Goal: Task Accomplishment & Management: Manage account settings

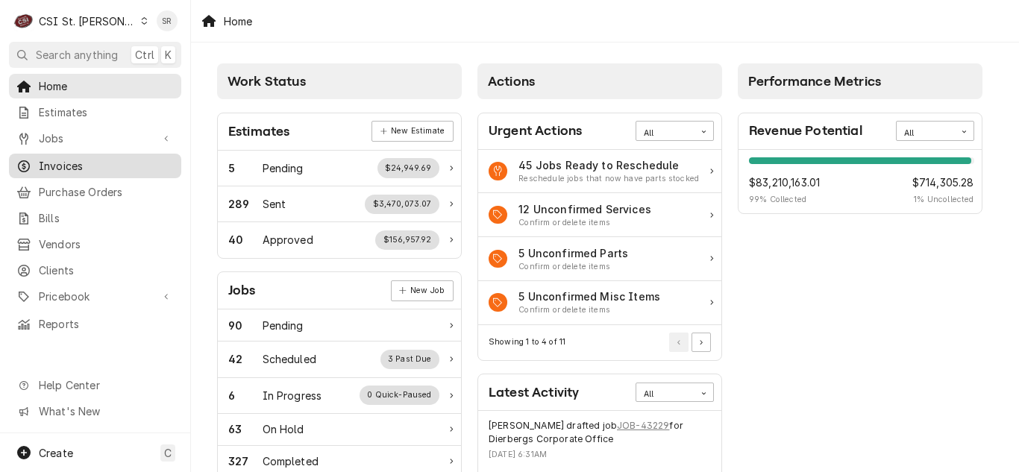
click at [84, 160] on span "Invoices" at bounding box center [106, 166] width 135 height 16
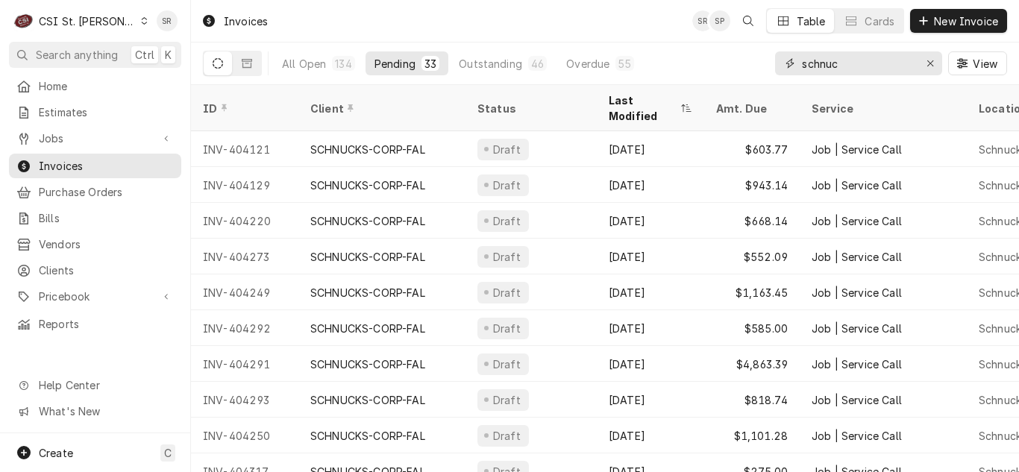
drag, startPoint x: 866, startPoint y: 68, endPoint x: 792, endPoint y: 69, distance: 73.1
click at [792, 69] on div "schnuc" at bounding box center [858, 63] width 167 height 24
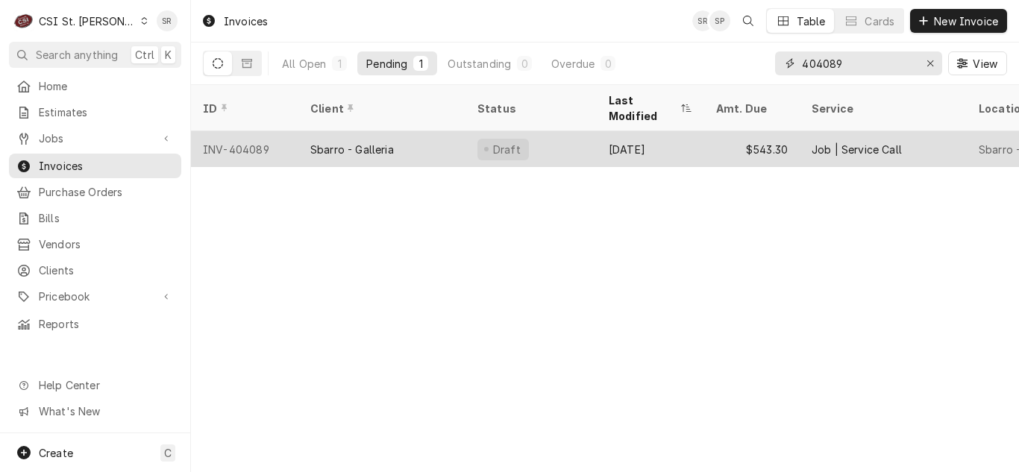
type input "404089"
click at [414, 133] on div "Sbarro - Galleria" at bounding box center [381, 149] width 167 height 36
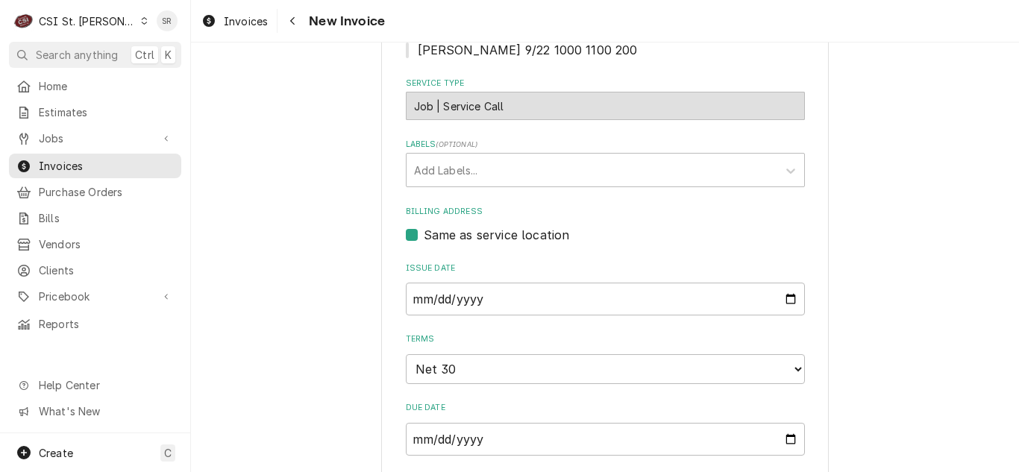
scroll to position [672, 0]
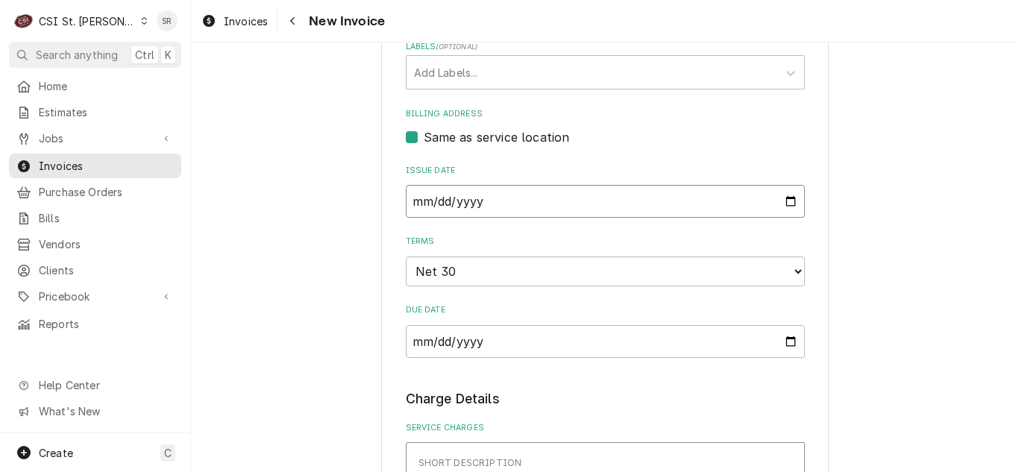
click at [788, 201] on input "2025-09-23" at bounding box center [605, 201] width 399 height 33
type input "2025-09-30"
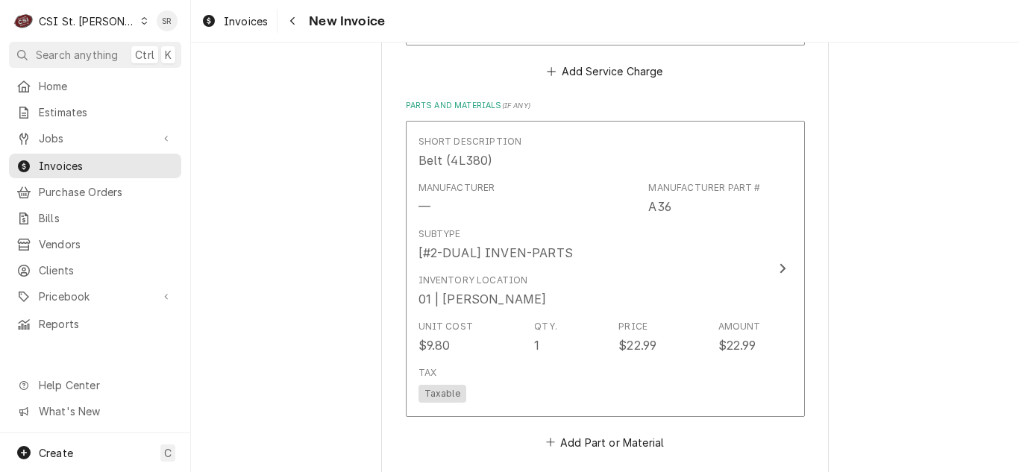
scroll to position [1567, 0]
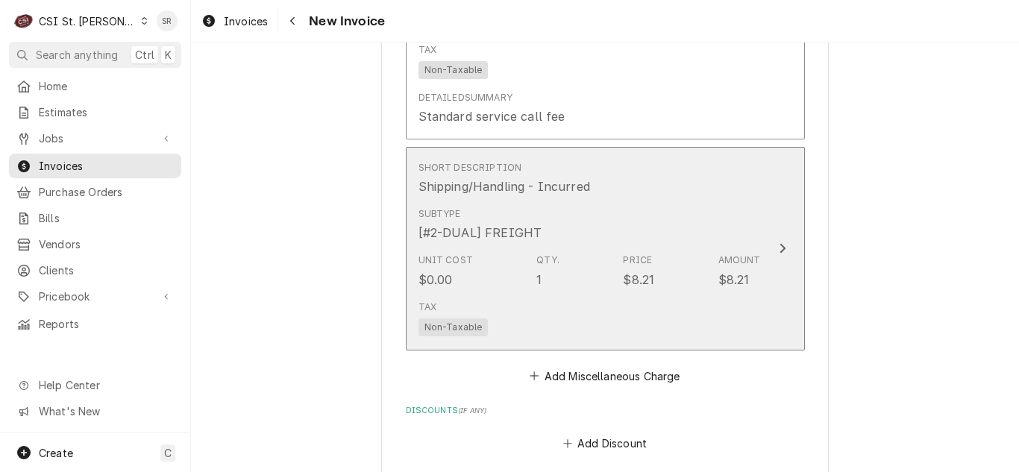
click at [522, 224] on div "[#2-DUAL] FREIGHT" at bounding box center [481, 233] width 124 height 18
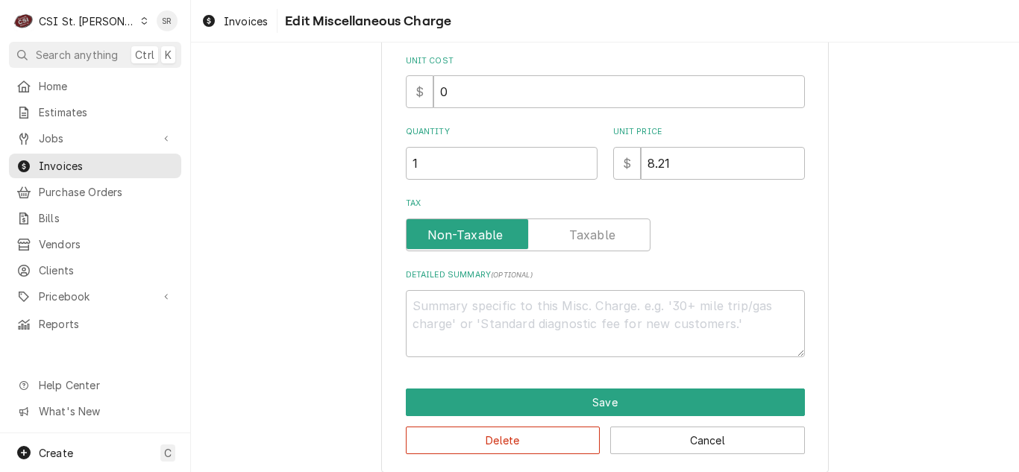
scroll to position [247, 0]
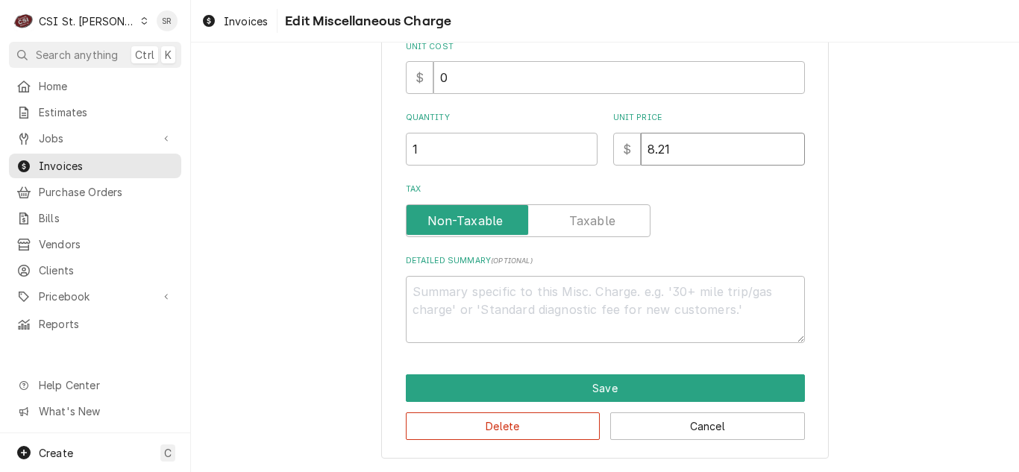
drag, startPoint x: 649, startPoint y: 148, endPoint x: 636, endPoint y: 148, distance: 13.4
click at [641, 148] on input "8.21" at bounding box center [723, 149] width 164 height 33
type textarea "x"
type input "1.21"
type textarea "x"
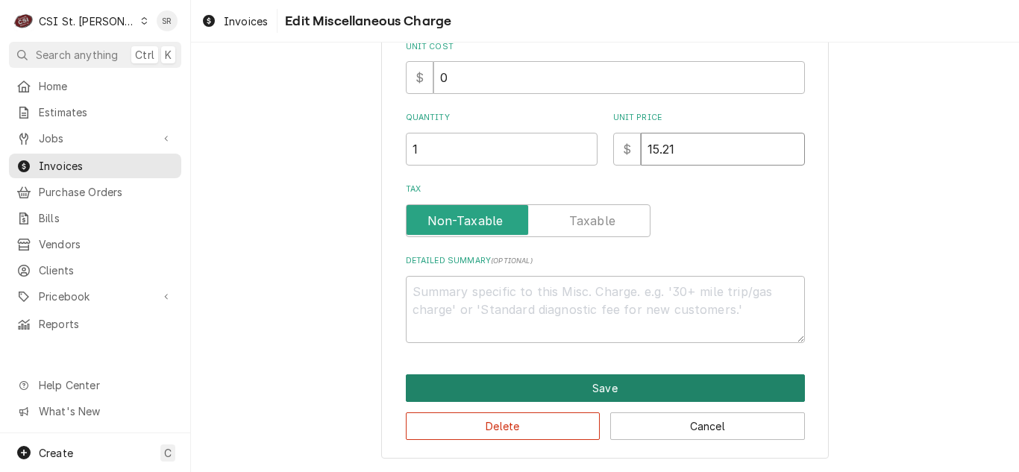
type input "15.21"
click at [600, 382] on button "Save" at bounding box center [605, 389] width 399 height 28
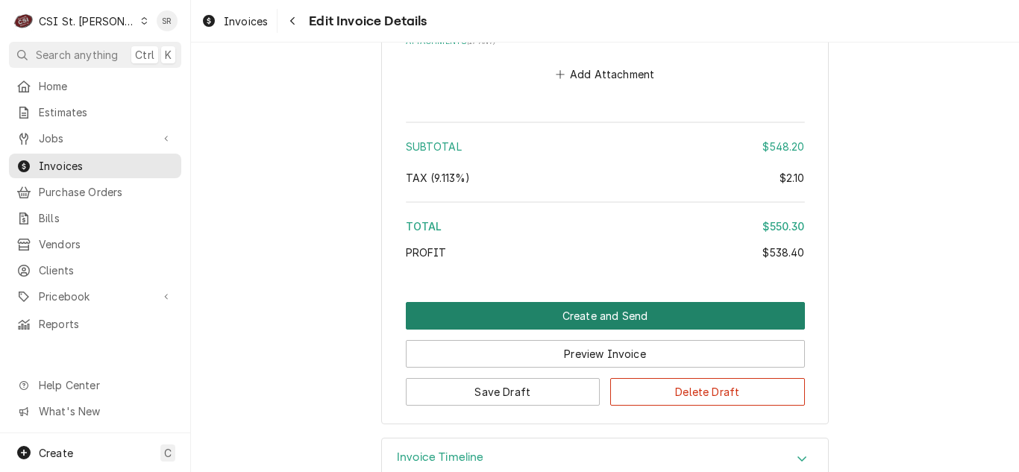
click at [596, 302] on button "Create and Send" at bounding box center [605, 316] width 399 height 28
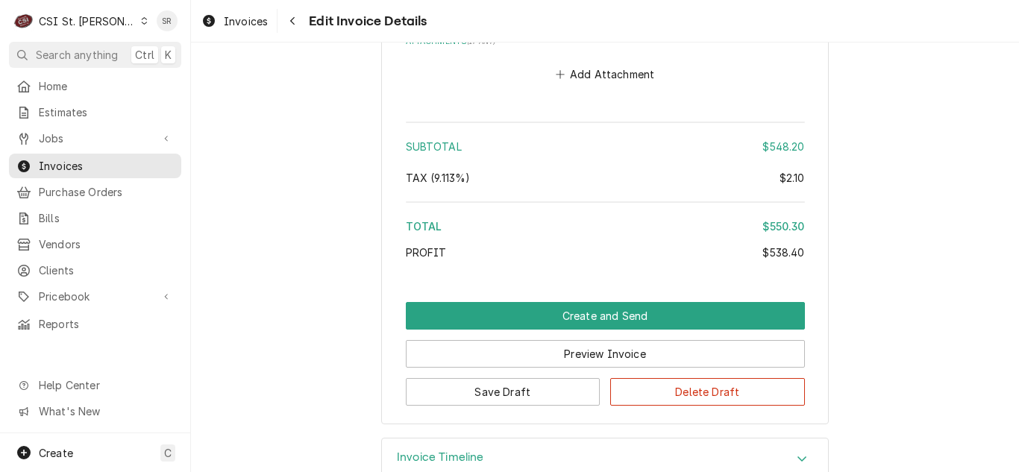
scroll to position [2753, 0]
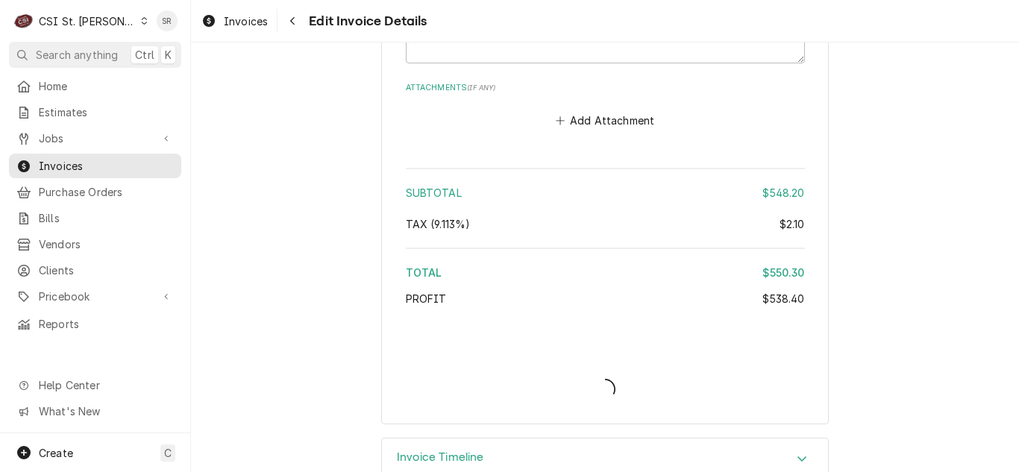
type textarea "x"
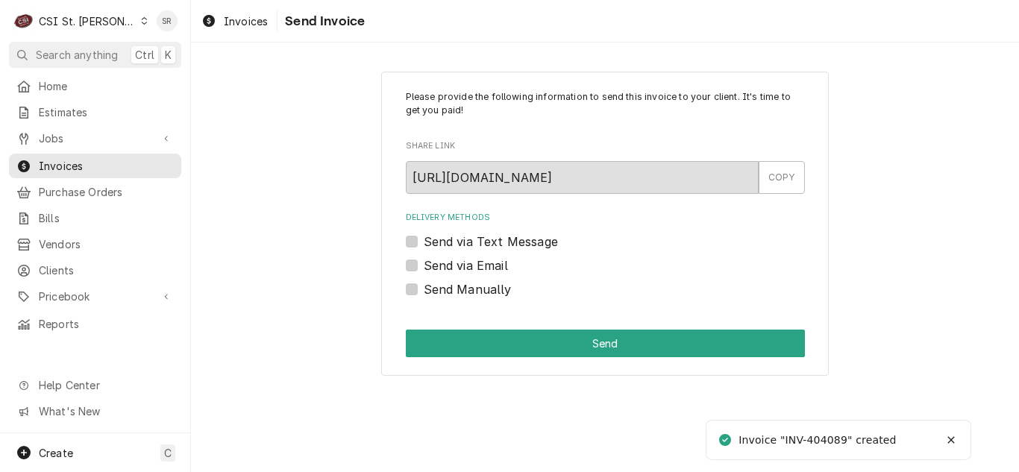
drag, startPoint x: 479, startPoint y: 263, endPoint x: 489, endPoint y: 272, distance: 14.3
click at [479, 263] on label "Send via Email" at bounding box center [466, 266] width 84 height 18
click at [479, 263] on input "Send via Email" at bounding box center [623, 273] width 399 height 33
checkbox input "true"
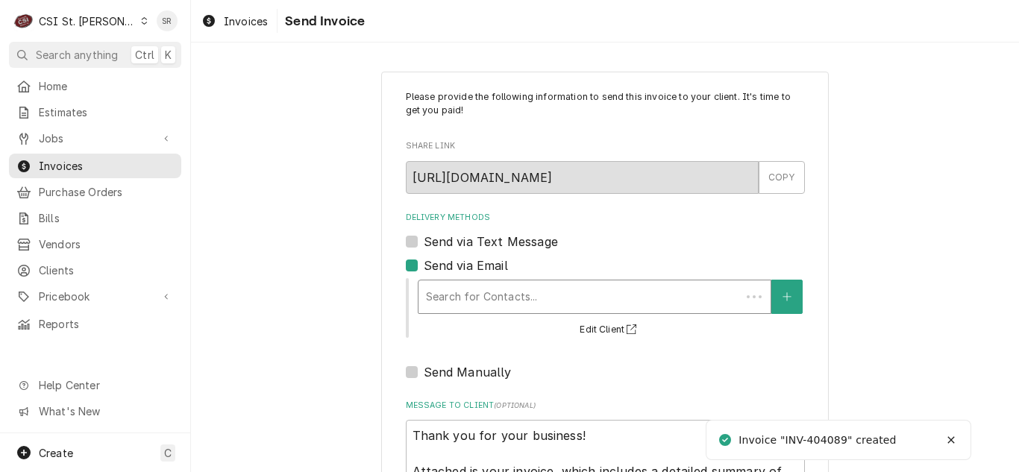
click at [522, 297] on div "Delivery Methods" at bounding box center [579, 297] width 307 height 27
click at [522, 297] on div "Delivery Methods" at bounding box center [594, 297] width 337 height 27
click at [786, 298] on button "Delivery Methods" at bounding box center [787, 297] width 31 height 34
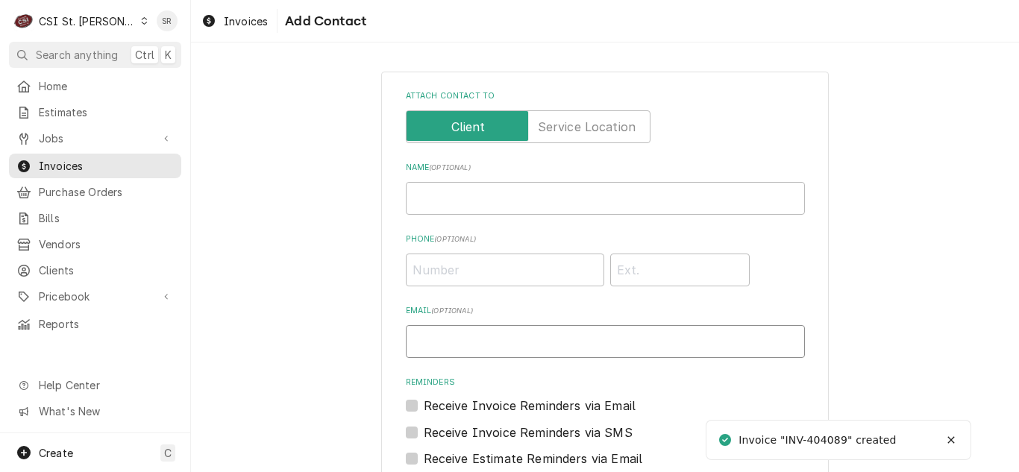
click at [527, 333] on input "Email ( optional )" at bounding box center [605, 341] width 399 height 33
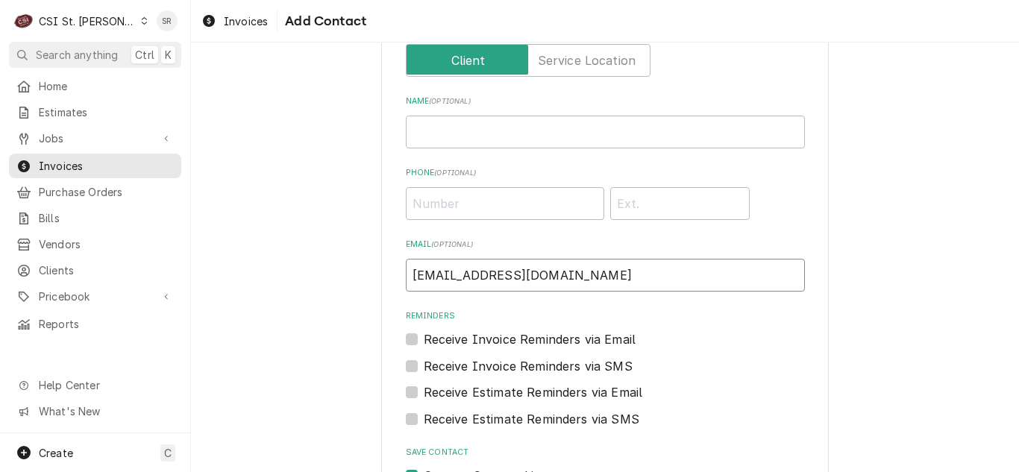
scroll to position [170, 0]
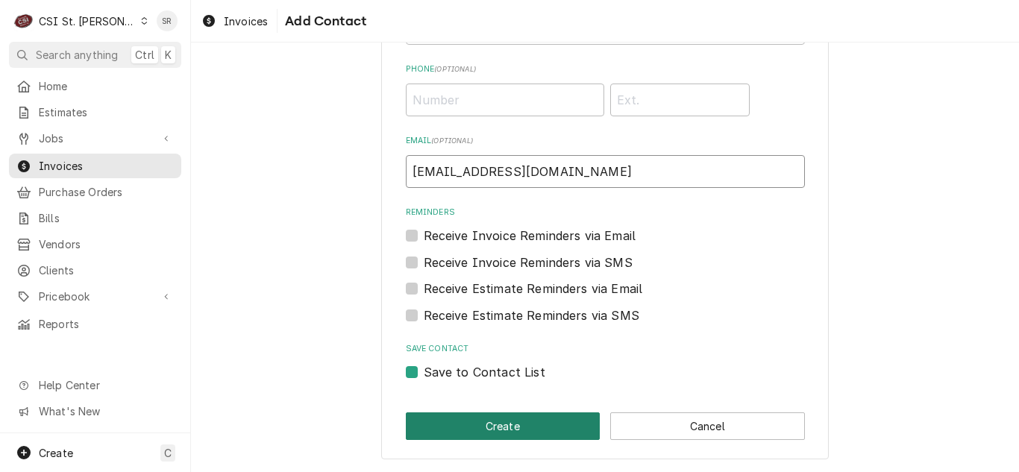
type input "vickys@csi1.com"
click at [550, 421] on button "Create" at bounding box center [503, 427] width 195 height 28
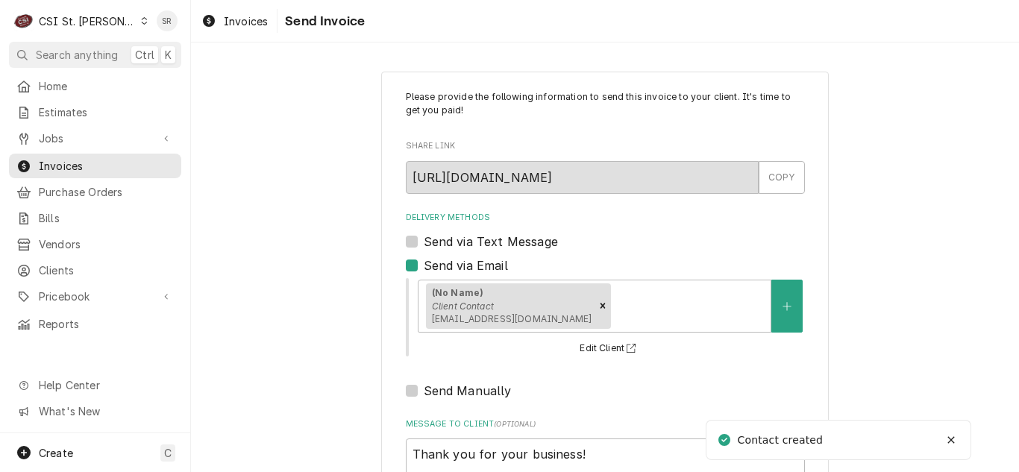
scroll to position [178, 0]
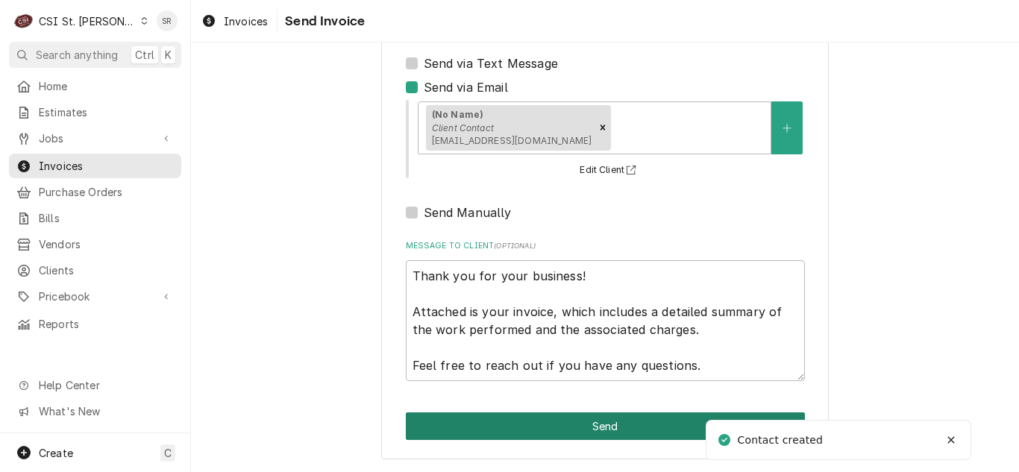
click at [580, 417] on button "Send" at bounding box center [605, 427] width 399 height 28
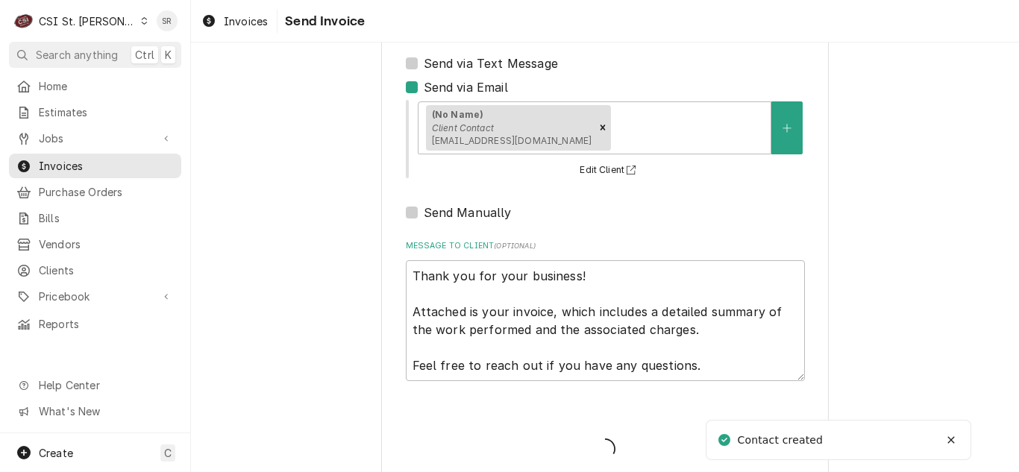
type textarea "x"
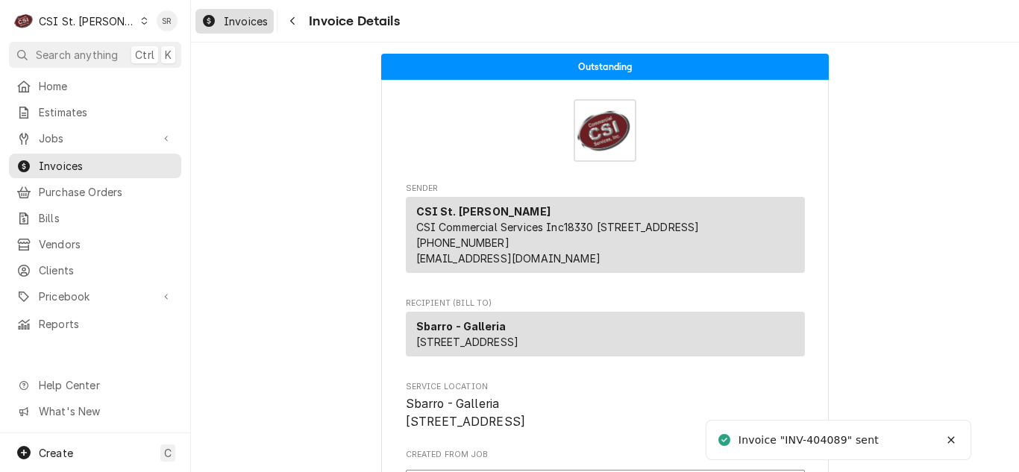
click at [246, 22] on span "Invoices" at bounding box center [246, 21] width 44 height 16
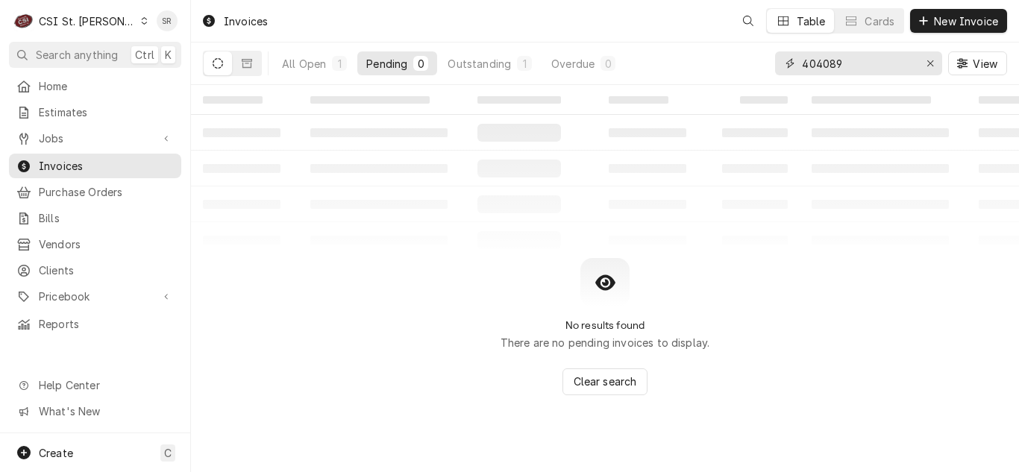
drag, startPoint x: 871, startPoint y: 64, endPoint x: 827, endPoint y: 64, distance: 43.3
click at [827, 64] on input "404089" at bounding box center [858, 63] width 112 height 24
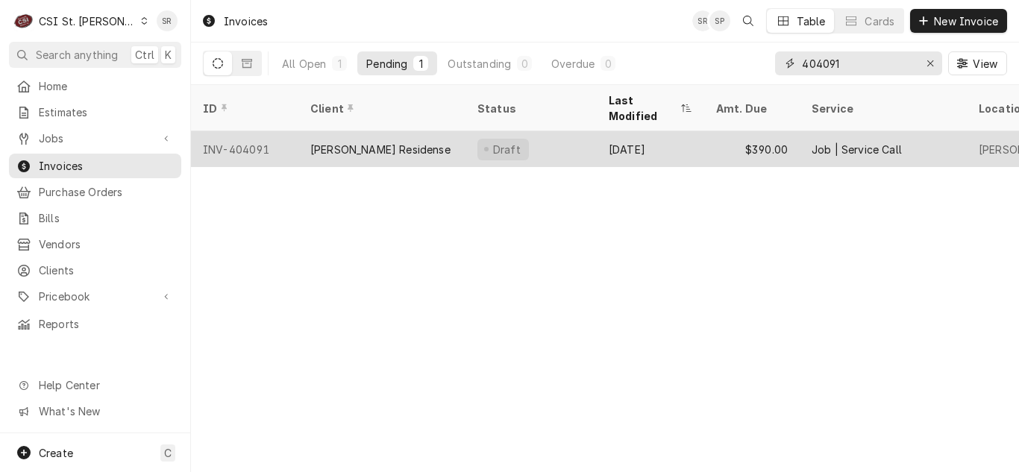
type input "404091"
click at [439, 139] on div "[PERSON_NAME] Residense" at bounding box center [381, 149] width 167 height 36
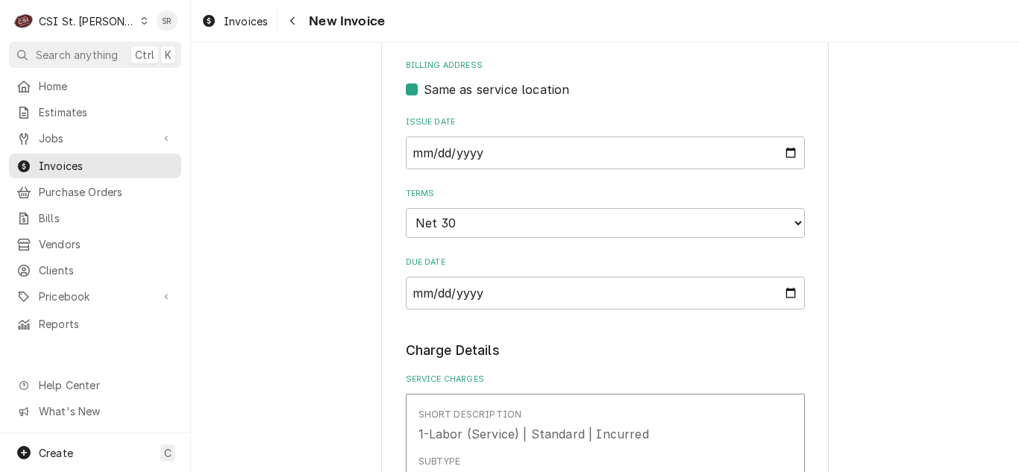
scroll to position [597, 0]
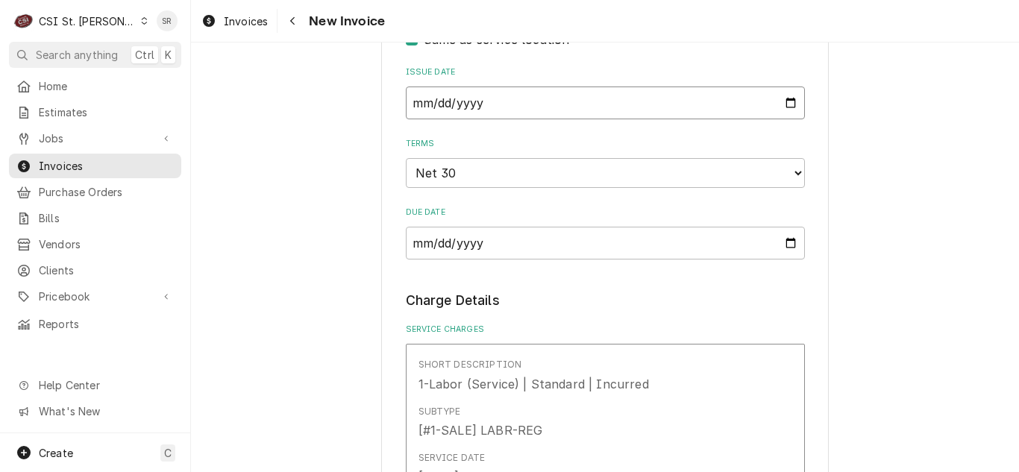
click at [783, 99] on input "[DATE]" at bounding box center [605, 103] width 399 height 33
type textarea "x"
type input "[DATE]"
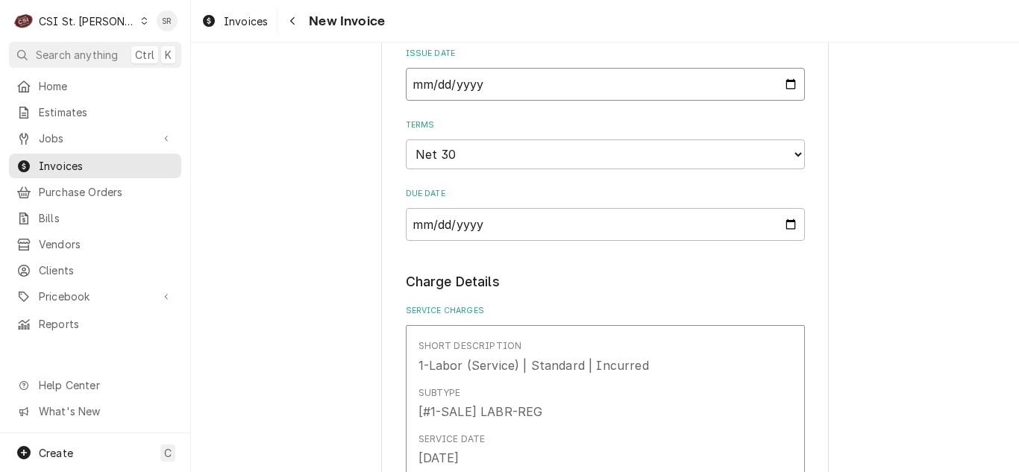
scroll to position [401, 0]
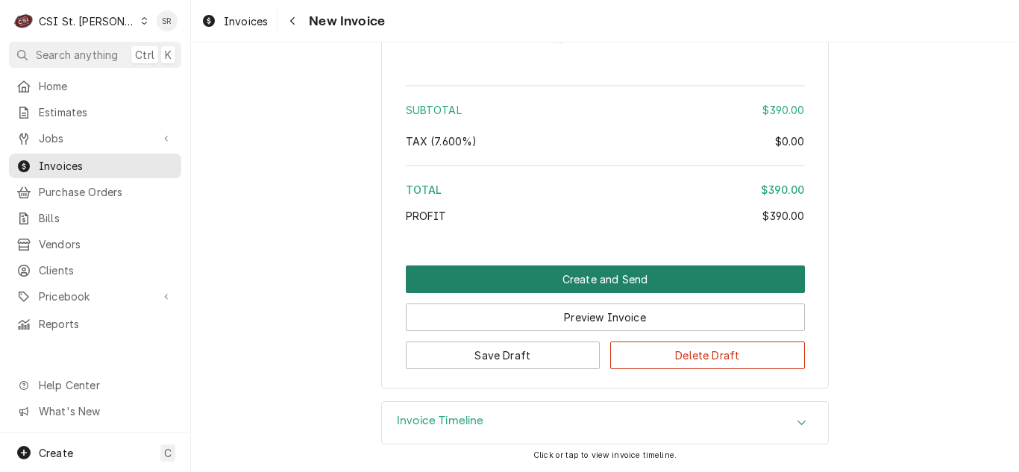
click at [542, 290] on button "Create and Send" at bounding box center [605, 280] width 399 height 28
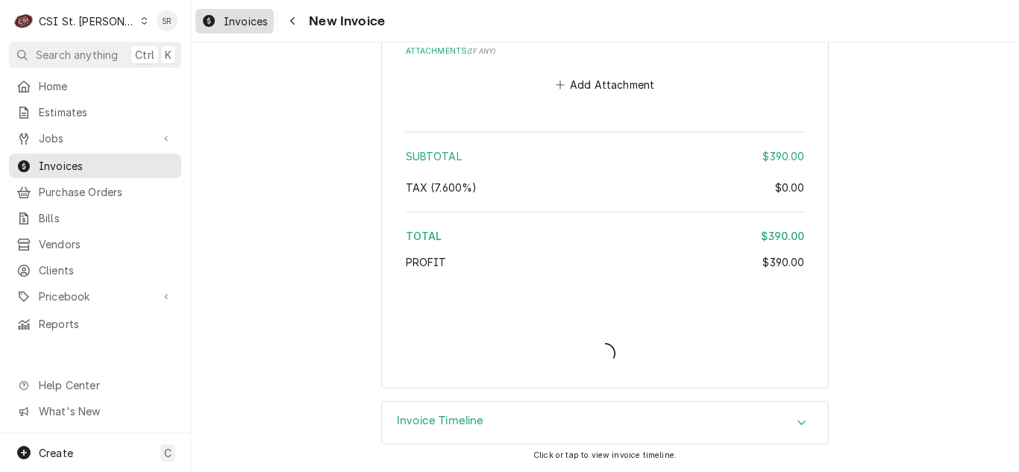
scroll to position [1772, 0]
type textarea "x"
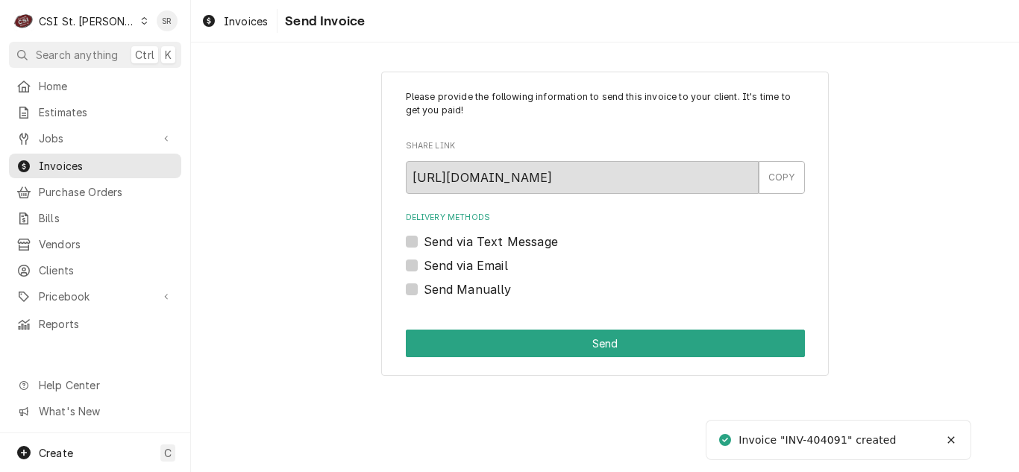
click at [469, 265] on label "Send via Email" at bounding box center [466, 266] width 84 height 18
click at [469, 265] on input "Send via Email" at bounding box center [623, 273] width 399 height 33
checkbox input "true"
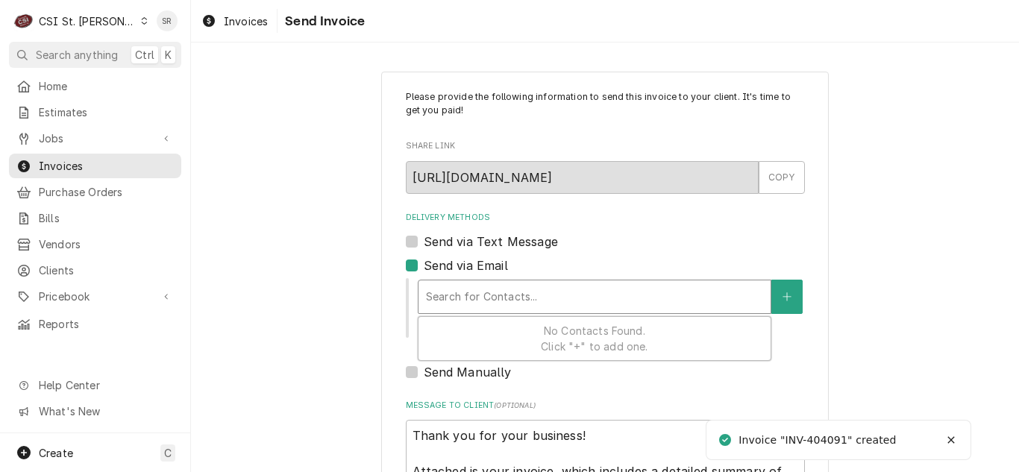
click at [478, 298] on div "Delivery Methods" at bounding box center [594, 297] width 337 height 27
click at [783, 303] on button "Delivery Methods" at bounding box center [787, 297] width 31 height 34
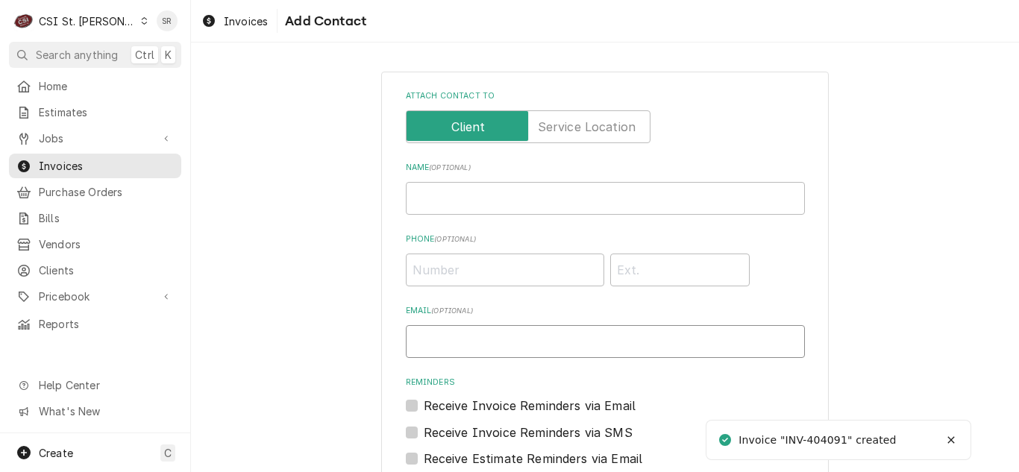
click at [564, 334] on input "Email ( optional )" at bounding box center [605, 341] width 399 height 33
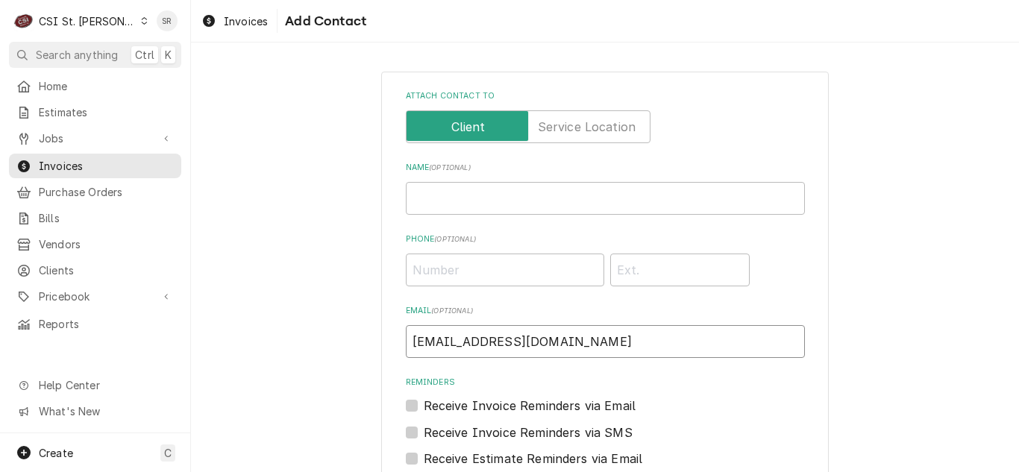
click at [442, 340] on input "vicksy@csi1.com" at bounding box center [605, 341] width 399 height 33
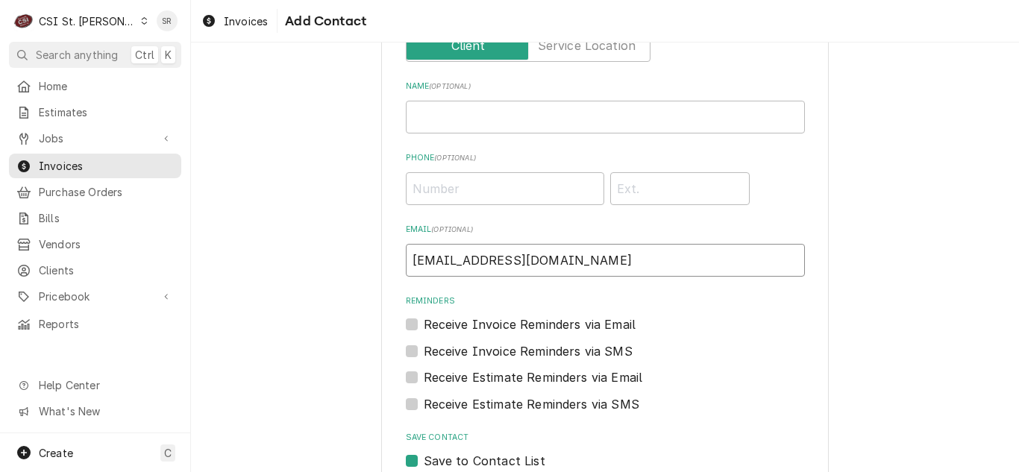
scroll to position [170, 0]
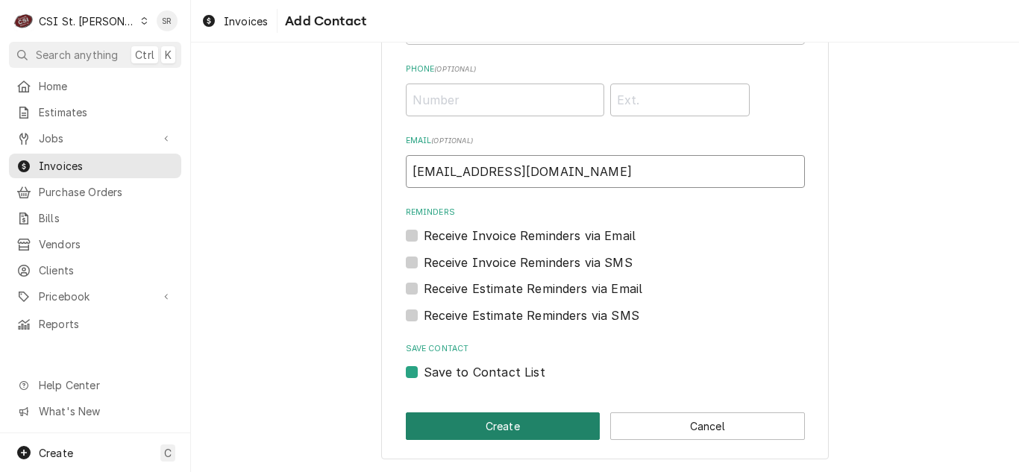
type input "vickys@csi1.com"
click at [490, 420] on button "Create" at bounding box center [503, 427] width 195 height 28
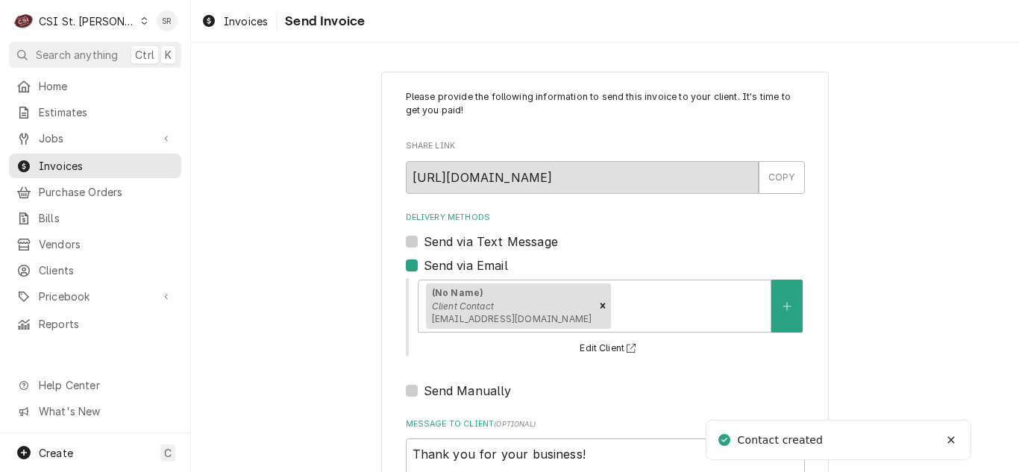
scroll to position [178, 0]
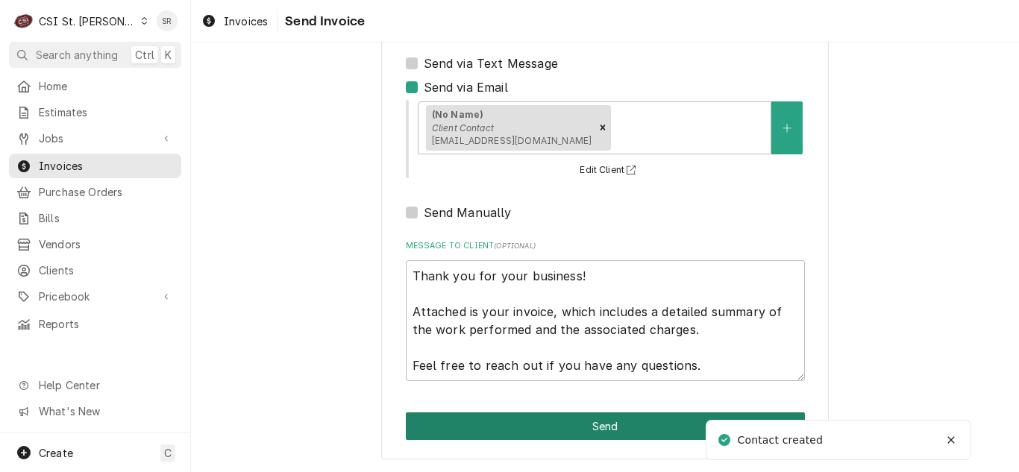
click at [547, 429] on button "Send" at bounding box center [605, 427] width 399 height 28
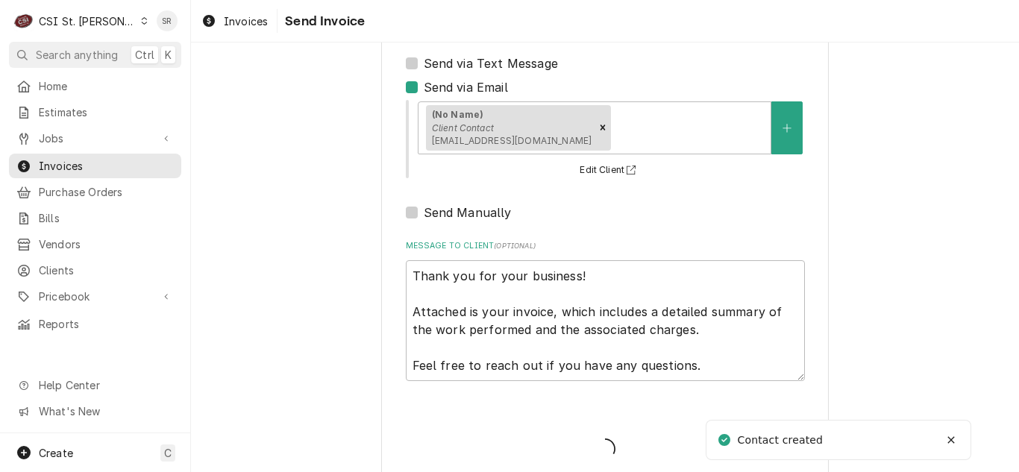
type textarea "x"
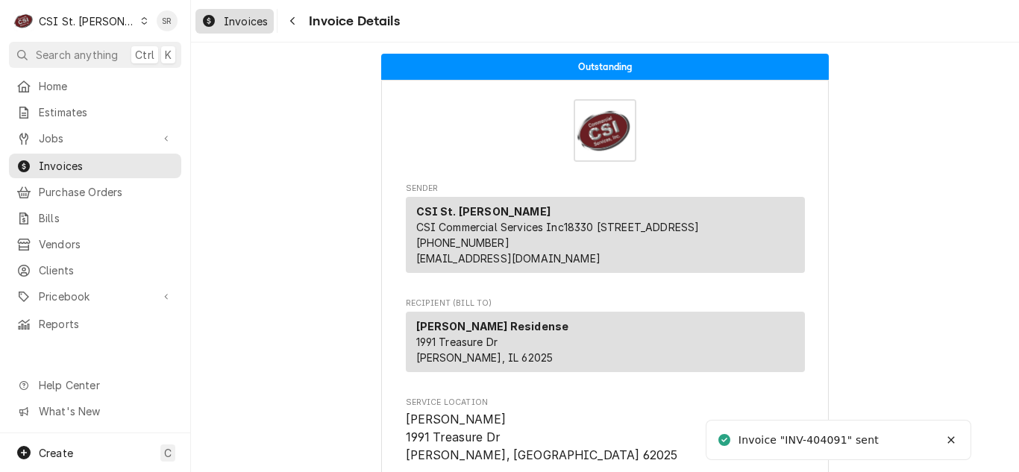
click at [225, 28] on div "Invoices" at bounding box center [234, 21] width 72 height 19
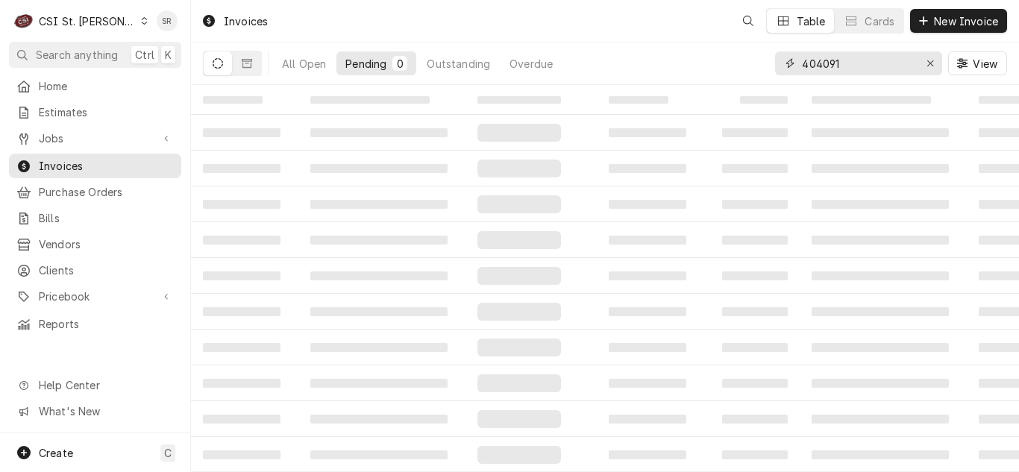
click at [887, 62] on input "404091" at bounding box center [858, 63] width 112 height 24
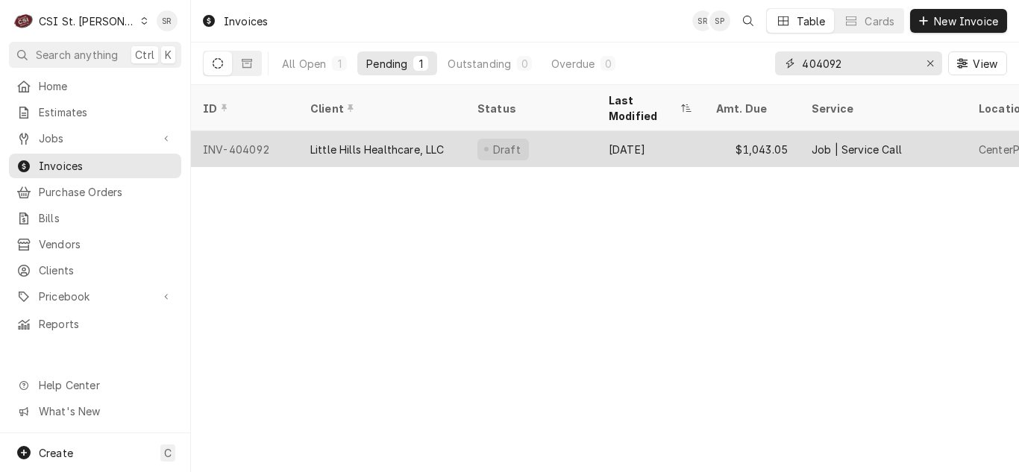
type input "404092"
click at [453, 143] on div "Little Hills Healthcare, LLC" at bounding box center [381, 149] width 167 height 36
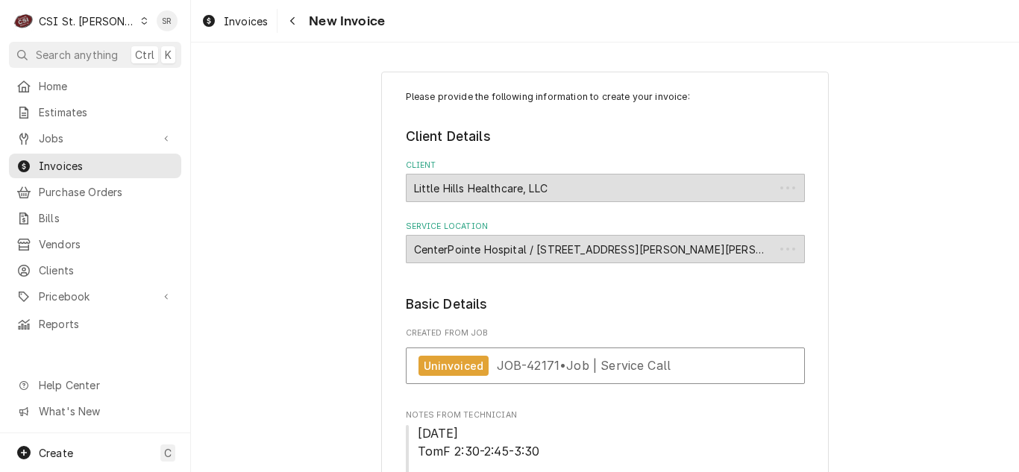
type textarea "x"
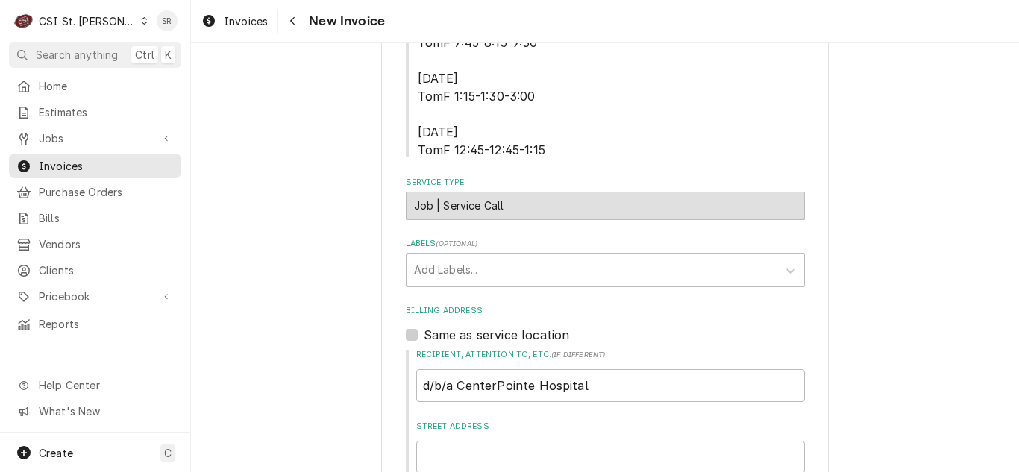
scroll to position [597, 0]
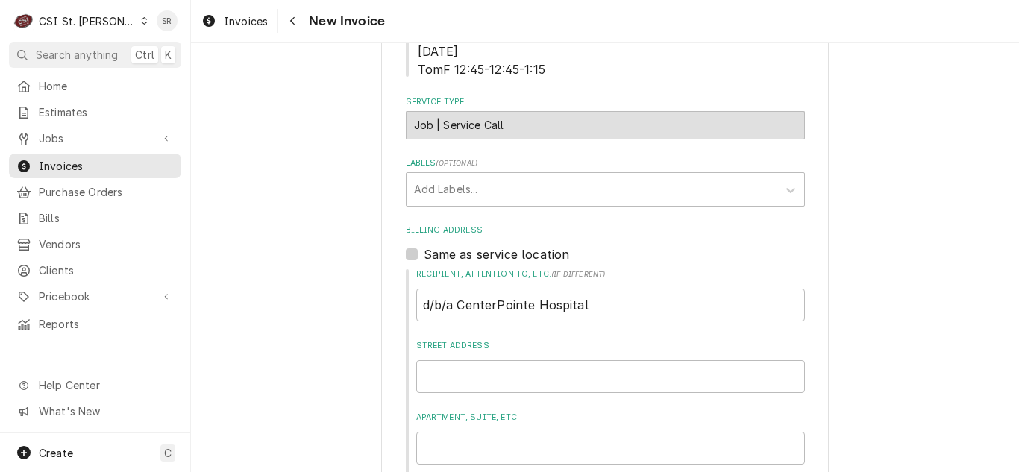
click at [222, 7] on div "Invoices New Invoice" at bounding box center [605, 21] width 828 height 42
click at [255, 27] on span "Invoices" at bounding box center [246, 21] width 44 height 16
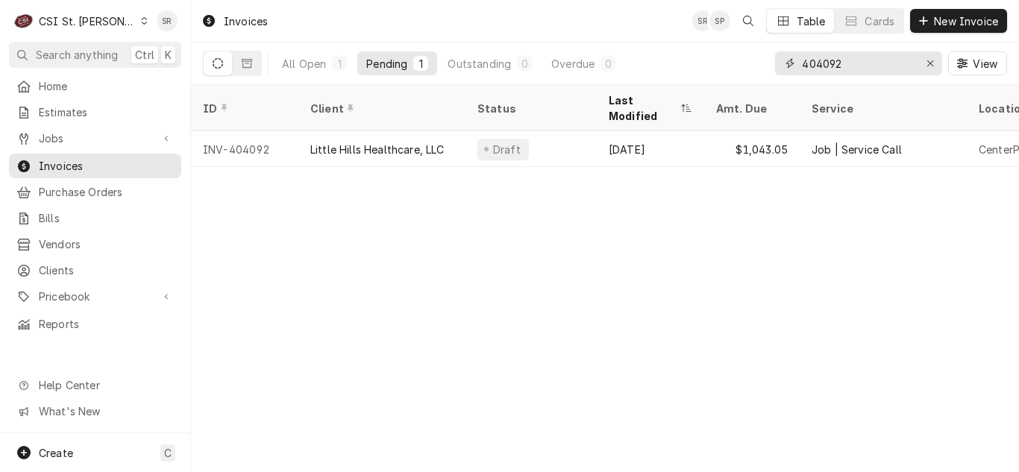
click at [857, 69] on input "404092" at bounding box center [858, 63] width 112 height 24
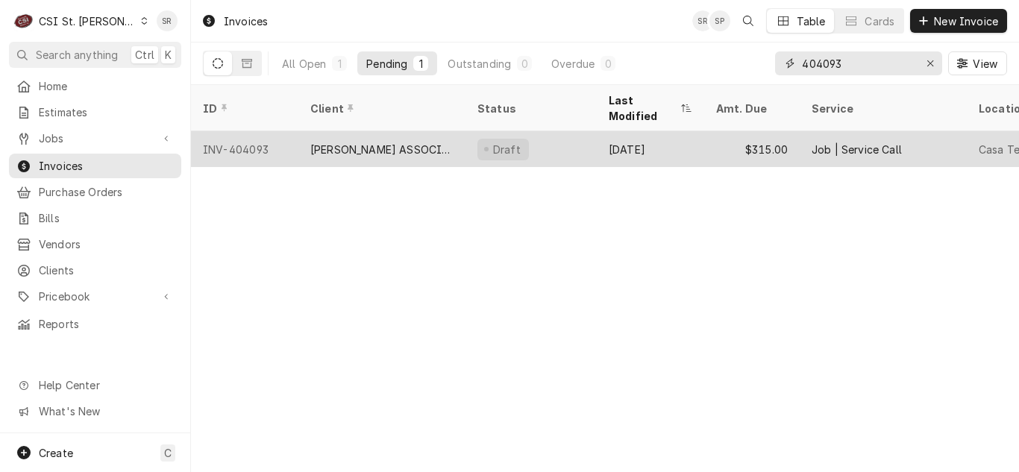
type input "404093"
click at [416, 140] on div "[PERSON_NAME] ASSOCIATES DBA RKW" at bounding box center [381, 149] width 167 height 36
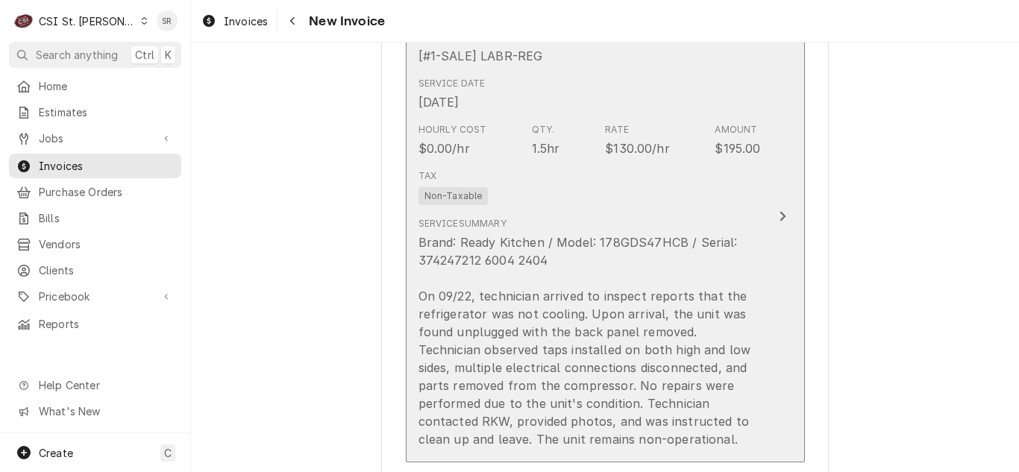
scroll to position [1492, 0]
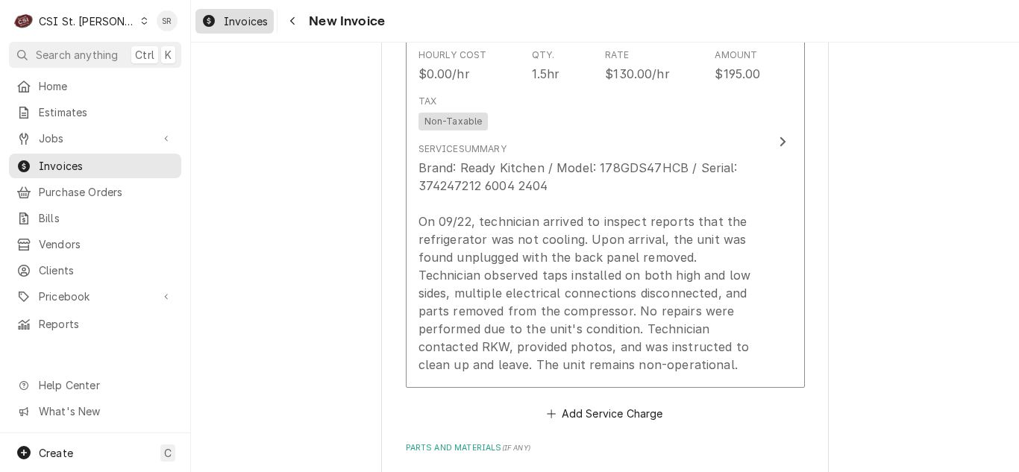
click at [237, 18] on span "Invoices" at bounding box center [246, 21] width 44 height 16
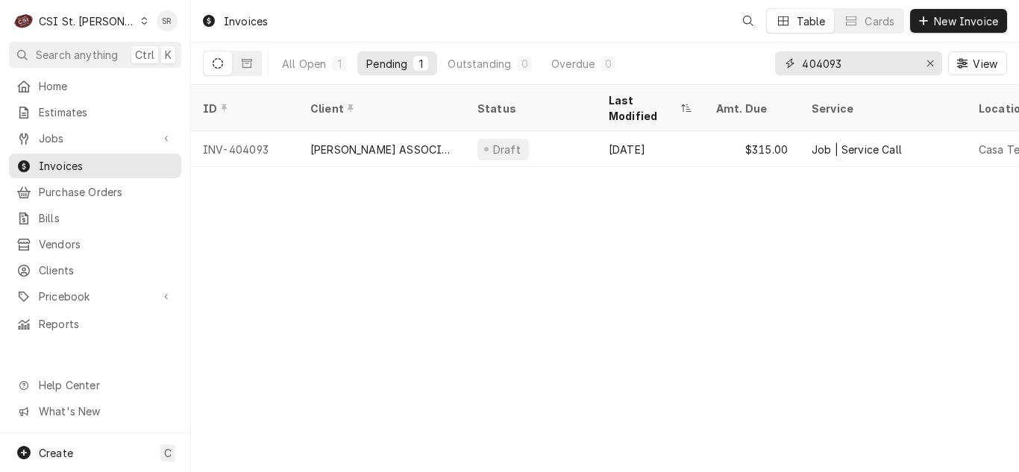
click at [861, 57] on input "404093" at bounding box center [858, 63] width 112 height 24
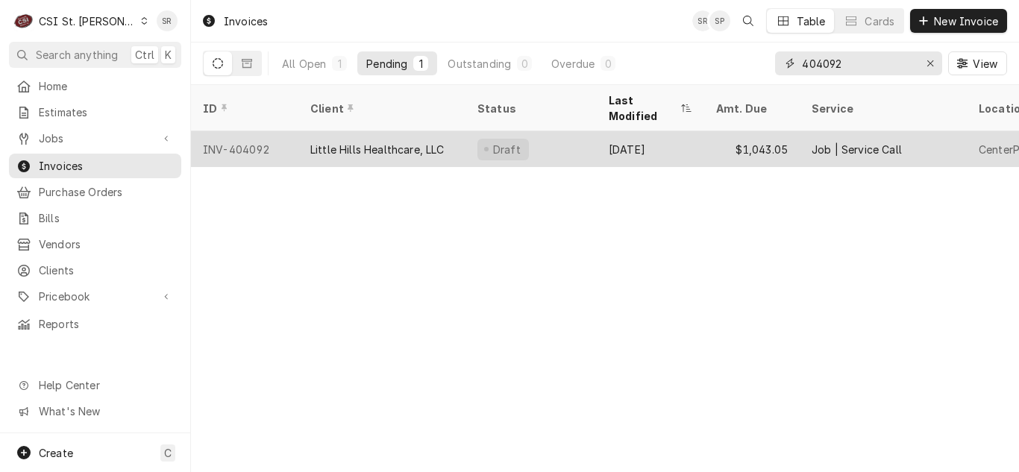
type input "404092"
click at [458, 131] on div "Little Hills Healthcare, LLC" at bounding box center [381, 149] width 167 height 36
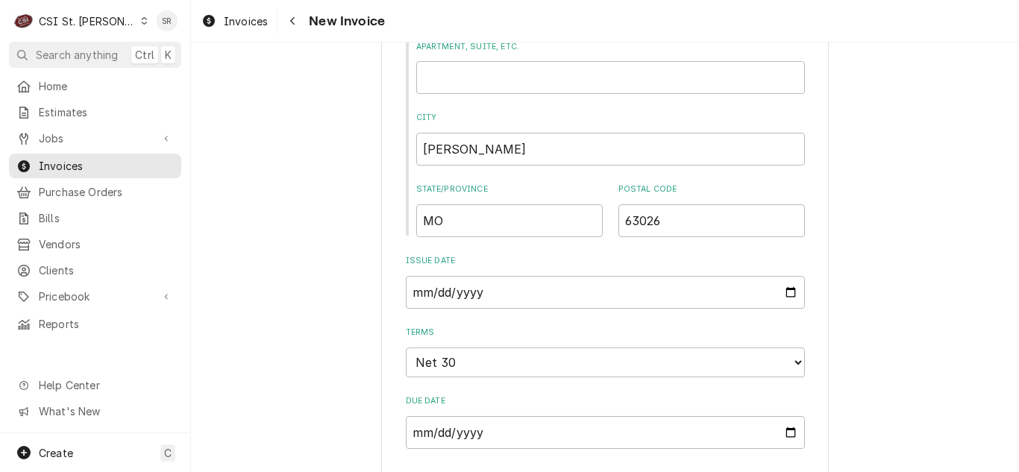
scroll to position [970, 0]
click at [783, 290] on input "2025-09-23" at bounding box center [605, 290] width 399 height 33
type textarea "x"
type input "2025-09-30"
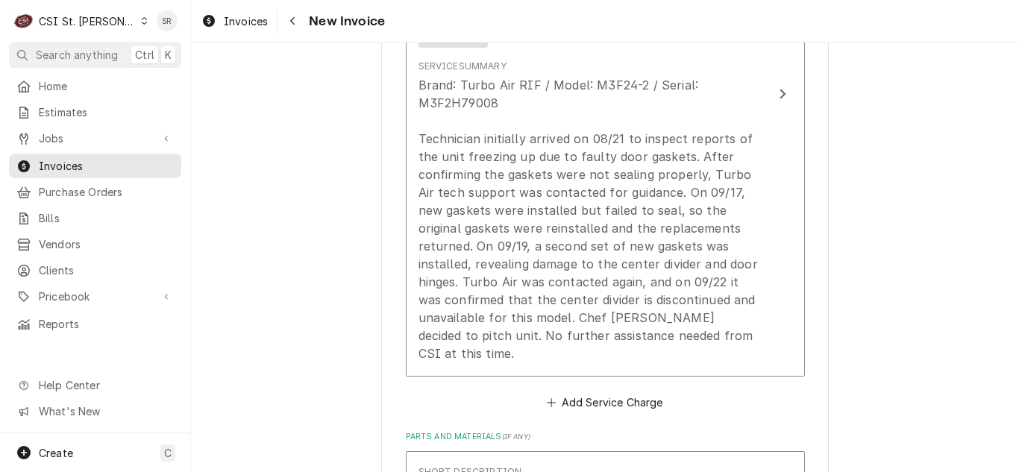
scroll to position [1716, 0]
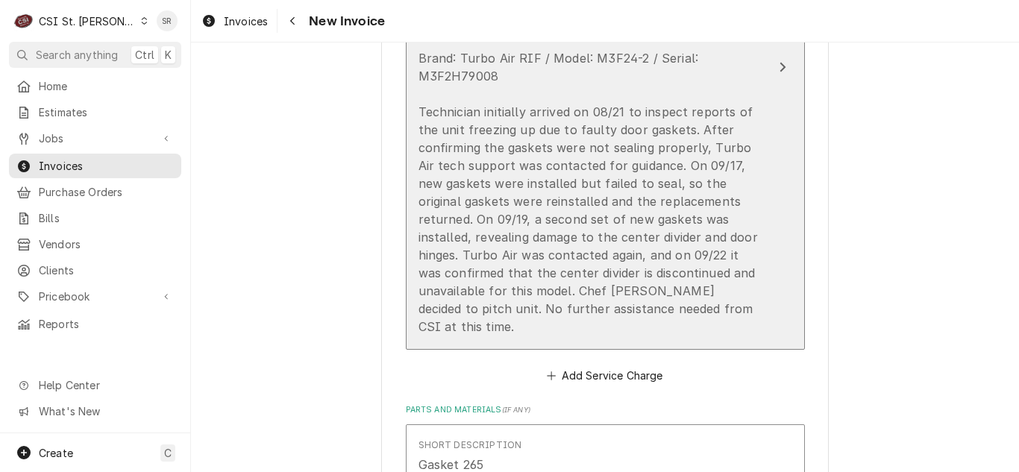
click at [612, 249] on div "Brand: Turbo Air RIF / Model: M3F24-2 / Serial: M3F2H79008 Technician initially…" at bounding box center [590, 192] width 342 height 287
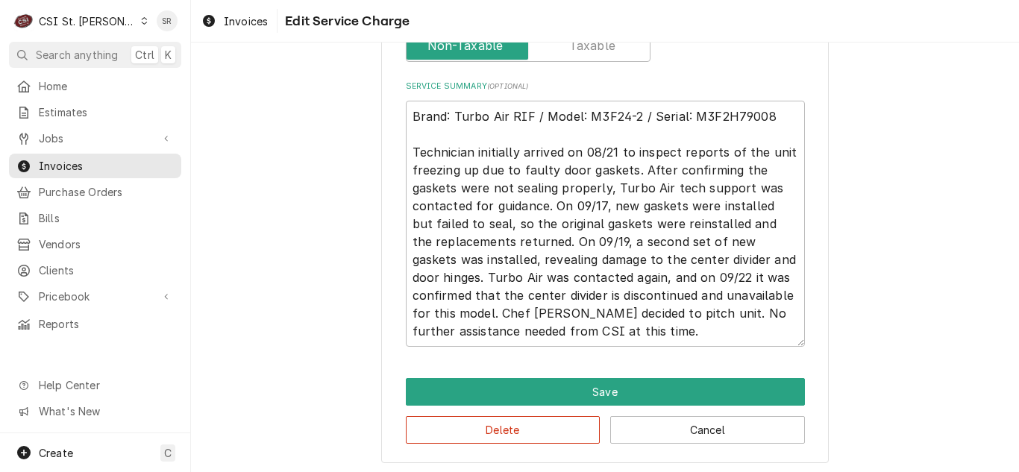
scroll to position [677, 0]
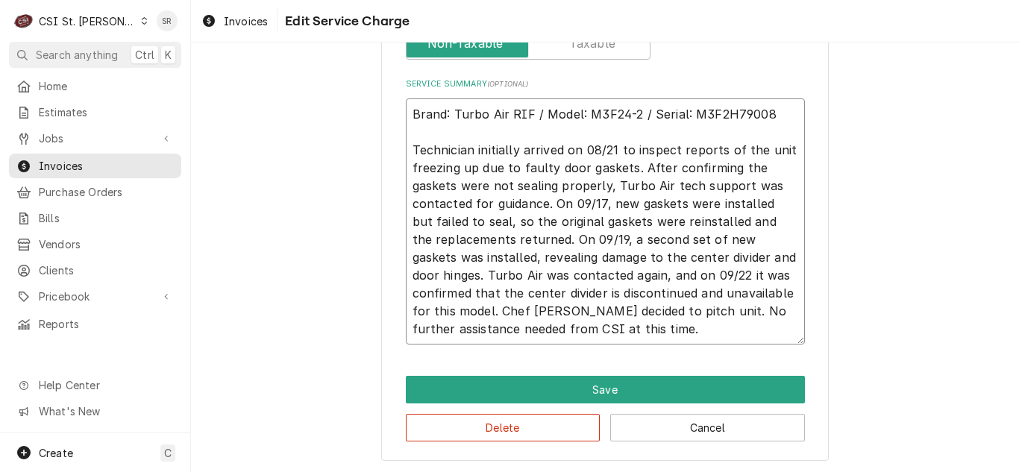
click at [409, 145] on textarea "Brand: Turbo Air RIF / Model: M3F24-2 / Serial: M3F2H79008 Technician initially…" at bounding box center [605, 221] width 399 height 246
type textarea "x"
type textarea "Brand: Turbo Air RIF / Model: M3F24-2 / Serial: M3F2H79008 Technician initially…"
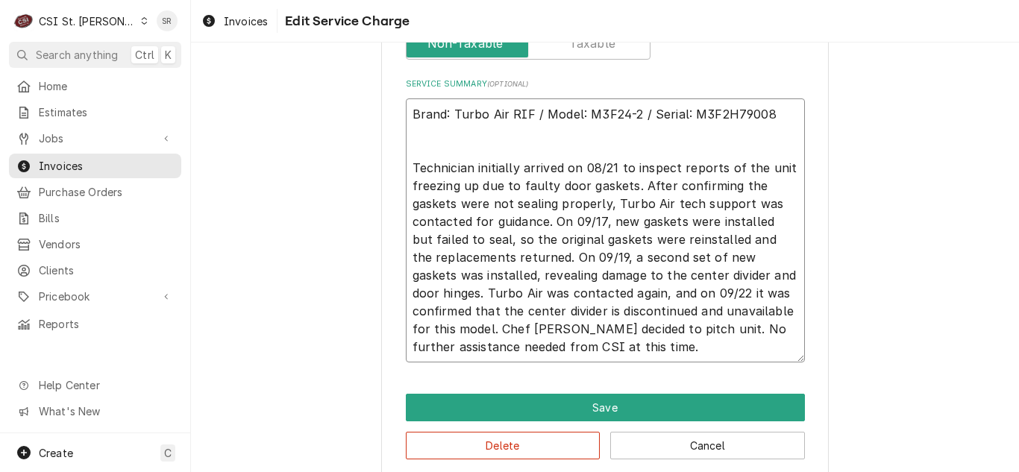
type textarea "x"
type textarea "Brand: Turbo Air RIF / Model: M3F24-2 / Serial: M3F2H79008 A Technician initial…"
type textarea "x"
type textarea "Brand: Turbo Air RIF / Model: M3F24-2 / Serial: M3F2H79008 Ar Technician initia…"
type textarea "x"
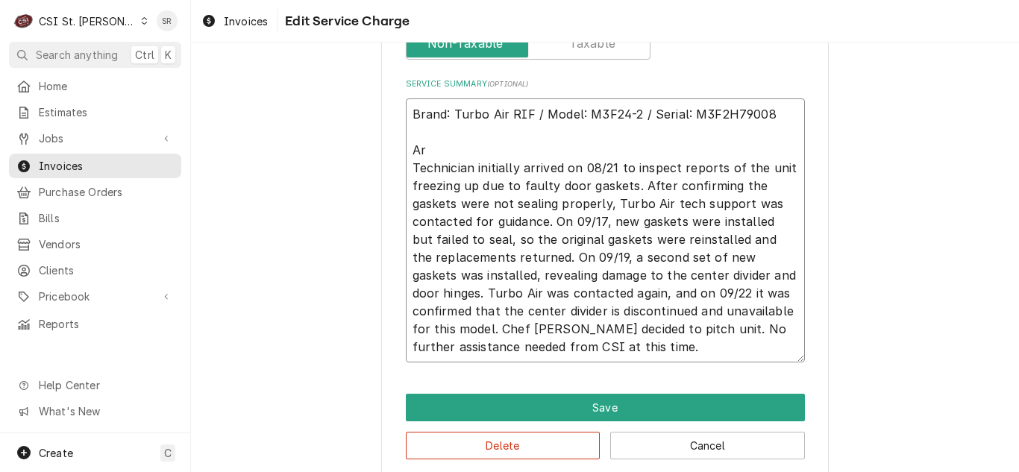
type textarea "Brand: Turbo Air RIF / Model: M3F24-2 / Serial: M3F2H79008 Arr Technician initi…"
type textarea "x"
type textarea "Brand: Turbo Air RIF / Model: M3F24-2 / Serial: M3F2H79008 Arri Technician init…"
type textarea "x"
type textarea "Brand: Turbo Air RIF / Model: M3F24-2 / Serial: M3F2H79008 Arriv Technician ini…"
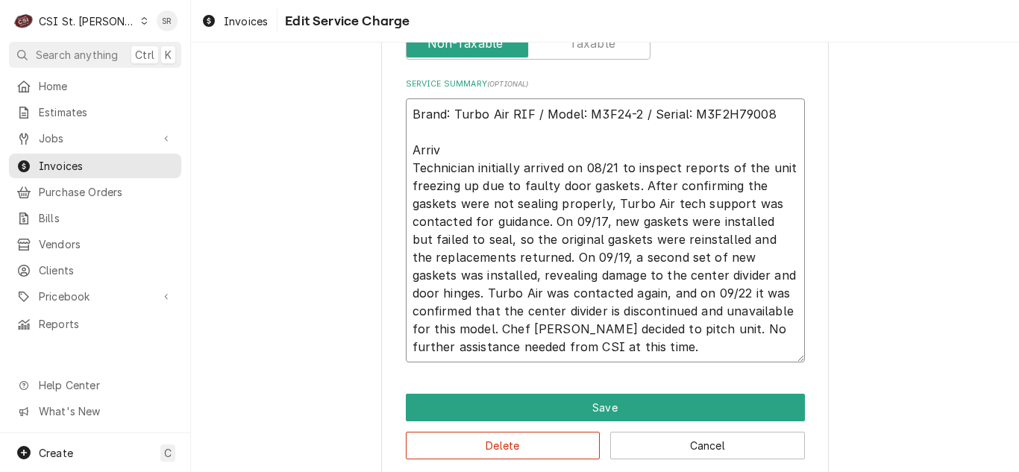
type textarea "x"
type textarea "Brand: Turbo Air RIF / Model: M3F24-2 / Serial: M3F2H79008 Arrive Technician in…"
type textarea "x"
type textarea "Brand: Turbo Air RIF / Model: M3F24-2 / Serial: M3F2H79008 Arrived Technician i…"
type textarea "x"
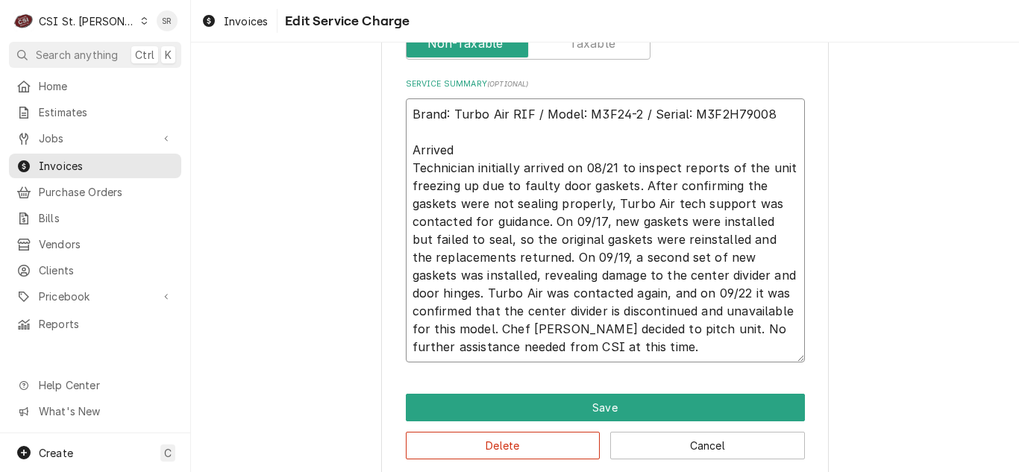
type textarea "Brand: Turbo Air RIF / Model: M3F24-2 / Serial: M3F2H79008 Arrived Technician i…"
type textarea "x"
type textarea "Brand: Turbo Air RIF / Model: M3F24-2 / Serial: M3F2H79008 Arrived a Technician…"
type textarea "x"
type textarea "Brand: Turbo Air RIF / Model: M3F24-2 / Serial: M3F2H79008 Arrived an Technicia…"
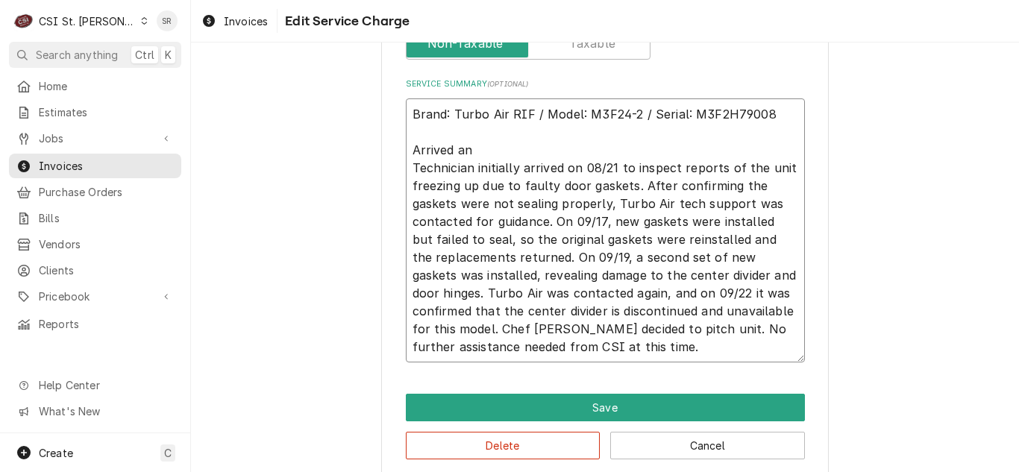
type textarea "x"
type textarea "Brand: Turbo Air RIF / Model: M3F24-2 / Serial: M3F2H79008 Arrived and Technici…"
type textarea "x"
type textarea "Brand: Turbo Air RIF / Model: M3F24-2 / Serial: M3F2H79008 Arrived and Technici…"
type textarea "x"
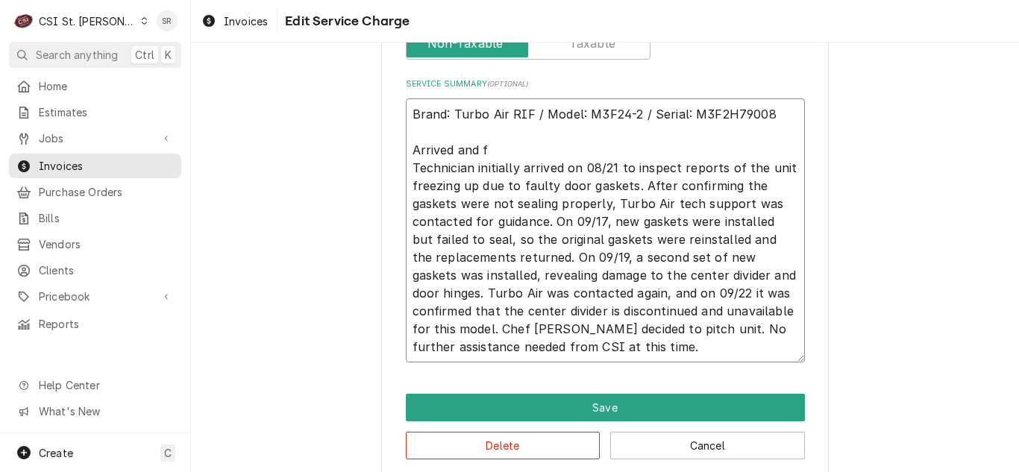
type textarea "Brand: Turbo Air RIF / Model: M3F24-2 / Serial: M3F2H79008 Arrived and fo Techn…"
type textarea "x"
type textarea "Brand: Turbo Air RIF / Model: M3F24-2 / Serial: M3F2H79008 Arrived and fou Tech…"
type textarea "x"
type textarea "Brand: Turbo Air RIF / Model: M3F24-2 / Serial: M3F2H79008 Arrived and foun Tec…"
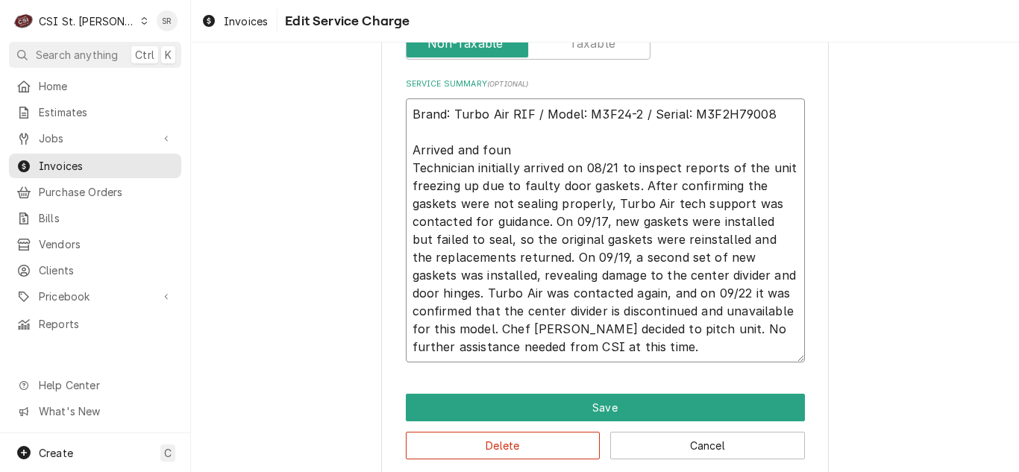
type textarea "x"
type textarea "Brand: Turbo Air RIF / Model: M3F24-2 / Serial: M3F2H79008 Arrived and found Te…"
type textarea "x"
type textarea "Brand: Turbo Air RIF / Model: M3F24-2 / Serial: M3F2H79008 Arrived and found Te…"
type textarea "x"
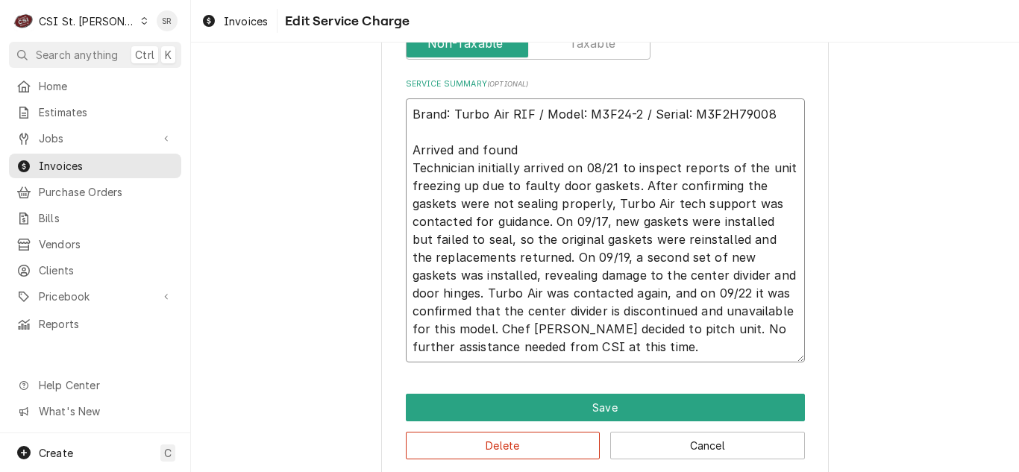
type textarea "Brand: Turbo Air RIF / Model: M3F24-2 / Serial: M3F2H79008 Arrived and found u …"
type textarea "x"
type textarea "Brand: Turbo Air RIF / Model: M3F24-2 / Serial: M3F2H79008 Arrived and found un…"
type textarea "x"
type textarea "Brand: Turbo Air RIF / Model: M3F24-2 / Serial: M3F2H79008 Arrived and found un…"
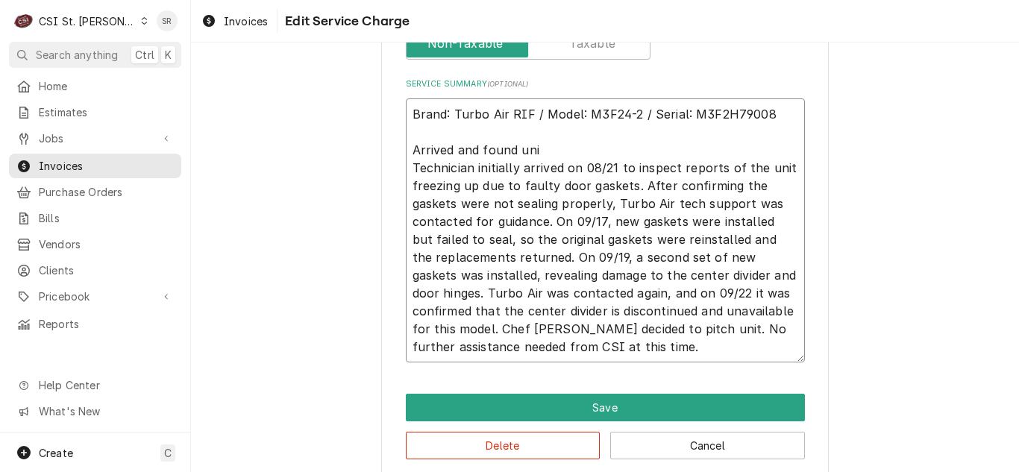
type textarea "x"
type textarea "Brand: Turbo Air RIF / Model: M3F24-2 / Serial: M3F2H79008 Arrived and found un…"
type textarea "x"
type textarea "Brand: Turbo Air RIF / Model: M3F24-2 / Serial: M3F2H79008 Arrived and found un…"
type textarea "x"
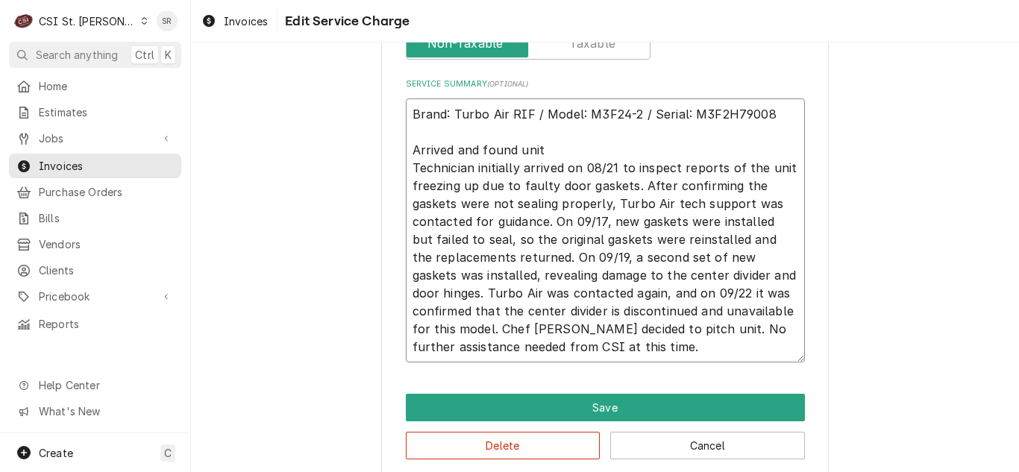
type textarea "Brand: Turbo Air RIF / Model: M3F24-2 / Serial: M3F2H79008 Arrived and found un…"
type textarea "x"
type textarea "Brand: Turbo Air RIF / Model: M3F24-2 / Serial: M3F2H79008 Arrived and found un…"
type textarea "x"
type textarea "Brand: Turbo Air RIF / Model: M3F24-2 / Serial: M3F2H79008 Arrived and found un…"
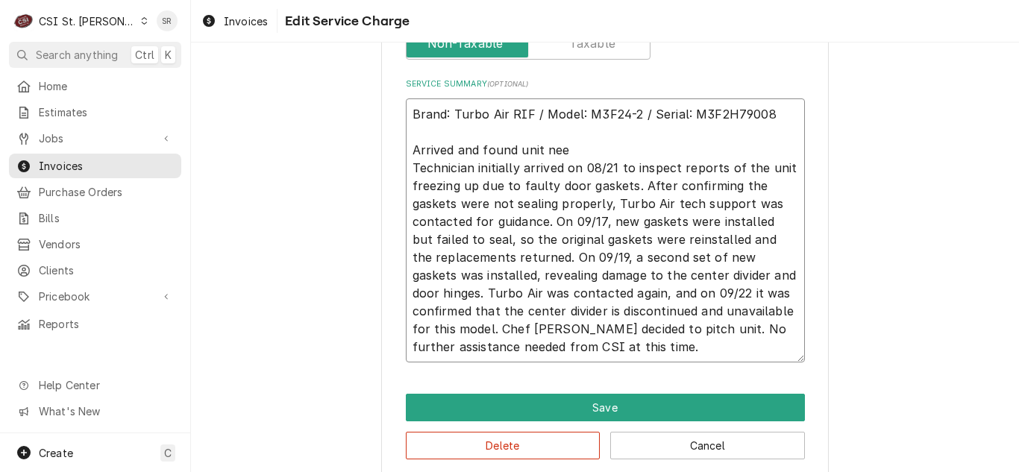
type textarea "x"
type textarea "Brand: Turbo Air RIF / Model: M3F24-2 / Serial: M3F2H79008 Arrived and found un…"
type textarea "x"
type textarea "Brand: Turbo Air RIF / Model: M3F24-2 / Serial: M3F2H79008 Arrived and found un…"
type textarea "x"
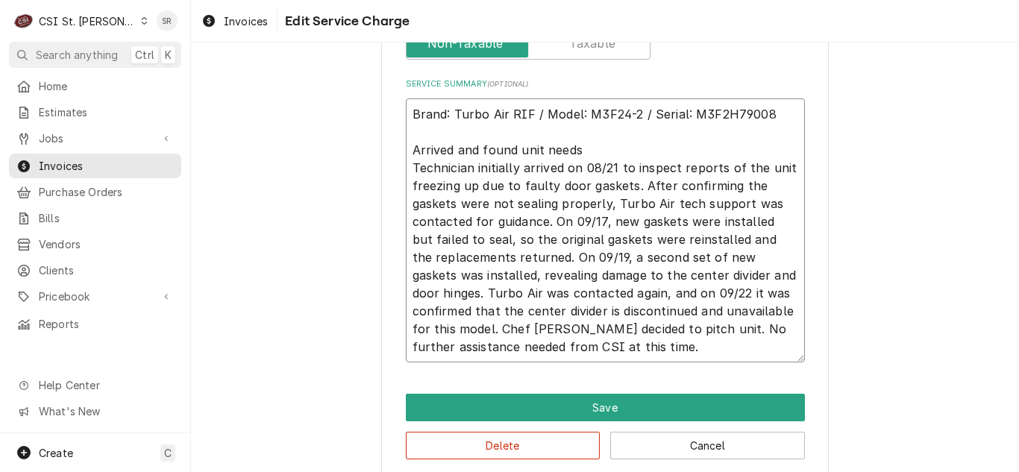
type textarea "Brand: Turbo Air RIF / Model: M3F24-2 / Serial: M3F2H79008 Arrived and found un…"
type textarea "x"
type textarea "Brand: Turbo Air RIF / Model: M3F24-2 / Serial: M3F2H79008 Arrived and found un…"
type textarea "x"
type textarea "Brand: Turbo Air RIF / Model: M3F24-2 / Serial: M3F2H79008 Arrived and found un…"
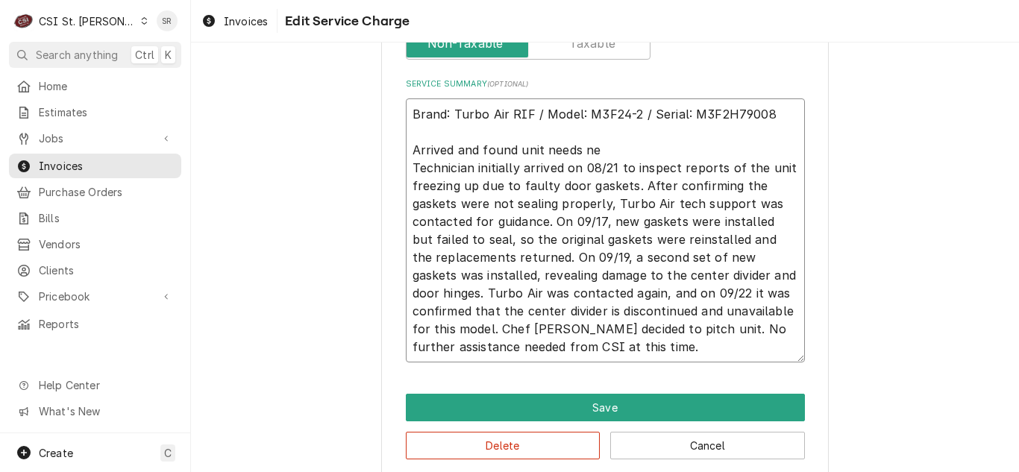
type textarea "x"
type textarea "Brand: Turbo Air RIF / Model: M3F24-2 / Serial: M3F2H79008 Arrived and found un…"
type textarea "x"
type textarea "Brand: Turbo Air RIF / Model: M3F24-2 / Serial: M3F2H79008 Arrived and found un…"
type textarea "x"
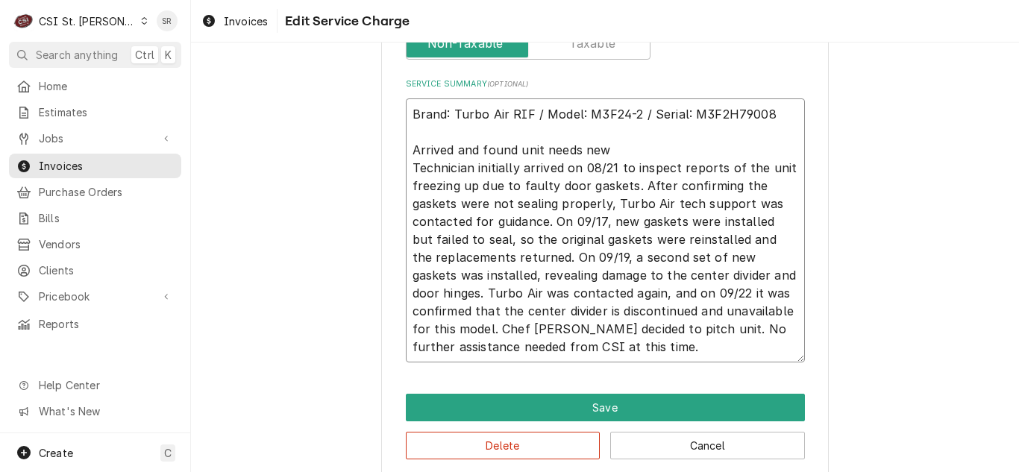
type textarea "Brand: Turbo Air RIF / Model: M3F24-2 / Serial: M3F2H79008 Arrived and found un…"
type textarea "x"
type textarea "Brand: Turbo Air RIF / Model: M3F24-2 / Serial: M3F2H79008 Arrived and found un…"
type textarea "x"
type textarea "Brand: Turbo Air RIF / Model: M3F24-2 / Serial: M3F2H79008 Arrived and found un…"
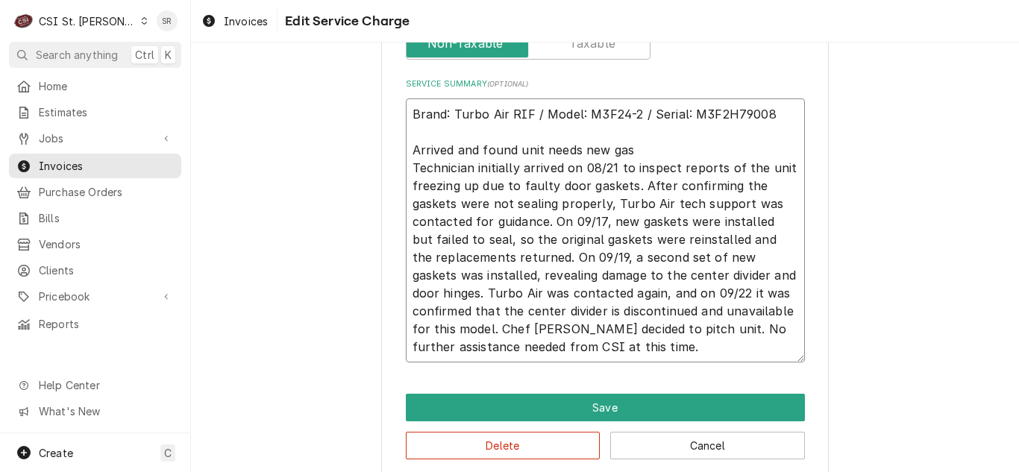
type textarea "x"
type textarea "Brand: Turbo Air RIF / Model: M3F24-2 / Serial: M3F2H79008 Arrived and found un…"
type textarea "x"
type textarea "Brand: Turbo Air RIF / Model: M3F24-2 / Serial: M3F2H79008 Arrived and found un…"
type textarea "x"
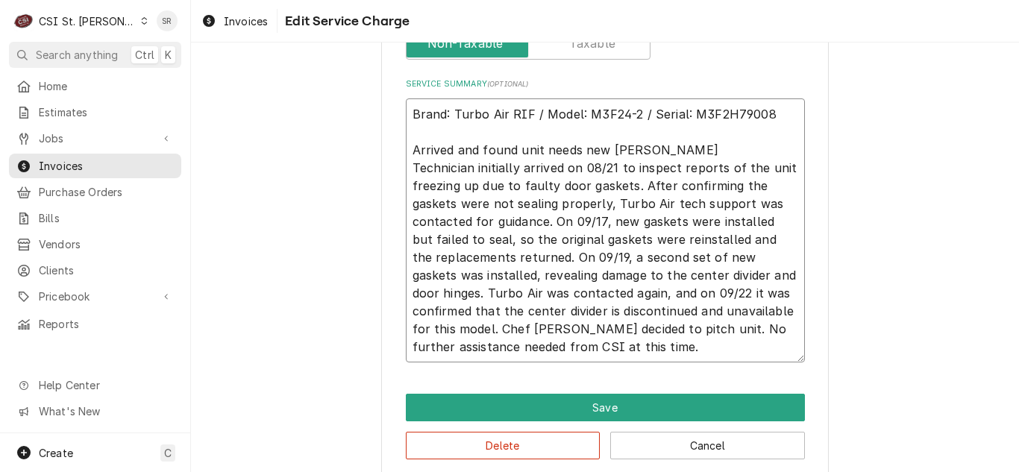
type textarea "Brand: Turbo Air RIF / Model: M3F24-2 / Serial: M3F2H79008 Arrived and found un…"
type textarea "x"
type textarea "Brand: Turbo Air RIF / Model: M3F24-2 / Serial: M3F2H79008 Arrived and found un…"
type textarea "x"
type textarea "Brand: Turbo Air RIF / Model: M3F24-2 / Serial: M3F2H79008 Arrived and found un…"
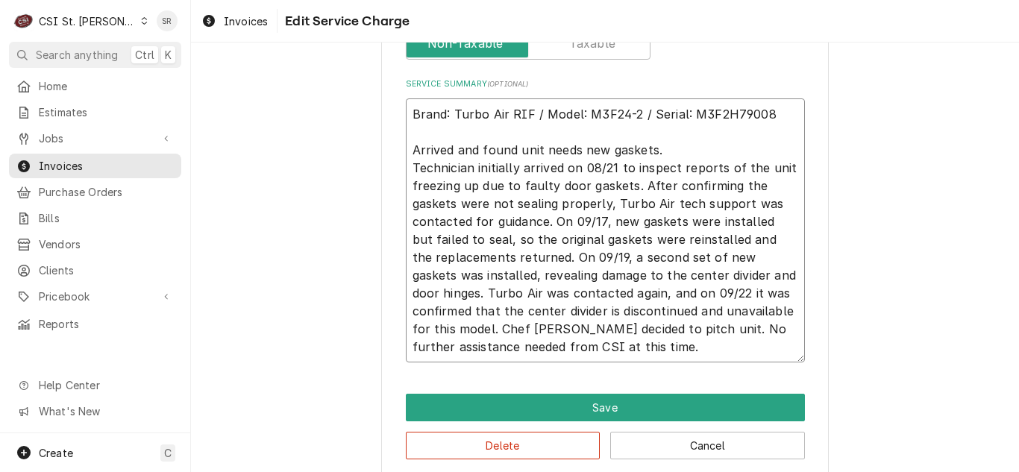
type textarea "x"
type textarea "Brand: Turbo Air RIF / Model: M3F24-2 / Serial: M3F2H79008 Arrived and found un…"
type textarea "x"
type textarea "Brand: Turbo Air RIF / Model: M3F24-2 / Serial: M3F2H79008 Arrived and found un…"
type textarea "x"
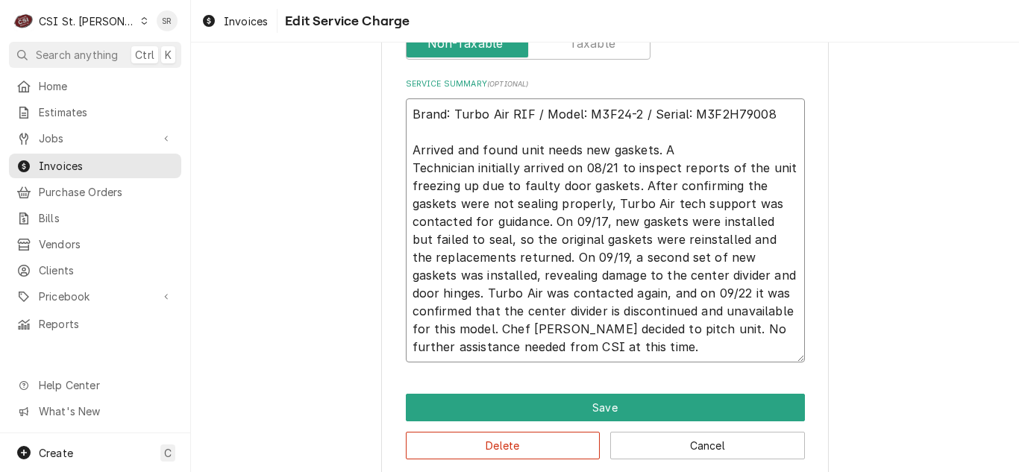
type textarea "Brand: Turbo Air RIF / Model: M3F24-2 / Serial: M3F2H79008 Arrived and found un…"
type textarea "x"
type textarea "Brand: Turbo Air RIF / Model: M3F24-2 / Serial: M3F2H79008 Arrived and found un…"
type textarea "x"
type textarea "Brand: Turbo Air RIF / Model: M3F24-2 / Serial: M3F2H79008 Arrived and found un…"
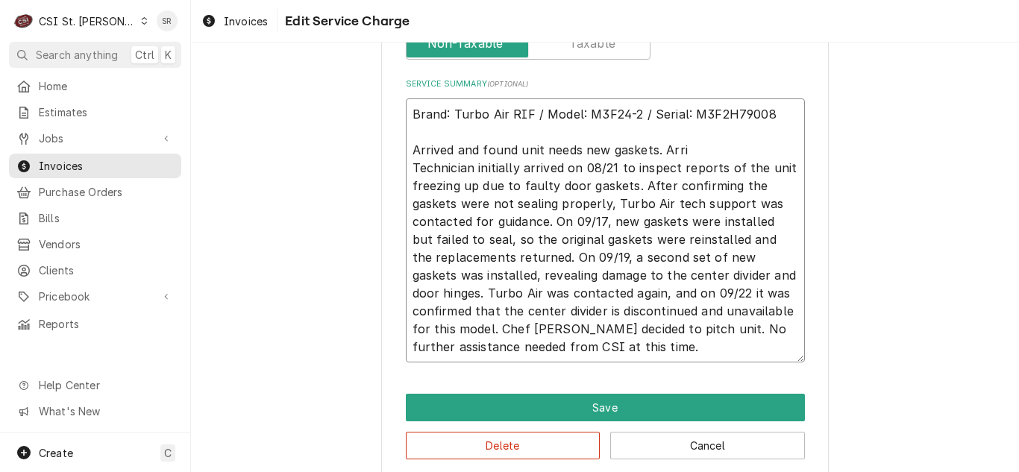
type textarea "x"
type textarea "Brand: Turbo Air RIF / Model: M3F24-2 / Serial: M3F2H79008 Arrived and found un…"
type textarea "x"
type textarea "Brand: Turbo Air RIF / Model: M3F24-2 / Serial: M3F2H79008 Arrived and found un…"
type textarea "x"
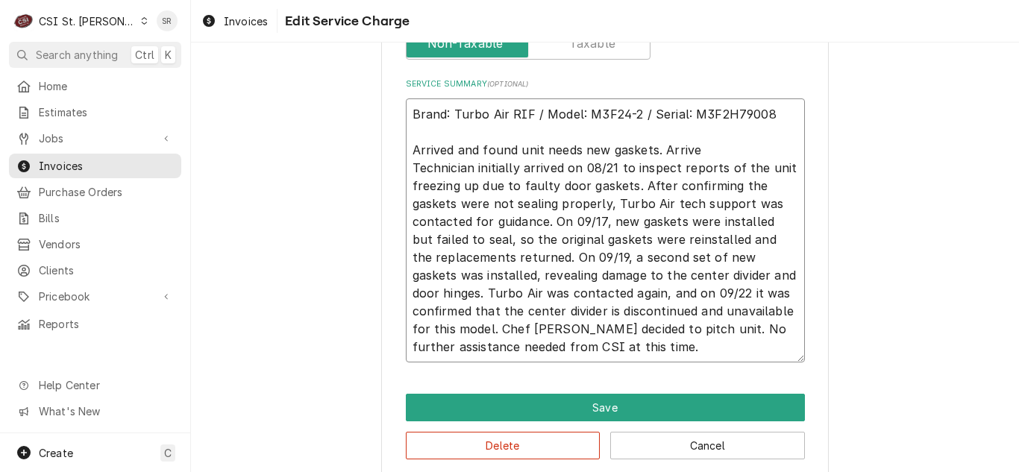
type textarea "Brand: Turbo Air RIF / Model: M3F24-2 / Serial: M3F2H79008 Arrived and found un…"
type textarea "x"
type textarea "Brand: Turbo Air RIF / Model: M3F24-2 / Serial: M3F2H79008 Arrived and found un…"
type textarea "x"
type textarea "Brand: Turbo Air RIF / Model: M3F24-2 / Serial: M3F2H79008 Arrived and found un…"
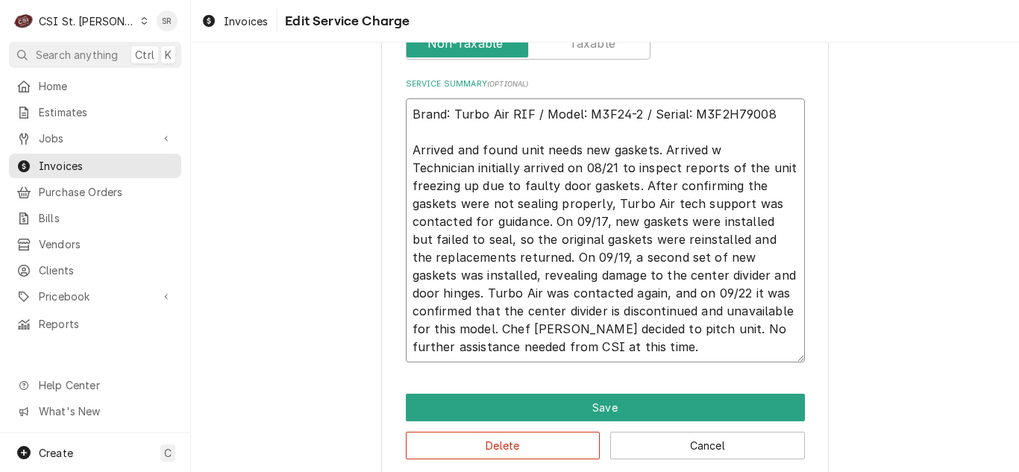
type textarea "x"
type textarea "Brand: Turbo Air RIF / Model: M3F24-2 / Serial: M3F2H79008 Arrived and found un…"
type textarea "x"
type textarea "Brand: Turbo Air RIF / Model: M3F24-2 / Serial: M3F2H79008 Arrived and found un…"
type textarea "x"
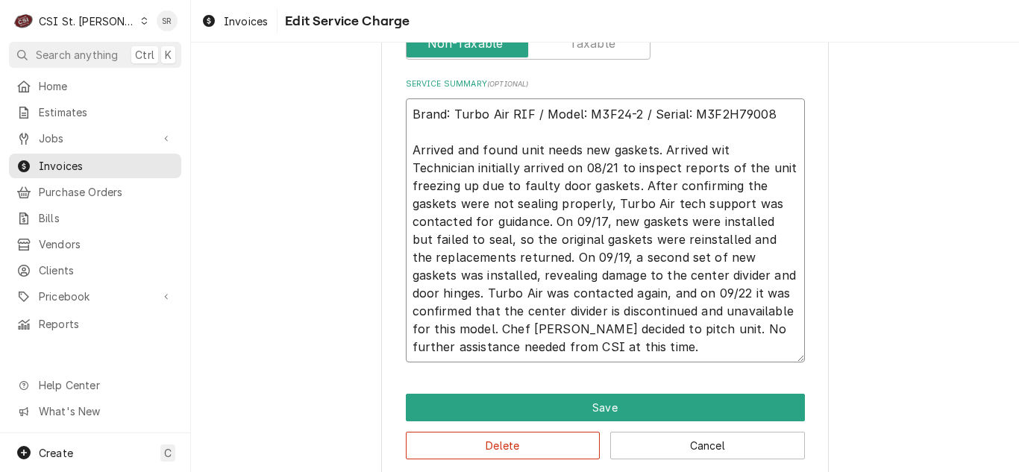
type textarea "Brand: Turbo Air RIF / Model: M3F24-2 / Serial: M3F2H79008 Arrived and found un…"
type textarea "x"
type textarea "Brand: Turbo Air RIF / Model: M3F24-2 / Serial: M3F2H79008 Arrived and found un…"
type textarea "x"
type textarea "Brand: Turbo Air RIF / Model: M3F24-2 / Serial: M3F2H79008 Arrived and found un…"
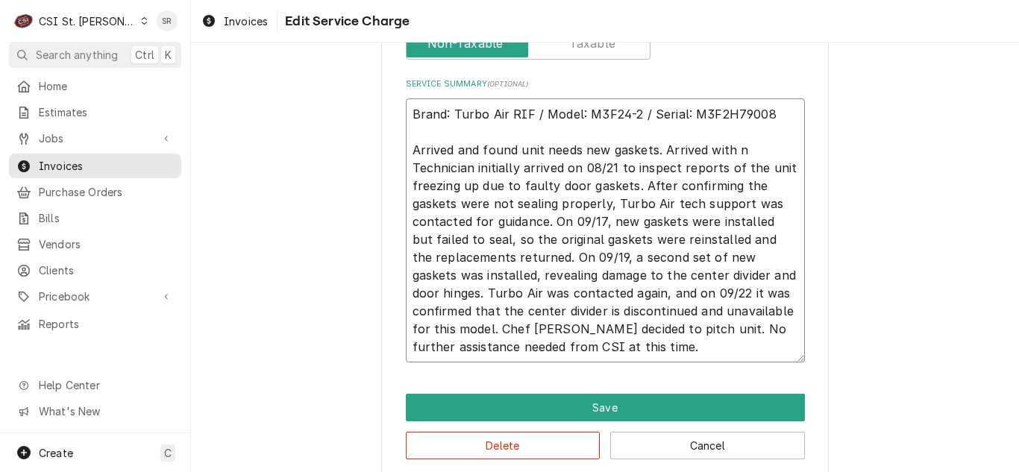
type textarea "x"
type textarea "Brand: Turbo Air RIF / Model: M3F24-2 / Serial: M3F2H79008 Arrived and found un…"
type textarea "x"
type textarea "Brand: Turbo Air RIF / Model: M3F24-2 / Serial: M3F2H79008 Arrived and found un…"
type textarea "x"
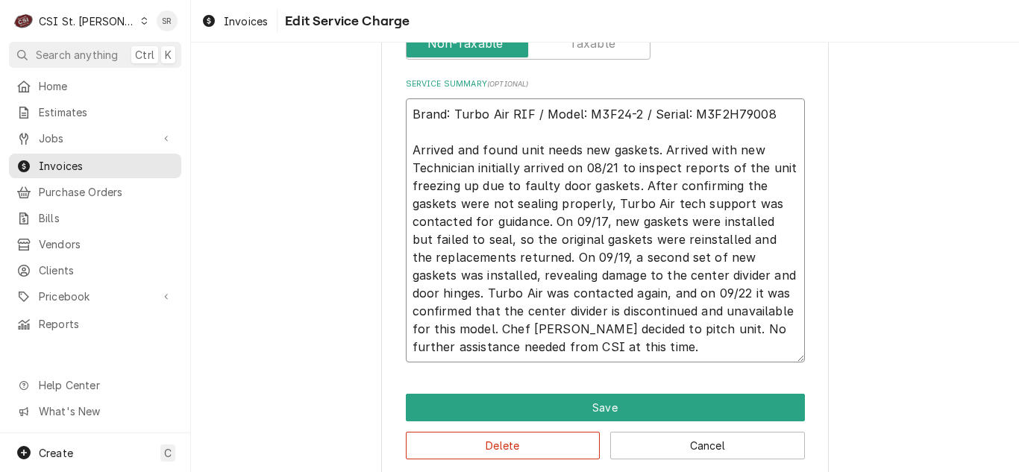
type textarea "Brand: Turbo Air RIF / Model: M3F24-2 / Serial: M3F2H79008 Arrived and found un…"
type textarea "x"
type textarea "Brand: Turbo Air RIF / Model: M3F24-2 / Serial: M3F2H79008 Arrived and found un…"
type textarea "x"
type textarea "Brand: Turbo Air RIF / Model: M3F24-2 / Serial: M3F2H79008 Arrived and found un…"
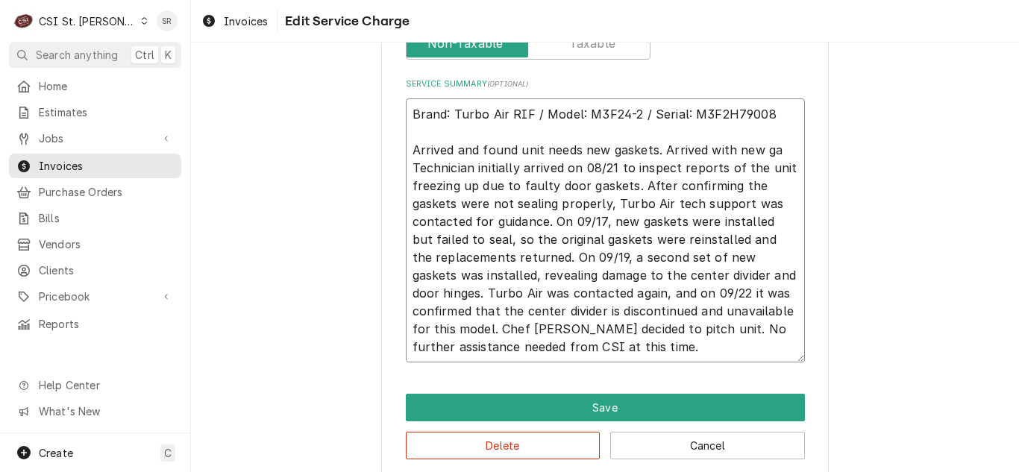
type textarea "x"
type textarea "Brand: Turbo Air RIF / Model: M3F24-2 / Serial: M3F2H79008 Arrived and found un…"
type textarea "x"
type textarea "Brand: Turbo Air RIF / Model: M3F24-2 / Serial: M3F2H79008 Arrived and found un…"
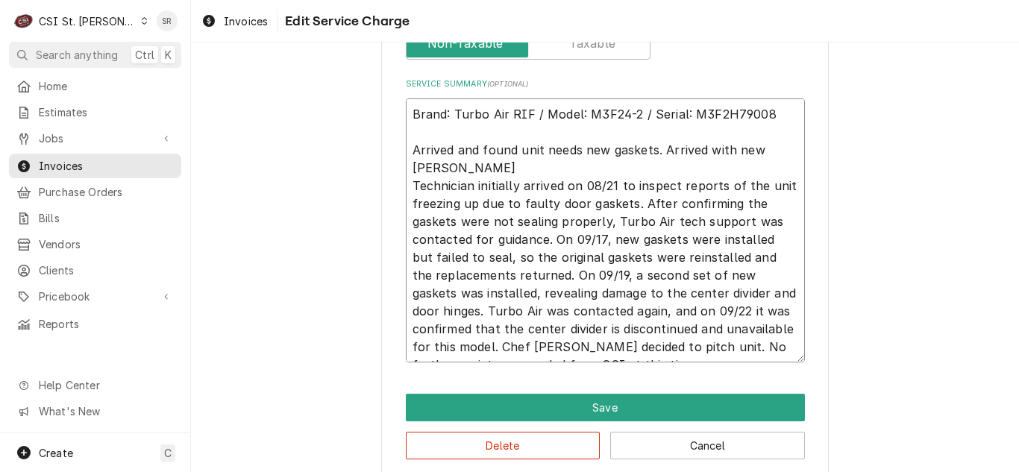
type textarea "x"
type textarea "Brand: Turbo Air RIF / Model: M3F24-2 / Serial: M3F2H79008 Arrived and found un…"
type textarea "x"
type textarea "Brand: Turbo Air RIF / Model: M3F24-2 / Serial: M3F2H79008 Arrived and found un…"
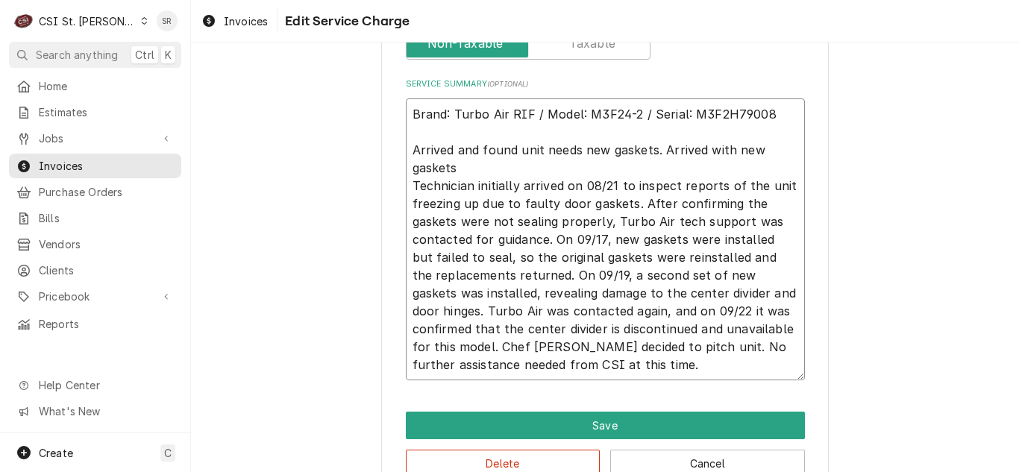
type textarea "x"
type textarea "Brand: Turbo Air RIF / Model: M3F24-2 / Serial: M3F2H79008 Arrived and found un…"
type textarea "x"
type textarea "Brand: Turbo Air RIF / Model: M3F24-2 / Serial: M3F2H79008 Arrived and found un…"
type textarea "x"
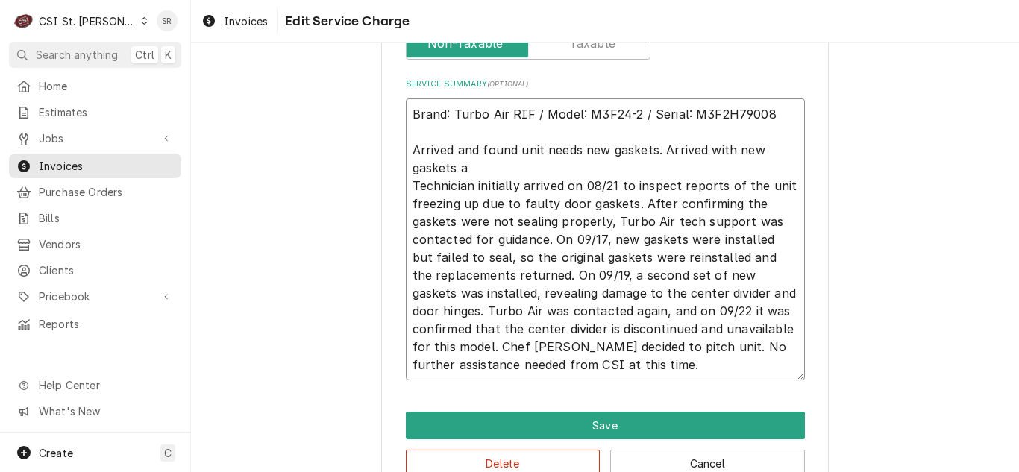
type textarea "Brand: Turbo Air RIF / Model: M3F24-2 / Serial: M3F2H79008 Arrived and found un…"
type textarea "x"
type textarea "Brand: Turbo Air RIF / Model: M3F24-2 / Serial: M3F2H79008 Arrived and found un…"
type textarea "x"
type textarea "Brand: Turbo Air RIF / Model: M3F24-2 / Serial: M3F2H79008 Arrived and found un…"
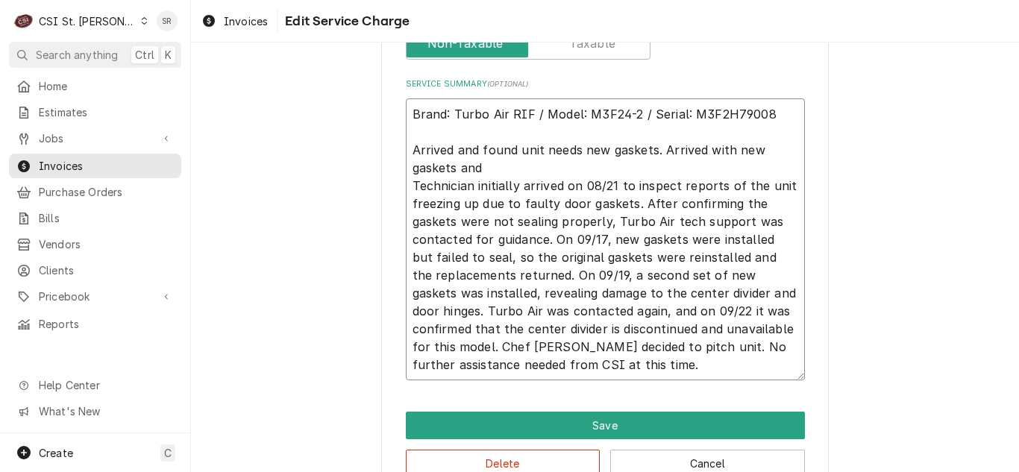
type textarea "x"
type textarea "Brand: Turbo Air RIF / Model: M3F24-2 / Serial: M3F2H79008 Arrived and found un…"
type textarea "x"
type textarea "Brand: Turbo Air RIF / Model: M3F24-2 / Serial: M3F2H79008 Arrived and found un…"
type textarea "x"
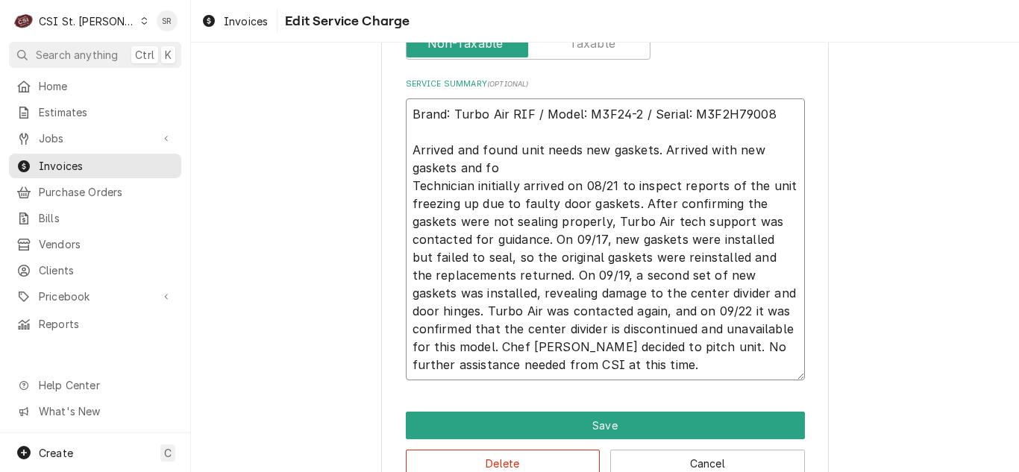
type textarea "Brand: Turbo Air RIF / Model: M3F24-2 / Serial: M3F2H79008 Arrived and found un…"
type textarea "x"
type textarea "Brand: Turbo Air RIF / Model: M3F24-2 / Serial: M3F2H79008 Arrived and found un…"
type textarea "x"
type textarea "Brand: Turbo Air RIF / Model: M3F24-2 / Serial: M3F2H79008 Arrived and found un…"
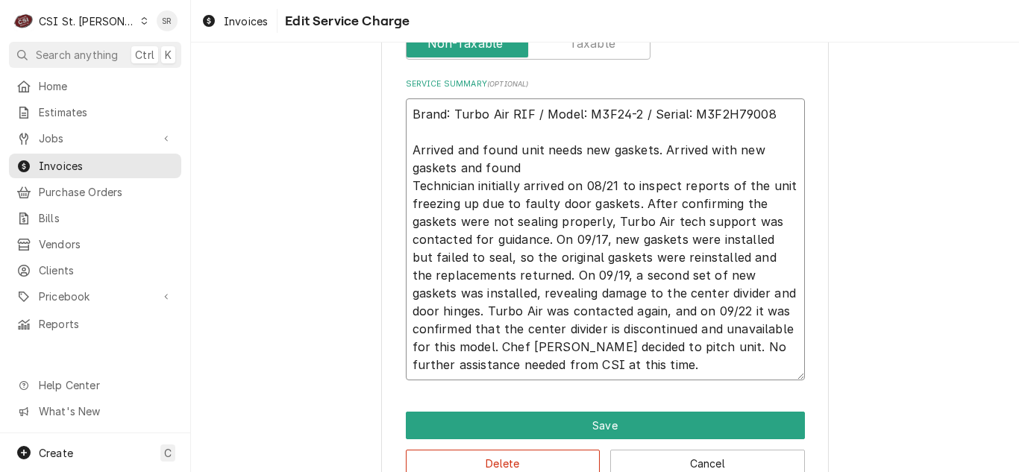
type textarea "x"
type textarea "Brand: Turbo Air RIF / Model: M3F24-2 / Serial: M3F2H79008 Arrived and found un…"
type textarea "x"
type textarea "Brand: Turbo Air RIF / Model: M3F24-2 / Serial: M3F2H79008 Arrived and found un…"
type textarea "x"
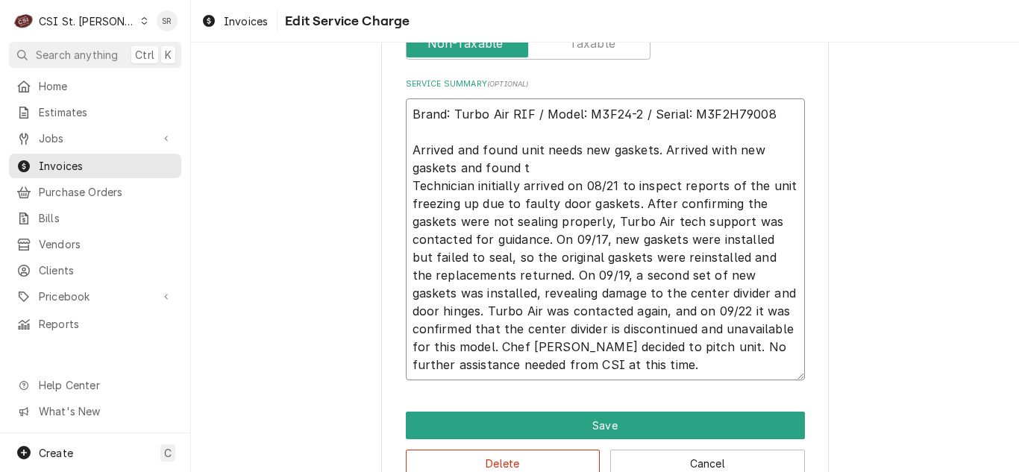
type textarea "Brand: Turbo Air RIF / Model: M3F24-2 / Serial: M3F2H79008 Arrived and found un…"
type textarea "x"
type textarea "Brand: Turbo Air RIF / Model: M3F24-2 / Serial: M3F2H79008 Arrived and found un…"
type textarea "x"
type textarea "Brand: Turbo Air RIF / Model: M3F24-2 / Serial: M3F2H79008 Arrived and found un…"
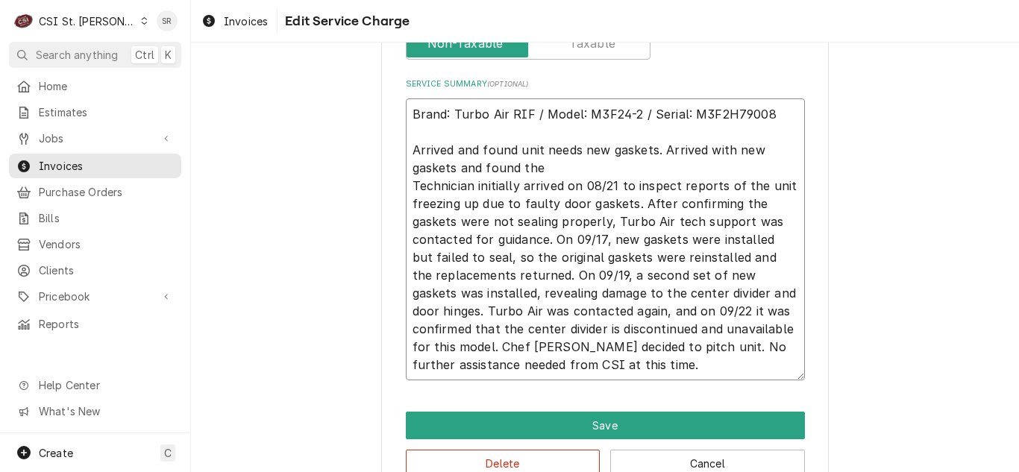
type textarea "x"
type textarea "Brand: Turbo Air RIF / Model: M3F24-2 / Serial: M3F2H79008 Arrived and found un…"
type textarea "x"
type textarea "Brand: Turbo Air RIF / Model: M3F24-2 / Serial: M3F2H79008 Arrived and found un…"
type textarea "x"
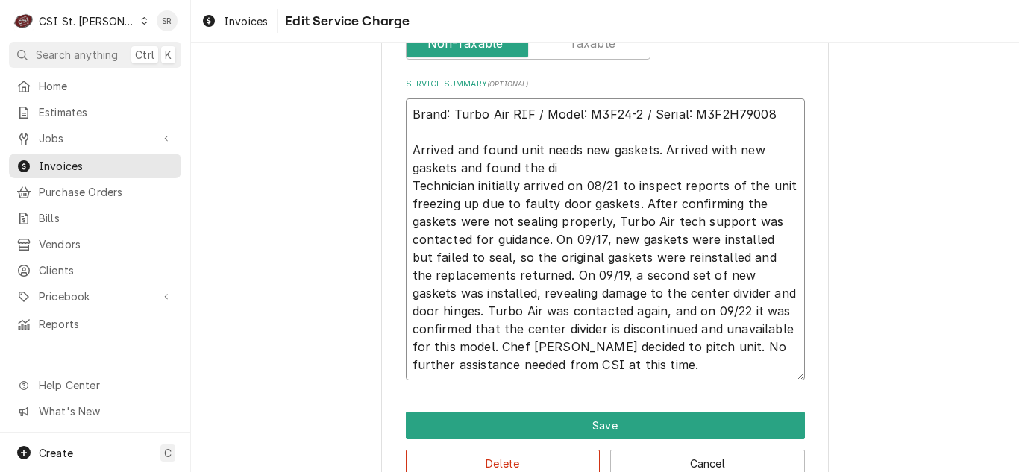
type textarea "Brand: Turbo Air RIF / Model: M3F24-2 / Serial: M3F2H79008 Arrived and found un…"
type textarea "x"
type textarea "Brand: Turbo Air RIF / Model: M3F24-2 / Serial: M3F2H79008 Arrived and found un…"
type textarea "x"
type textarea "Brand: Turbo Air RIF / Model: M3F24-2 / Serial: M3F2H79008 Arrived and found un…"
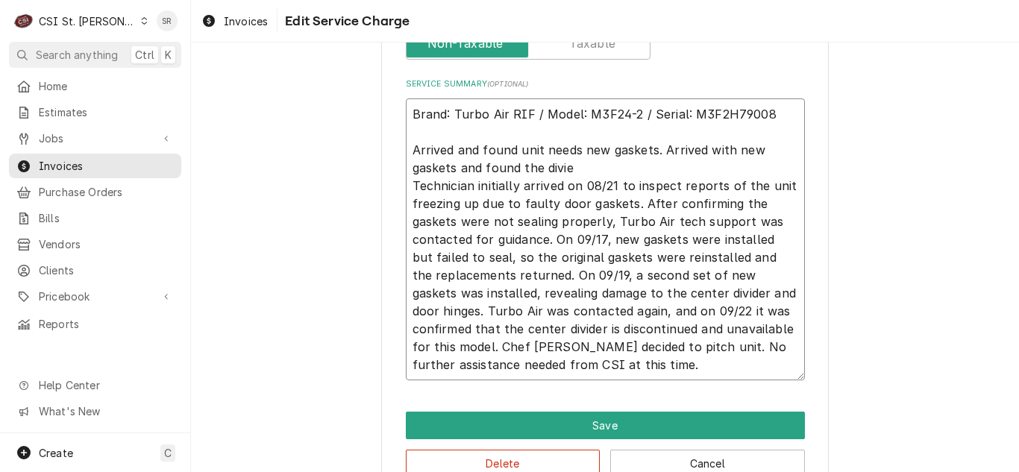
type textarea "x"
type textarea "Brand: Turbo Air RIF / Model: M3F24-2 / Serial: M3F2H79008 Arrived and found un…"
type textarea "x"
type textarea "Brand: Turbo Air RIF / Model: M3F24-2 / Serial: M3F2H79008 Arrived and found un…"
type textarea "x"
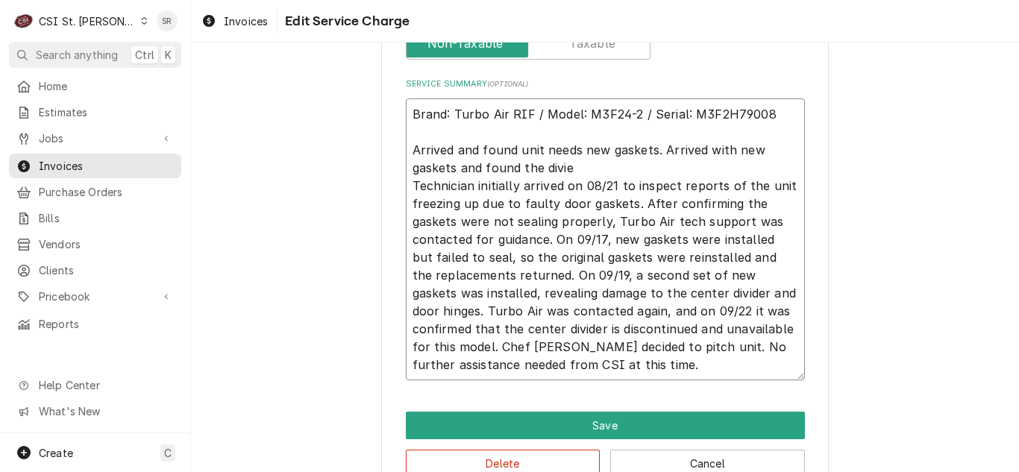
type textarea "Brand: Turbo Air RIF / Model: M3F24-2 / Serial: M3F2H79008 Arrived and found un…"
type textarea "x"
type textarea "Brand: Turbo Air RIF / Model: M3F24-2 / Serial: M3F2H79008 Arrived and found un…"
type textarea "x"
type textarea "Brand: Turbo Air RIF / Model: M3F24-2 / Serial: M3F2H79008 Arrived and found un…"
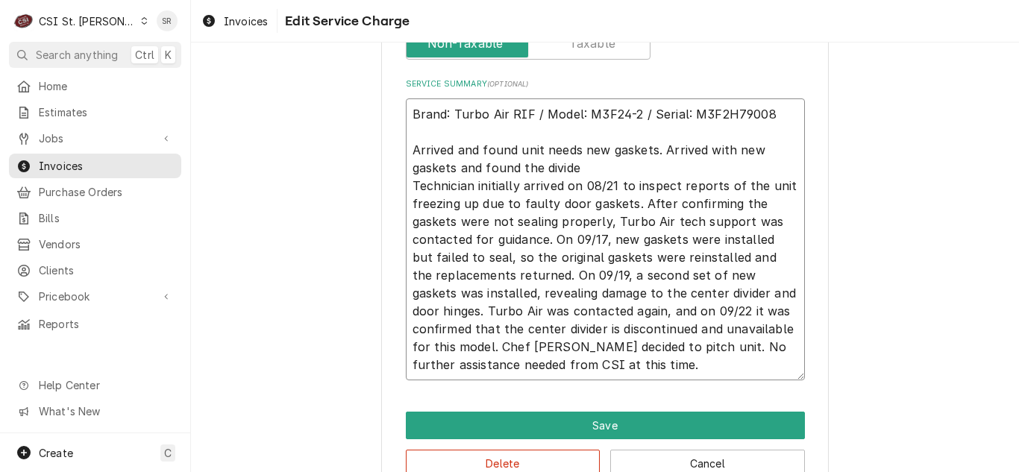
type textarea "x"
type textarea "Brand: Turbo Air RIF / Model: M3F24-2 / Serial: M3F2H79008 Arrived and found un…"
type textarea "x"
type textarea "Brand: Turbo Air RIF / Model: M3F24-2 / Serial: M3F2H79008 Arrived and found un…"
type textarea "x"
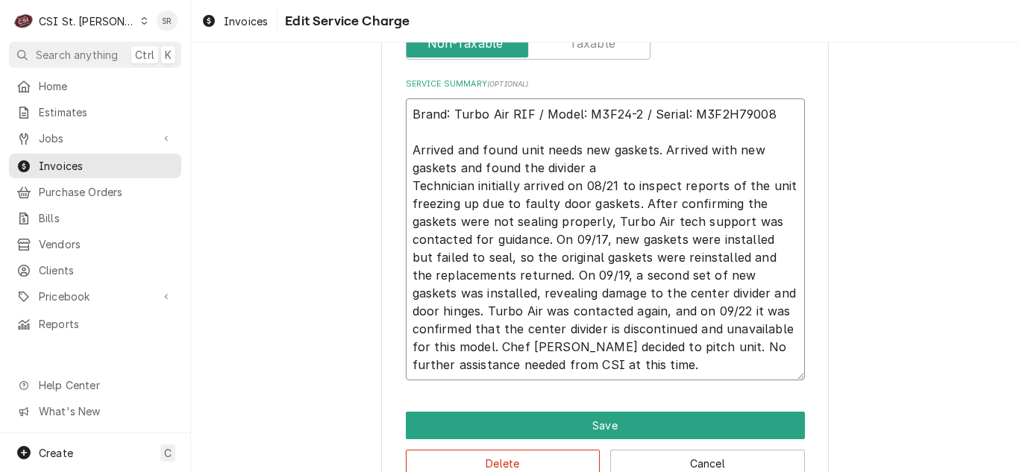
type textarea "Brand: Turbo Air RIF / Model: M3F24-2 / Serial: M3F2H79008 Arrived and found un…"
type textarea "x"
type textarea "Brand: Turbo Air RIF / Model: M3F24-2 / Serial: M3F2H79008 Arrived and found un…"
type textarea "x"
type textarea "Brand: Turbo Air RIF / Model: M3F24-2 / Serial: M3F2H79008 Arrived and found un…"
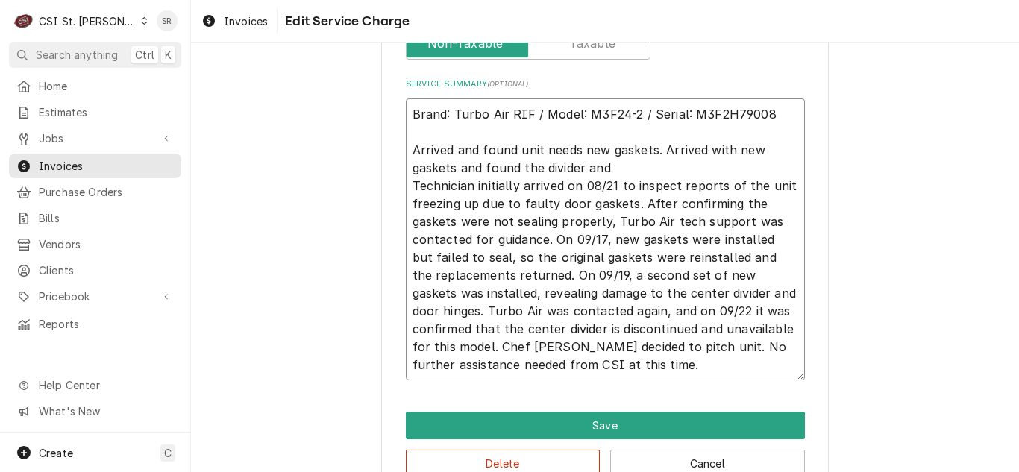
type textarea "x"
type textarea "Brand: Turbo Air RIF / Model: M3F24-2 / Serial: M3F2H79008 Arrived and found un…"
type textarea "x"
type textarea "Brand: Turbo Air RIF / Model: M3F24-2 / Serial: M3F2H79008 Arrived and found un…"
type textarea "x"
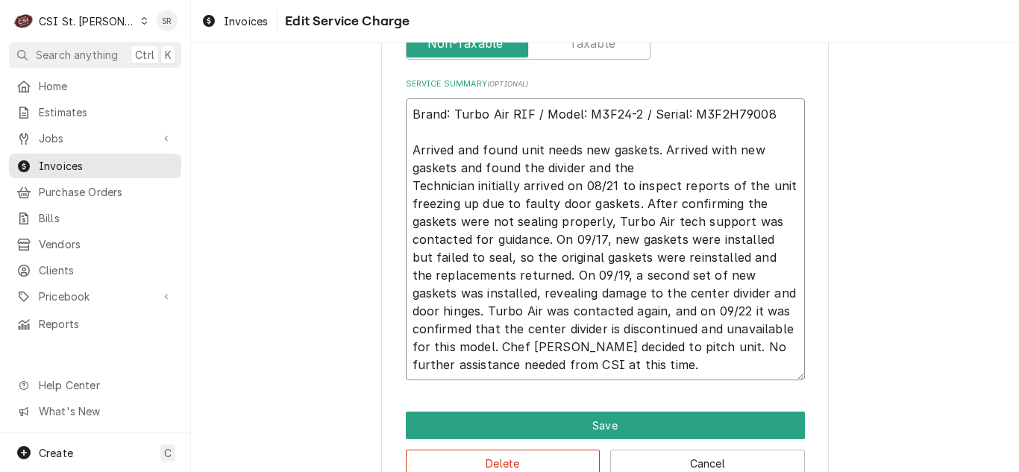
type textarea "Brand: Turbo Air RIF / Model: M3F24-2 / Serial: M3F2H79008 Arrived and found un…"
type textarea "x"
type textarea "Brand: Turbo Air RIF / Model: M3F24-2 / Serial: M3F2H79008 Arrived and found un…"
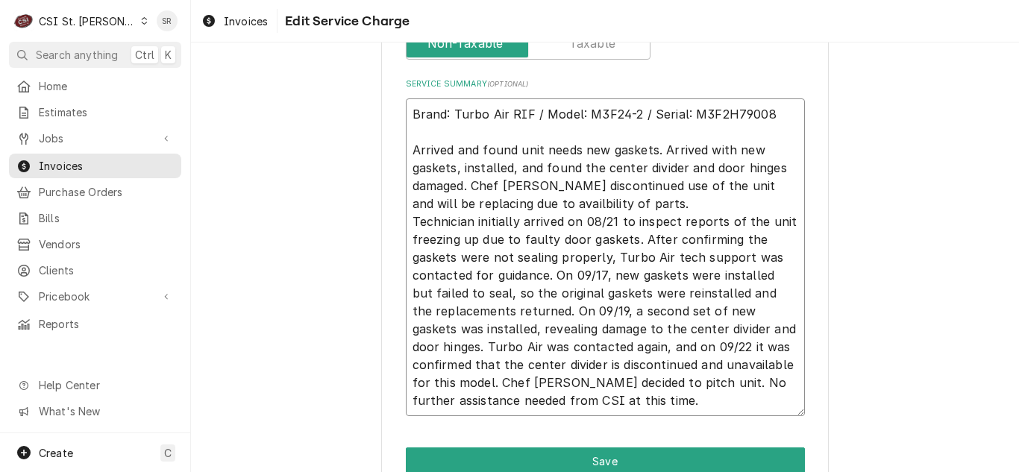
click at [534, 208] on textarea "Brand: Turbo Air RIF / Model: M3F24-2 / Serial: M3F2H79008 Arrived and found un…" at bounding box center [605, 257] width 399 height 318
drag, startPoint x: 645, startPoint y: 398, endPoint x: 384, endPoint y: 228, distance: 312.1
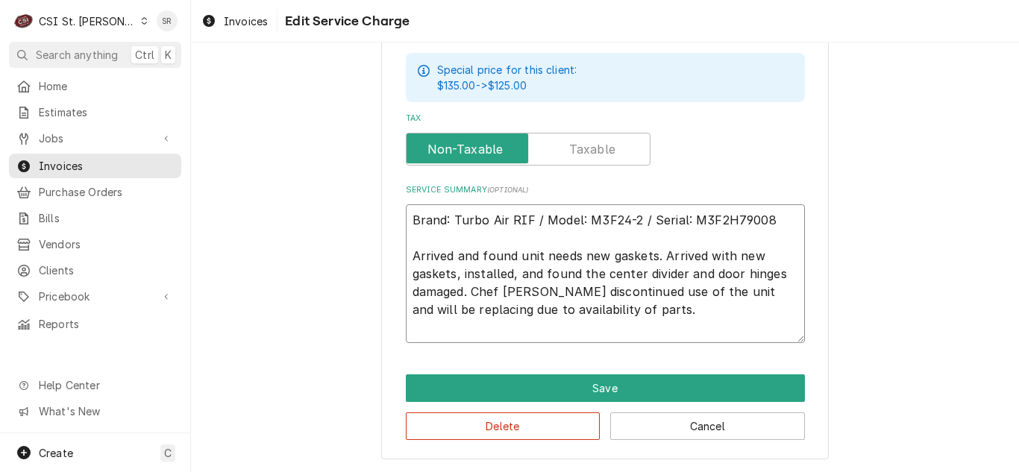
scroll to position [570, 0]
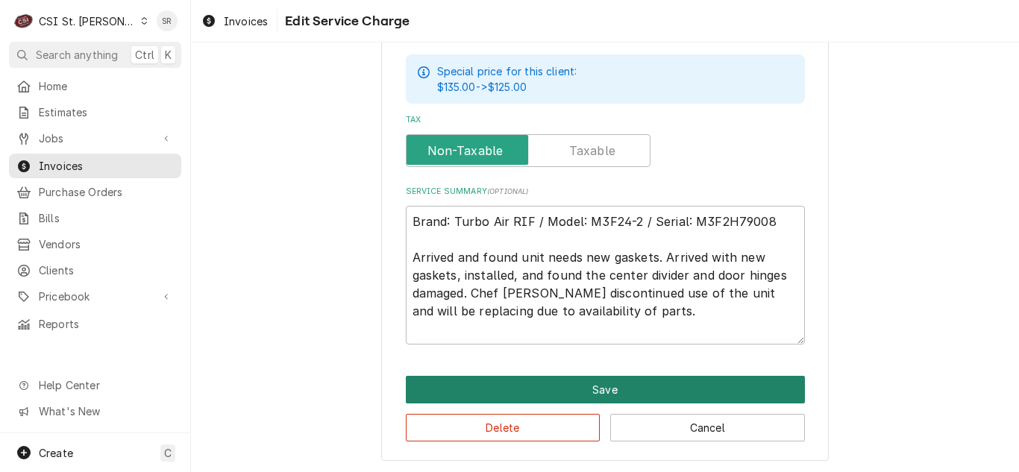
click at [592, 382] on button "Save" at bounding box center [605, 390] width 399 height 28
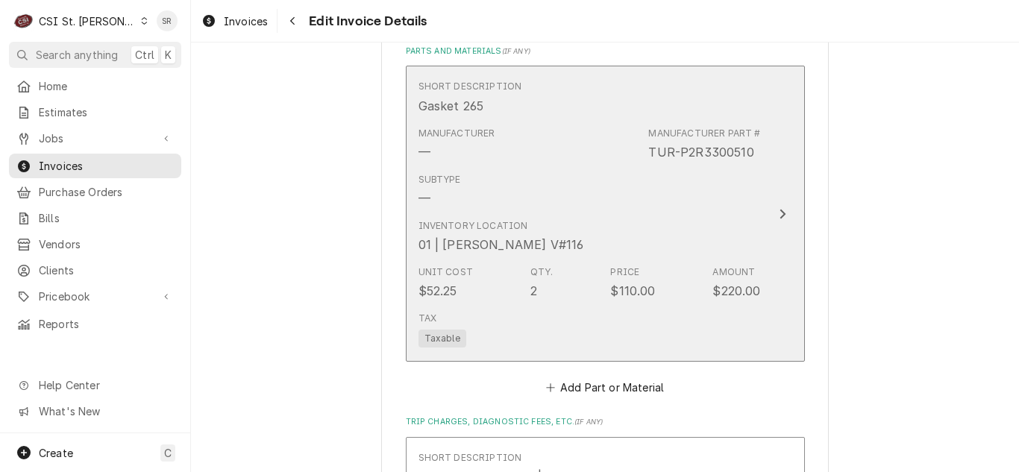
scroll to position [1968, 0]
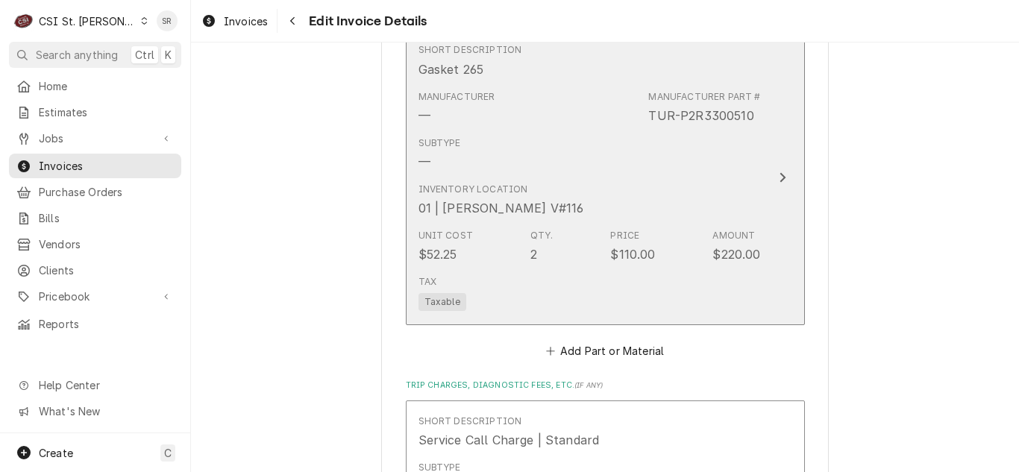
click at [610, 249] on div "Unit Cost $52.25 Qty. 2 Price $110.00 Amount $220.00" at bounding box center [590, 246] width 342 height 46
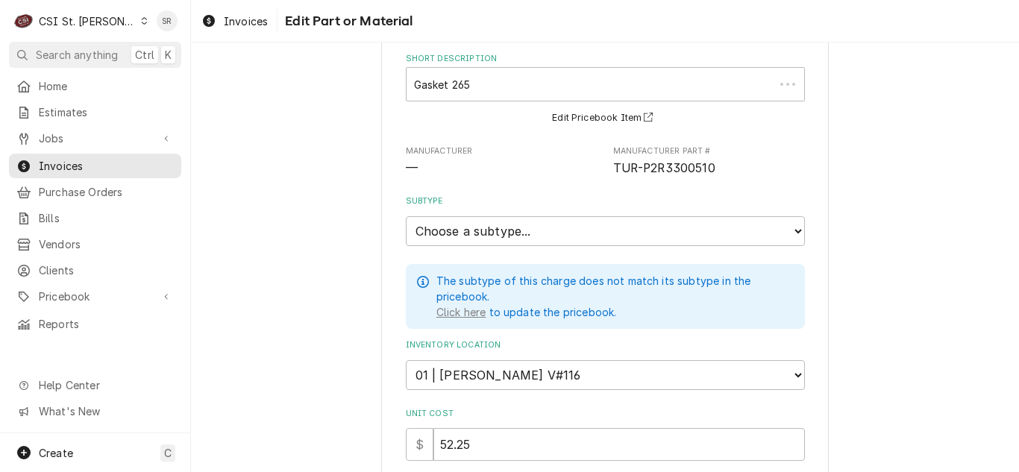
scroll to position [75, 0]
click at [492, 235] on select "Choose a subtype... [#2-DUAL] AFTERHRS-WH-CHG-2 [#2-DUAL] BEV-EQUIP [#2-DUAL] B…" at bounding box center [605, 231] width 399 height 30
click at [406, 216] on select "Choose a subtype... [#2-DUAL] AFTERHRS-WH-CHG-2 [#2-DUAL] BEV-EQUIP [#2-DUAL] B…" at bounding box center [605, 231] width 399 height 30
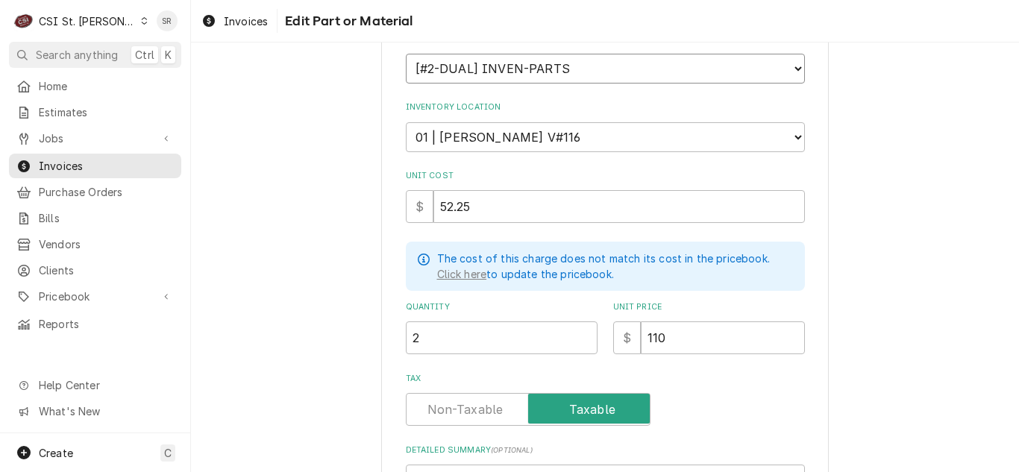
scroll to position [424, 0]
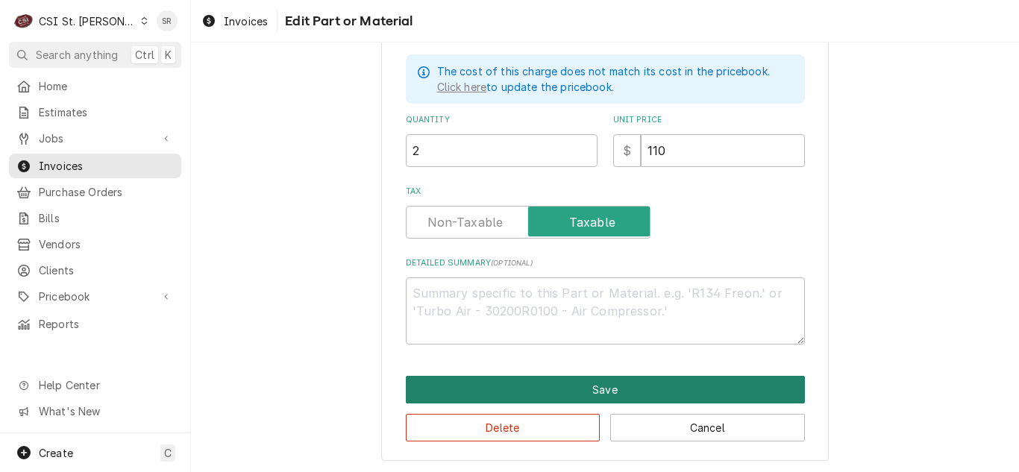
click at [581, 378] on button "Save" at bounding box center [605, 390] width 399 height 28
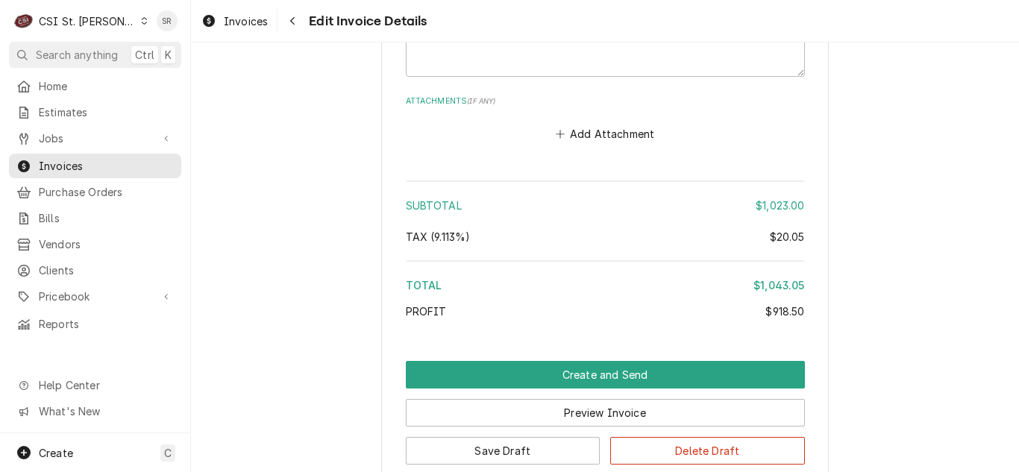
scroll to position [3059, 0]
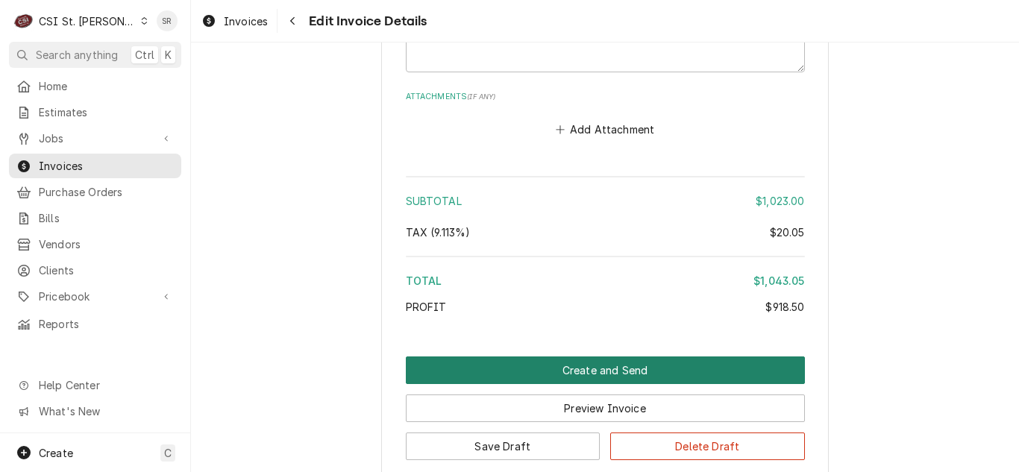
click at [593, 357] on button "Create and Send" at bounding box center [605, 371] width 399 height 28
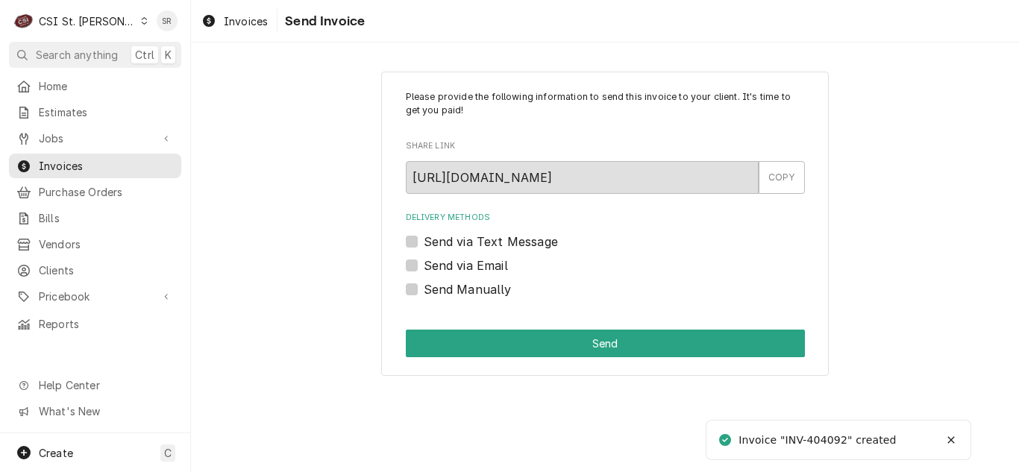
click at [459, 258] on label "Send via Email" at bounding box center [466, 266] width 84 height 18
click at [459, 258] on input "Send via Email" at bounding box center [623, 273] width 399 height 33
checkbox input "true"
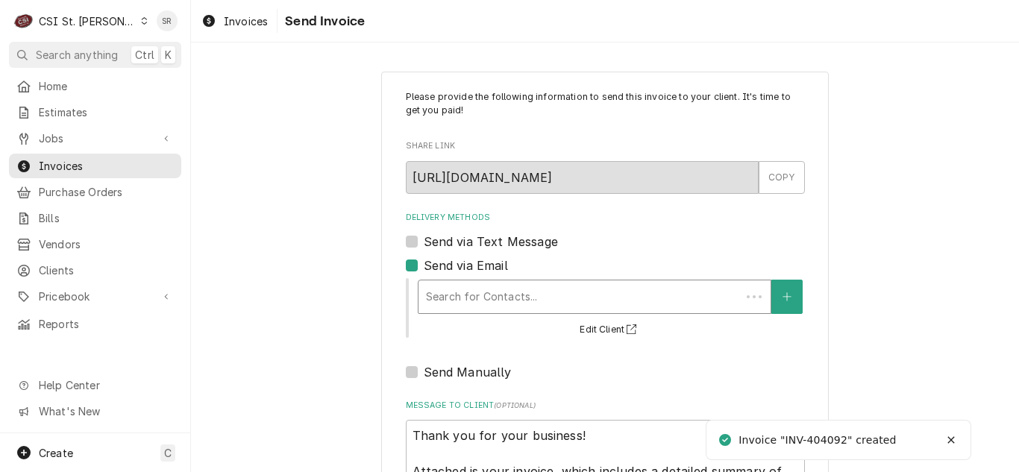
click at [513, 301] on div "Delivery Methods" at bounding box center [579, 297] width 307 height 27
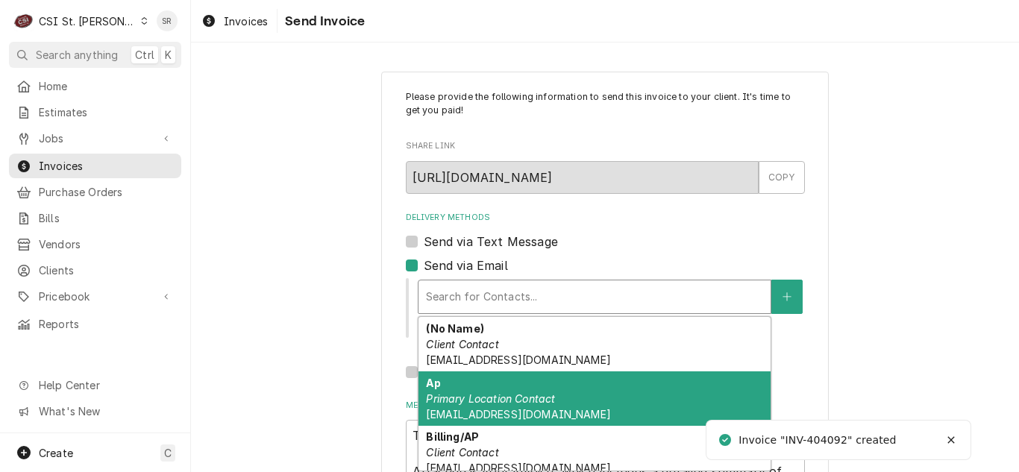
click at [499, 391] on div "Ap Primary Location Contact ap@cphmo.net" at bounding box center [595, 399] width 352 height 54
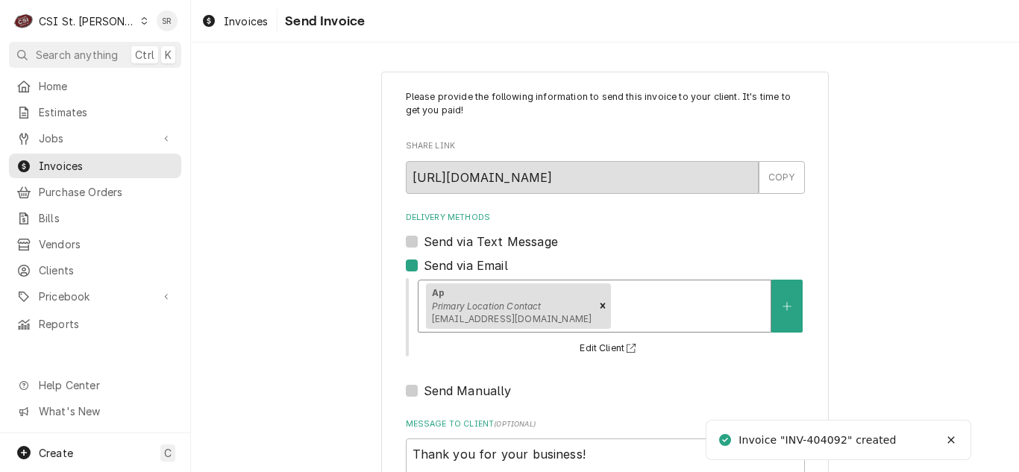
scroll to position [178, 0]
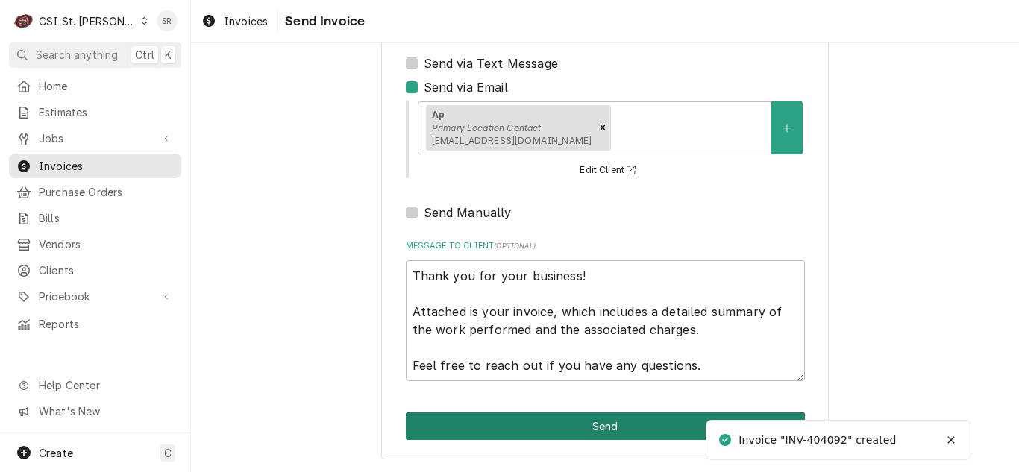
click at [566, 422] on button "Send" at bounding box center [605, 427] width 399 height 28
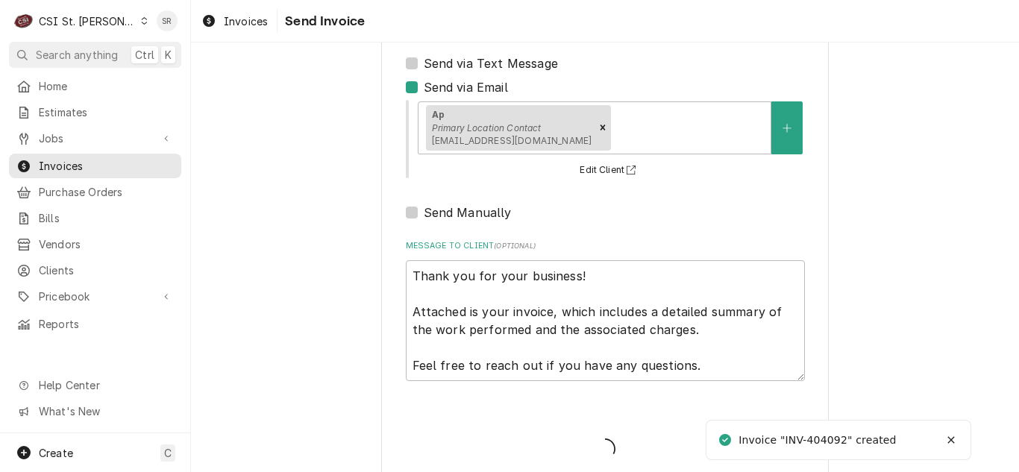
type textarea "x"
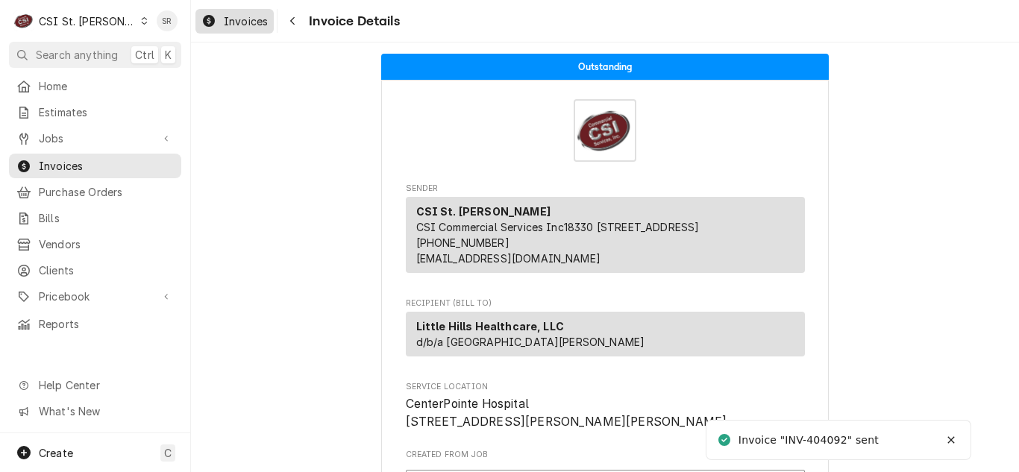
drag, startPoint x: 245, startPoint y: 20, endPoint x: 245, endPoint y: 12, distance: 8.2
click at [245, 19] on span "Invoices" at bounding box center [246, 21] width 44 height 16
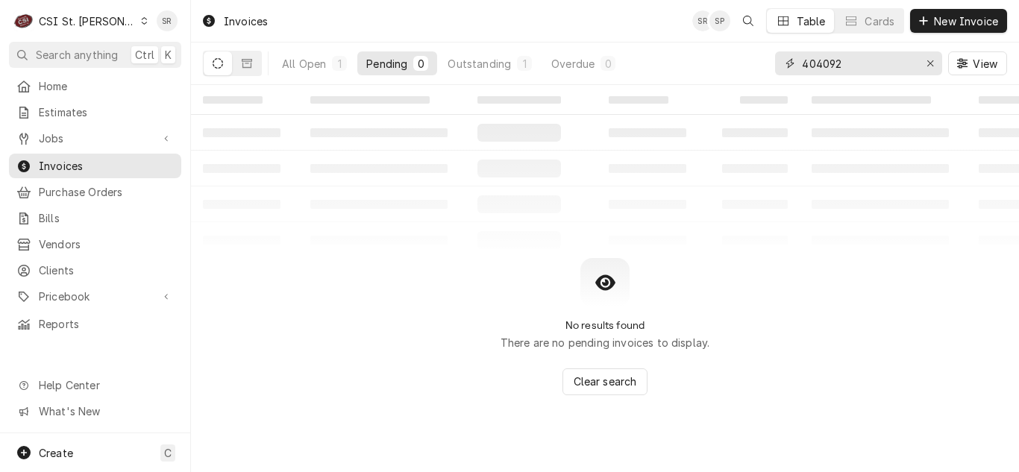
click at [851, 57] on input "404092" at bounding box center [858, 63] width 112 height 24
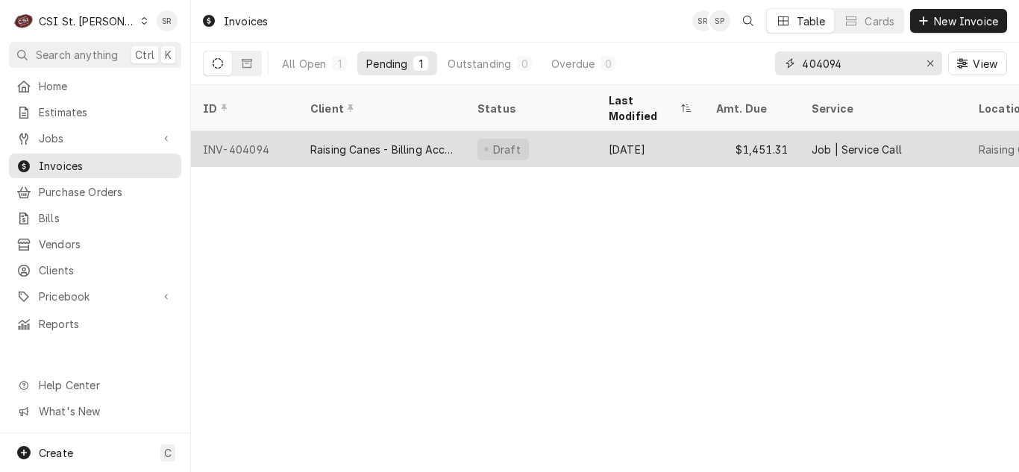
type input "404094"
click at [407, 142] on div "Raising Canes - Billing Account" at bounding box center [381, 150] width 143 height 16
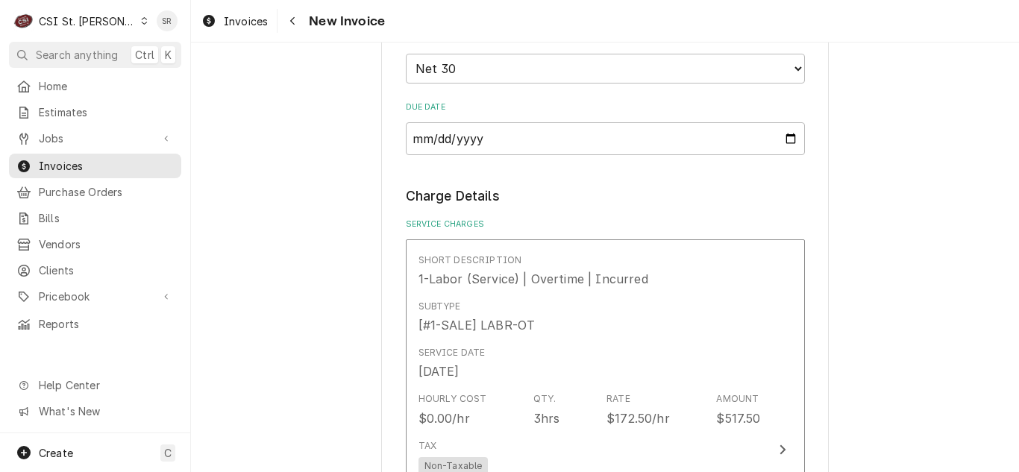
scroll to position [1492, 0]
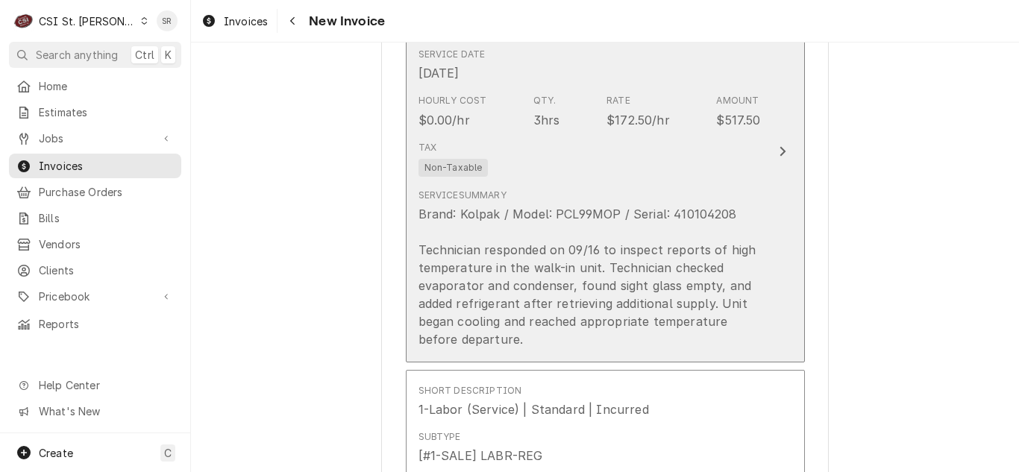
click at [645, 159] on div "Tax Non-Taxable" at bounding box center [590, 159] width 342 height 48
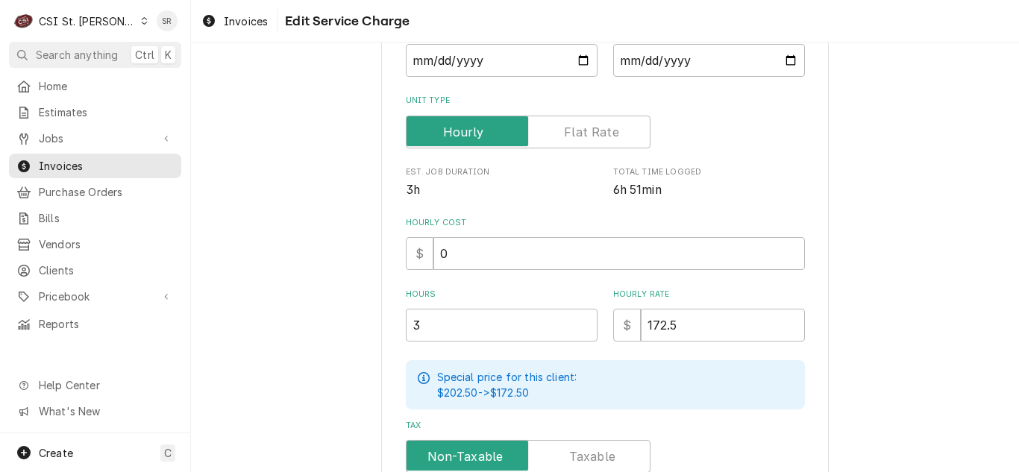
scroll to position [298, 0]
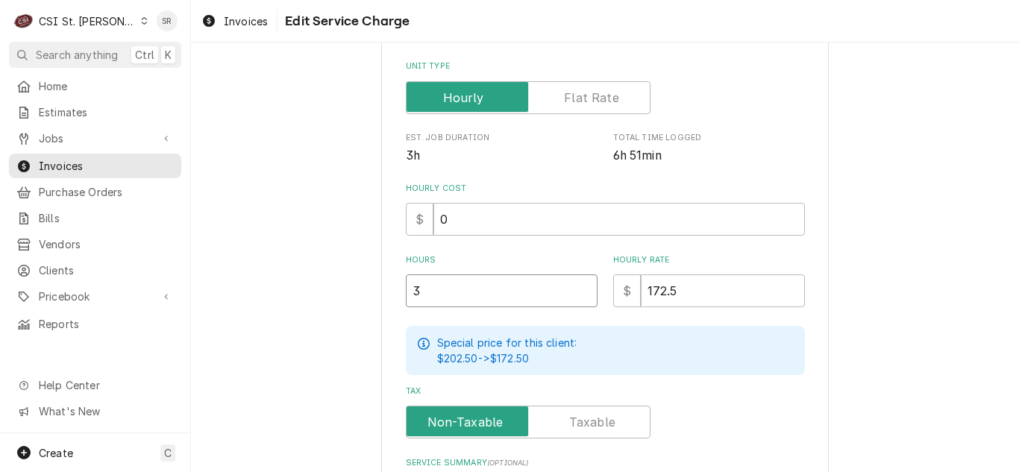
click at [448, 294] on input "3" at bounding box center [502, 291] width 192 height 33
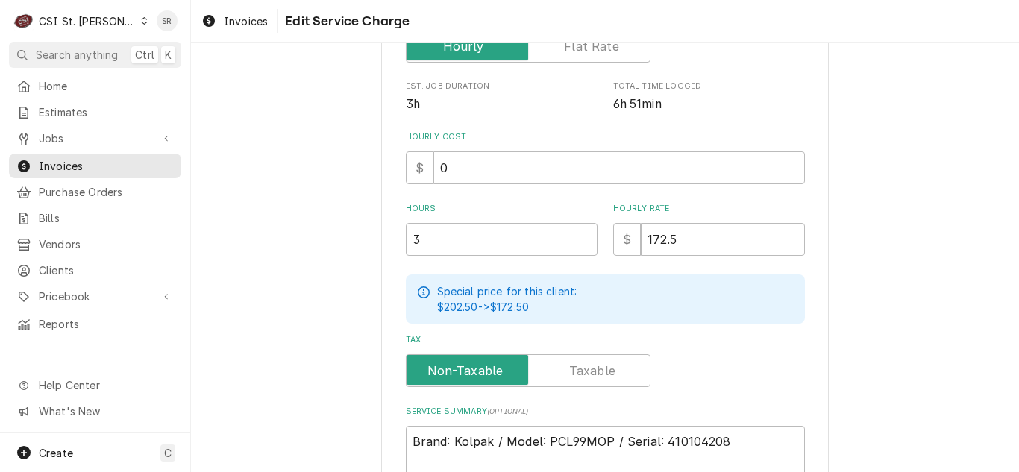
scroll to position [373, 0]
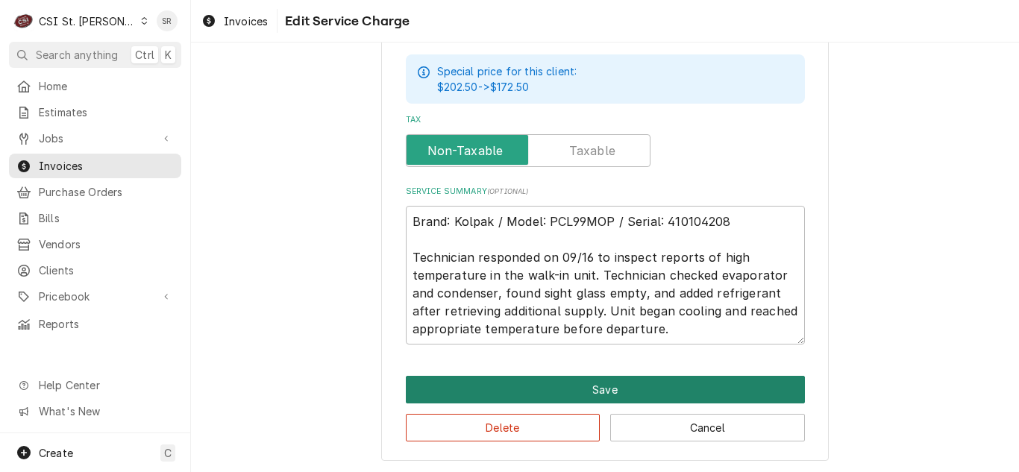
click at [586, 388] on button "Save" at bounding box center [605, 390] width 399 height 28
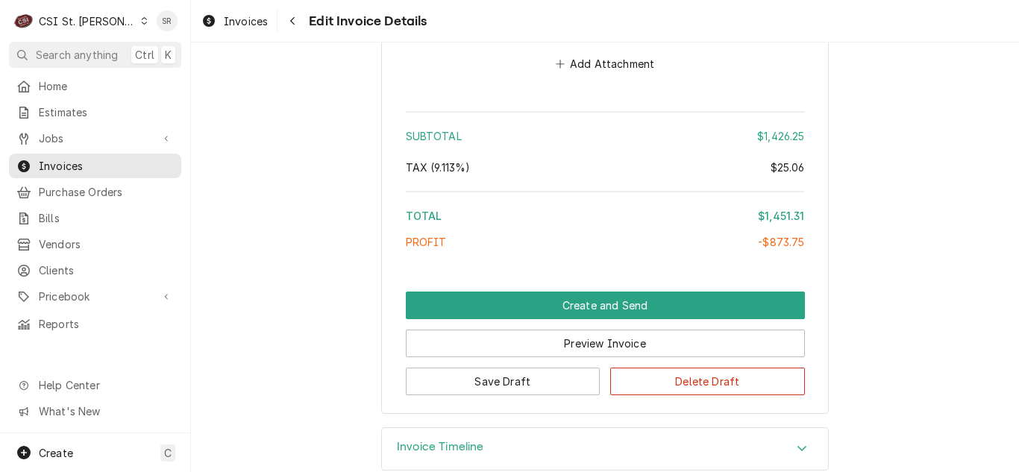
scroll to position [3229, 0]
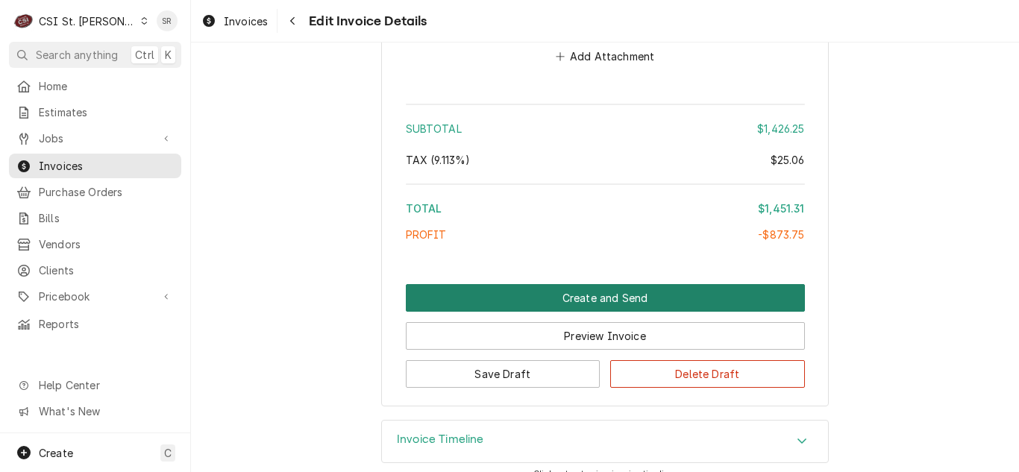
click at [584, 284] on button "Create and Send" at bounding box center [605, 298] width 399 height 28
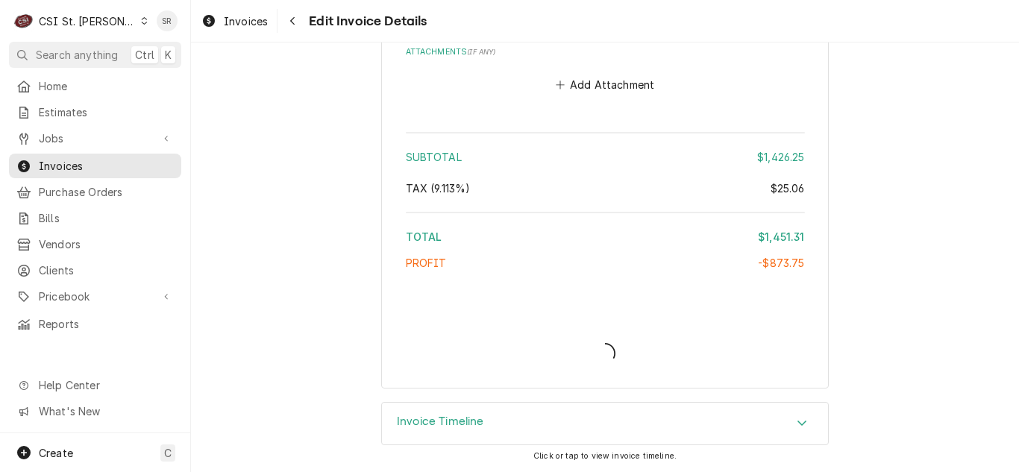
scroll to position [3182, 0]
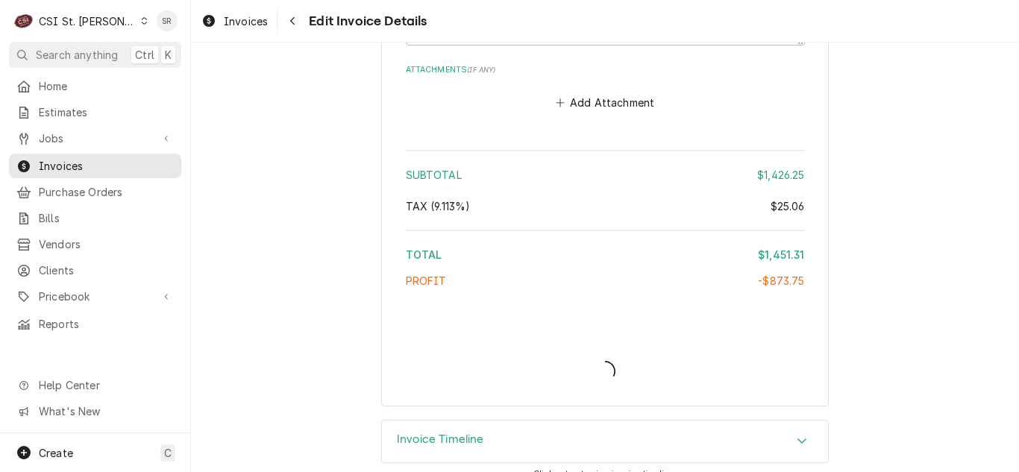
type textarea "x"
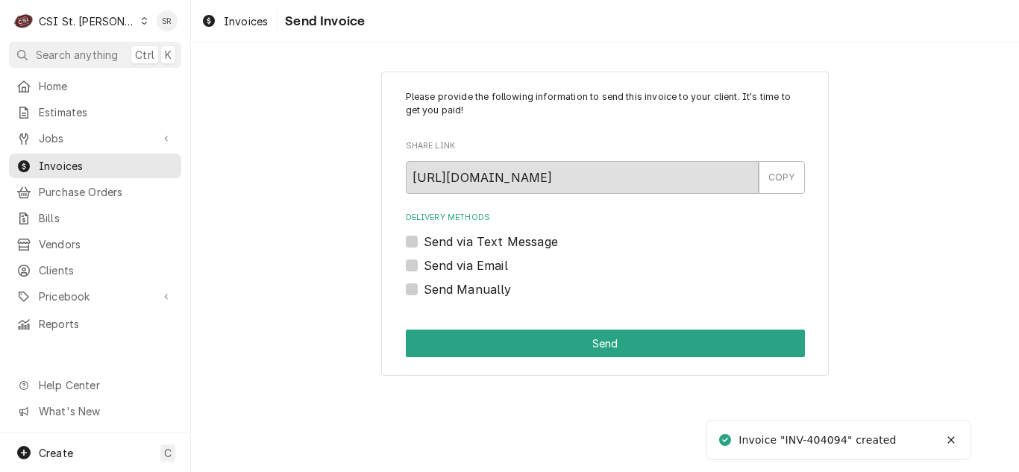
click at [458, 268] on label "Send via Email" at bounding box center [466, 266] width 84 height 18
click at [458, 268] on input "Send via Email" at bounding box center [623, 273] width 399 height 33
checkbox input "true"
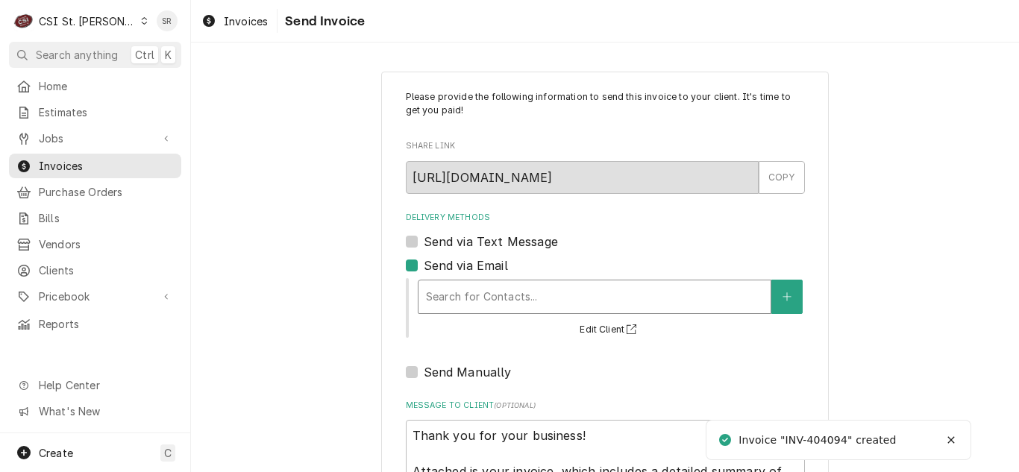
click at [532, 307] on div "Delivery Methods" at bounding box center [594, 297] width 337 height 27
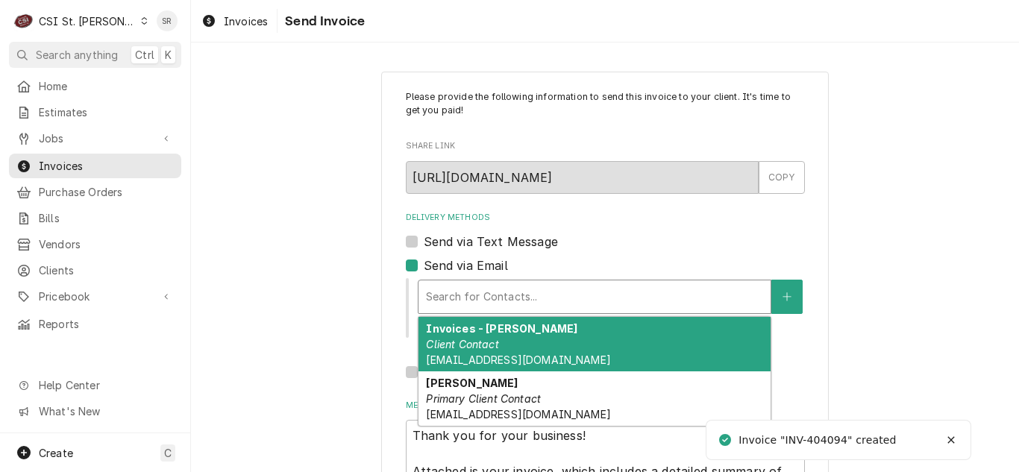
click at [523, 347] on div "Invoices - [PERSON_NAME] Client Contact [EMAIL_ADDRESS][DOMAIN_NAME]" at bounding box center [595, 344] width 352 height 54
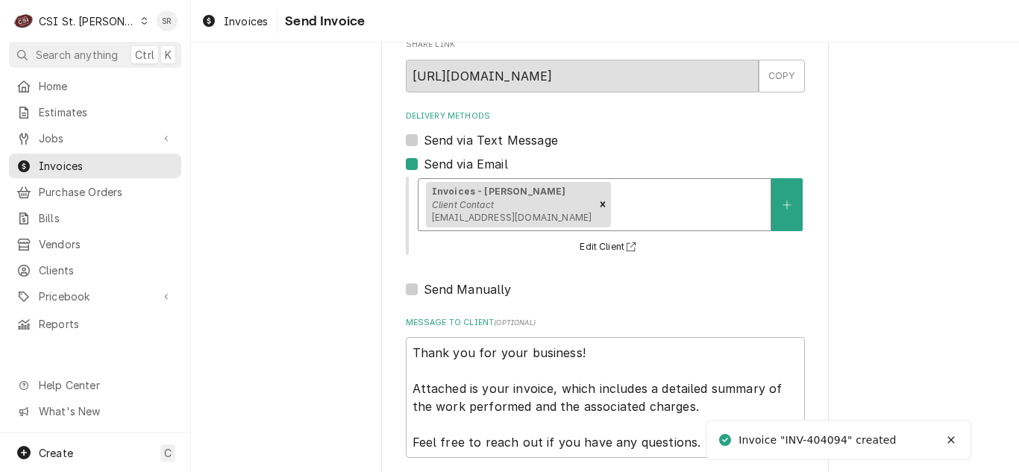
scroll to position [178, 0]
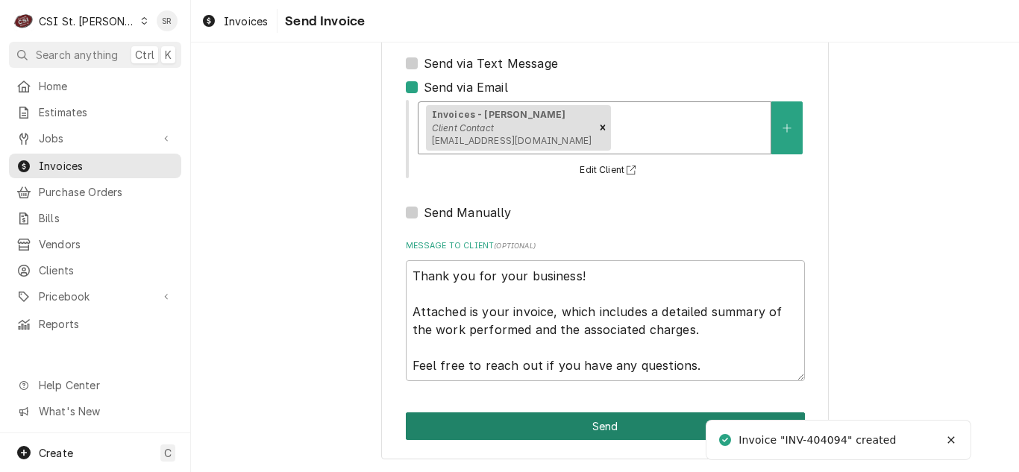
click at [580, 418] on button "Send" at bounding box center [605, 427] width 399 height 28
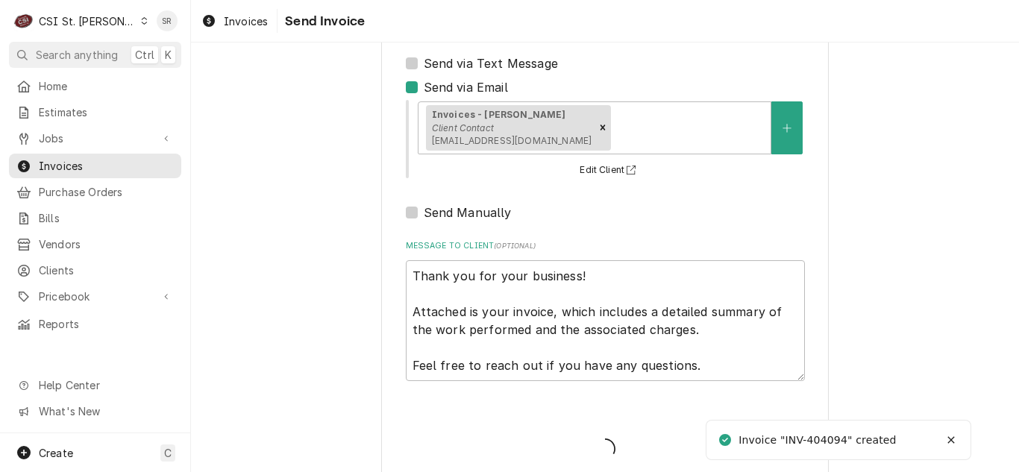
type textarea "x"
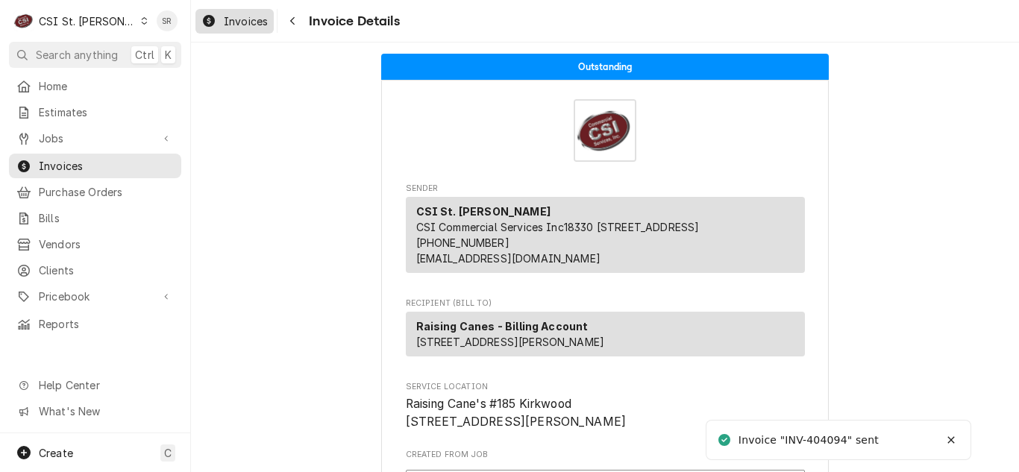
click at [244, 21] on span "Invoices" at bounding box center [246, 21] width 44 height 16
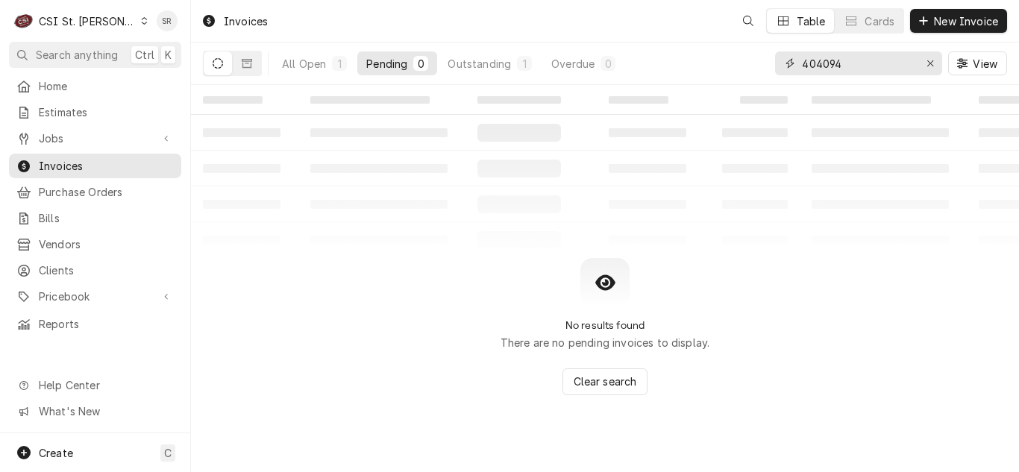
click at [885, 65] on input "404094" at bounding box center [858, 63] width 112 height 24
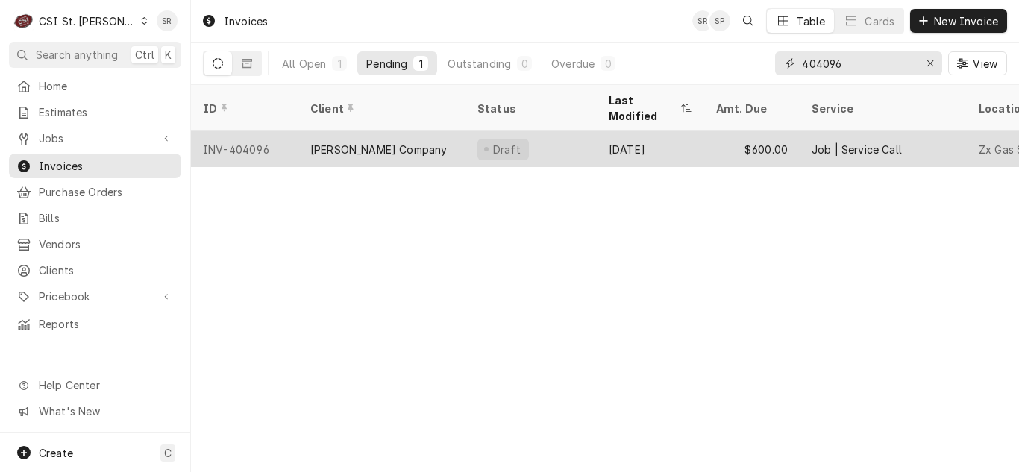
type input "404096"
click at [402, 134] on div "[PERSON_NAME] Company" at bounding box center [381, 149] width 167 height 36
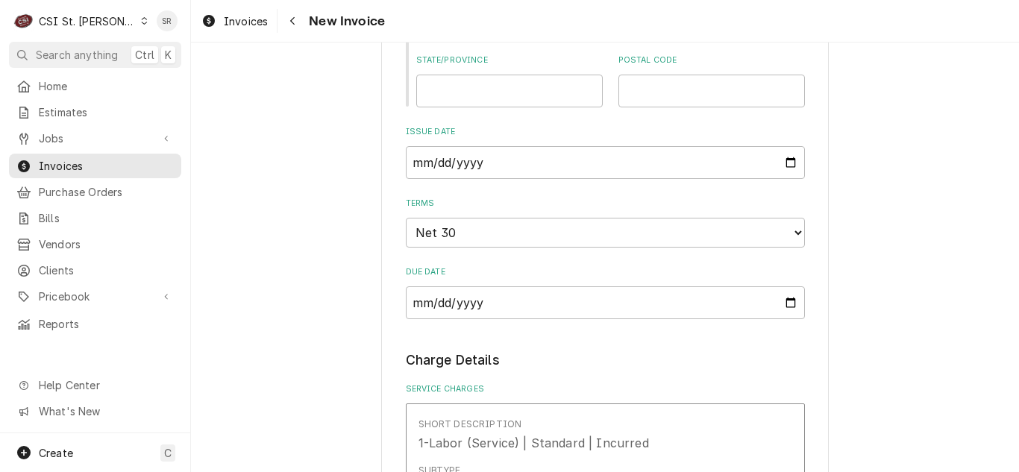
scroll to position [1194, 0]
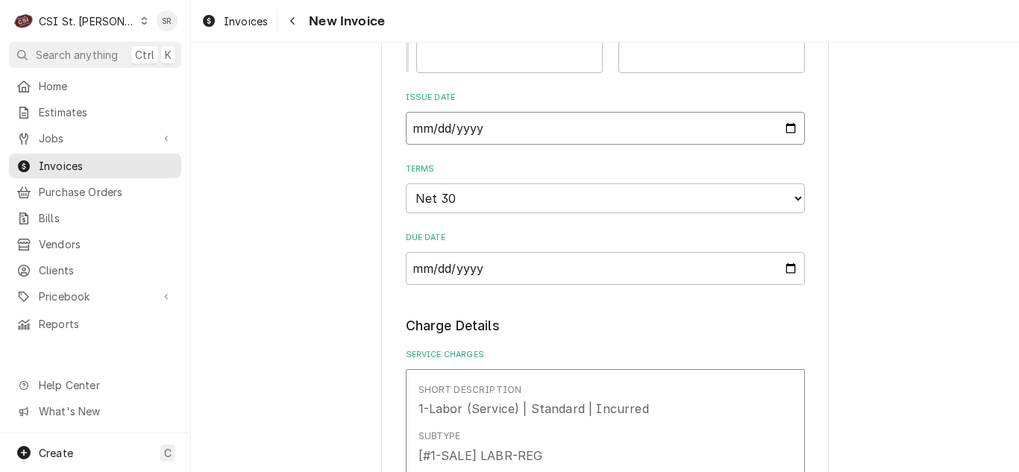
click at [787, 131] on input "2025-09-23" at bounding box center [605, 128] width 399 height 33
type input "2025-09-30"
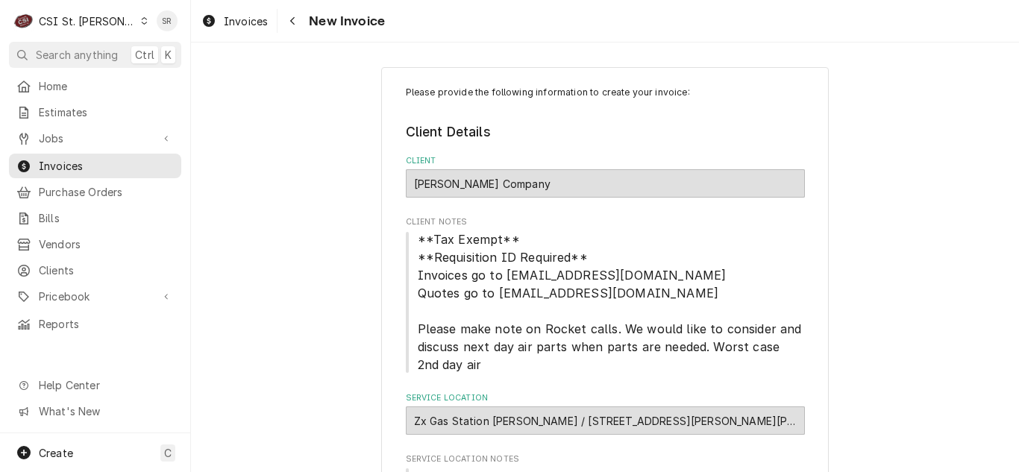
scroll to position [0, 0]
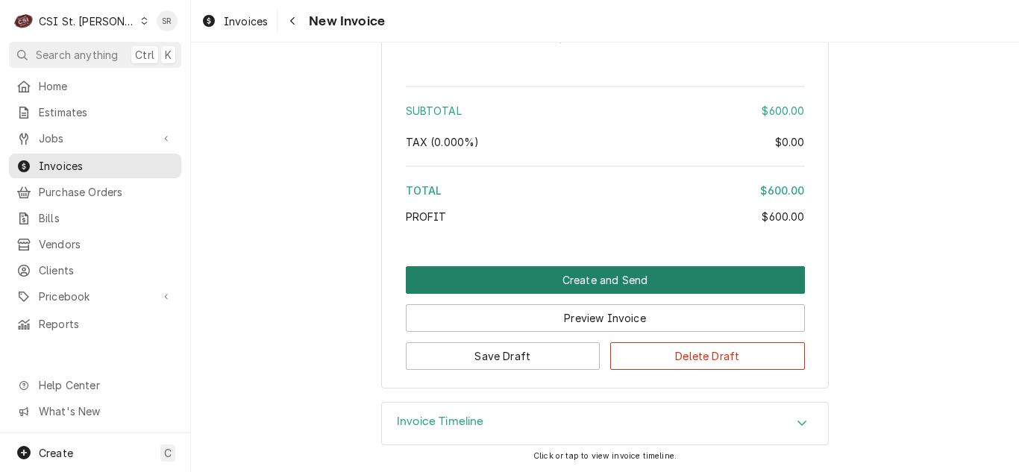
click at [642, 270] on button "Create and Send" at bounding box center [605, 280] width 399 height 28
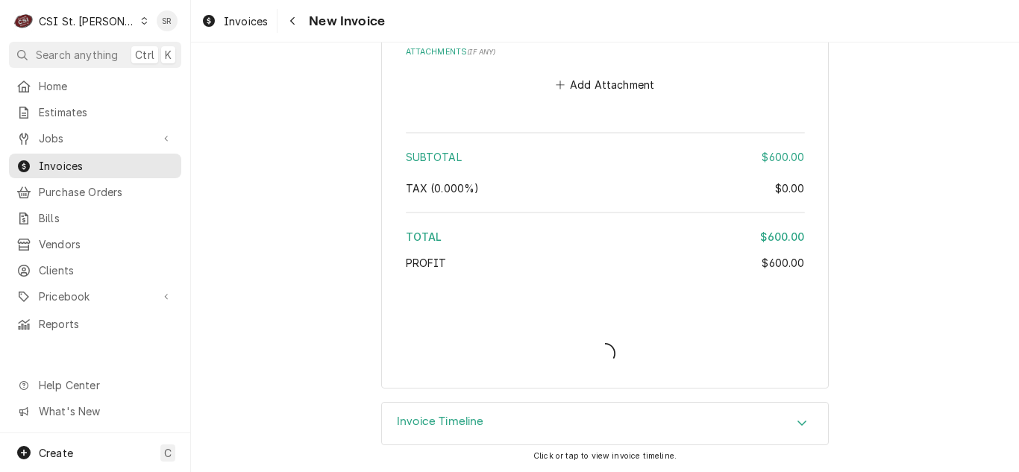
scroll to position [2794, 0]
type textarea "x"
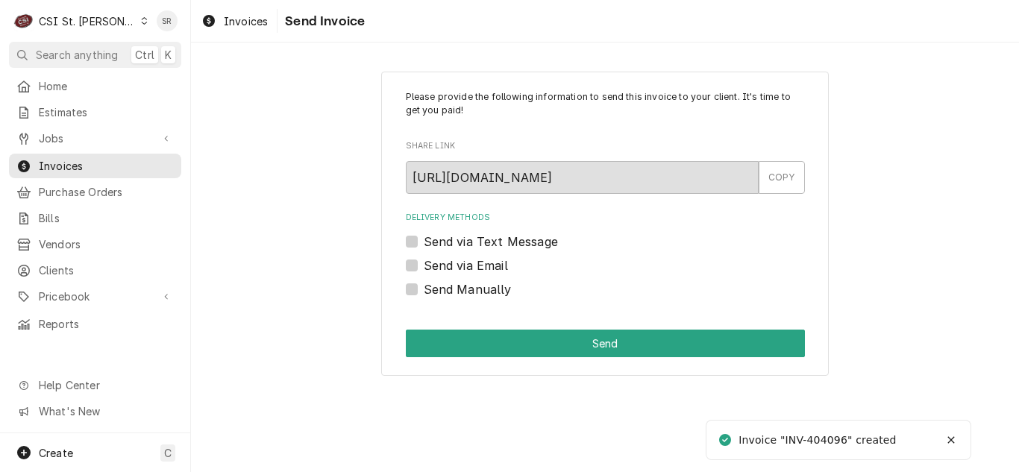
click at [502, 263] on label "Send via Email" at bounding box center [466, 266] width 84 height 18
click at [502, 263] on input "Send via Email" at bounding box center [623, 273] width 399 height 33
checkbox input "true"
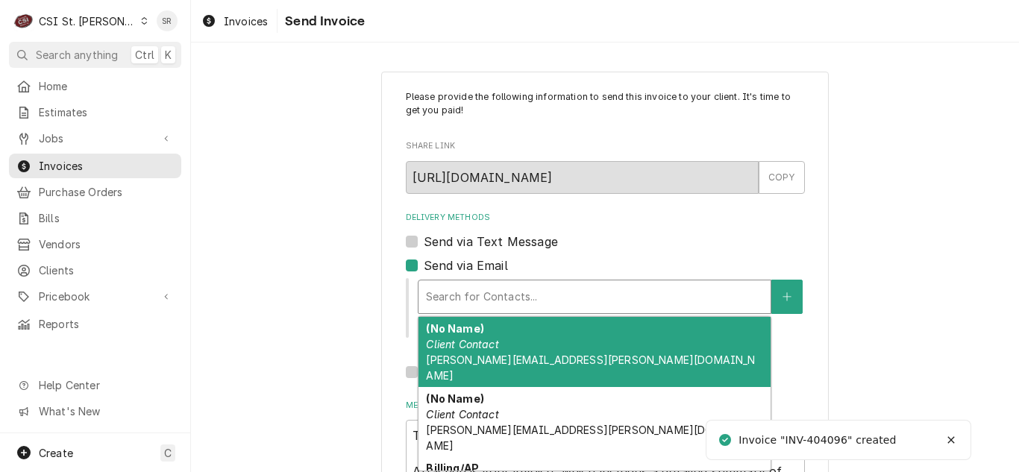
click at [529, 289] on div "Delivery Methods" at bounding box center [594, 297] width 337 height 27
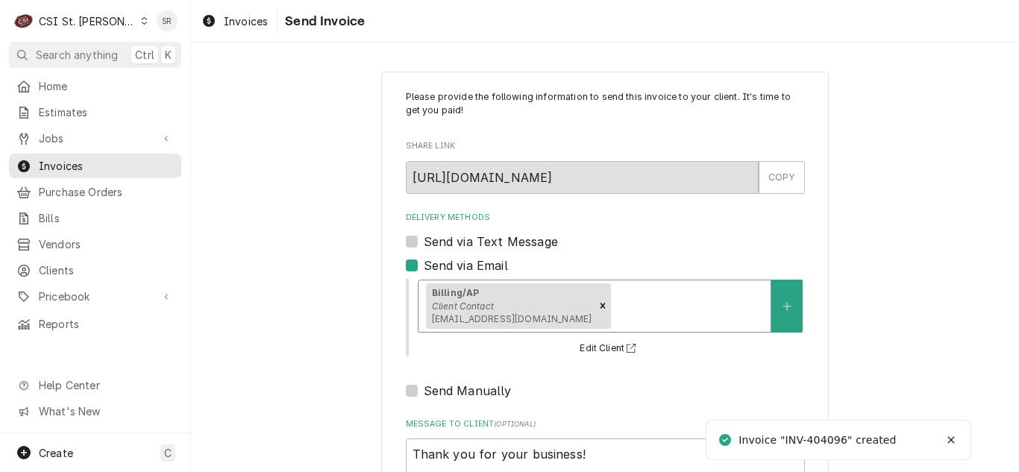
scroll to position [178, 0]
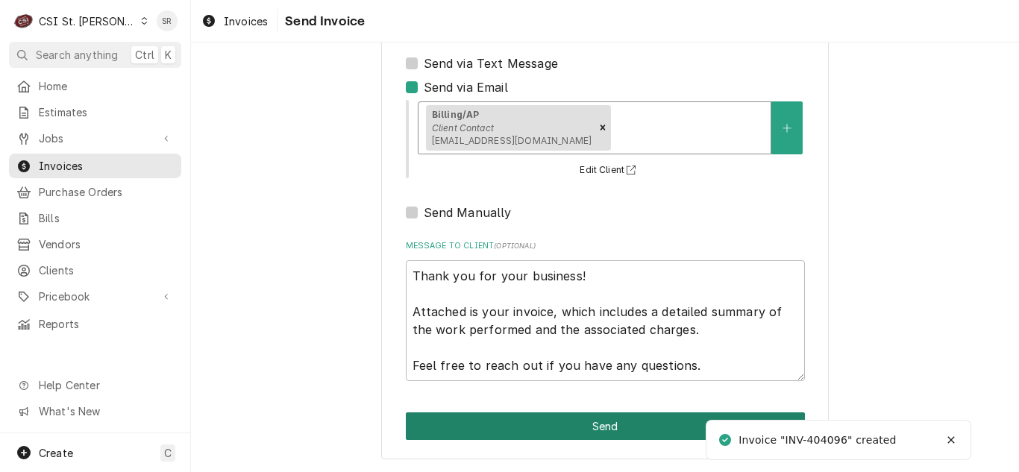
click at [591, 422] on button "Send" at bounding box center [605, 427] width 399 height 28
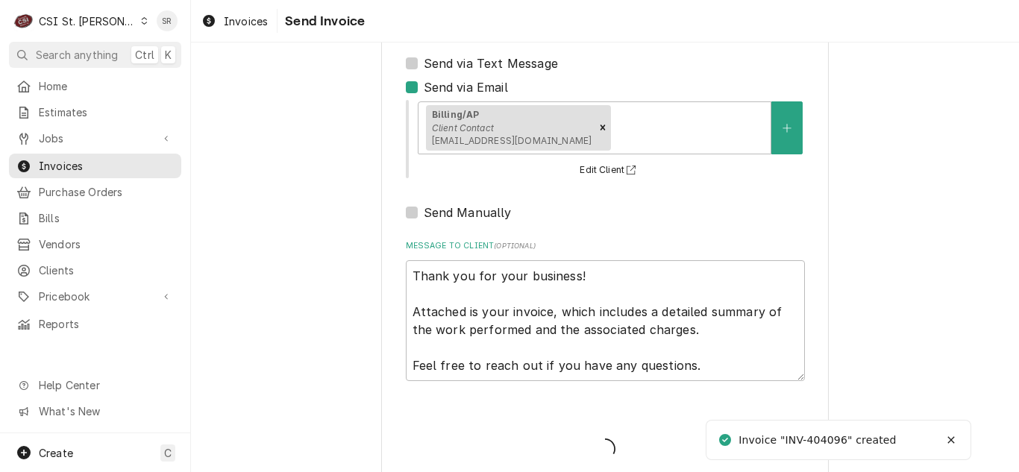
type textarea "x"
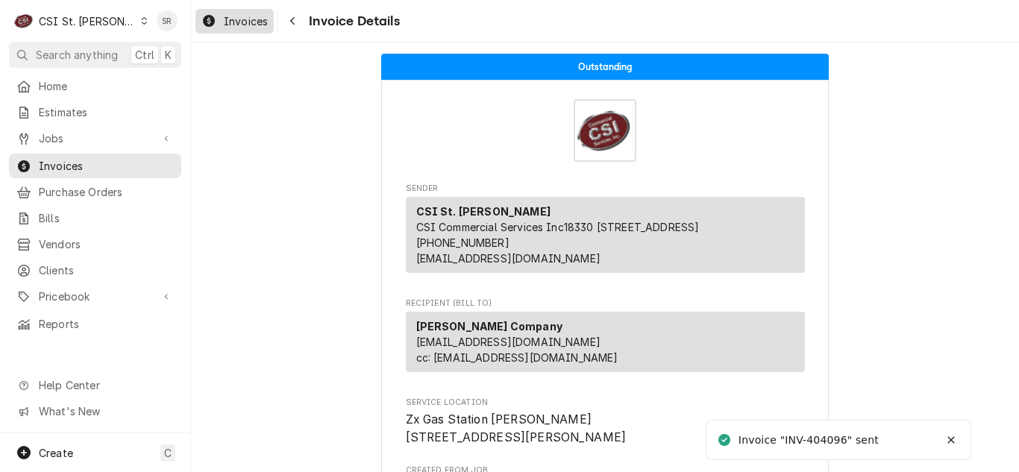
click at [233, 25] on span "Invoices" at bounding box center [246, 21] width 44 height 16
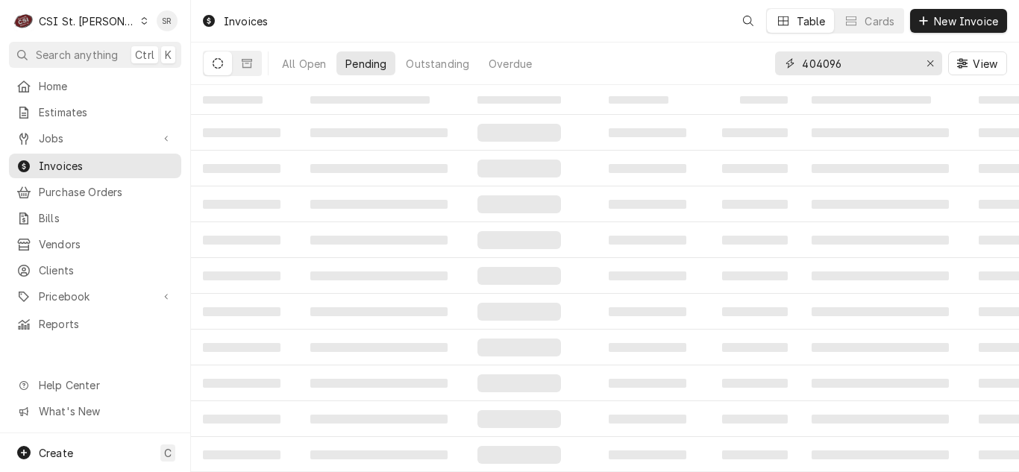
click at [901, 65] on input "404096" at bounding box center [858, 63] width 112 height 24
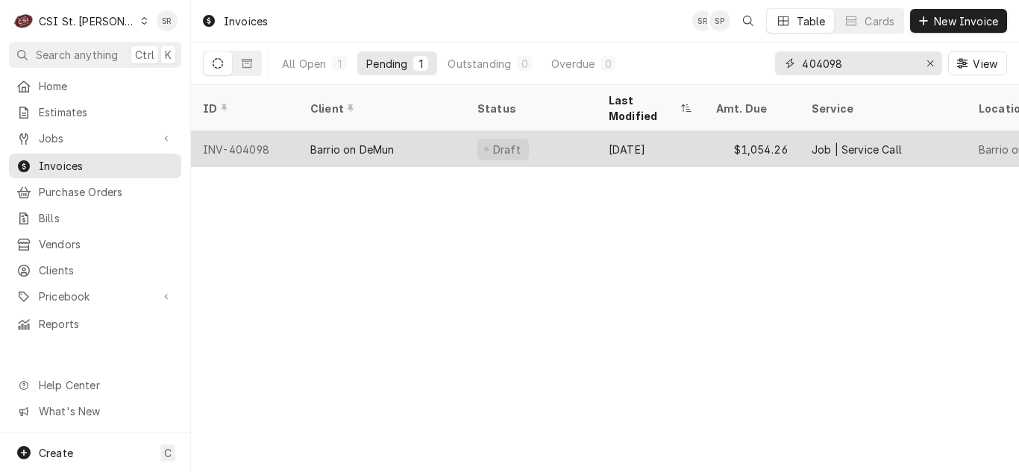
type input "404098"
click at [428, 131] on div "Barrio on DeMun" at bounding box center [381, 149] width 167 height 36
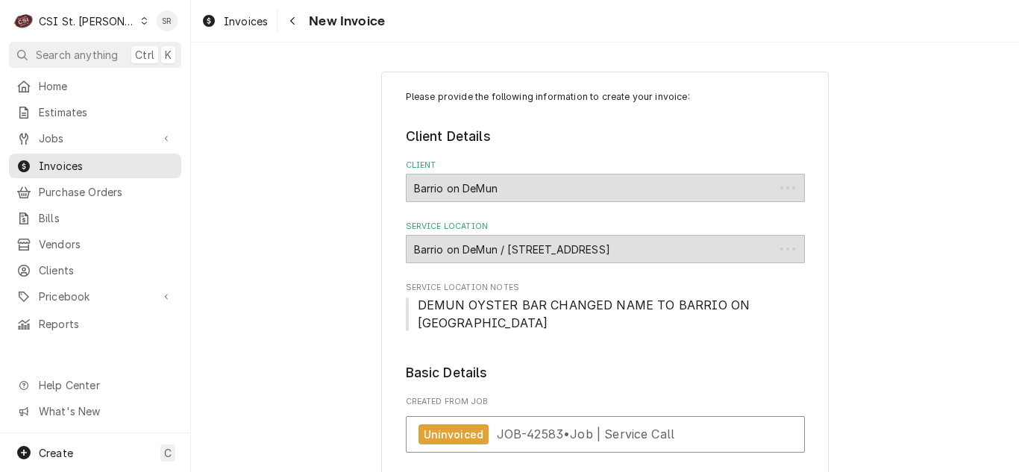
type textarea "x"
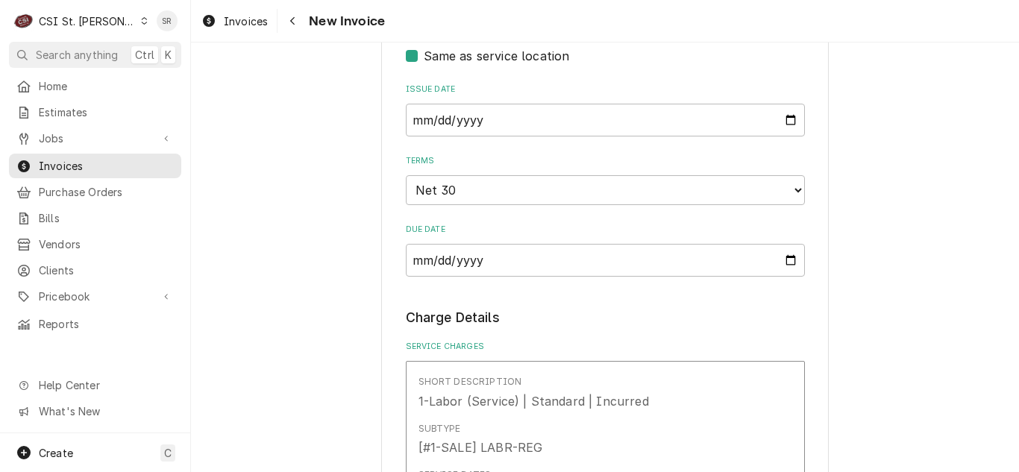
scroll to position [672, 0]
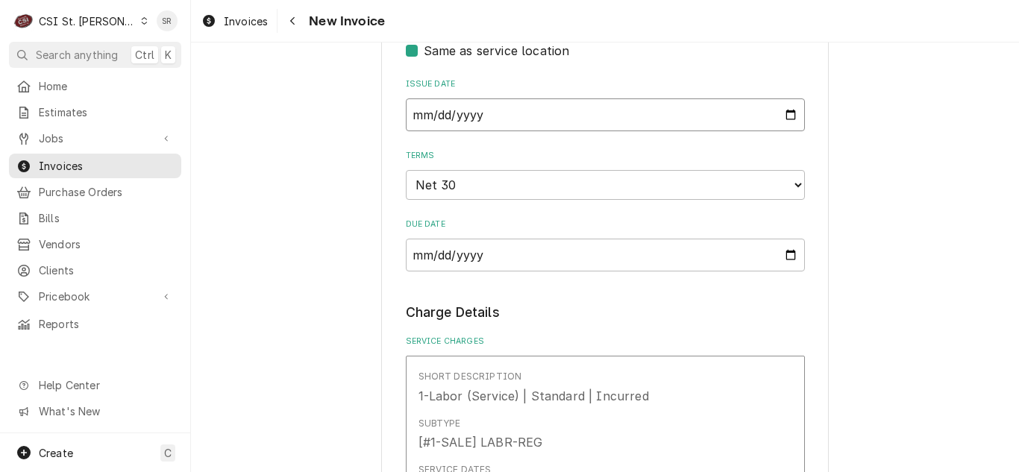
click at [781, 104] on input "[DATE]" at bounding box center [605, 114] width 399 height 33
type input "[DATE]"
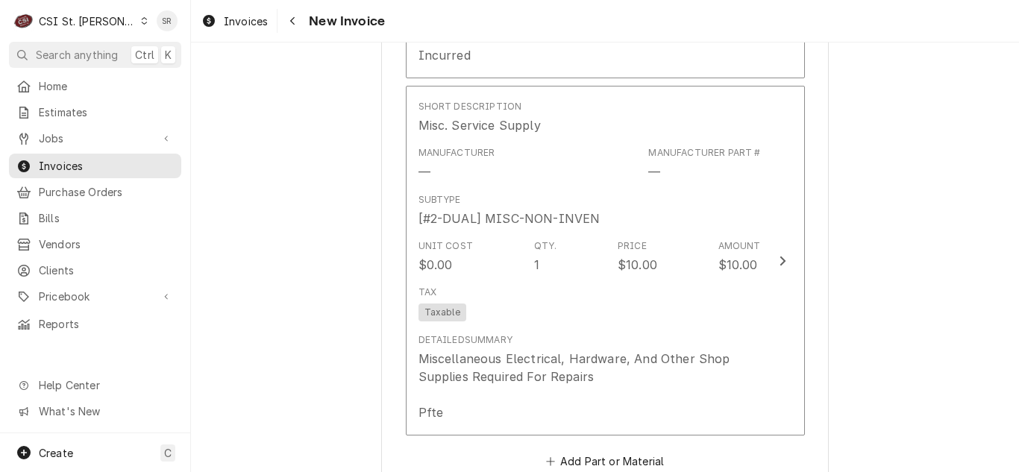
scroll to position [1865, 0]
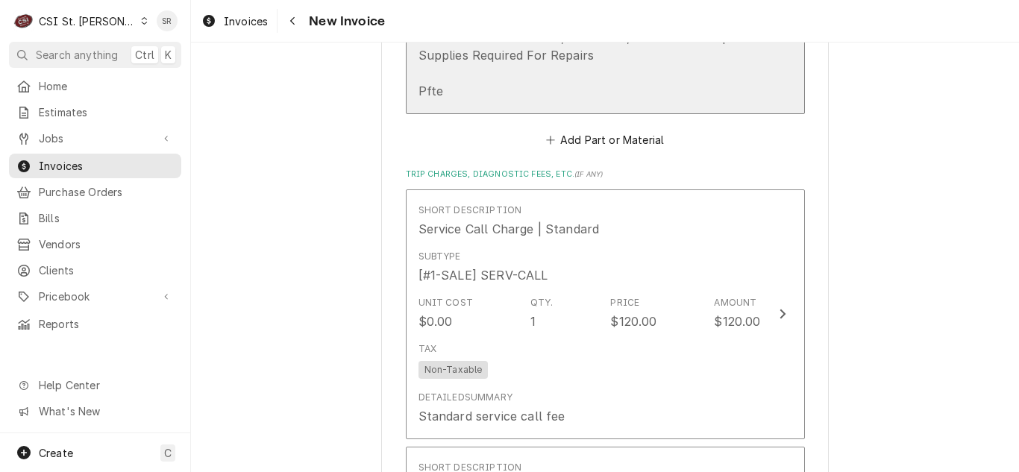
click at [487, 55] on div "Miscellaneous Electrical, Hardware, And Other Shop Supplies Required For Repair…" at bounding box center [590, 64] width 342 height 72
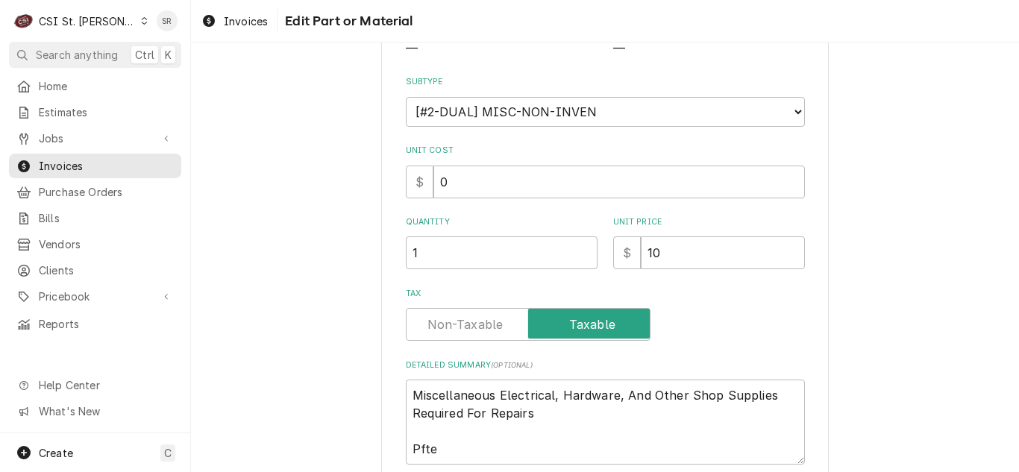
scroll to position [315, 0]
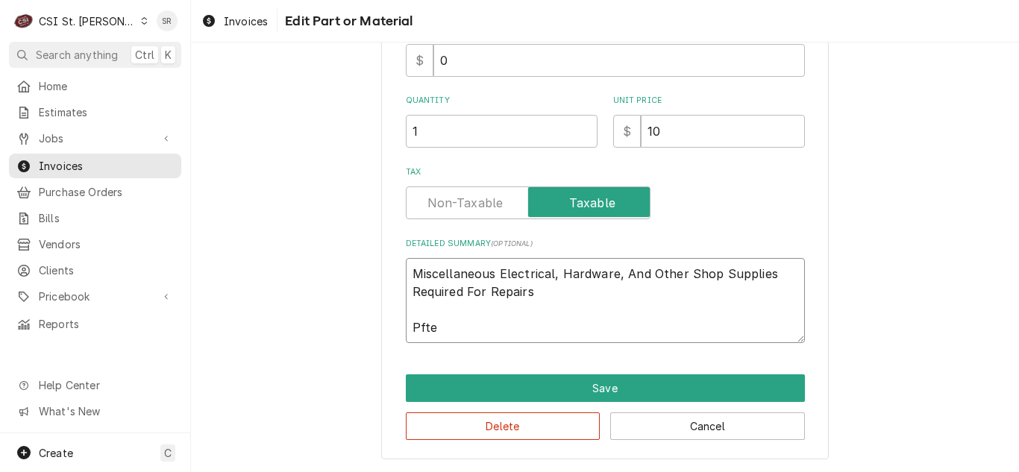
drag, startPoint x: 455, startPoint y: 334, endPoint x: 397, endPoint y: 332, distance: 58.2
click at [398, 332] on div "Use the fields below to edit this part or material: Short Description Misc. Ser…" at bounding box center [605, 108] width 448 height 703
type textarea "x"
type textarea "Miscellaneous Electrical, Hardware, And Other Shop Supplies Required For Repairs"
type textarea "x"
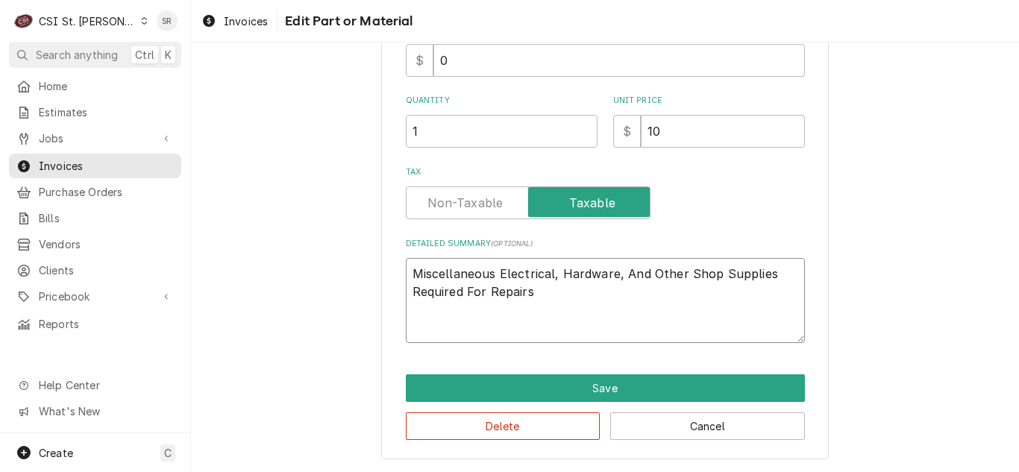
type textarea "Miscellaneous Electrical, Hardware, And Other Shop Supplies Required For Repairs"
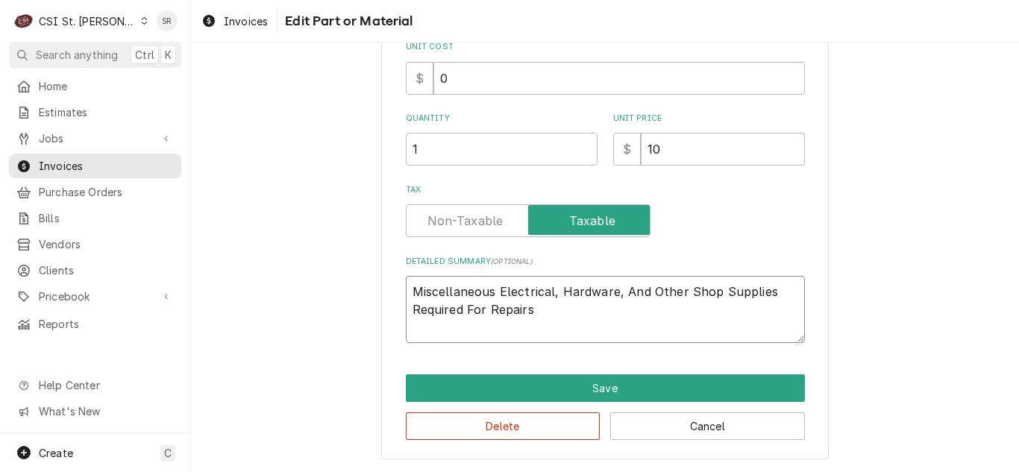
type textarea "x"
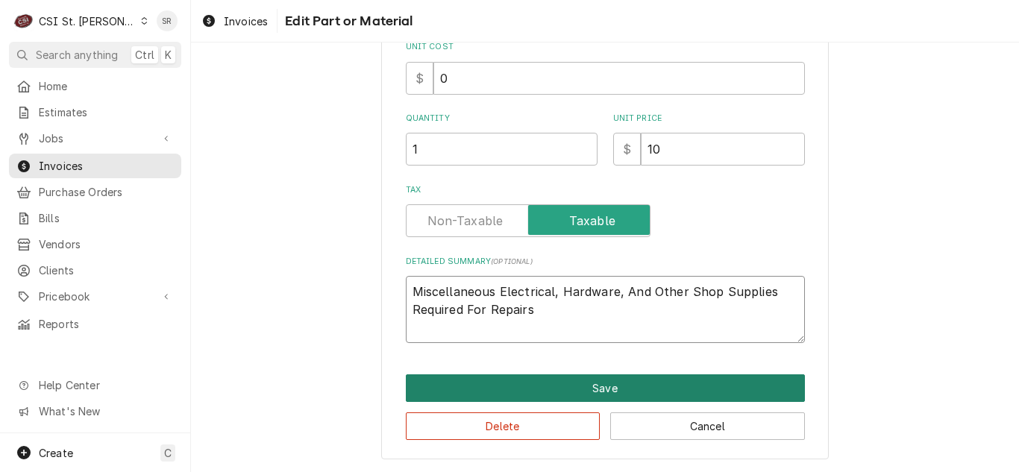
type textarea "Miscellaneous Electrical, Hardware, And Other Shop Supplies Required For Repairs"
click at [601, 388] on button "Save" at bounding box center [605, 389] width 399 height 28
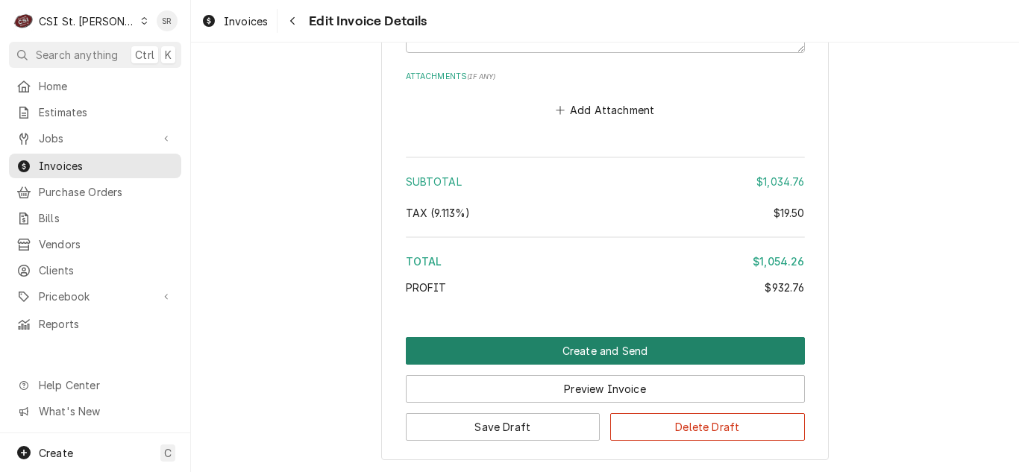
scroll to position [3032, 0]
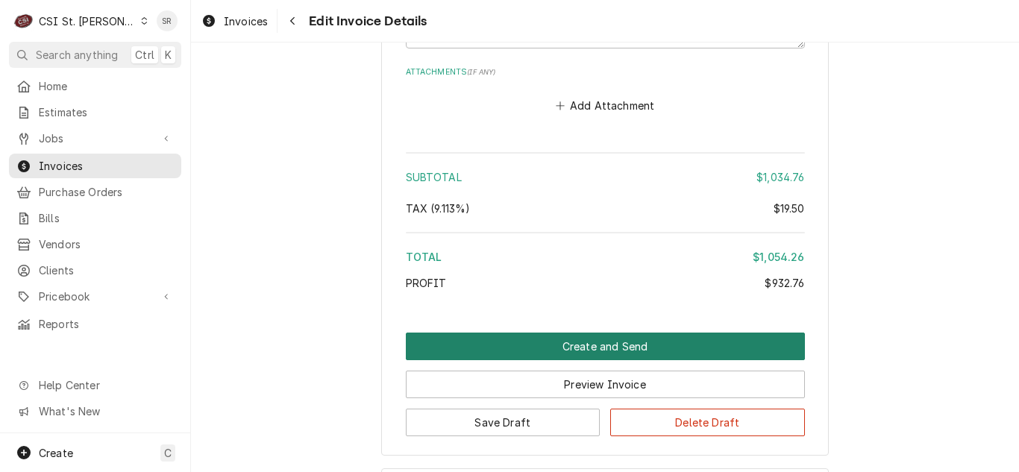
click at [622, 333] on button "Create and Send" at bounding box center [605, 347] width 399 height 28
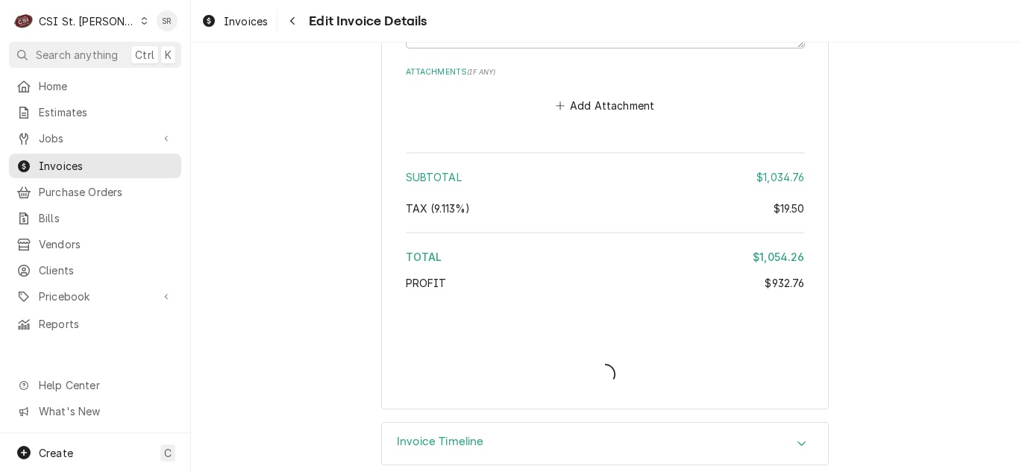
type textarea "x"
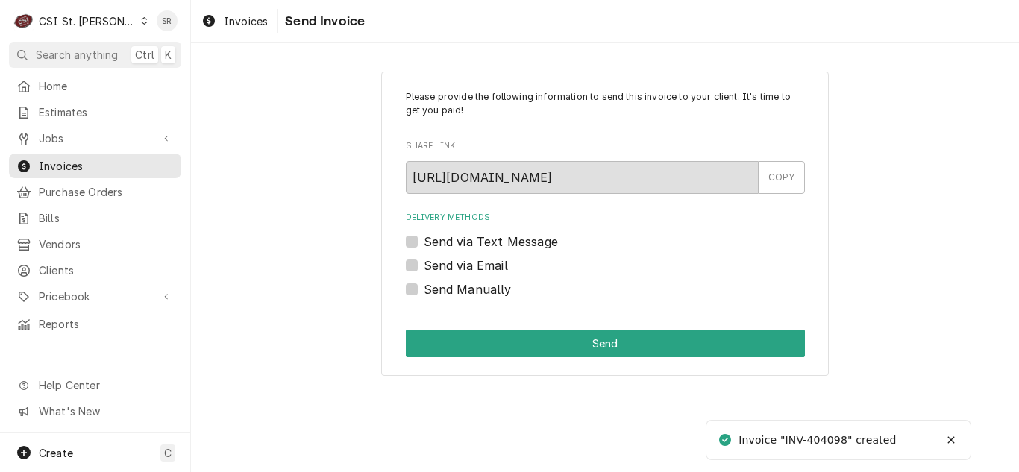
click at [460, 260] on label "Send via Email" at bounding box center [466, 266] width 84 height 18
click at [460, 260] on input "Send via Email" at bounding box center [623, 273] width 399 height 33
checkbox input "true"
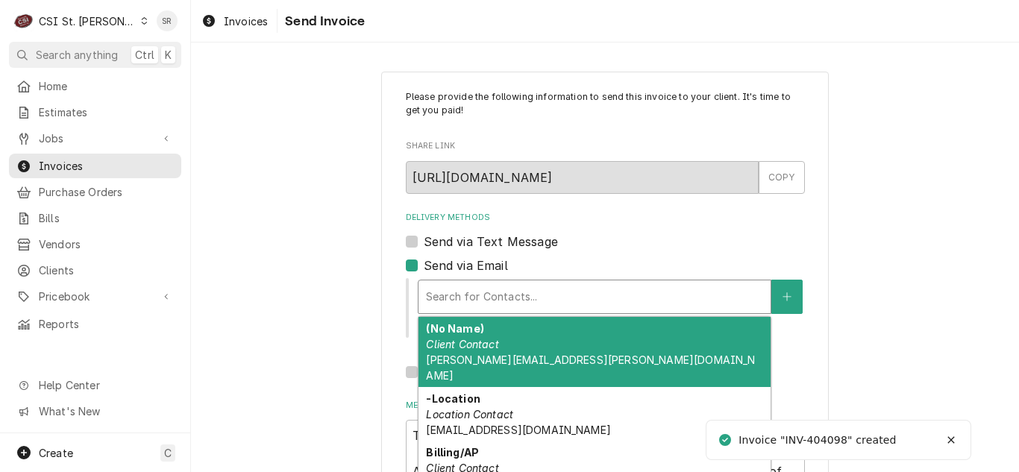
click at [524, 298] on div "Delivery Methods" at bounding box center [594, 297] width 337 height 27
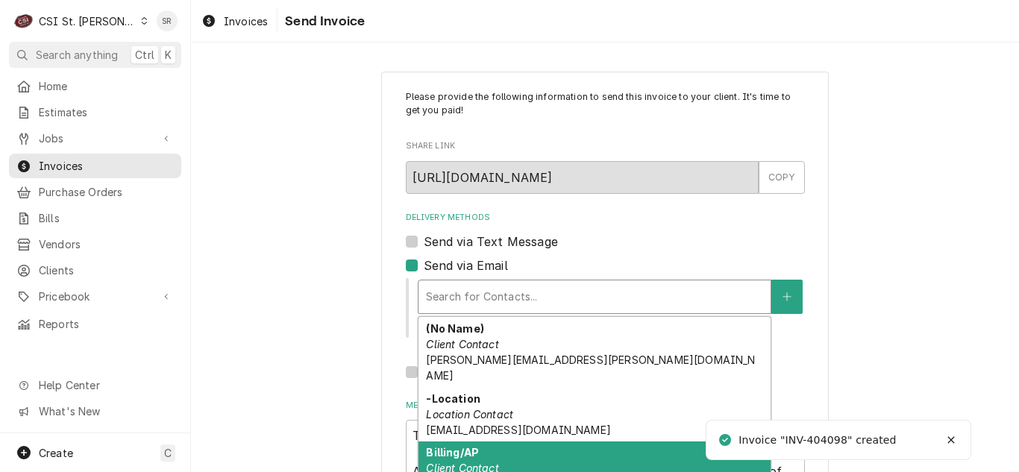
click at [507, 442] on div "Billing/AP Client Contact richman.alexandra@gmail.com" at bounding box center [595, 477] width 352 height 70
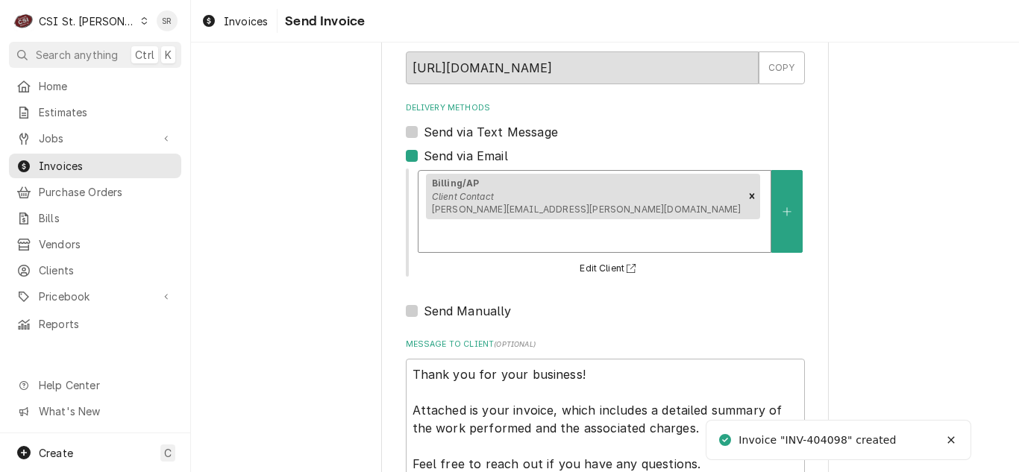
scroll to position [178, 0]
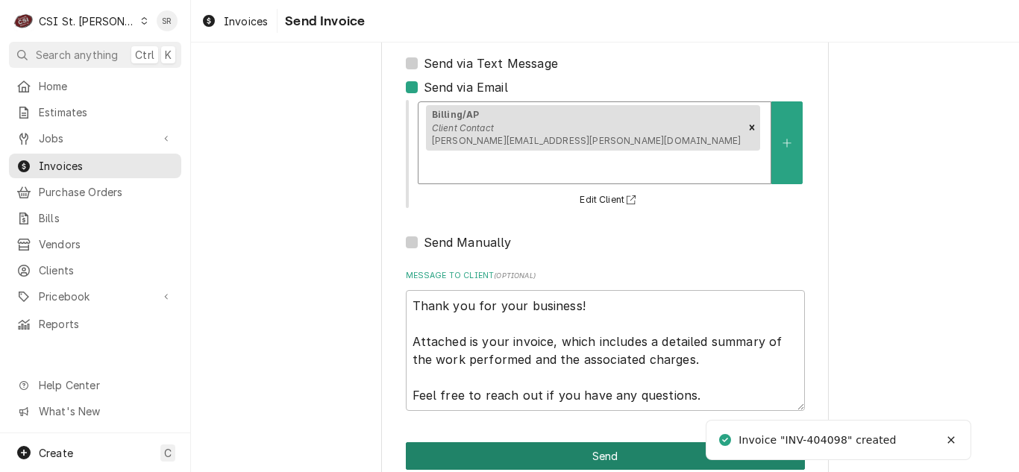
click at [596, 442] on button "Send" at bounding box center [605, 456] width 399 height 28
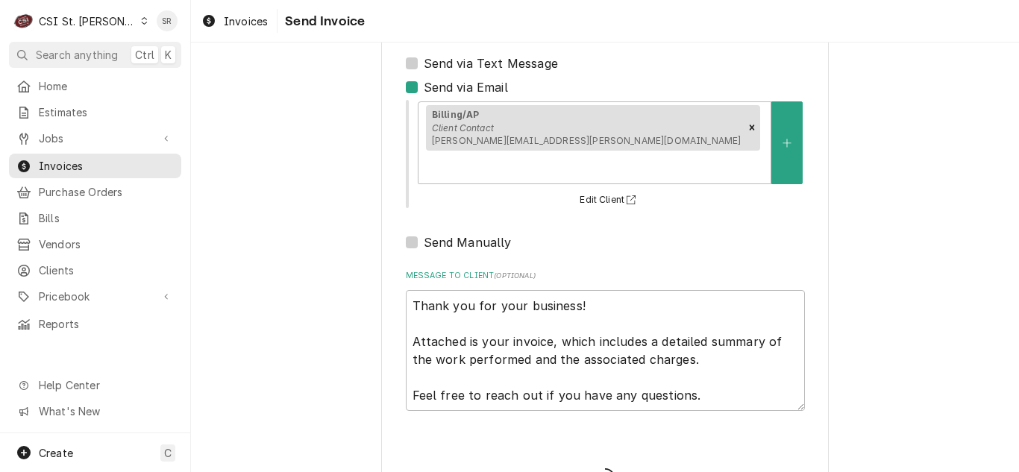
type textarea "x"
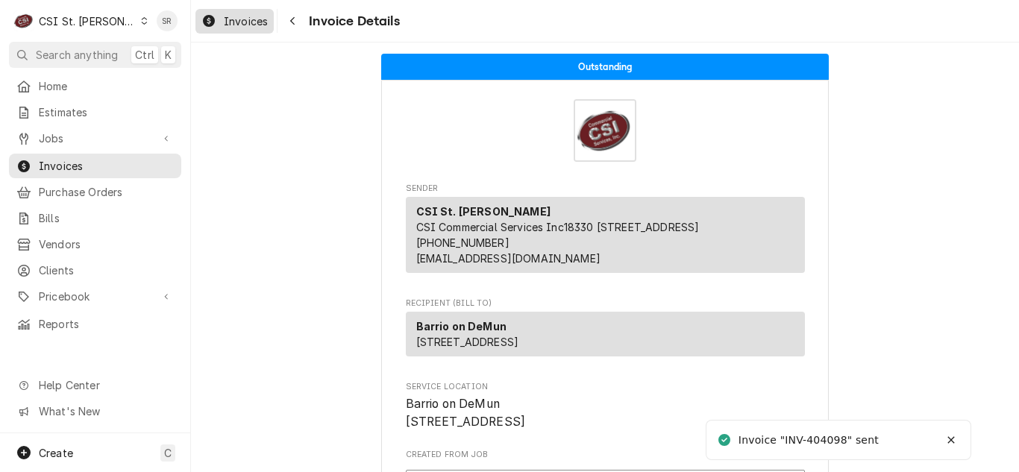
click at [230, 22] on span "Invoices" at bounding box center [246, 21] width 44 height 16
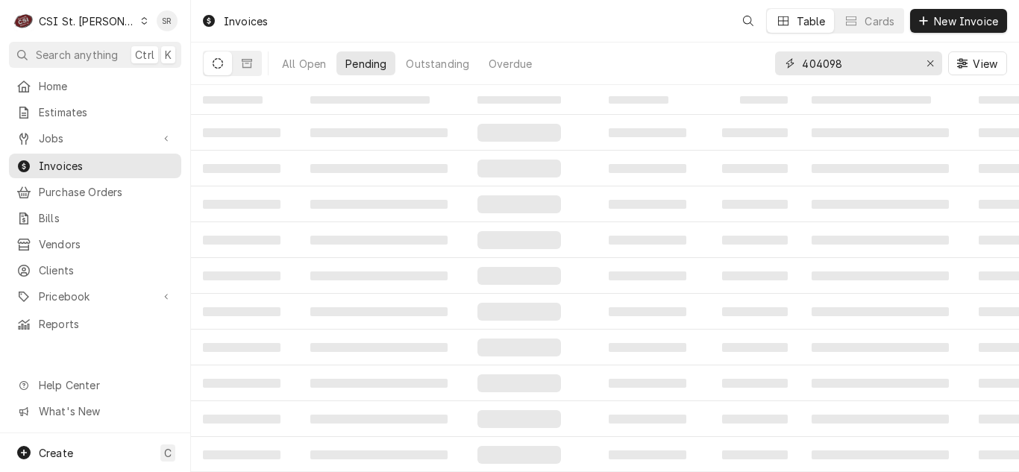
click at [880, 59] on input "404098" at bounding box center [858, 63] width 112 height 24
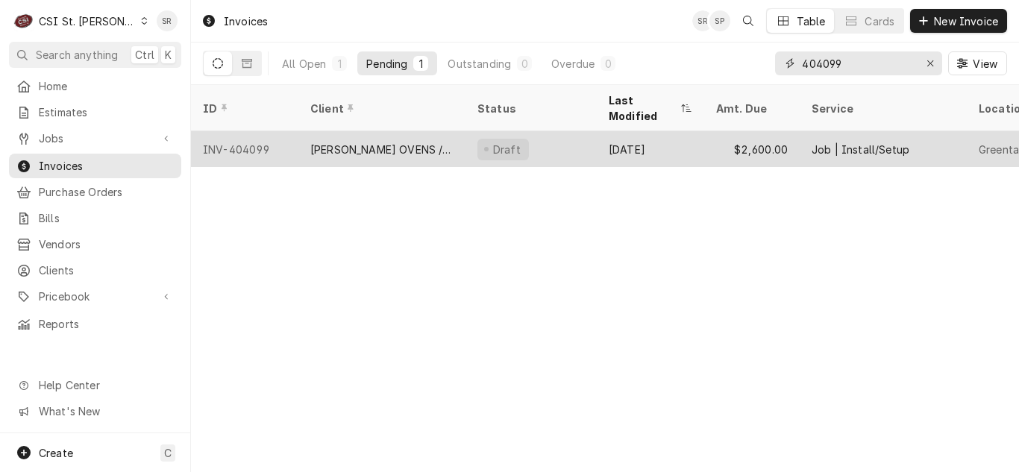
type input "404099"
click at [381, 142] on div "PICARD OVENS / HOT ROCKS" at bounding box center [381, 150] width 143 height 16
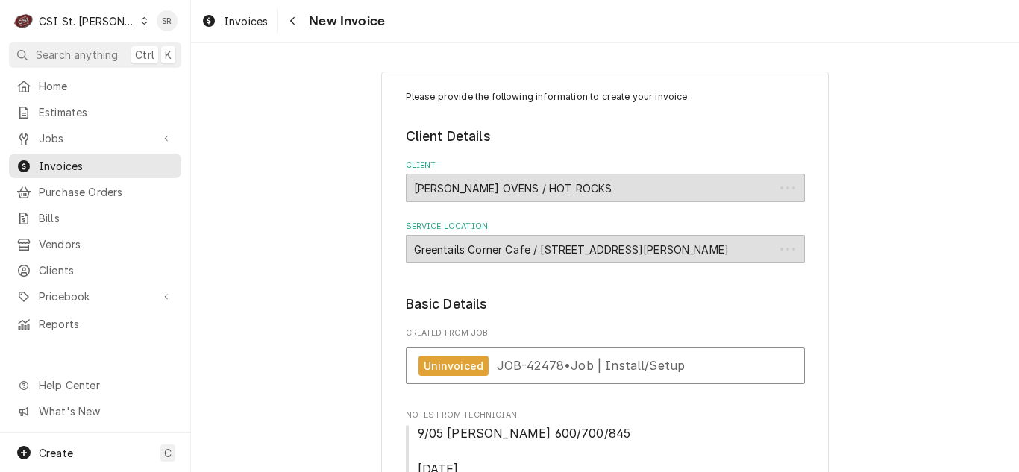
type textarea "x"
click at [250, 14] on span "Invoices" at bounding box center [246, 21] width 44 height 16
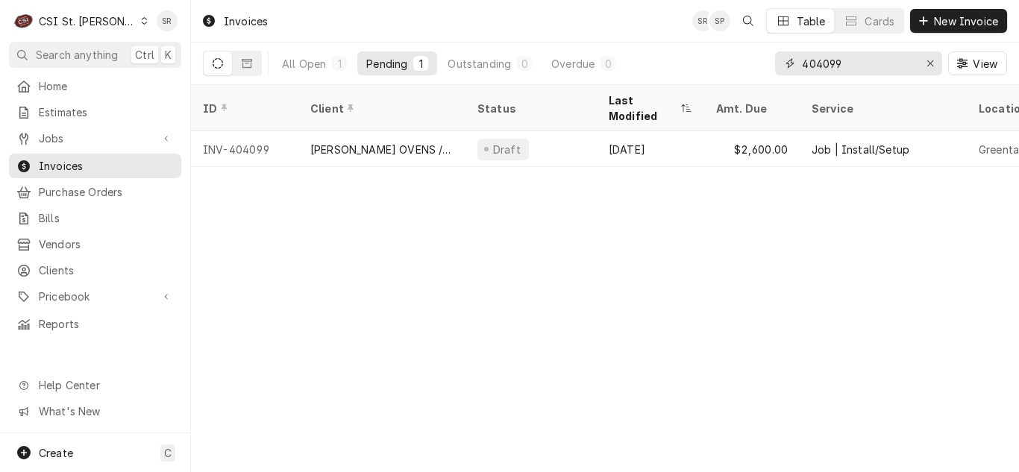
drag, startPoint x: 839, startPoint y: 69, endPoint x: 808, endPoint y: 69, distance: 30.6
click at [808, 69] on input "404099" at bounding box center [858, 63] width 112 height 24
drag, startPoint x: 851, startPoint y: 63, endPoint x: 792, endPoint y: 65, distance: 59.0
click at [792, 65] on div "404099" at bounding box center [858, 63] width 167 height 24
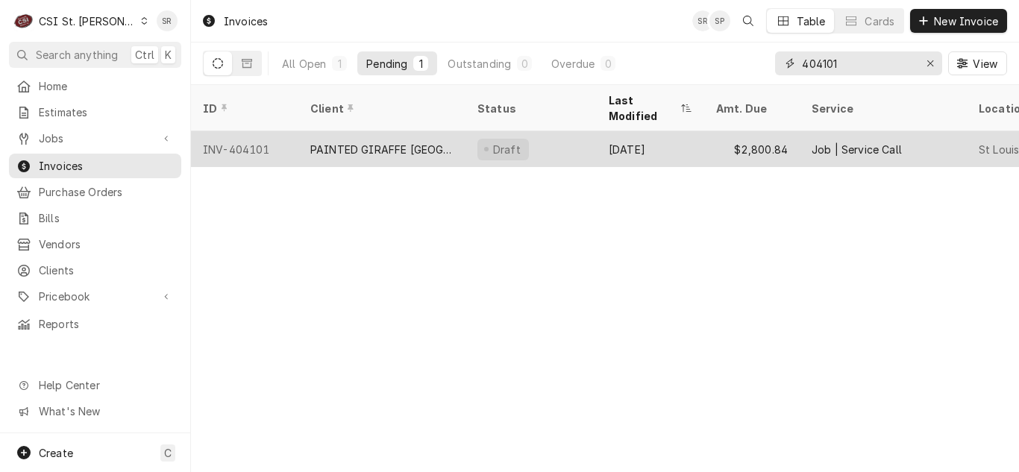
type input "404101"
click at [385, 139] on div "PAINTED GIRAFFE [GEOGRAPHIC_DATA]" at bounding box center [381, 149] width 167 height 36
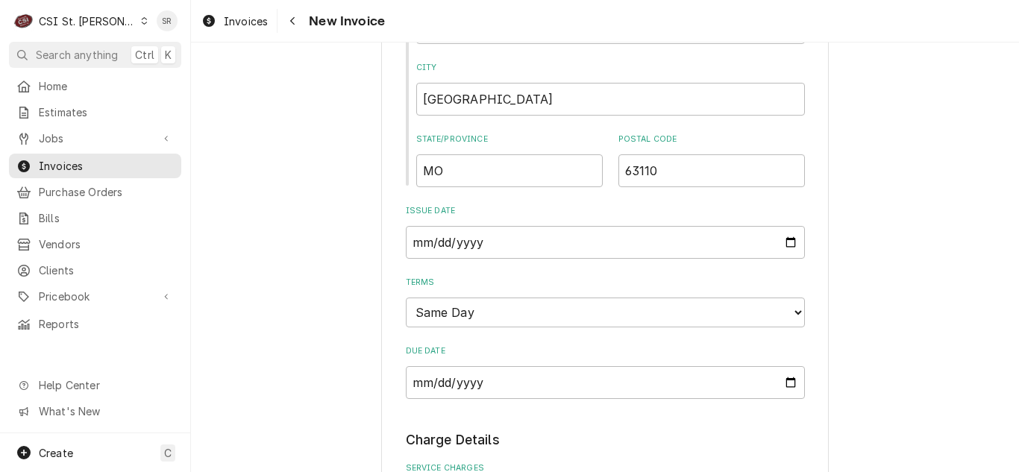
scroll to position [970, 0]
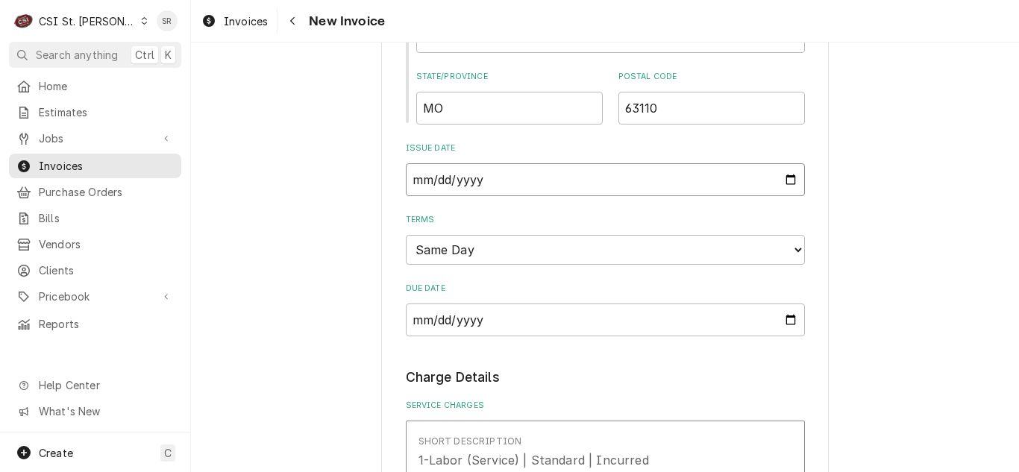
click at [780, 175] on input "2025-09-23" at bounding box center [605, 179] width 399 height 33
type textarea "x"
type input "2025-09-30"
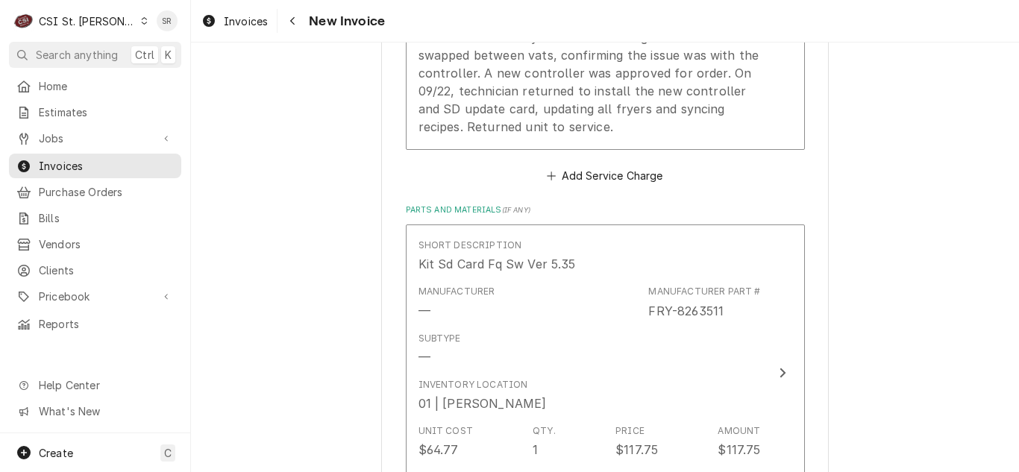
scroll to position [1865, 0]
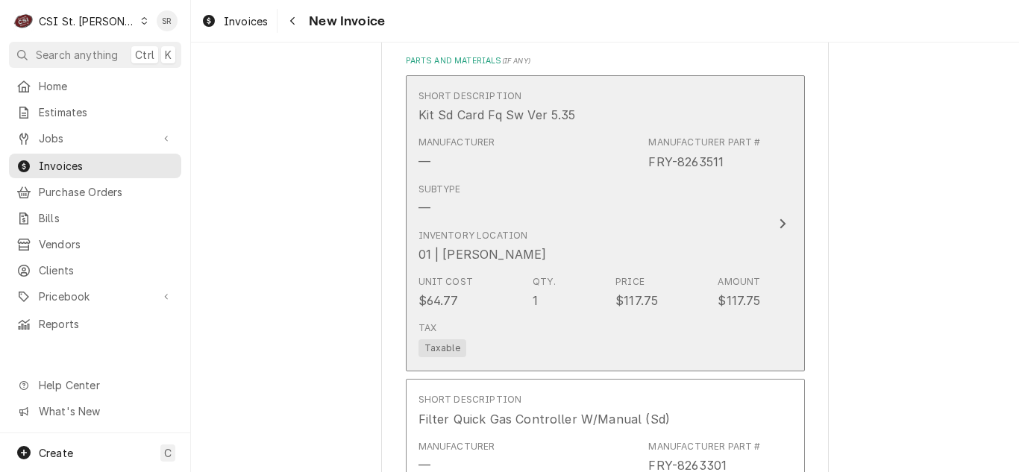
click at [547, 245] on div "01 | COURTNEY WILLIFORD" at bounding box center [483, 254] width 128 height 18
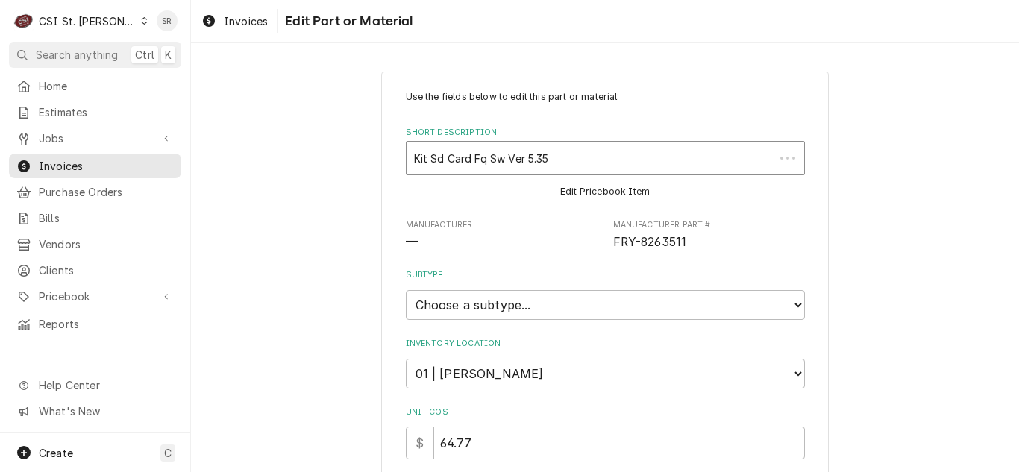
type textarea "x"
click at [496, 302] on select "Choose a subtype... [#2-DUAL] AFTERHRS-WH-CHG-2 [#2-DUAL] BEV-EQUIP [#2-DUAL] B…" at bounding box center [605, 305] width 399 height 30
select select "1"
click at [406, 290] on select "Choose a subtype... [#2-DUAL] AFTERHRS-WH-CHG-2 [#2-DUAL] BEV-EQUIP [#2-DUAL] B…" at bounding box center [605, 305] width 399 height 30
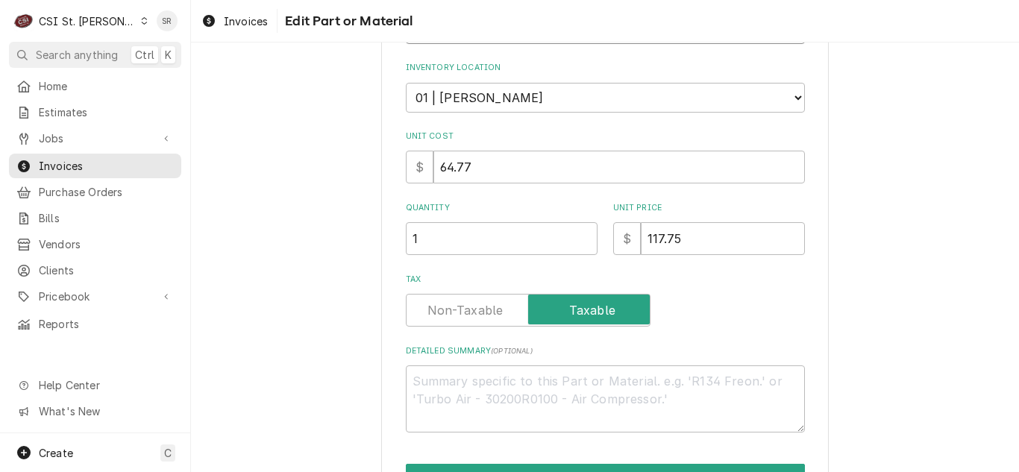
scroll to position [366, 0]
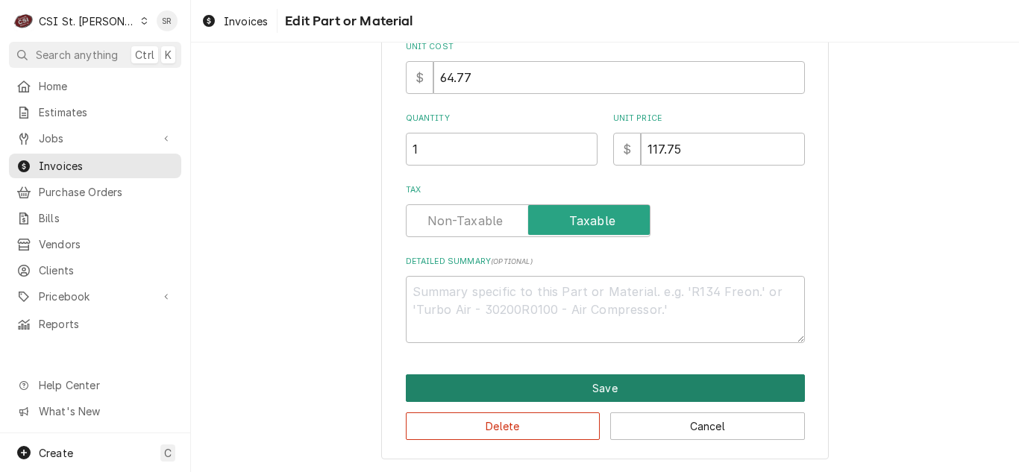
click at [569, 389] on button "Save" at bounding box center [605, 389] width 399 height 28
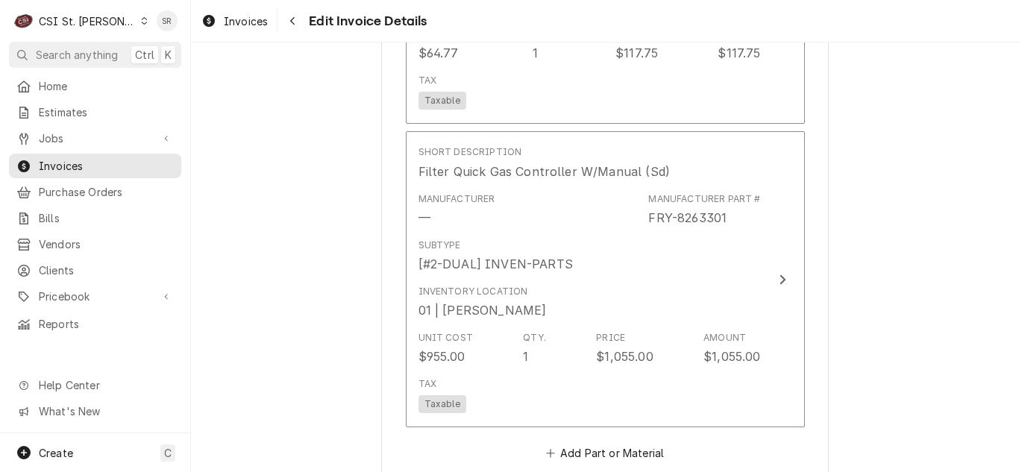
scroll to position [2118, 0]
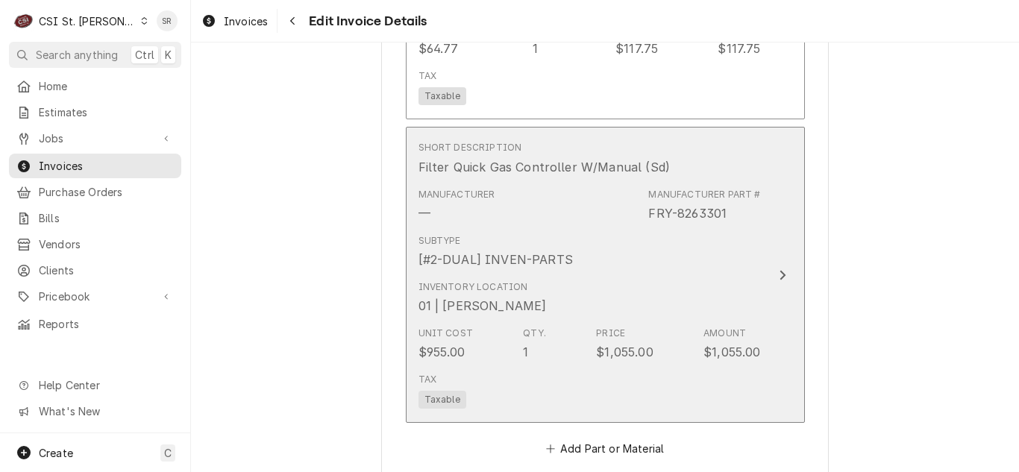
click at [539, 251] on div "Subtype [#2-DUAL] INVEN-PARTS" at bounding box center [590, 251] width 342 height 46
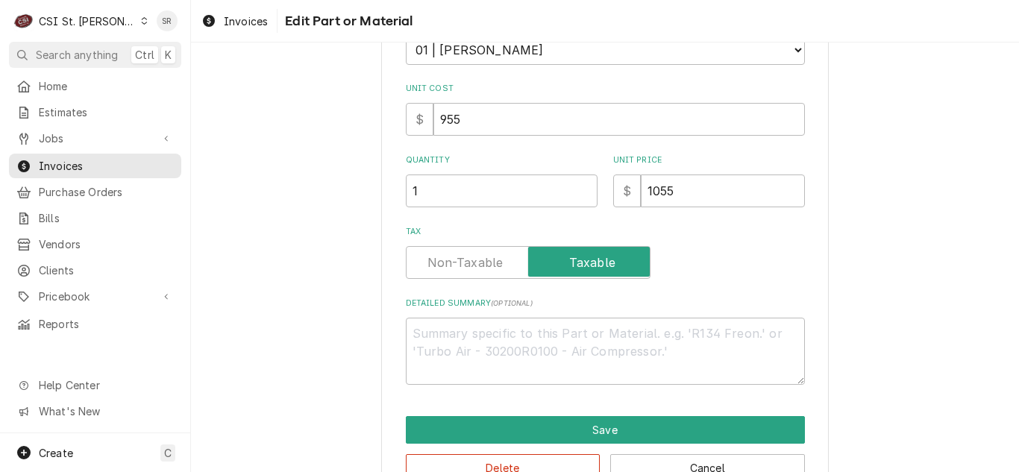
scroll to position [366, 0]
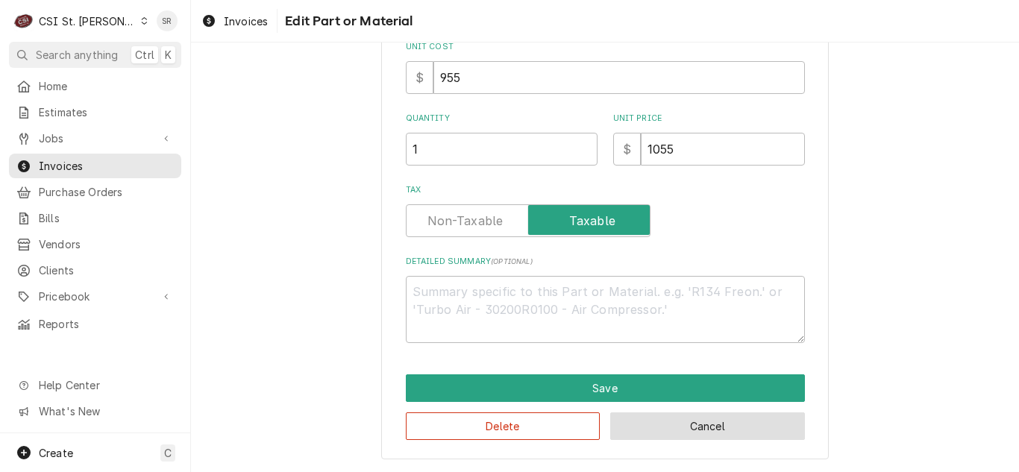
click at [733, 431] on button "Cancel" at bounding box center [707, 427] width 195 height 28
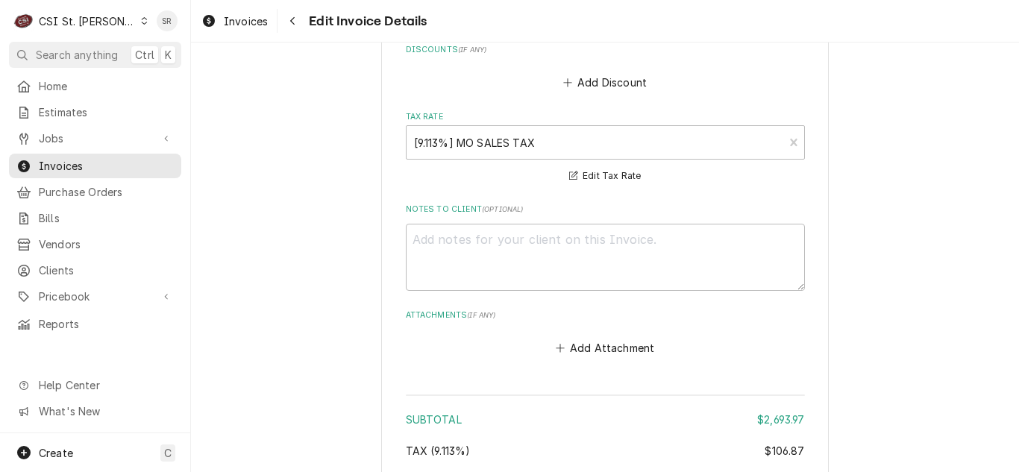
scroll to position [3237, 0]
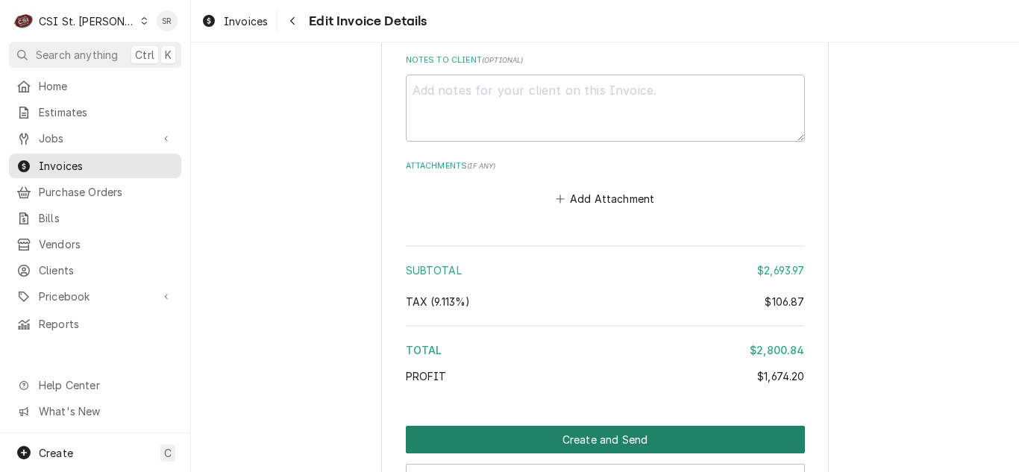
click at [622, 426] on button "Create and Send" at bounding box center [605, 440] width 399 height 28
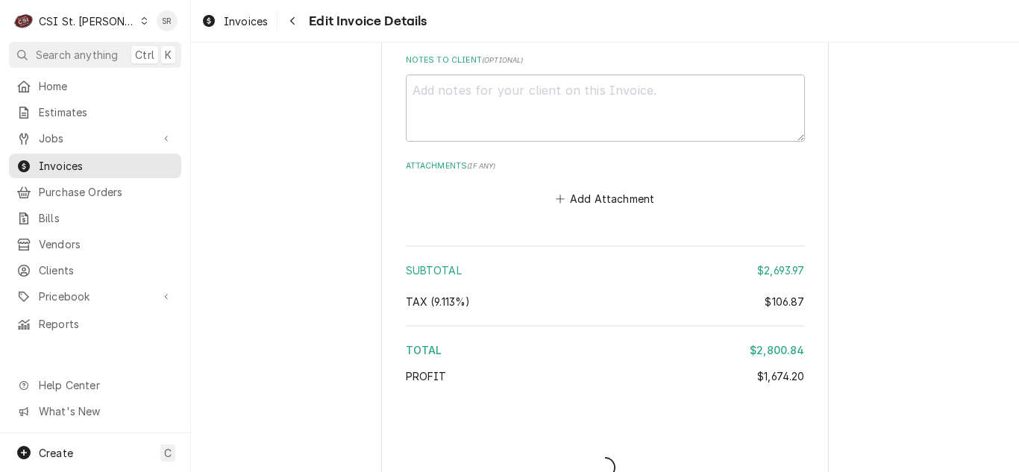
type textarea "x"
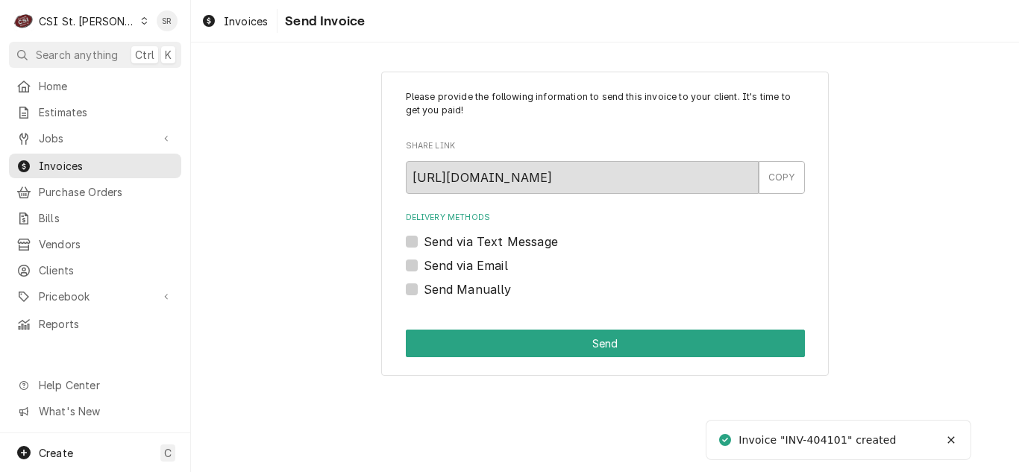
click at [441, 263] on label "Send via Email" at bounding box center [466, 266] width 84 height 18
click at [441, 263] on input "Send via Email" at bounding box center [623, 273] width 399 height 33
checkbox input "true"
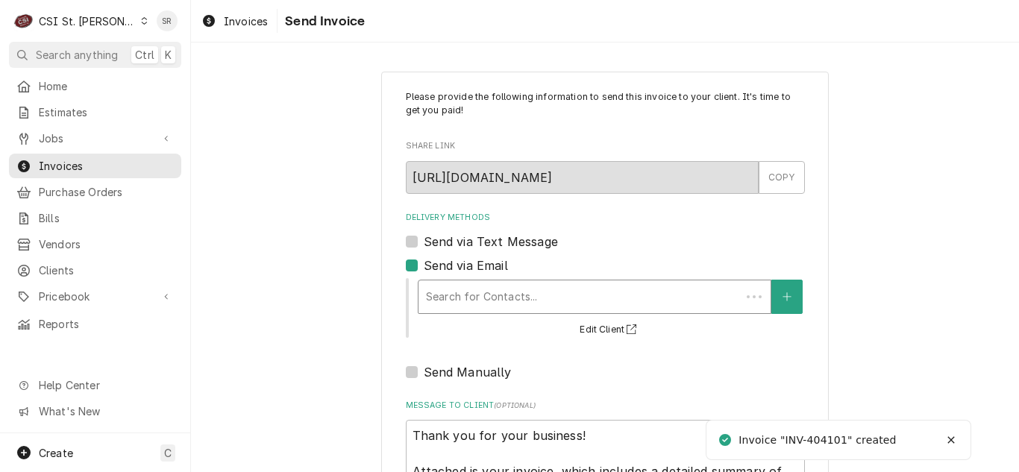
click at [505, 291] on div "Delivery Methods" at bounding box center [579, 297] width 307 height 27
click at [510, 298] on div "Delivery Methods" at bounding box center [594, 297] width 337 height 27
click at [783, 302] on icon "Create New Contact" at bounding box center [787, 297] width 9 height 10
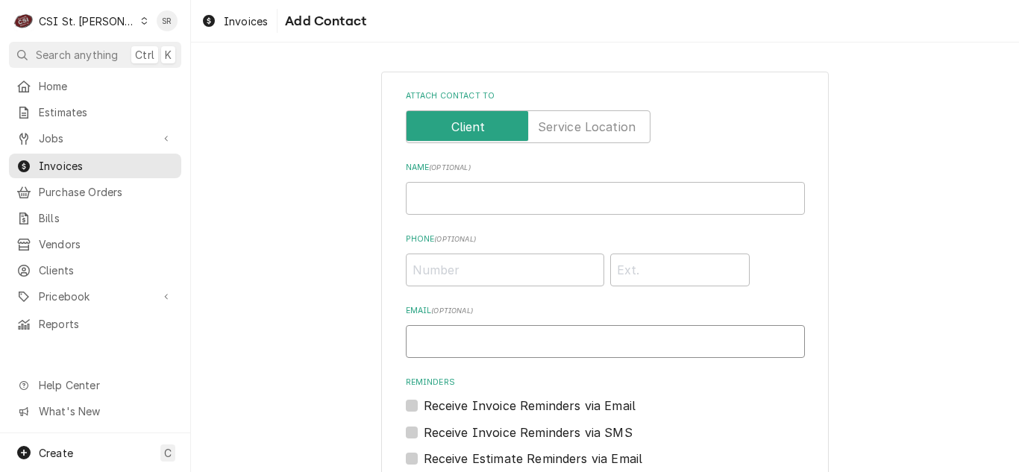
click at [478, 334] on input "Email ( optional )" at bounding box center [605, 341] width 399 height 33
paste input "accountspayable@stlzoo.org"
type input "accountspayable@stlzoo.org"
click at [475, 198] on input "Name ( optional )" at bounding box center [605, 198] width 399 height 33
type input "Invoices"
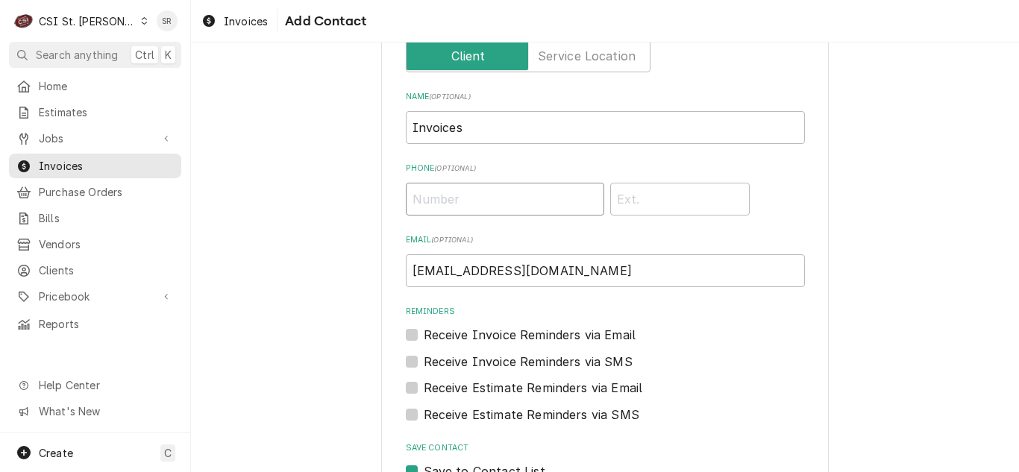
scroll to position [149, 0]
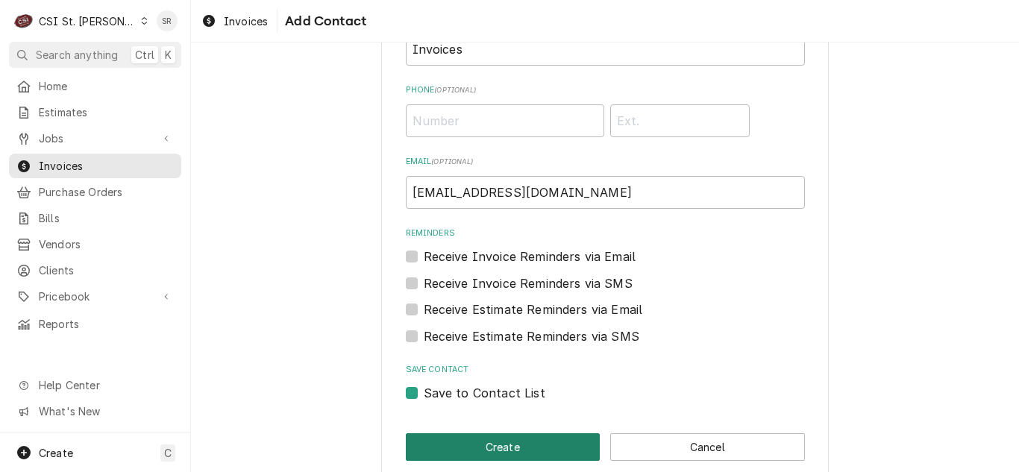
click at [490, 441] on button "Create" at bounding box center [503, 448] width 195 height 28
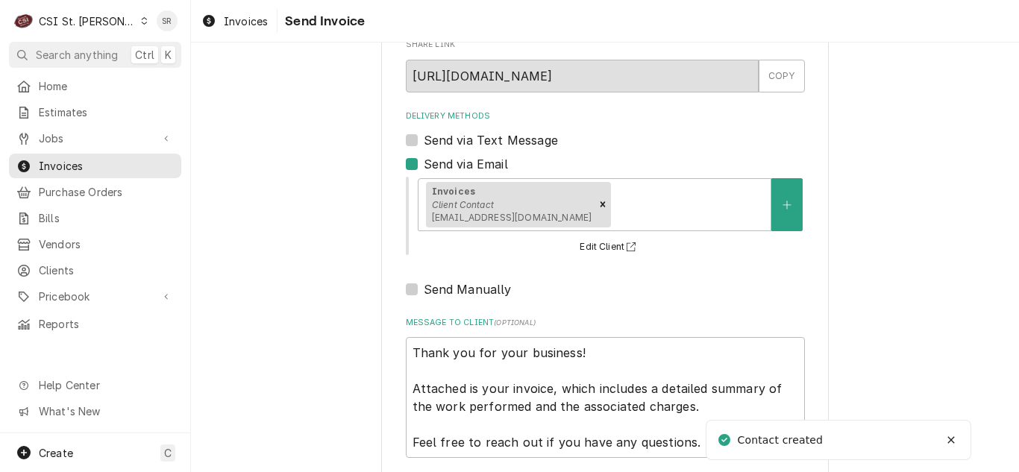
scroll to position [178, 0]
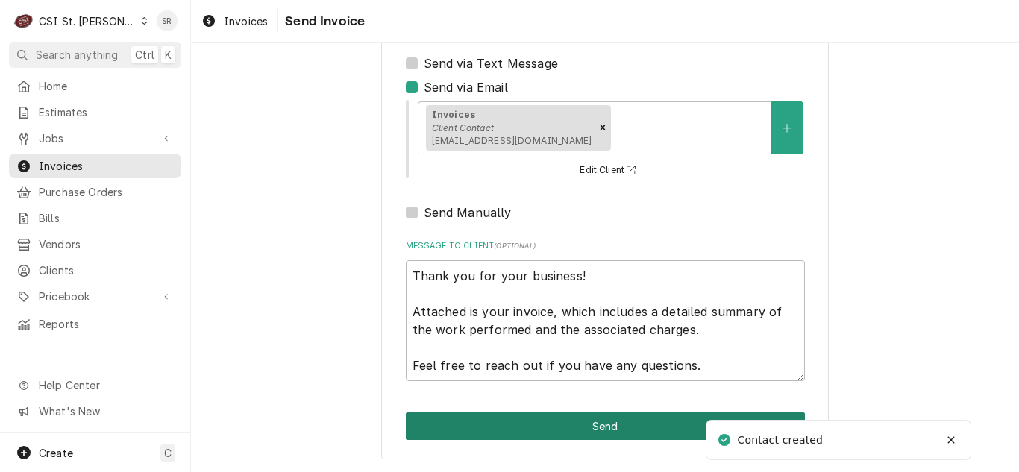
click at [582, 421] on button "Send" at bounding box center [605, 427] width 399 height 28
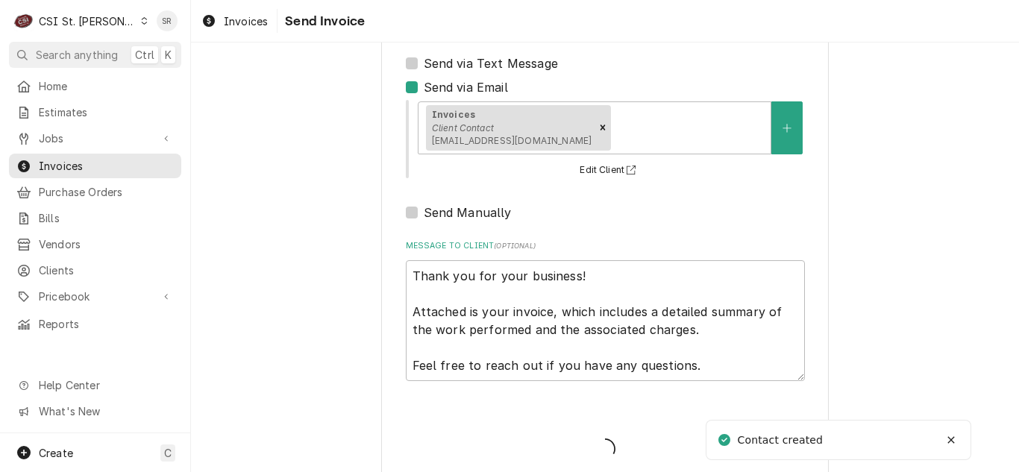
type textarea "x"
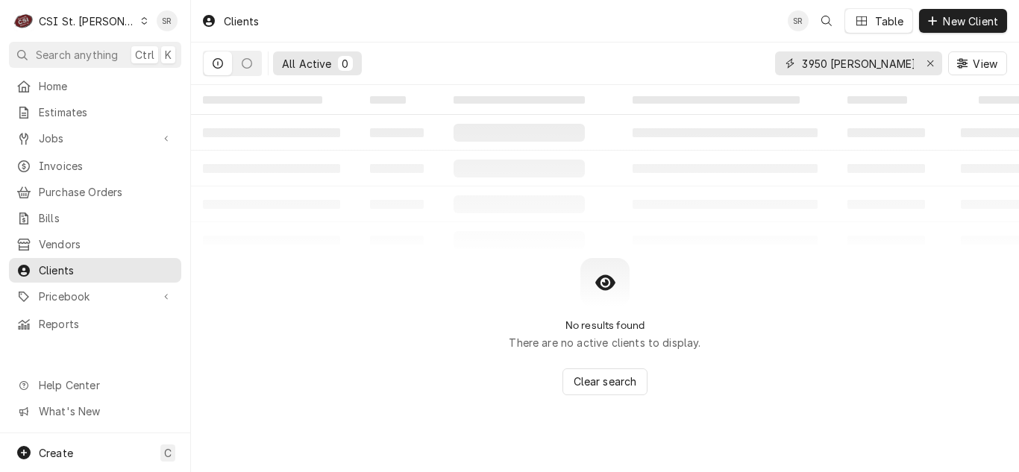
drag, startPoint x: 811, startPoint y: 69, endPoint x: 792, endPoint y: 69, distance: 19.4
click at [792, 69] on div "3950 [PERSON_NAME]" at bounding box center [858, 63] width 167 height 24
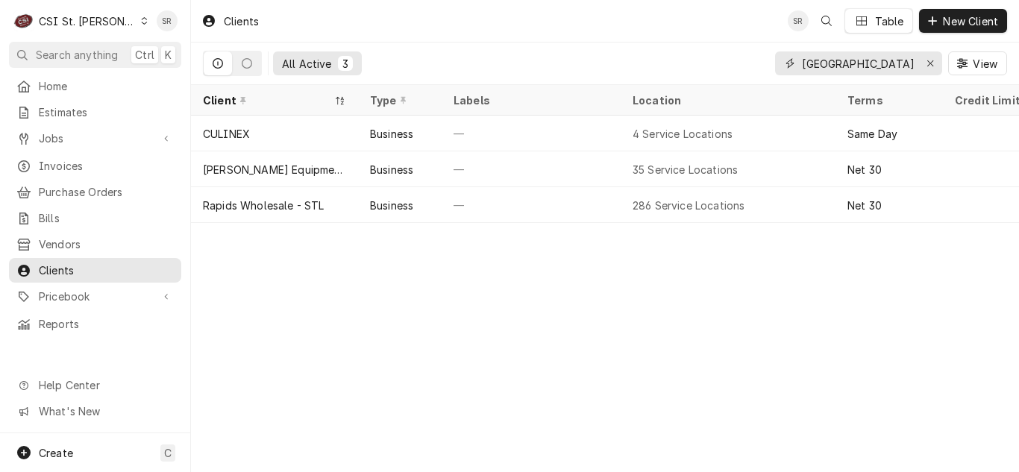
drag, startPoint x: 830, startPoint y: 64, endPoint x: 774, endPoint y: 64, distance: 55.2
click at [775, 64] on div "[GEOGRAPHIC_DATA]" at bounding box center [858, 63] width 167 height 24
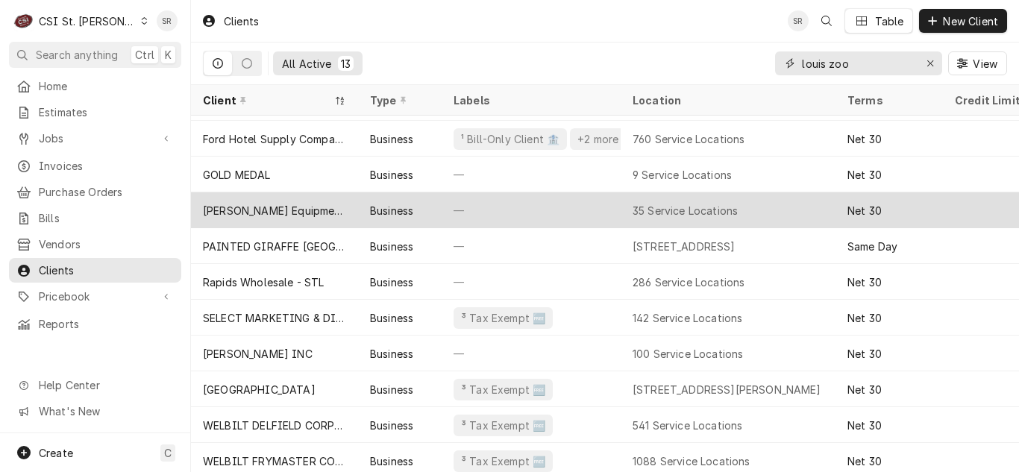
scroll to position [118, 0]
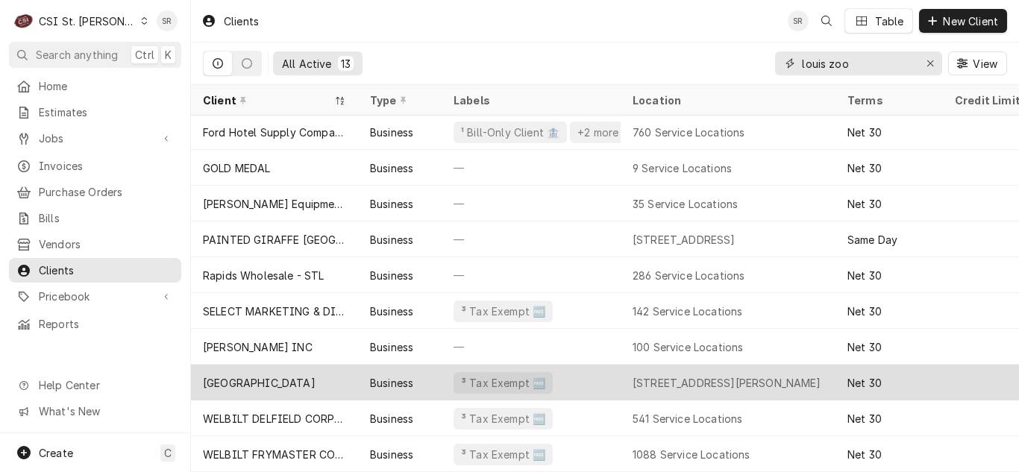
type input "louis zoo"
click at [411, 375] on div "Business" at bounding box center [391, 383] width 43 height 16
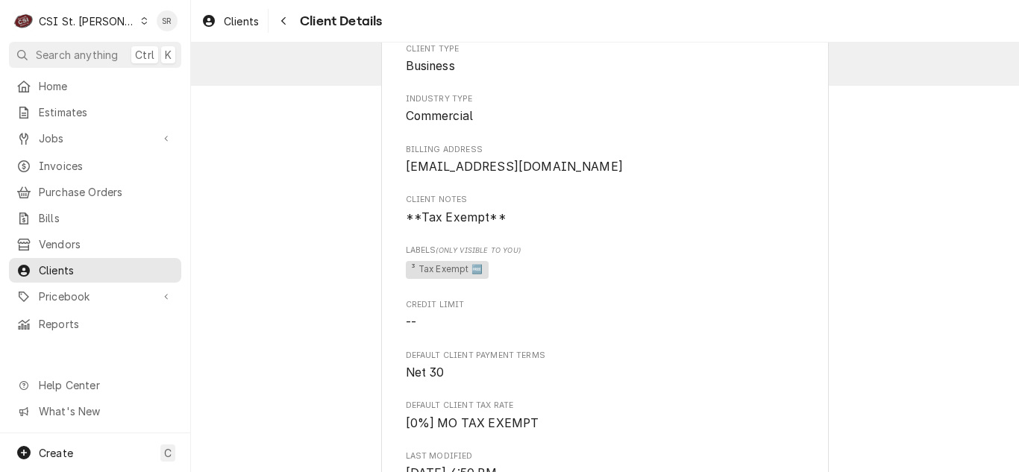
scroll to position [75, 0]
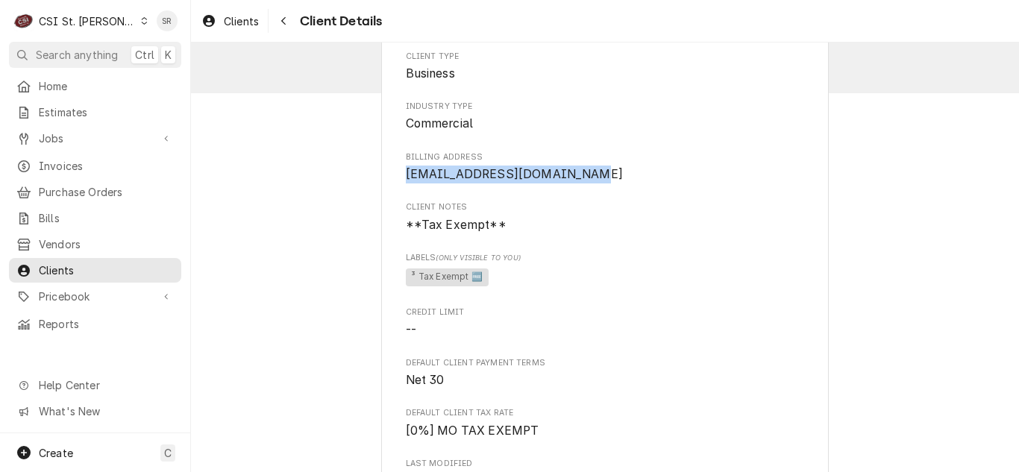
drag, startPoint x: 574, startPoint y: 172, endPoint x: 395, endPoint y: 172, distance: 178.3
copy span "accountspayable@stlzoo.org"
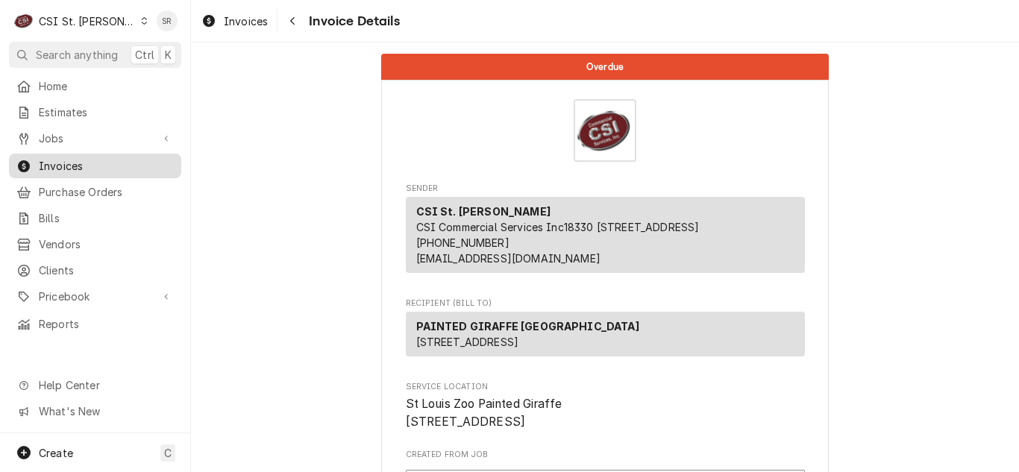
click at [76, 158] on span "Invoices" at bounding box center [106, 166] width 135 height 16
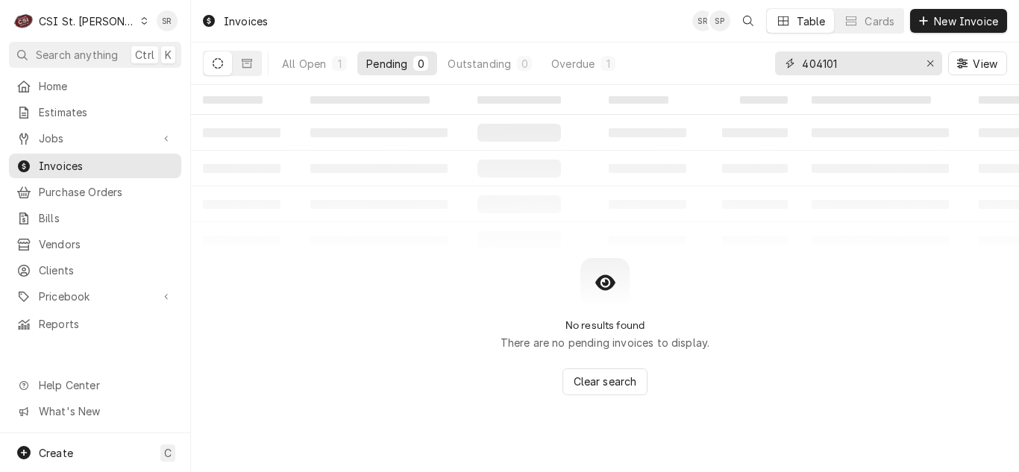
drag, startPoint x: 842, startPoint y: 63, endPoint x: 807, endPoint y: 62, distance: 34.3
click at [807, 62] on input "404101" at bounding box center [858, 63] width 112 height 24
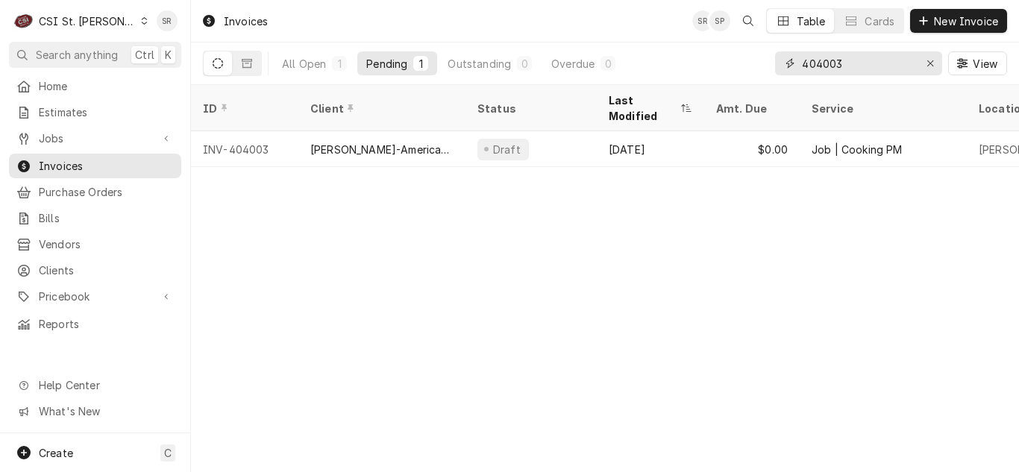
type input "404003"
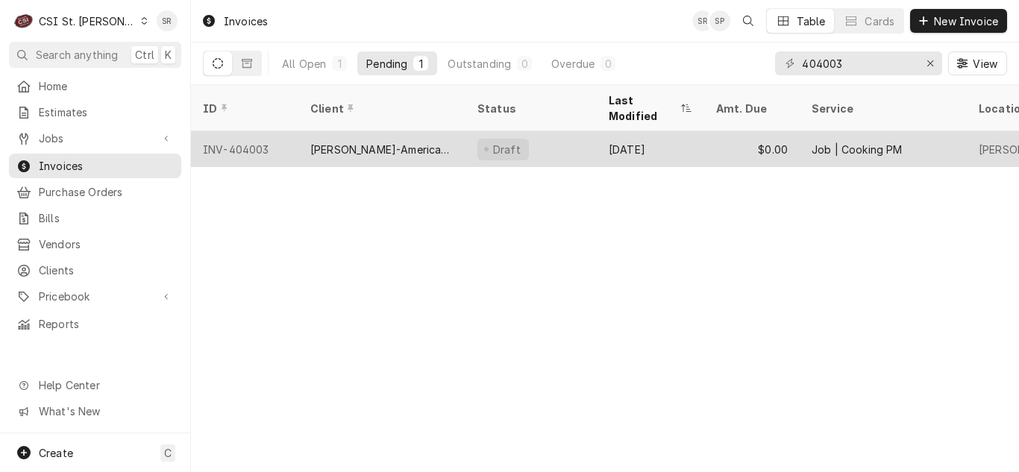
click at [386, 139] on div "Webster-American Dining Creations" at bounding box center [381, 149] width 167 height 36
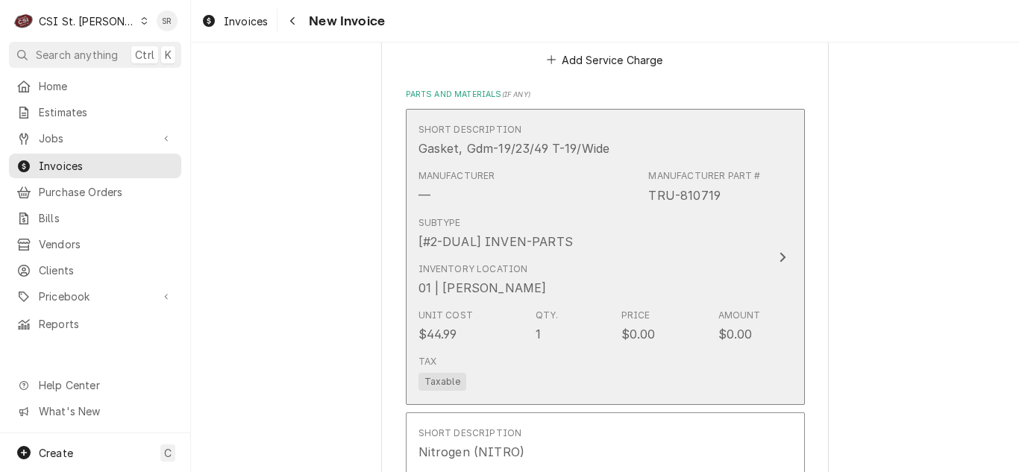
scroll to position [1865, 0]
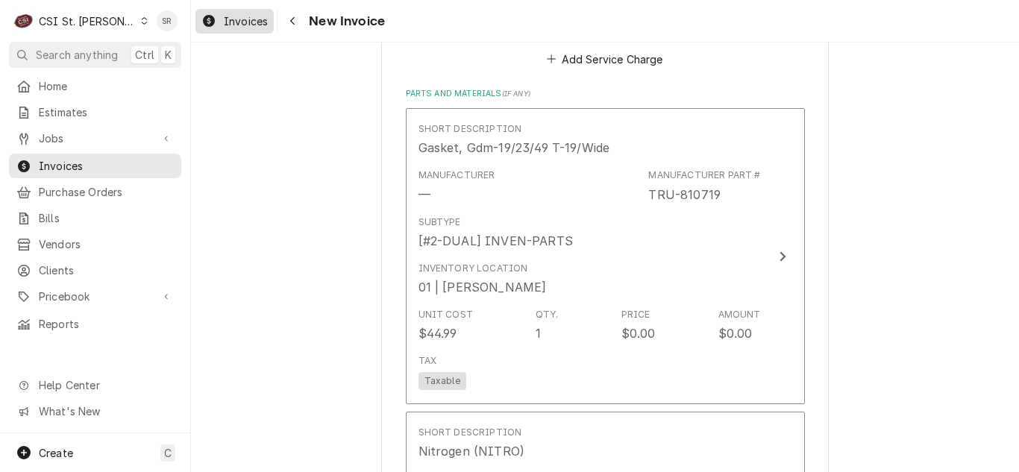
click at [243, 28] on span "Invoices" at bounding box center [246, 21] width 44 height 16
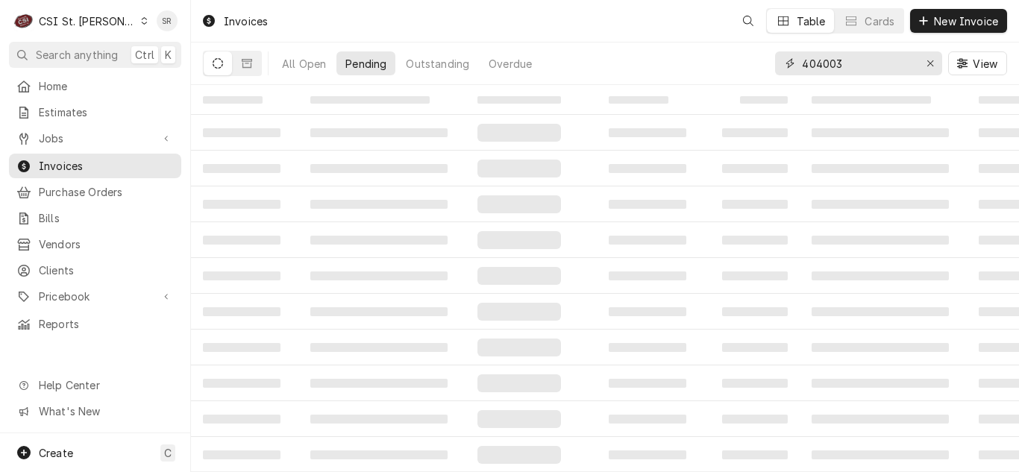
drag, startPoint x: 812, startPoint y: 62, endPoint x: 803, endPoint y: 62, distance: 9.0
click at [803, 62] on input "404003" at bounding box center [858, 63] width 112 height 24
type input "404112"
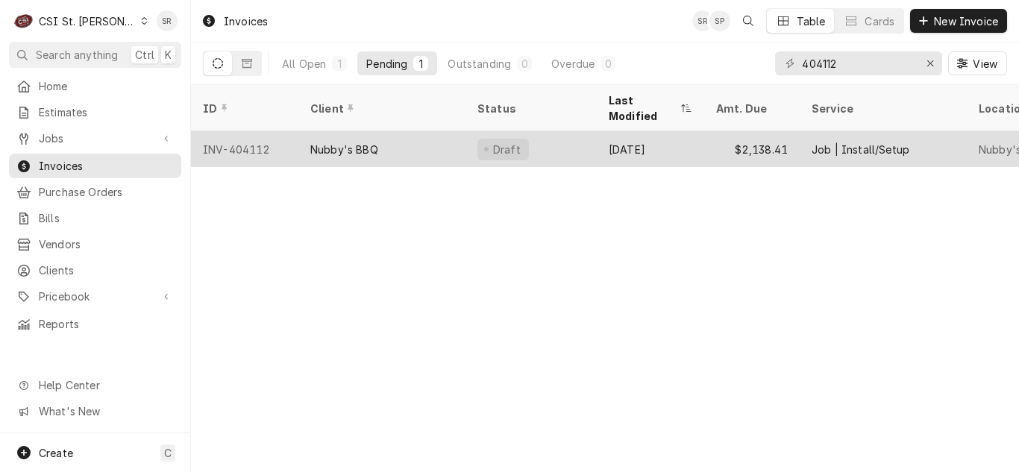
click at [603, 143] on div "Sep 24" at bounding box center [650, 149] width 107 height 36
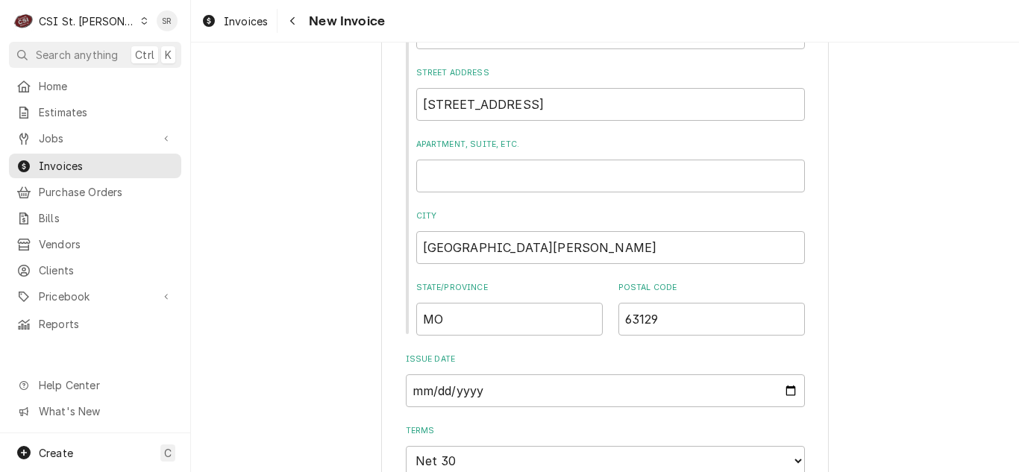
scroll to position [1716, 0]
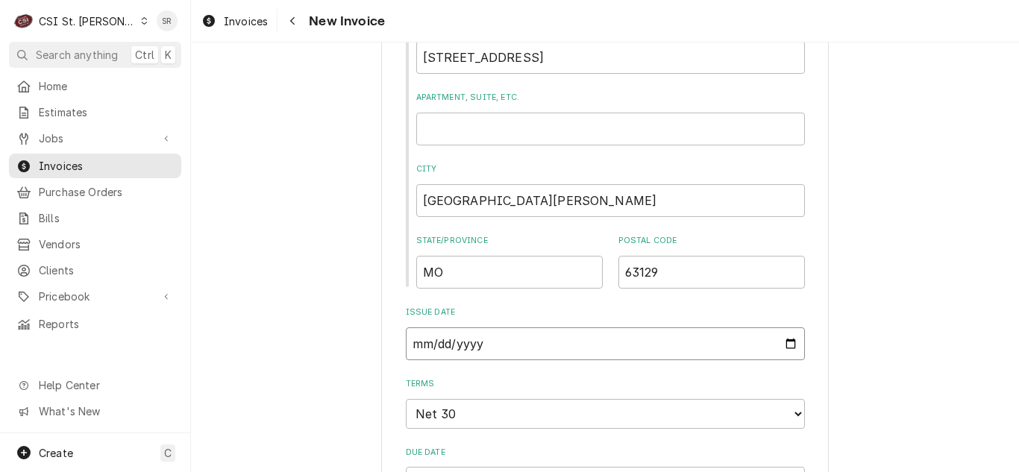
click at [785, 328] on input "[DATE]" at bounding box center [605, 344] width 399 height 33
type input "[DATE]"
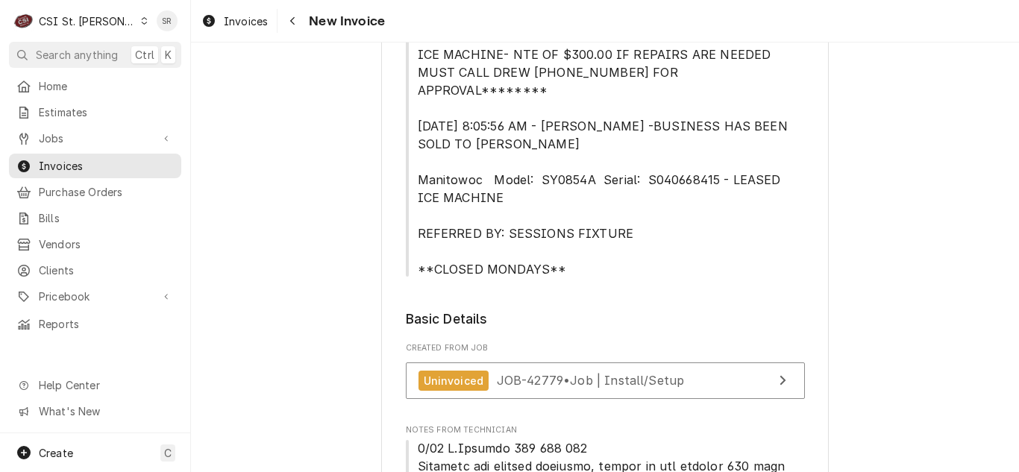
scroll to position [0, 0]
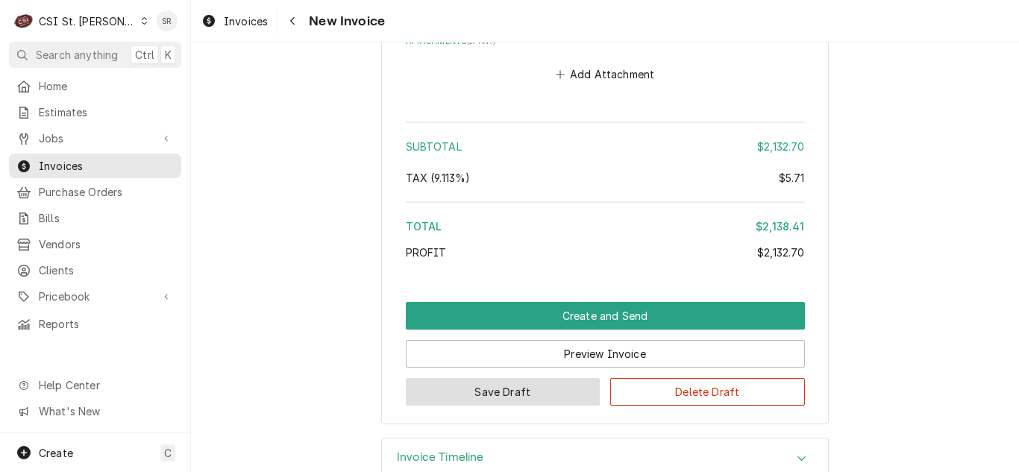
click at [494, 378] on button "Save Draft" at bounding box center [503, 392] width 195 height 28
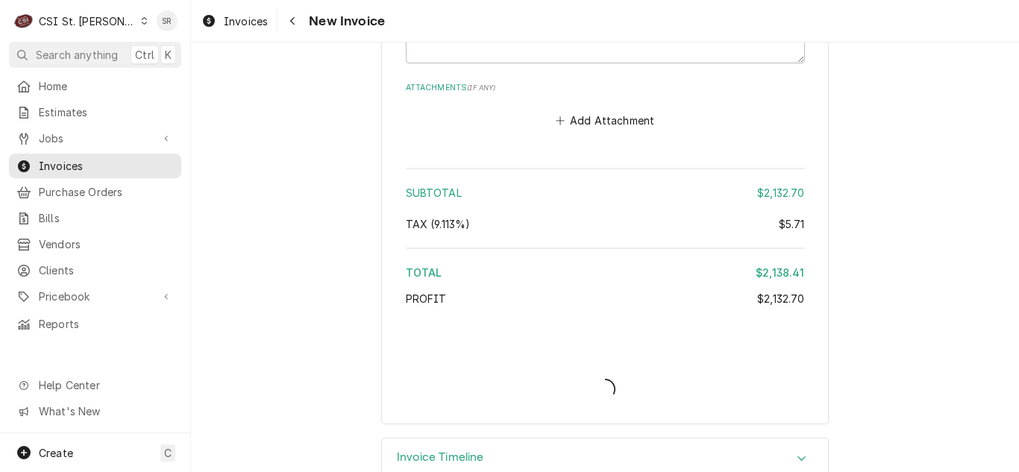
type textarea "x"
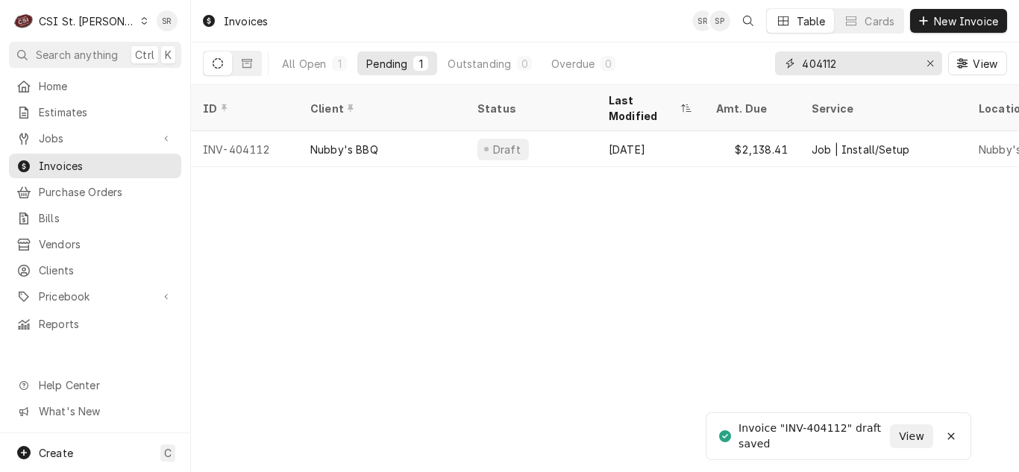
click at [761, 63] on div "All Open 1 Pending 1 Outstanding 0 Overdue 0 404112 View" at bounding box center [605, 64] width 804 height 42
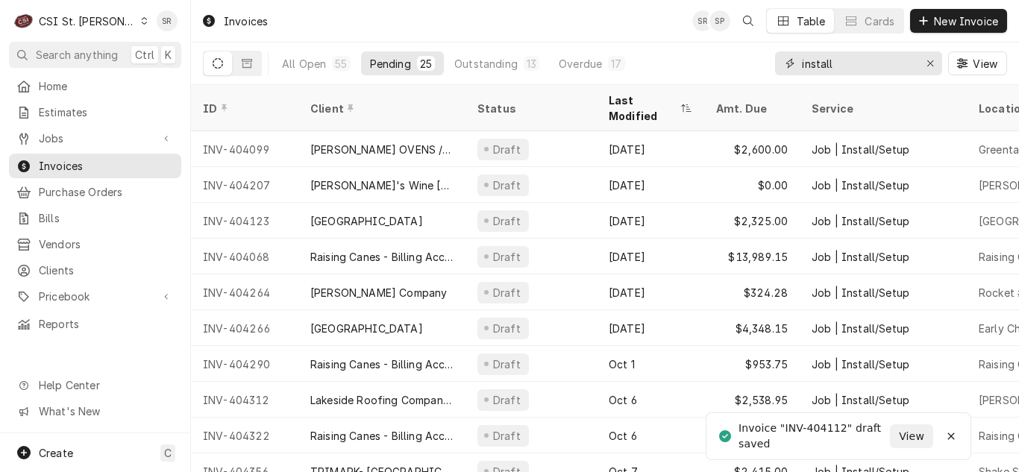
type input "install"
click at [935, 60] on div "Erase input" at bounding box center [930, 63] width 15 height 15
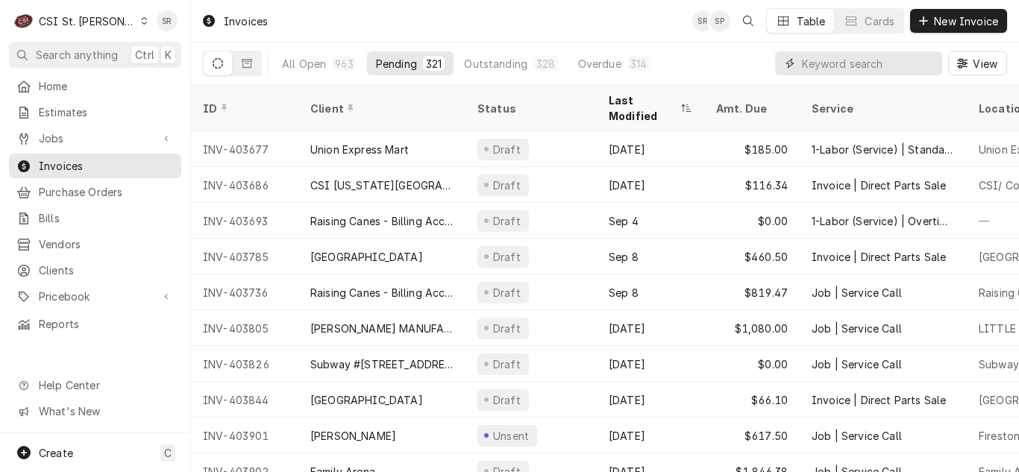
click at [860, 67] on input "Dynamic Content Wrapper" at bounding box center [868, 63] width 133 height 24
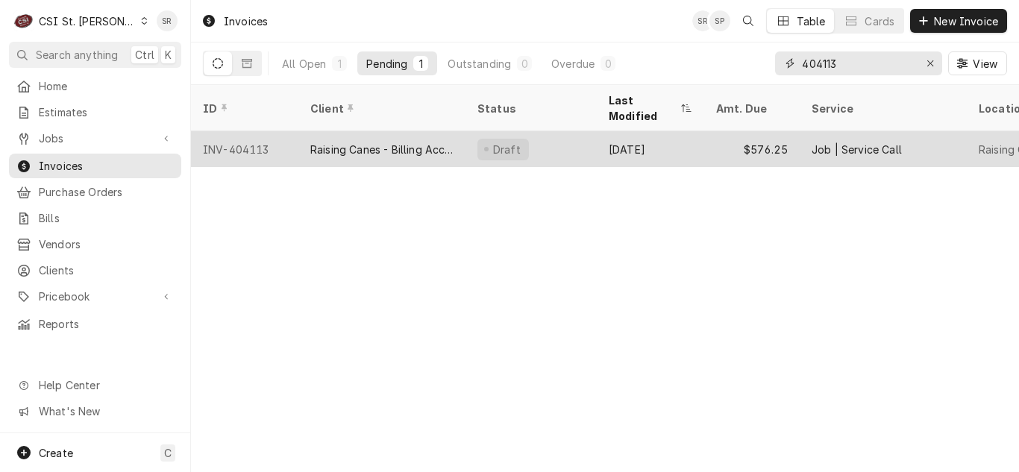
type input "404113"
click at [379, 142] on div "Raising Canes - Billing Account" at bounding box center [381, 150] width 143 height 16
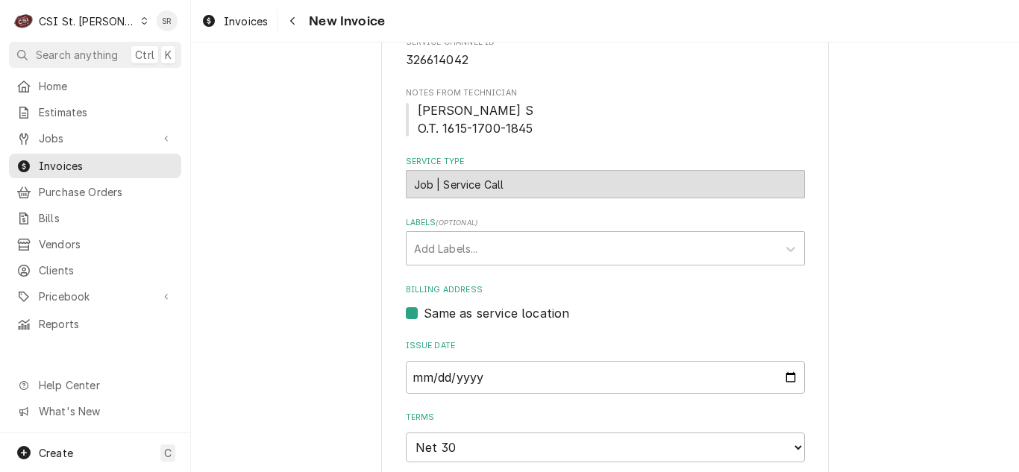
scroll to position [895, 0]
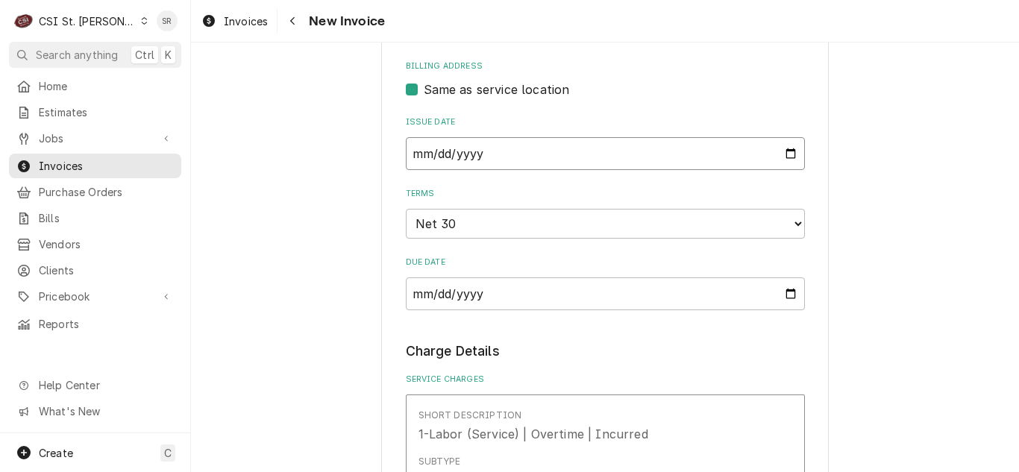
click at [786, 137] on input "[DATE]" at bounding box center [605, 153] width 399 height 33
type textarea "x"
type input "[DATE]"
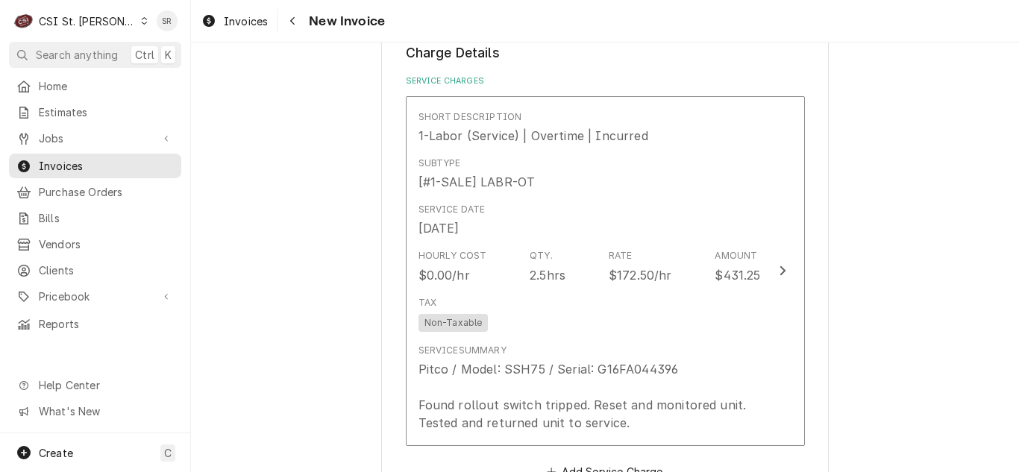
scroll to position [1268, 0]
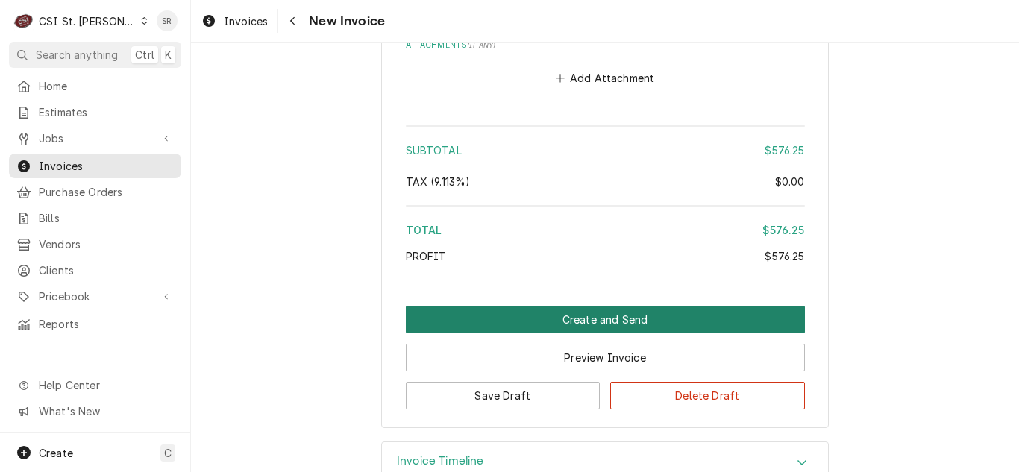
click at [563, 306] on button "Create and Send" at bounding box center [605, 320] width 399 height 28
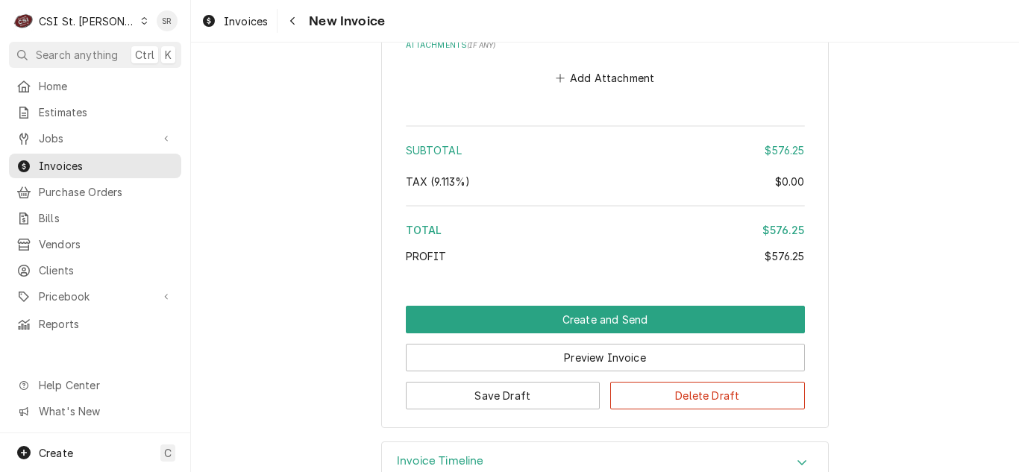
scroll to position [2288, 0]
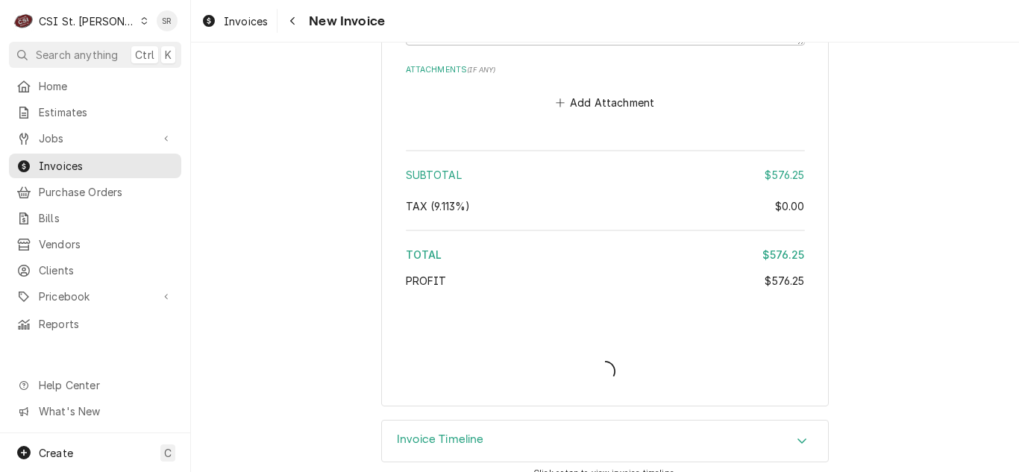
type textarea "x"
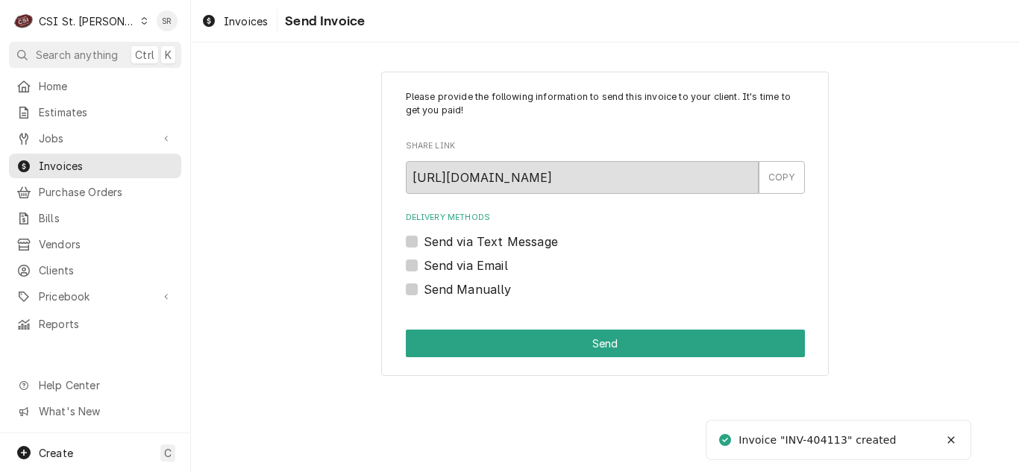
click at [481, 260] on label "Send via Email" at bounding box center [466, 266] width 84 height 18
click at [481, 260] on input "Send via Email" at bounding box center [623, 273] width 399 height 33
checkbox input "true"
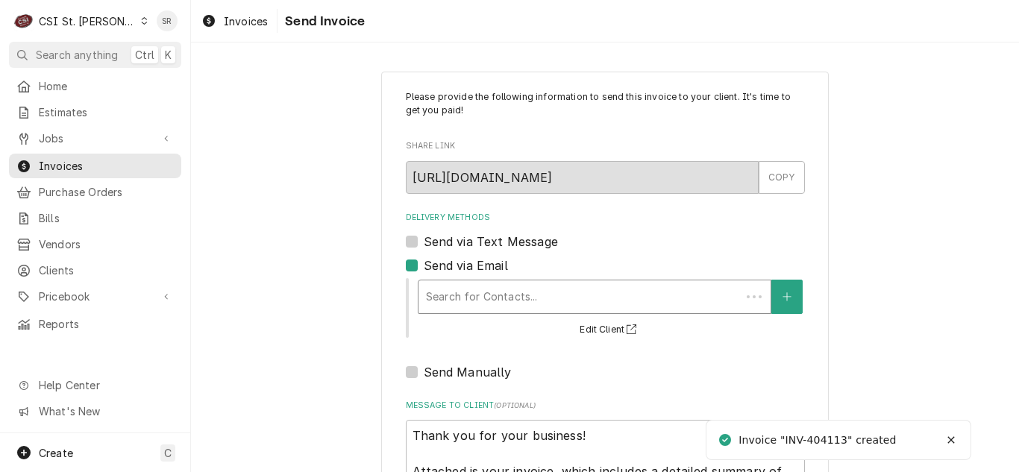
click at [516, 301] on div "Delivery Methods" at bounding box center [579, 297] width 307 height 27
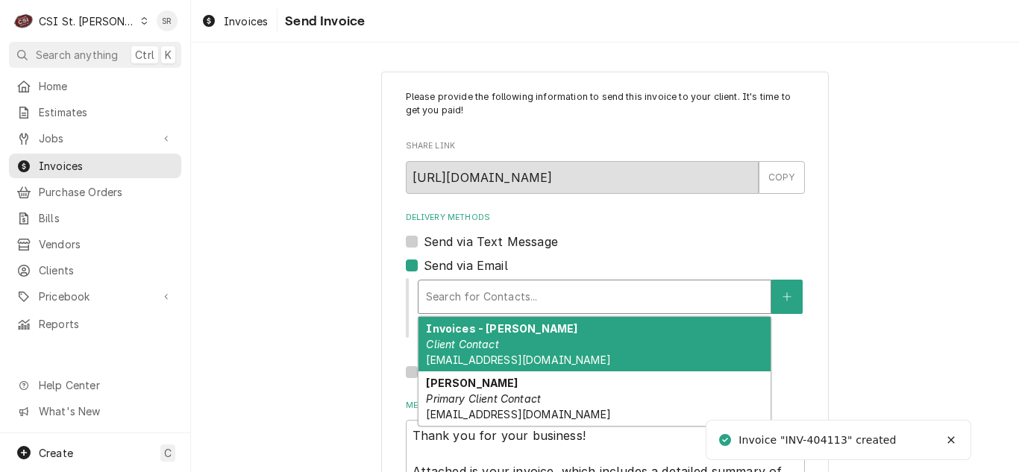
click at [520, 328] on div "Invoices - Kelsey Client Contact kelsey.hetlage@csi1.com" at bounding box center [595, 344] width 352 height 54
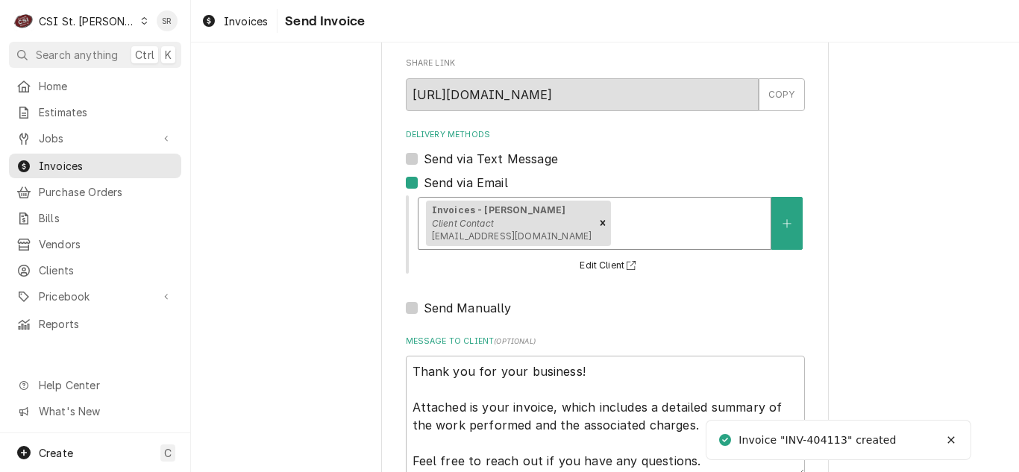
scroll to position [178, 0]
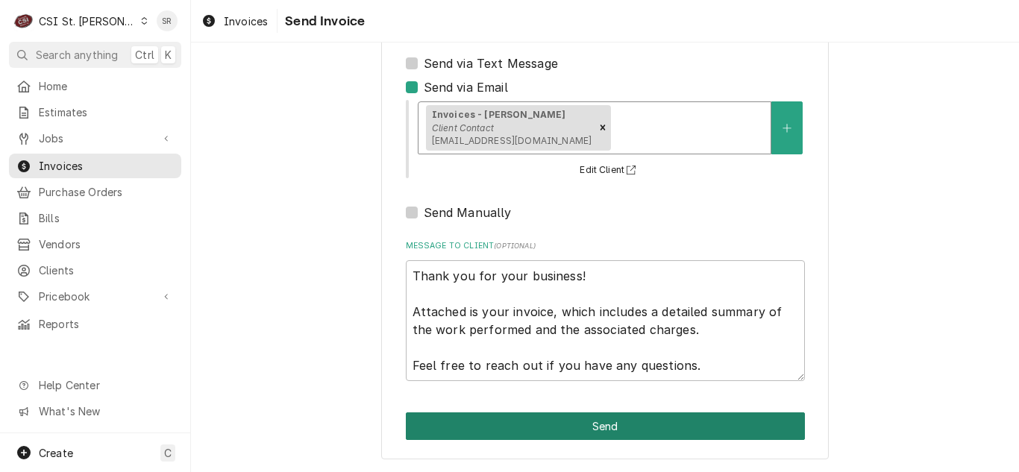
click at [574, 419] on button "Send" at bounding box center [605, 427] width 399 height 28
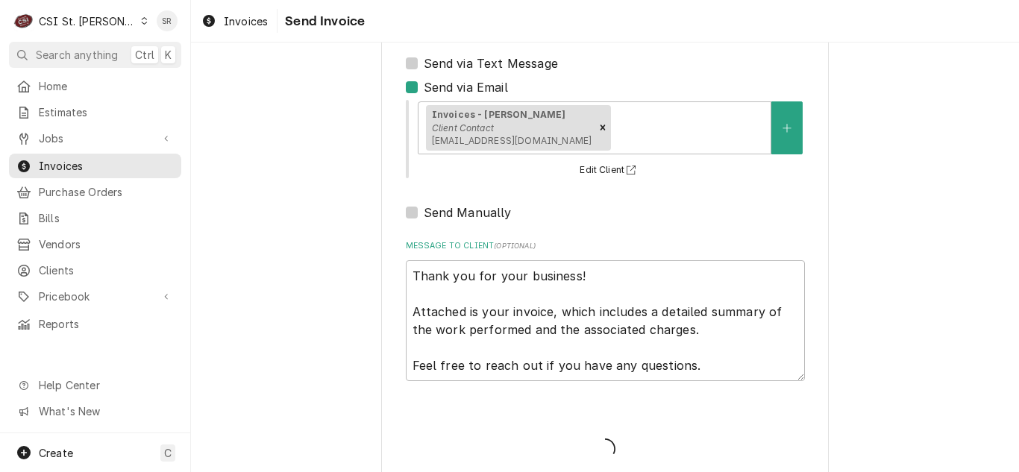
type textarea "x"
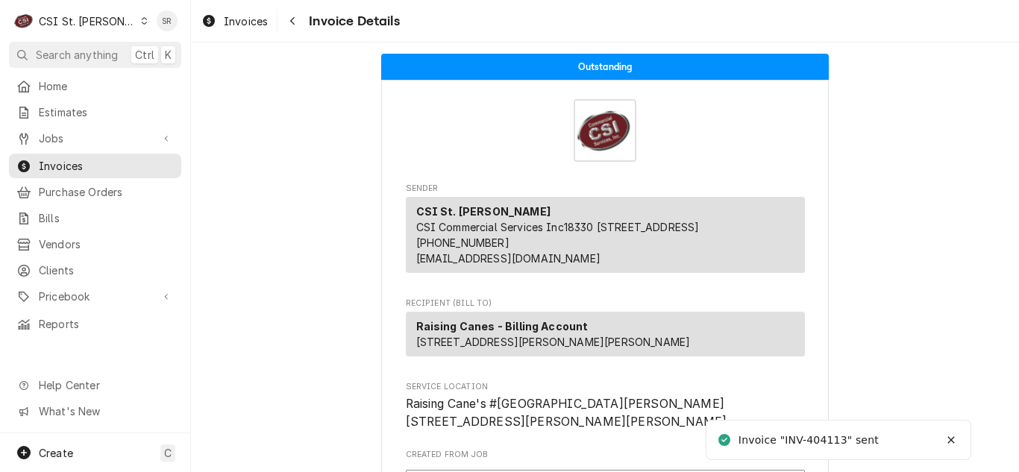
click at [245, 37] on div "Invoices Invoice Details" at bounding box center [605, 21] width 828 height 42
click at [242, 28] on div "Invoices" at bounding box center [234, 21] width 72 height 19
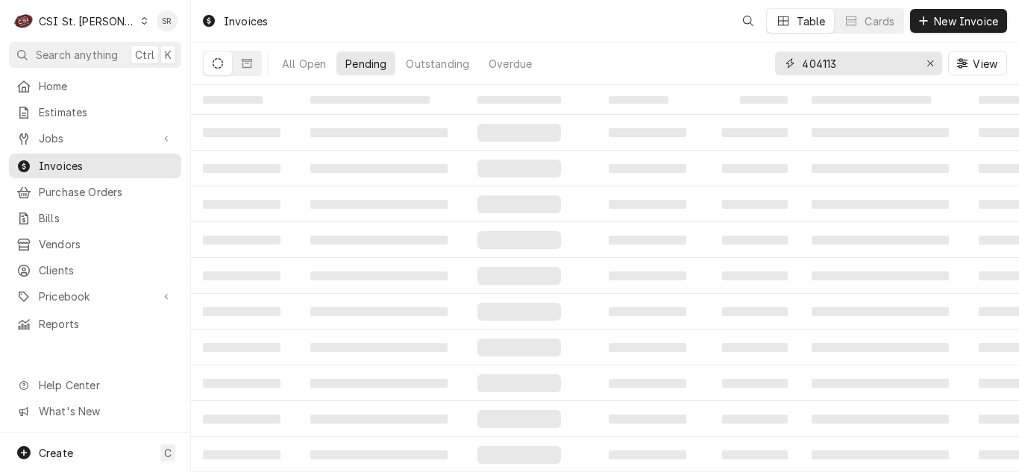
drag, startPoint x: 848, startPoint y: 60, endPoint x: 756, endPoint y: 57, distance: 91.8
click at [755, 57] on div "All Open Pending Outstanding Overdue 404113 View" at bounding box center [605, 64] width 804 height 42
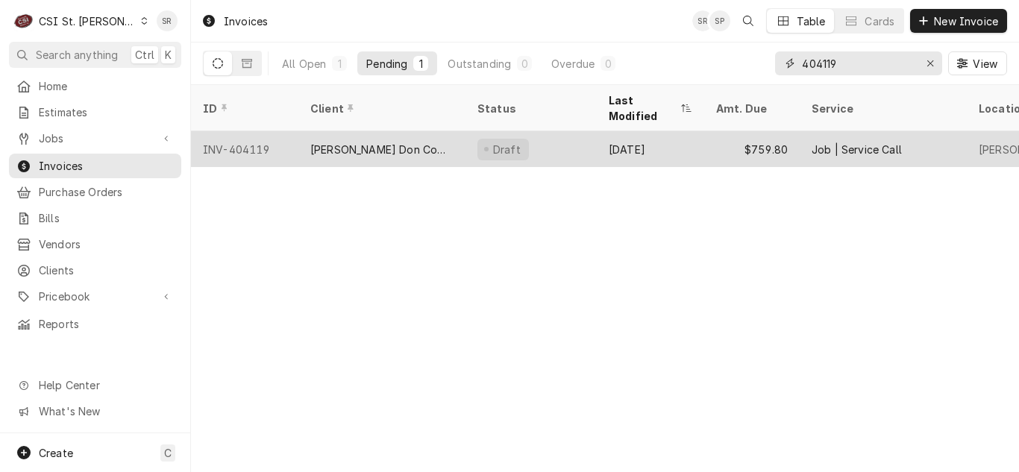
type input "404119"
click at [442, 131] on div "[PERSON_NAME] Don Company" at bounding box center [381, 149] width 167 height 36
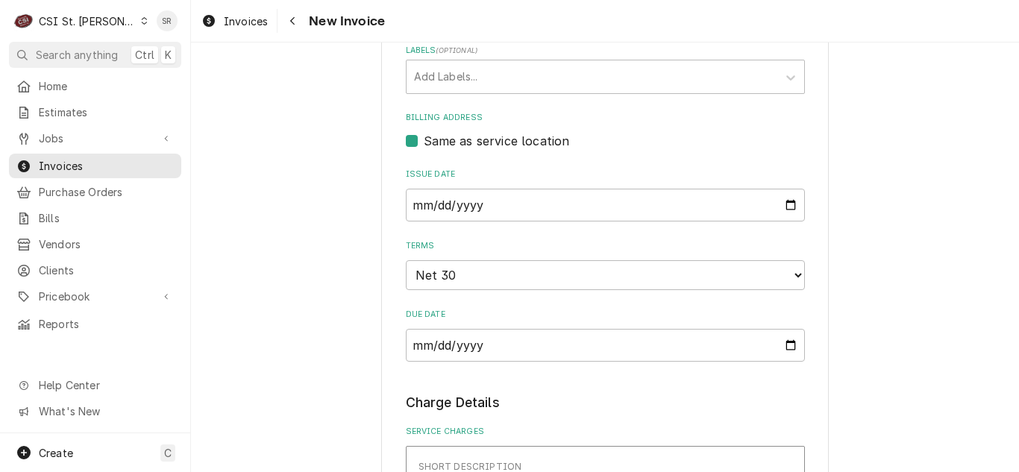
scroll to position [672, 0]
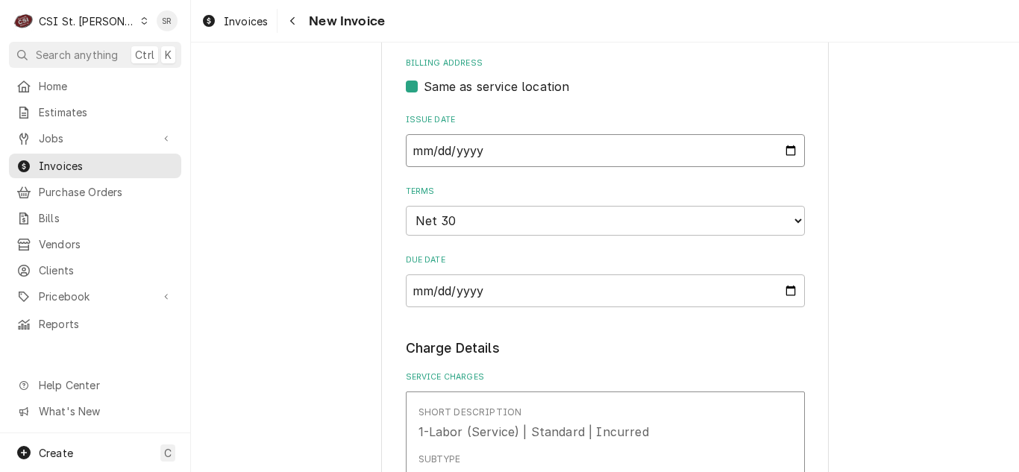
click at [786, 151] on input "2025-09-24" at bounding box center [605, 150] width 399 height 33
type textarea "x"
type input "2025-09-30"
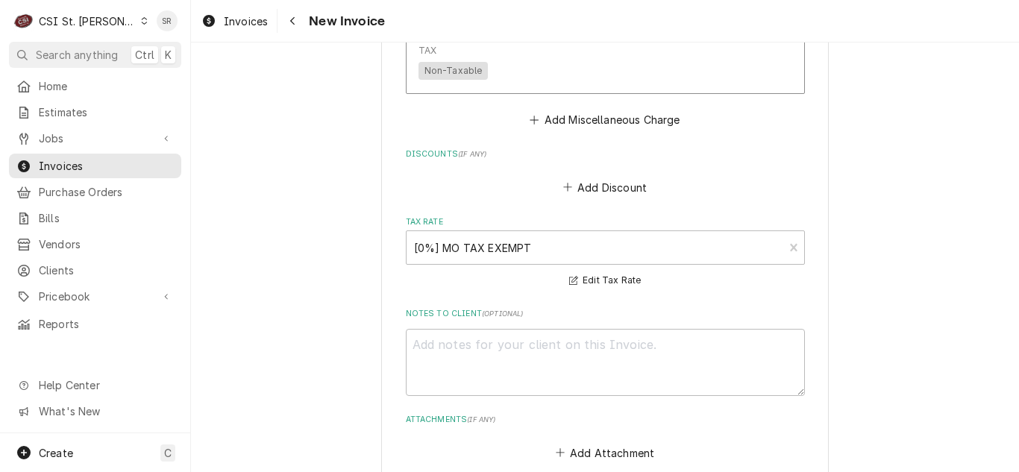
scroll to position [2766, 0]
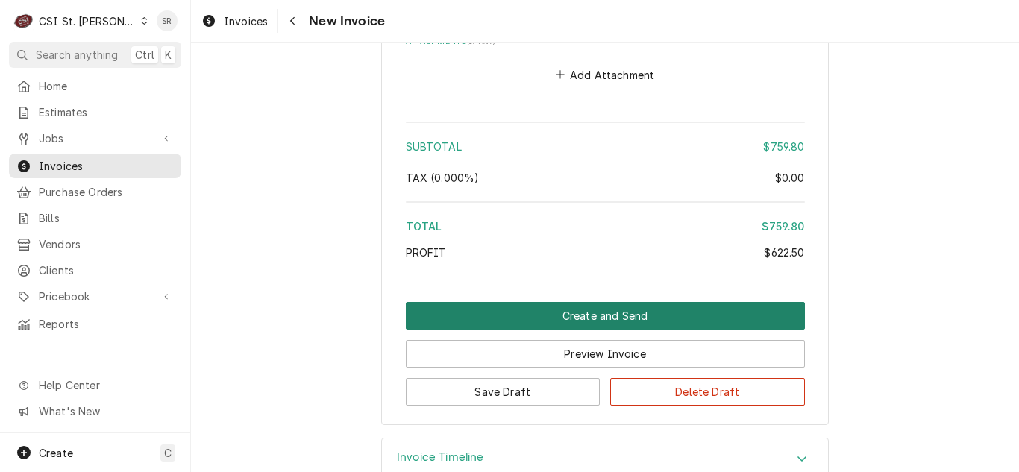
click at [563, 302] on button "Create and Send" at bounding box center [605, 316] width 399 height 28
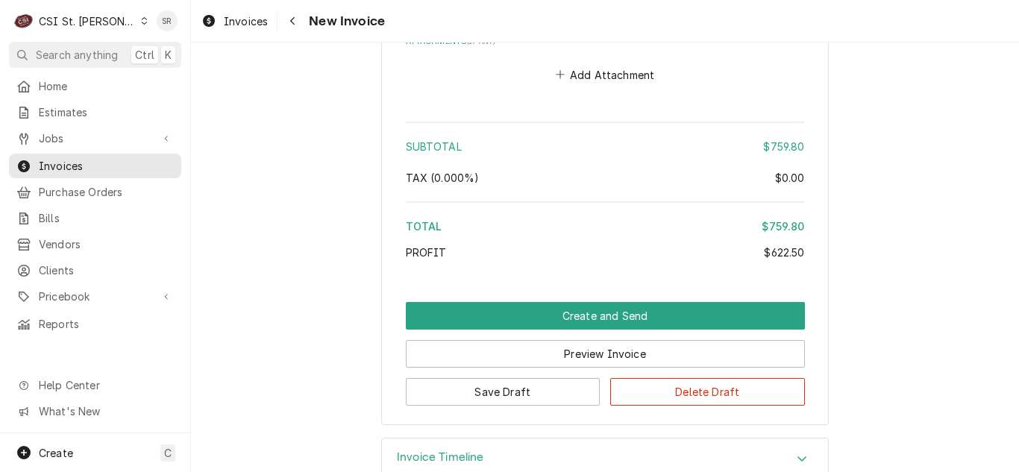
scroll to position [2720, 0]
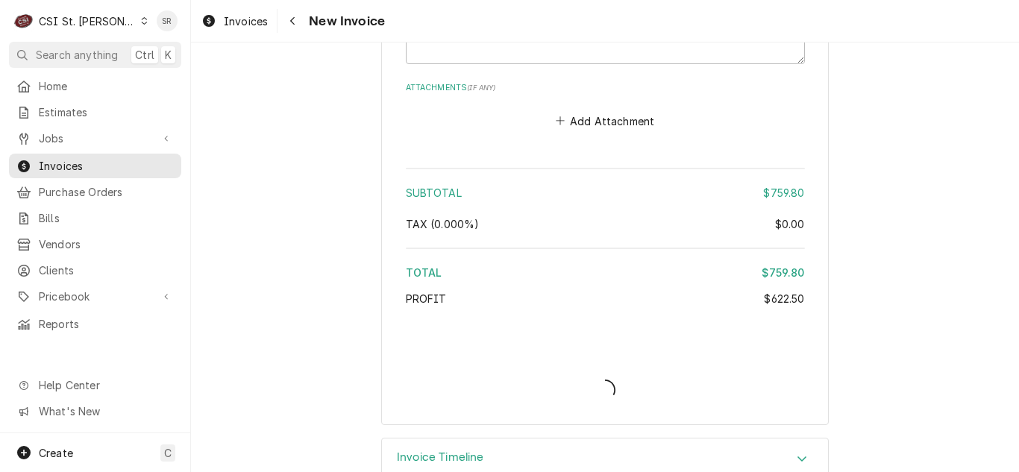
type textarea "x"
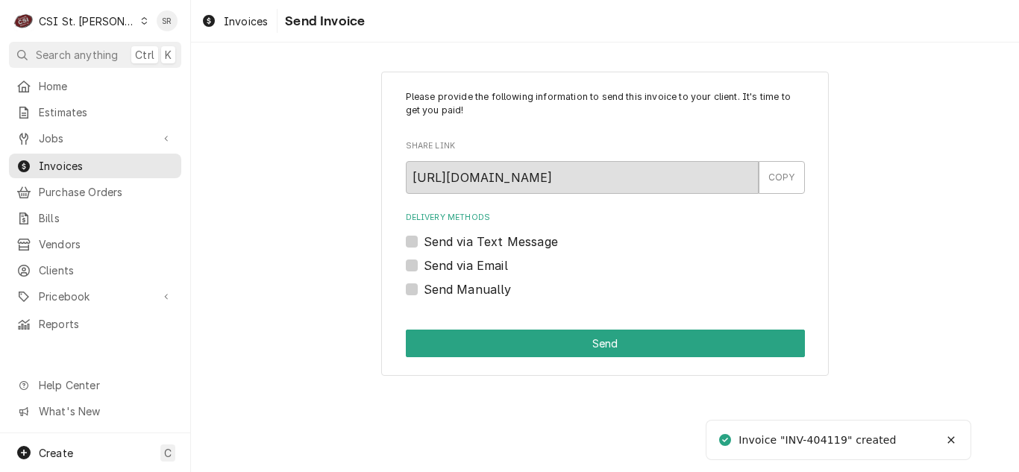
click at [472, 263] on label "Send via Email" at bounding box center [466, 266] width 84 height 18
click at [472, 263] on input "Send via Email" at bounding box center [623, 273] width 399 height 33
checkbox input "true"
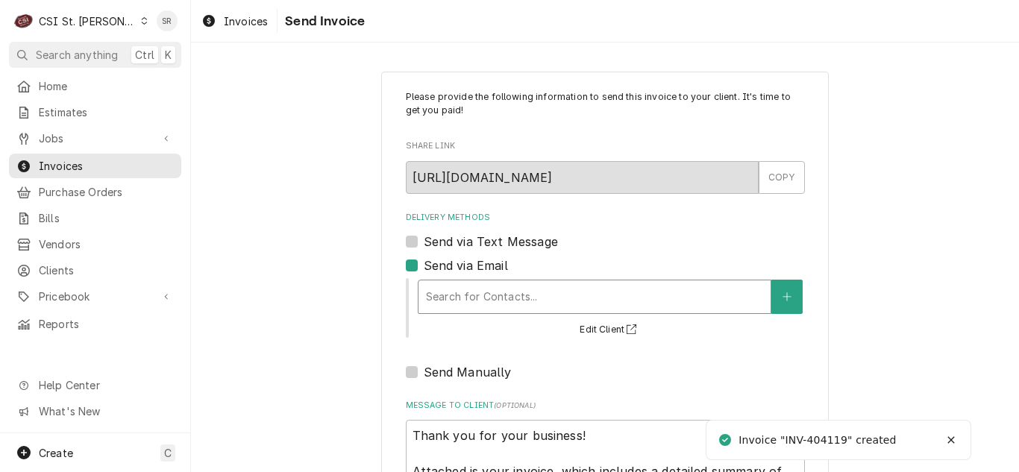
click at [531, 287] on div "Delivery Methods" at bounding box center [594, 297] width 337 height 27
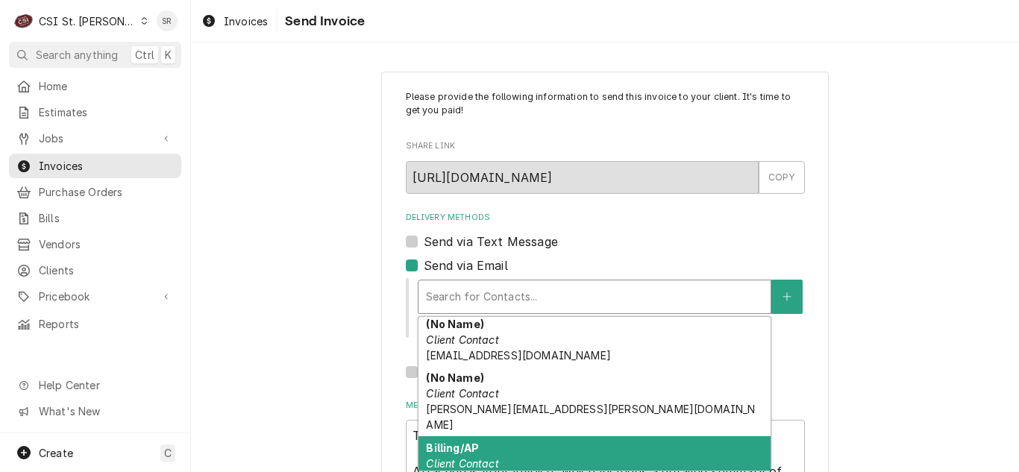
scroll to position [117, 0]
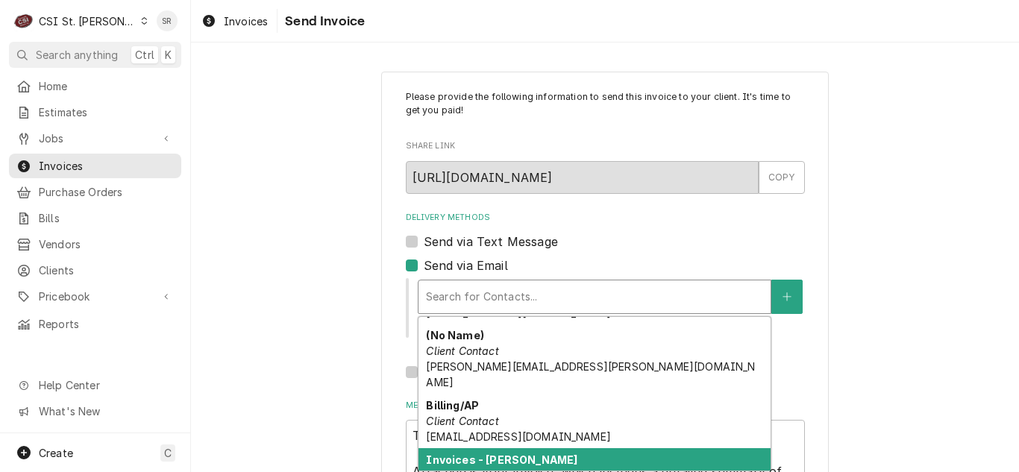
click at [516, 448] on div "Invoices - Vicky Client Contact vickys@csi1.com" at bounding box center [595, 475] width 352 height 54
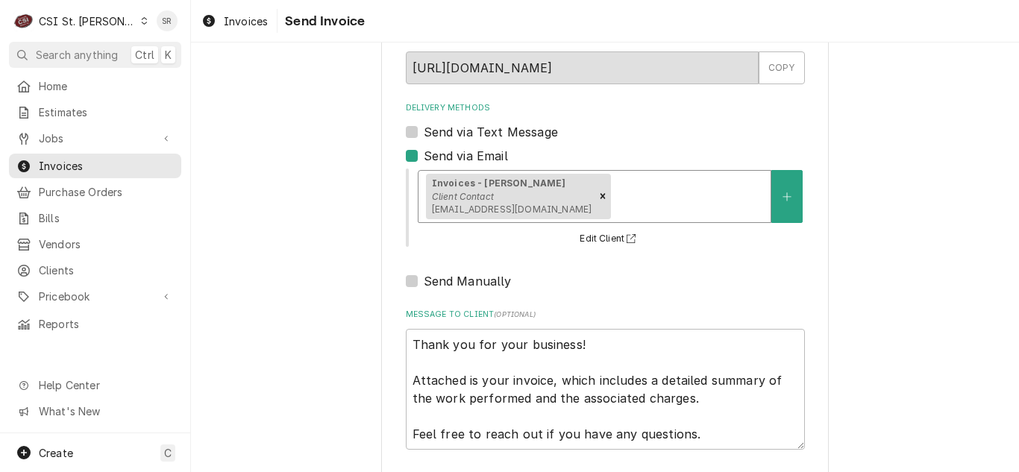
scroll to position [178, 0]
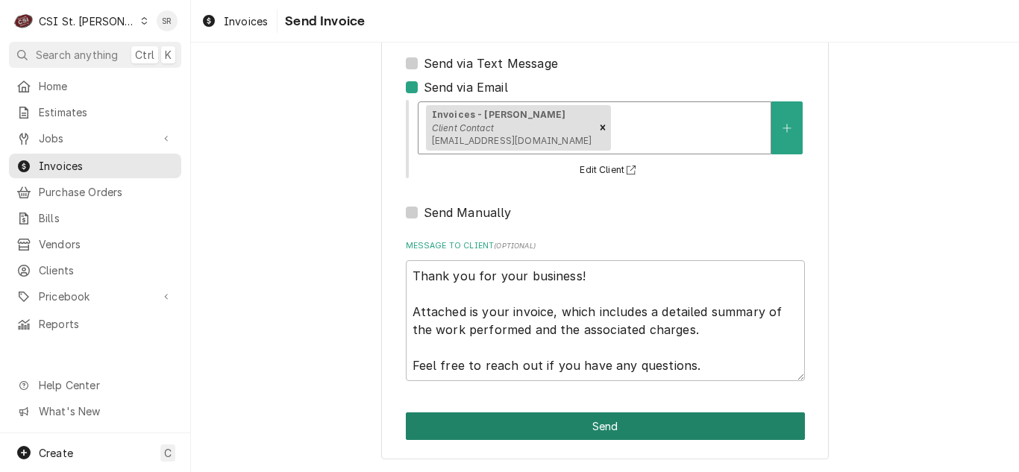
click at [600, 428] on button "Send" at bounding box center [605, 427] width 399 height 28
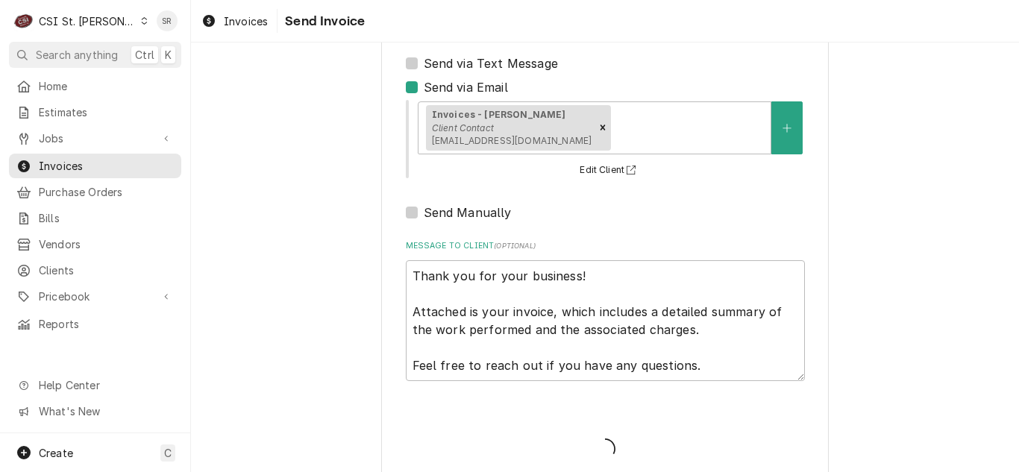
type textarea "x"
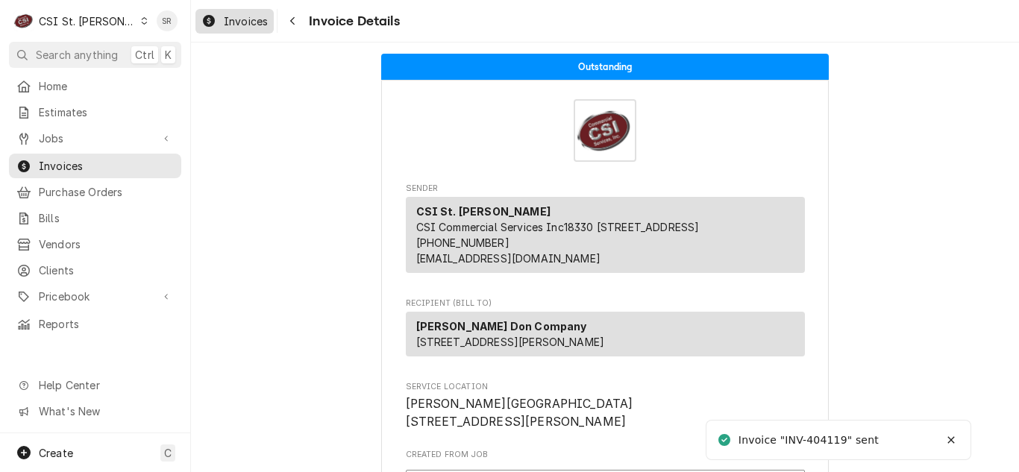
click at [240, 18] on span "Invoices" at bounding box center [246, 21] width 44 height 16
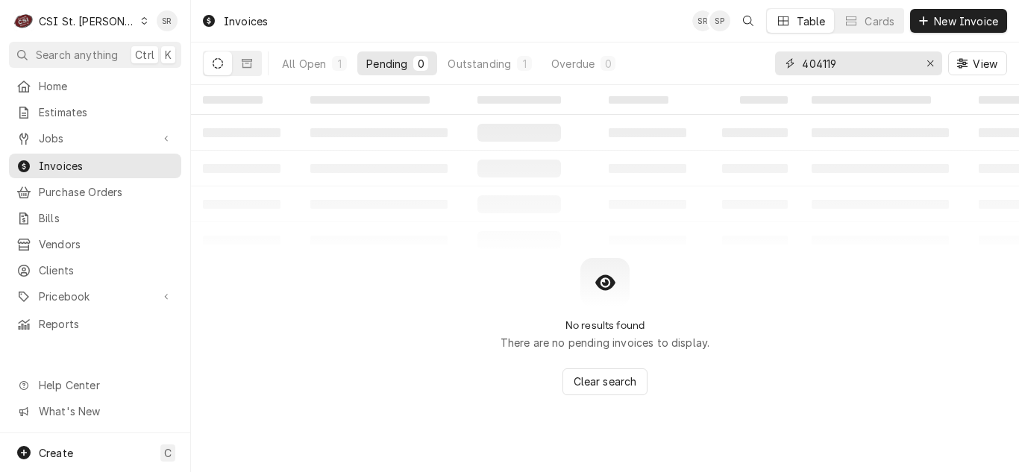
click at [893, 65] on input "404119" at bounding box center [858, 63] width 112 height 24
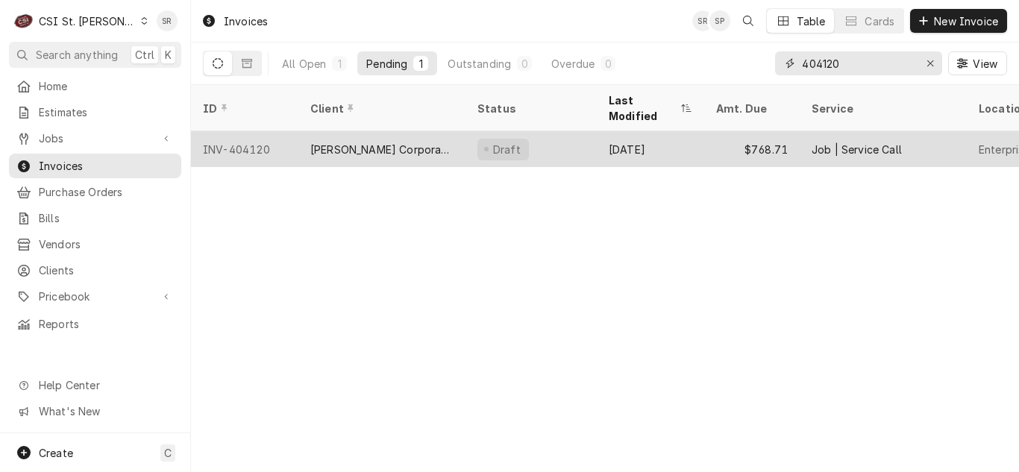
type input "404120"
click at [436, 142] on div "[PERSON_NAME] Corporate Park, LLC" at bounding box center [381, 150] width 143 height 16
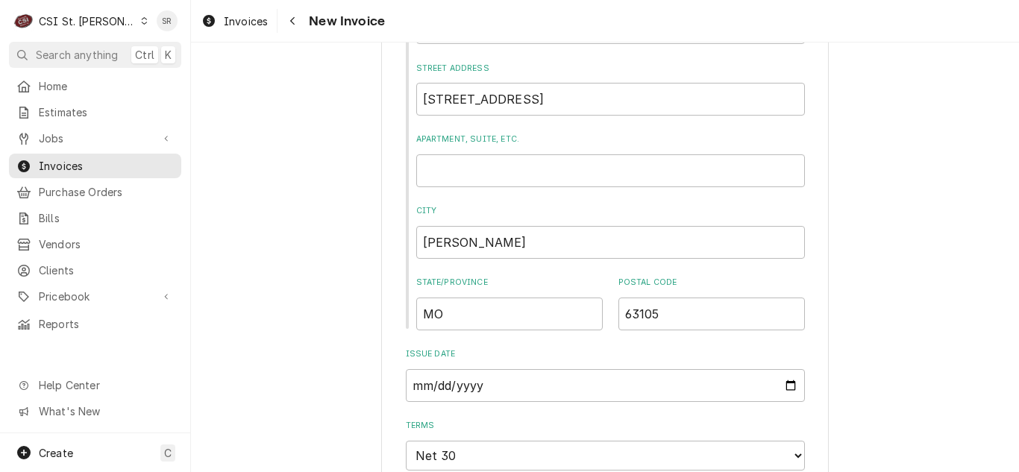
scroll to position [821, 0]
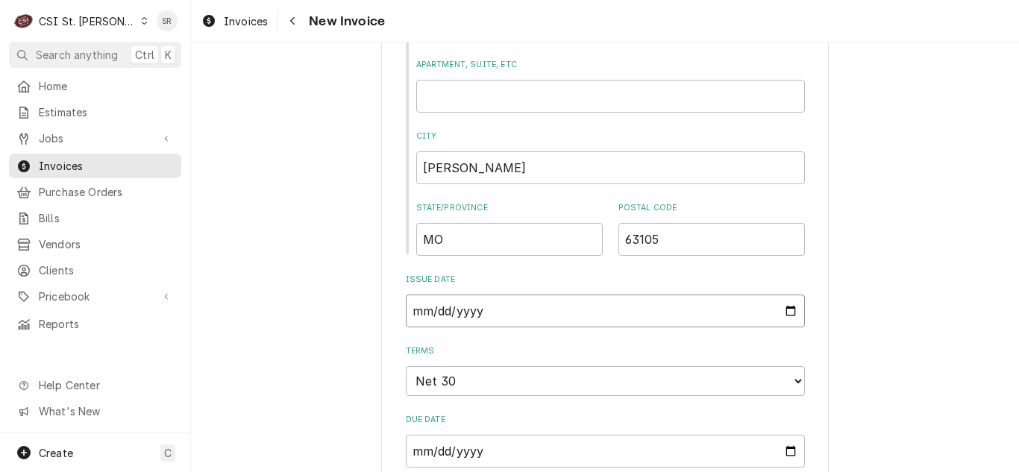
click at [783, 314] on input "[DATE]" at bounding box center [605, 311] width 399 height 33
type textarea "x"
type input "[DATE]"
click at [782, 308] on input "[DATE]" at bounding box center [605, 311] width 399 height 33
type textarea "x"
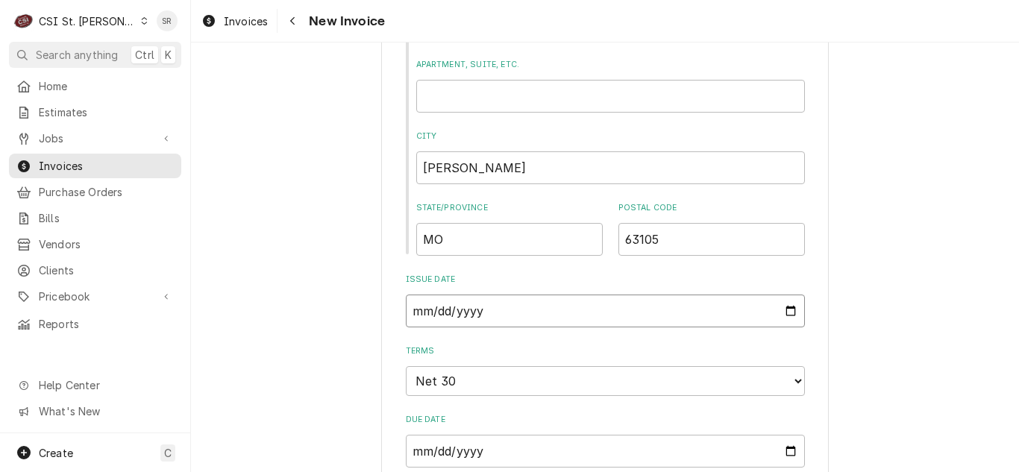
type input "[DATE]"
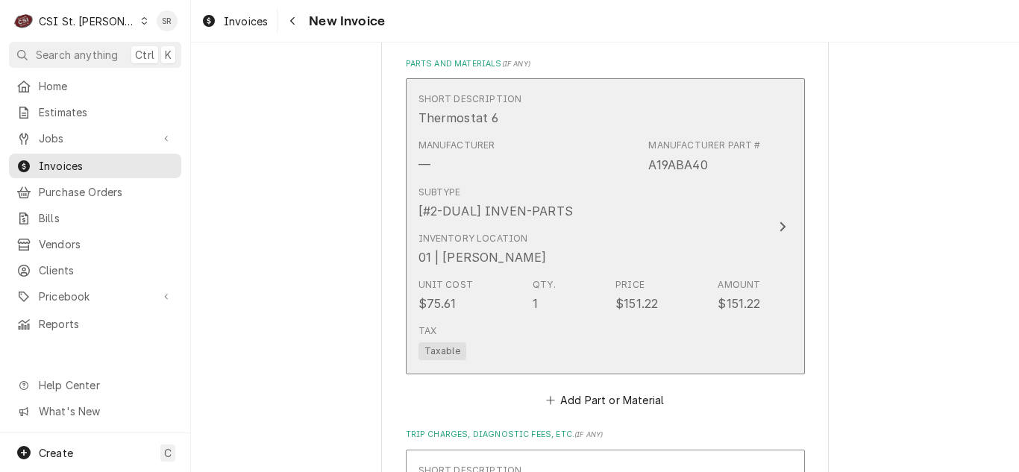
scroll to position [2164, 0]
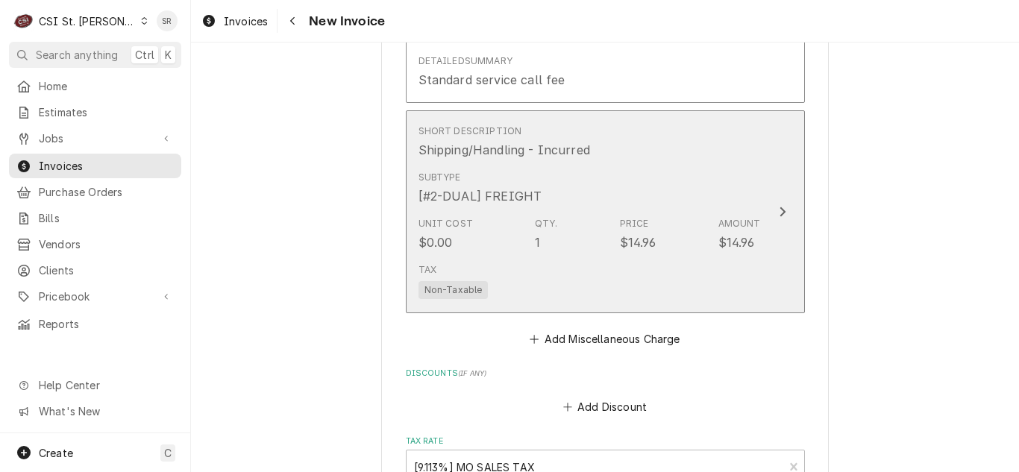
click at [595, 242] on div "Unit Cost $0.00 Qty. 1 Price $14.96 Amount $14.96" at bounding box center [590, 234] width 342 height 46
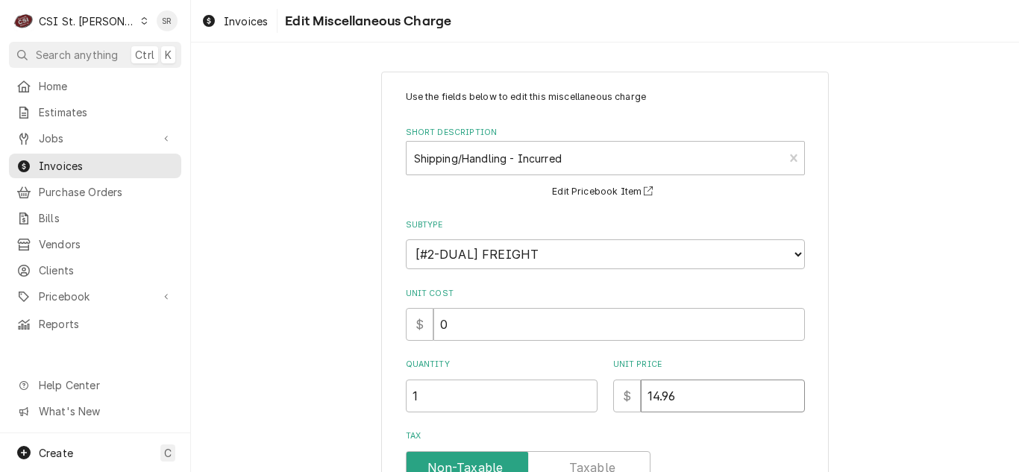
click at [651, 400] on input "14.96" at bounding box center [723, 396] width 164 height 33
type textarea "x"
type input "1.96"
type textarea "x"
type input "15.96"
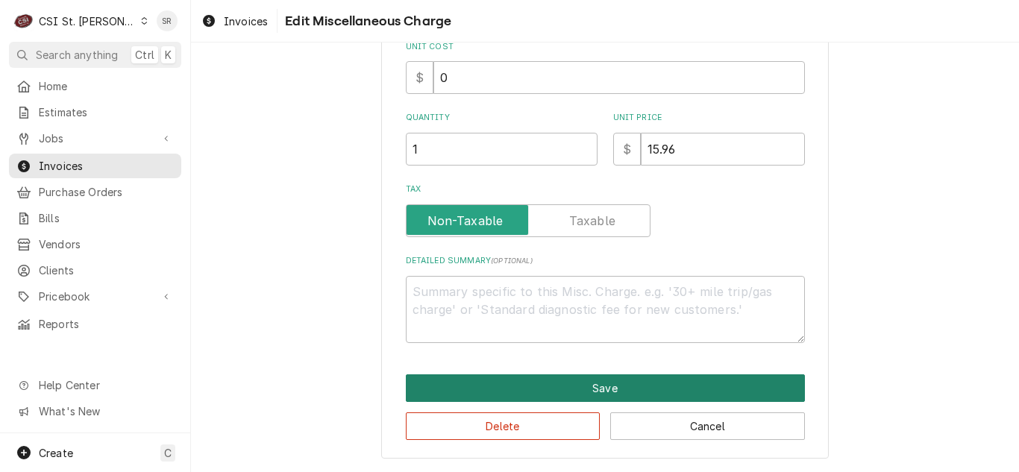
click at [625, 397] on button "Save" at bounding box center [605, 389] width 399 height 28
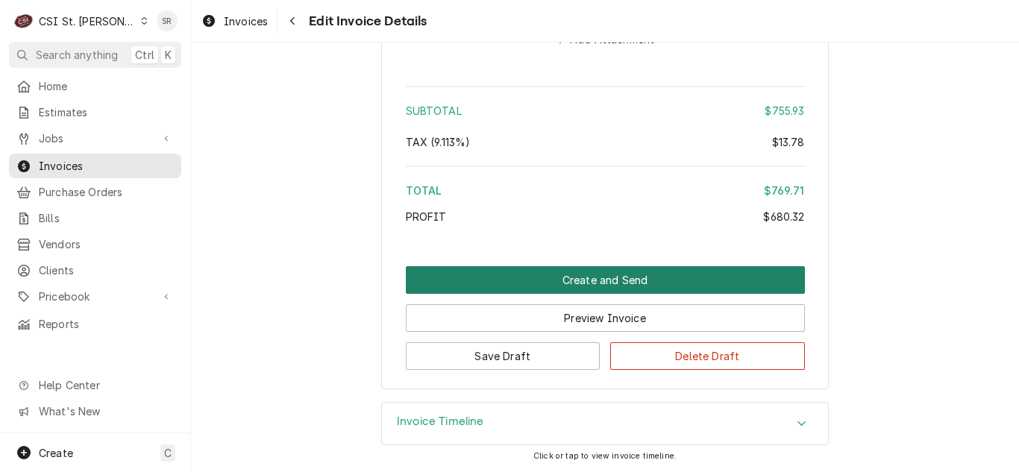
click at [628, 285] on button "Create and Send" at bounding box center [605, 280] width 399 height 28
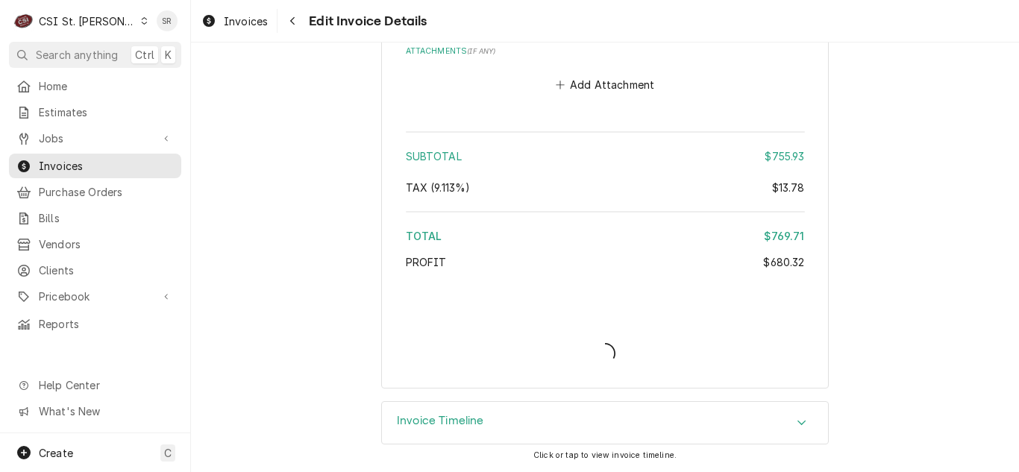
scroll to position [2976, 0]
type textarea "x"
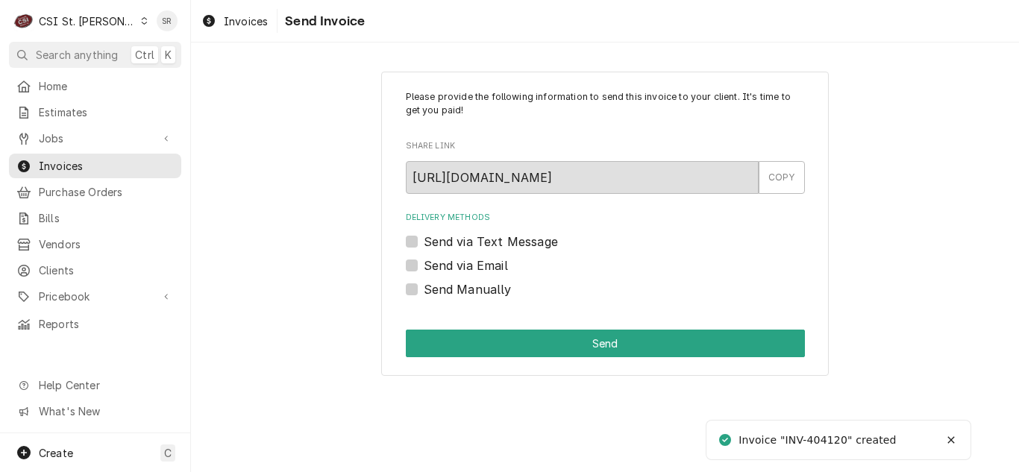
click at [452, 258] on label "Send via Email" at bounding box center [466, 266] width 84 height 18
click at [452, 258] on input "Send via Email" at bounding box center [623, 273] width 399 height 33
checkbox input "true"
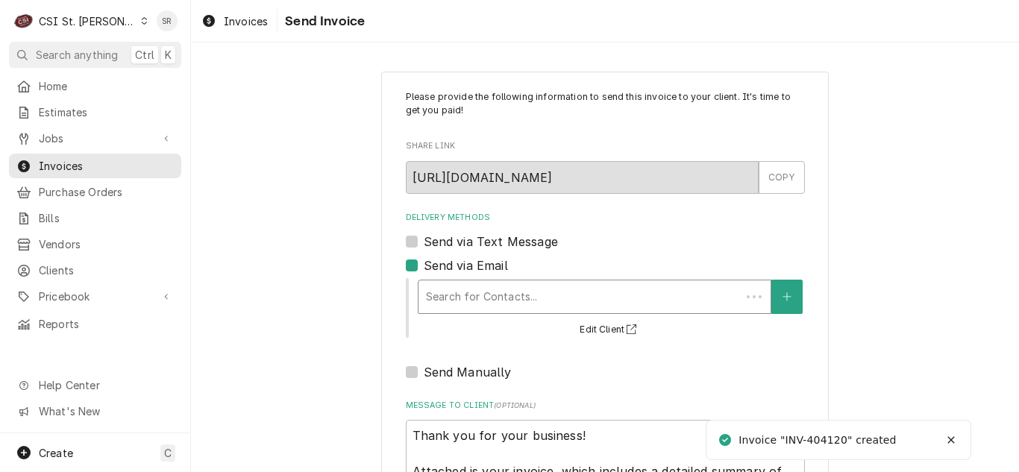
click at [496, 291] on div "Delivery Methods" at bounding box center [579, 297] width 307 height 27
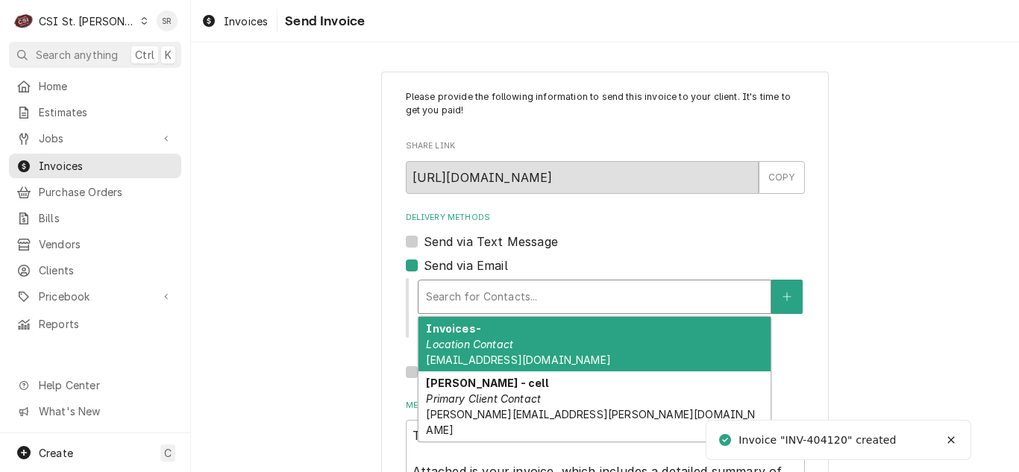
click at [509, 334] on div "Invoices- Location Contact [EMAIL_ADDRESS][DOMAIN_NAME]" at bounding box center [595, 344] width 352 height 54
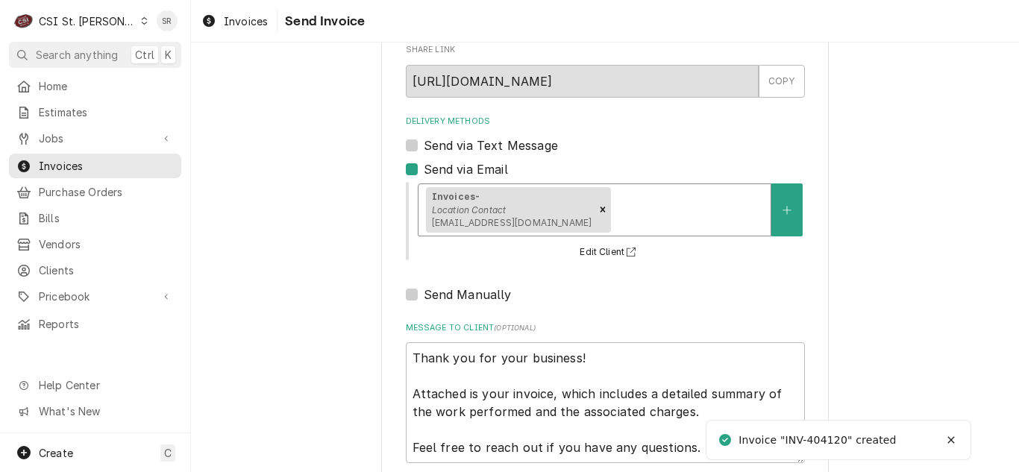
scroll to position [178, 0]
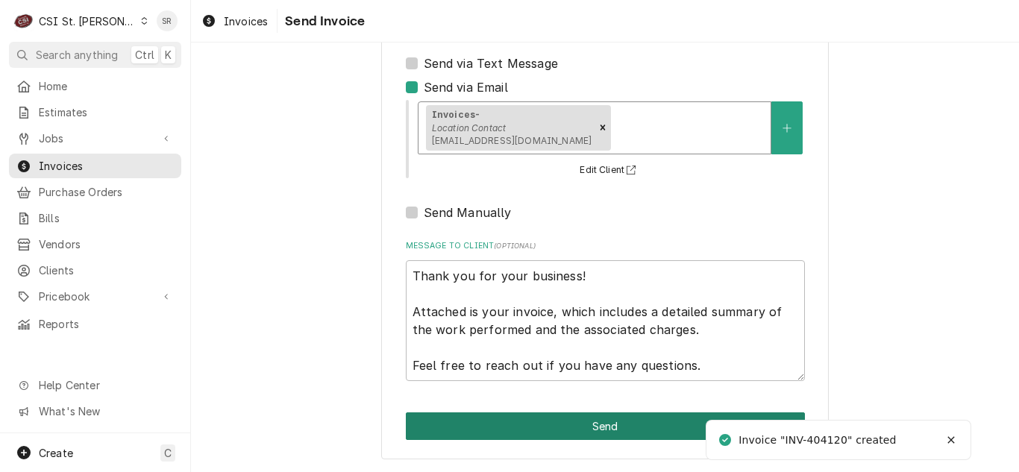
click at [585, 431] on button "Send" at bounding box center [605, 427] width 399 height 28
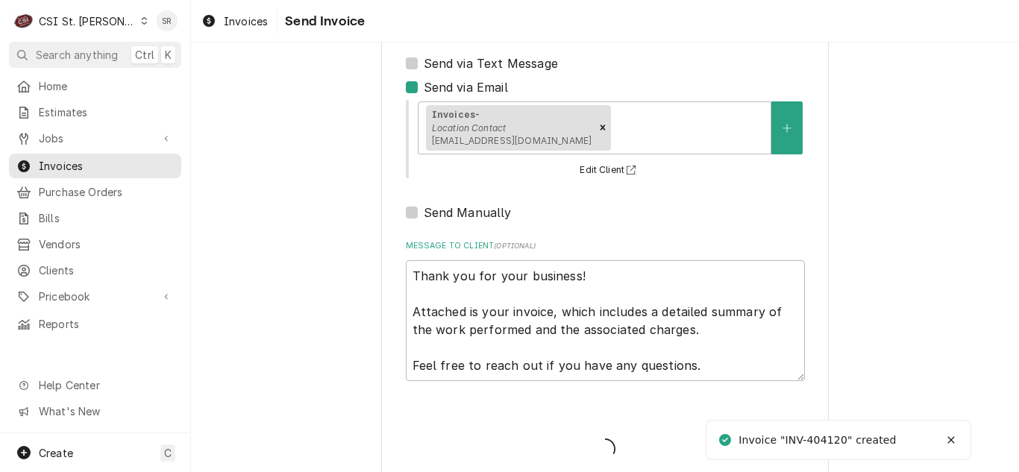
type textarea "x"
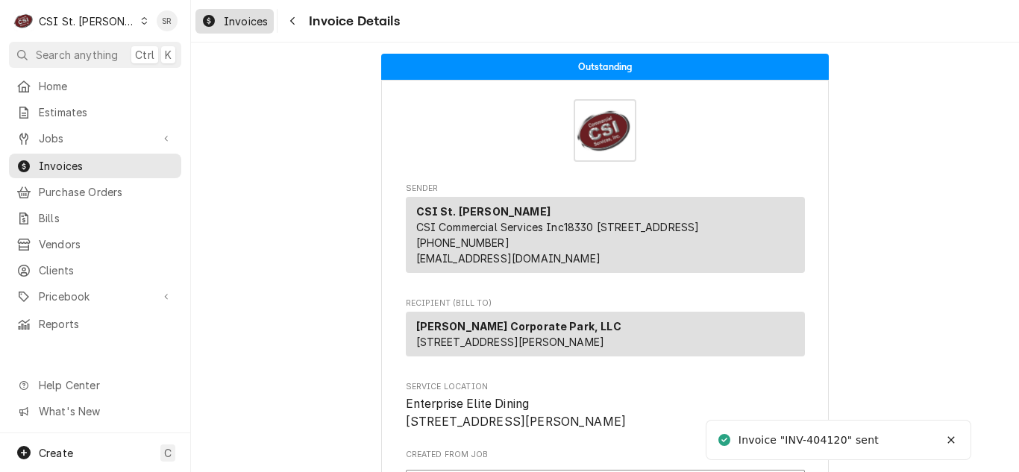
click at [246, 12] on div "Invoices" at bounding box center [234, 21] width 72 height 19
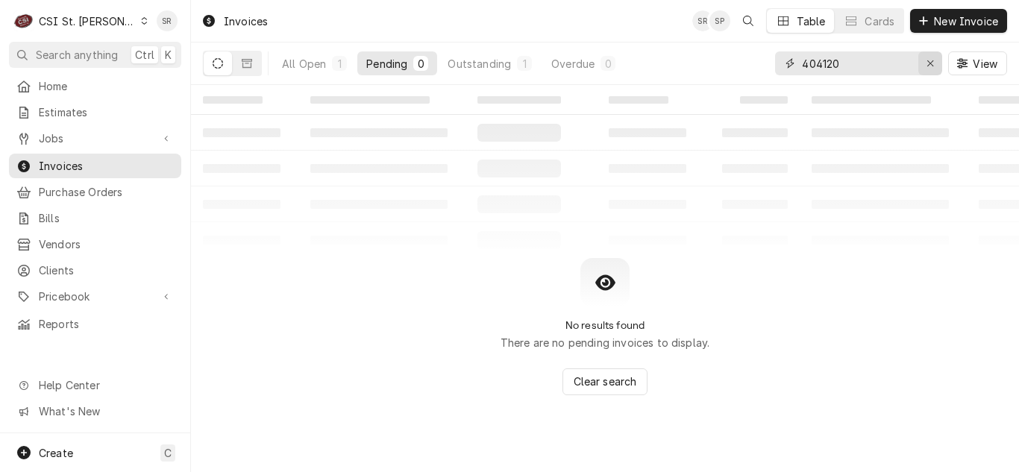
click at [930, 58] on icon "Erase input" at bounding box center [931, 63] width 8 height 10
click at [883, 63] on input "Dynamic Content Wrapper" at bounding box center [872, 63] width 140 height 24
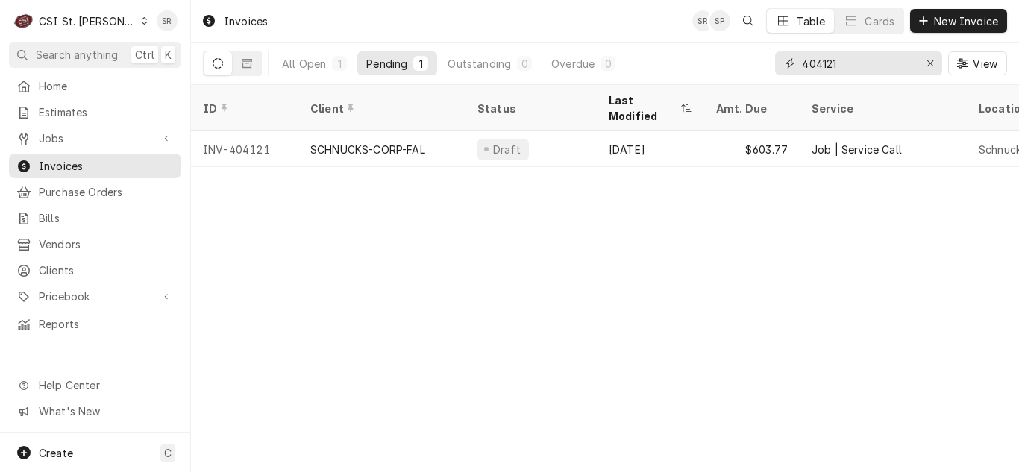
type input "404121"
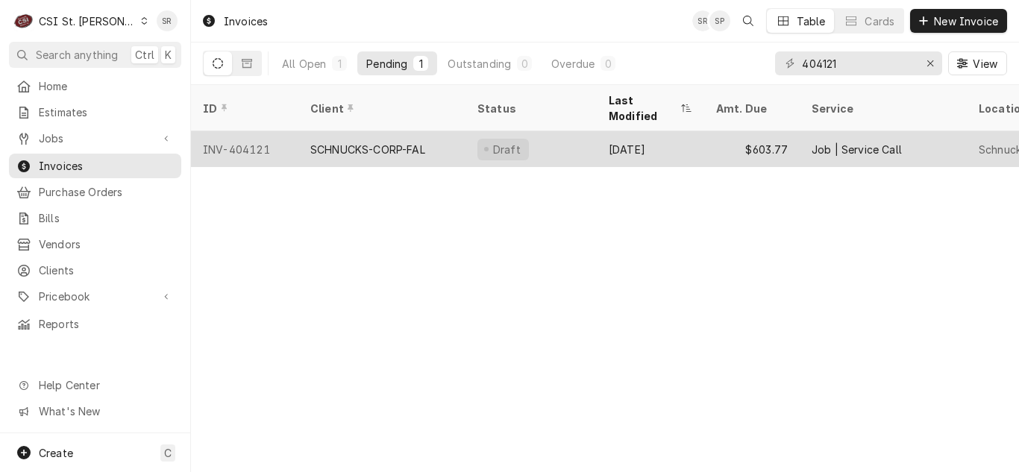
click at [466, 131] on div "Draft" at bounding box center [531, 149] width 131 height 36
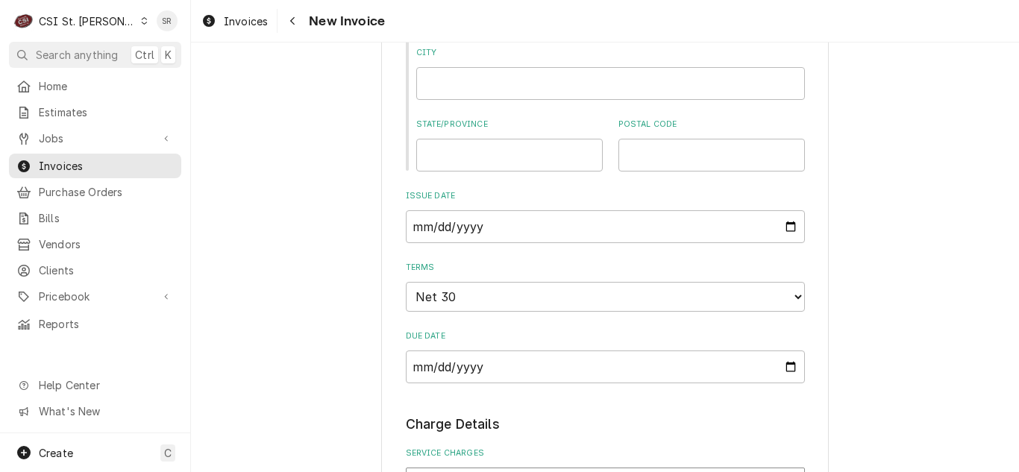
scroll to position [1119, 0]
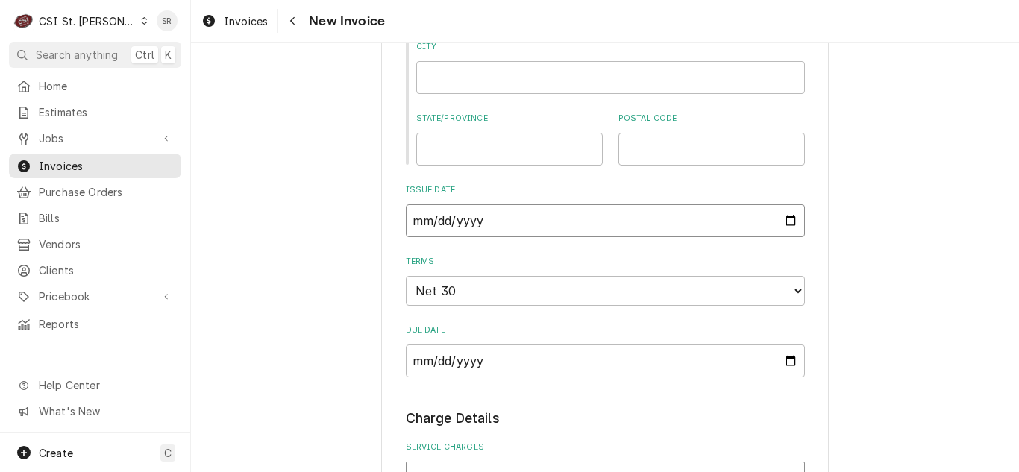
click at [786, 222] on input "[DATE]" at bounding box center [605, 220] width 399 height 33
type input "[DATE]"
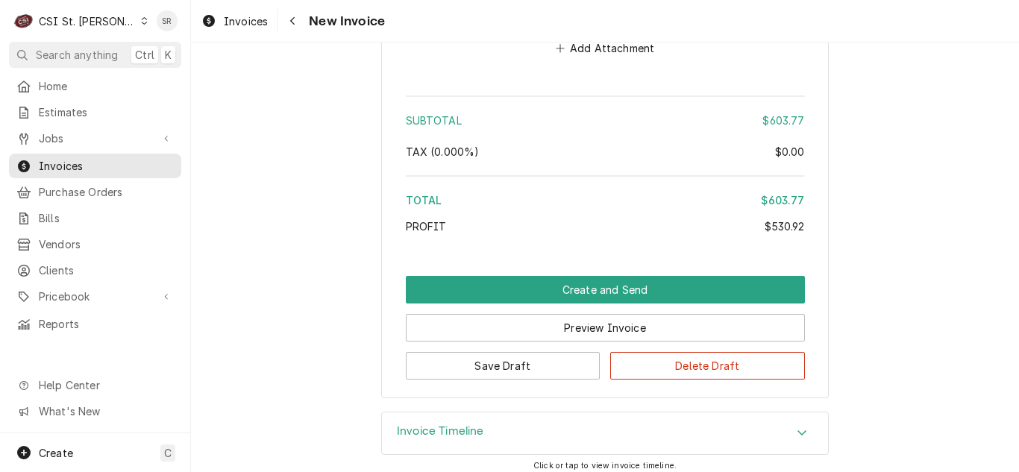
scroll to position [3581, 0]
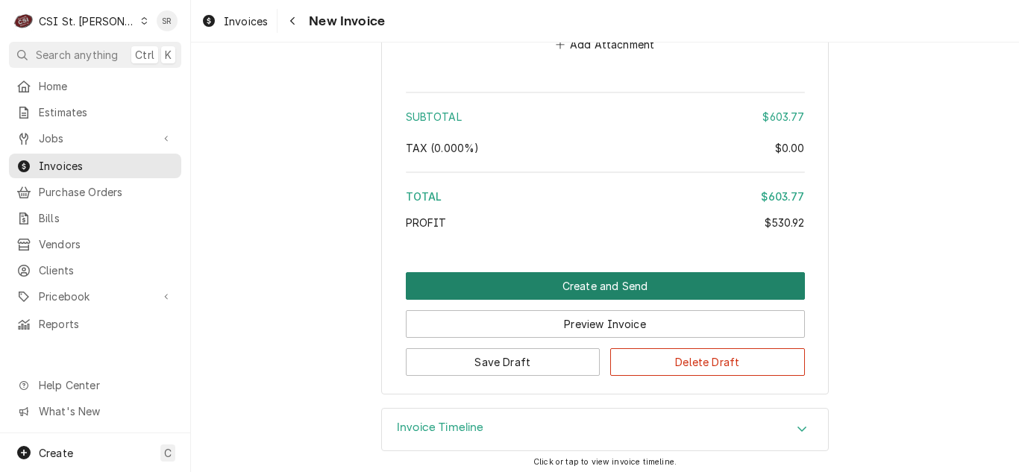
click at [648, 277] on button "Create and Send" at bounding box center [605, 286] width 399 height 28
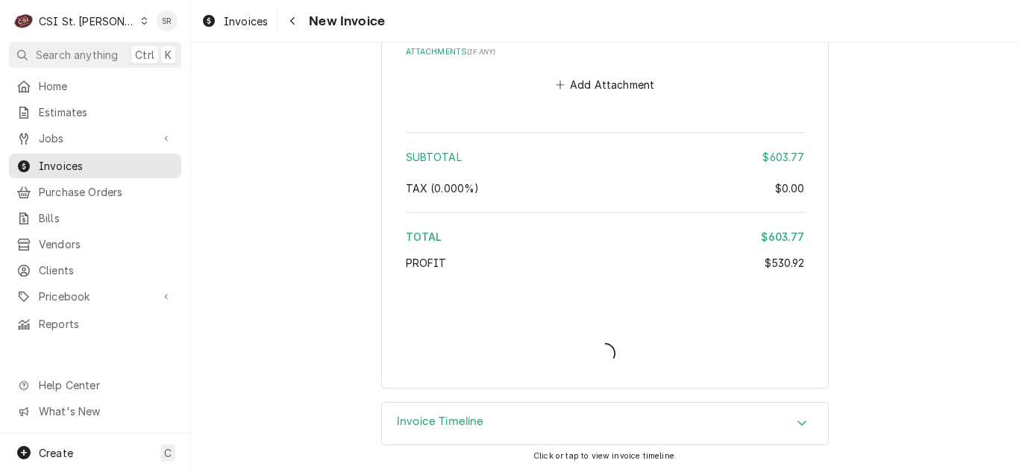
scroll to position [3541, 0]
type textarea "x"
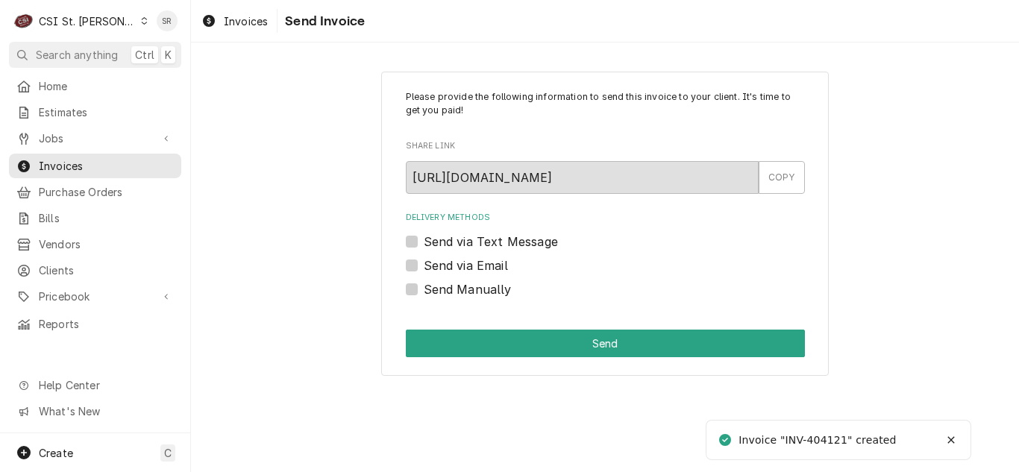
click at [455, 266] on label "Send via Email" at bounding box center [466, 266] width 84 height 18
click at [455, 266] on input "Send via Email" at bounding box center [623, 273] width 399 height 33
checkbox input "true"
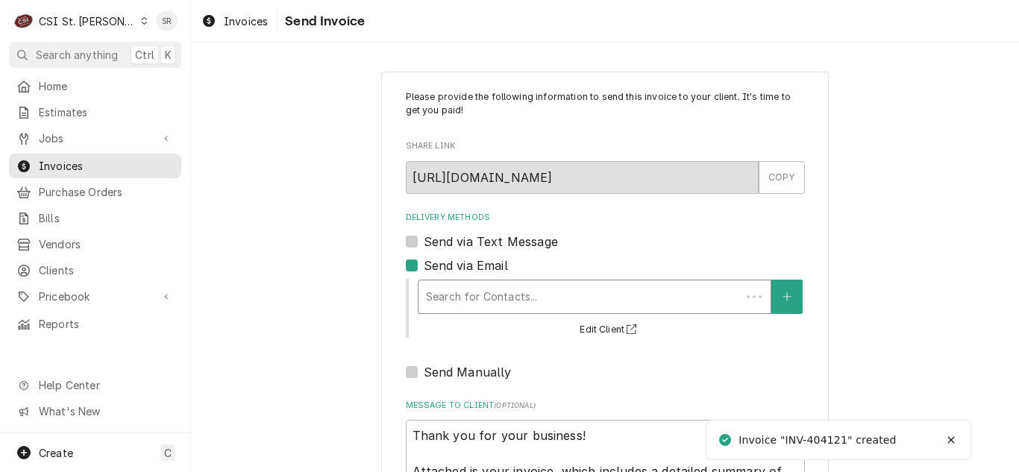
click at [522, 289] on div "Delivery Methods" at bounding box center [579, 297] width 307 height 27
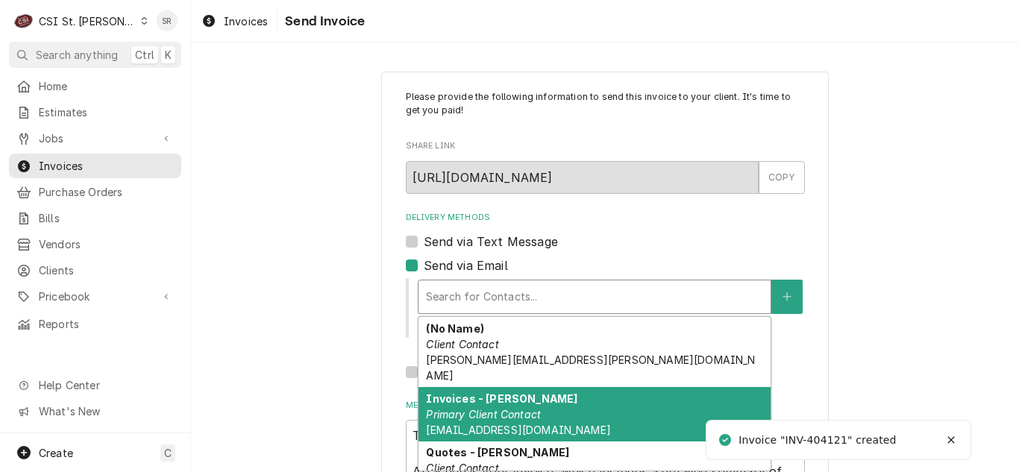
click at [513, 387] on div "Invoices - Kyley Primary Client Contact kyleyh@csi1.com" at bounding box center [595, 414] width 352 height 54
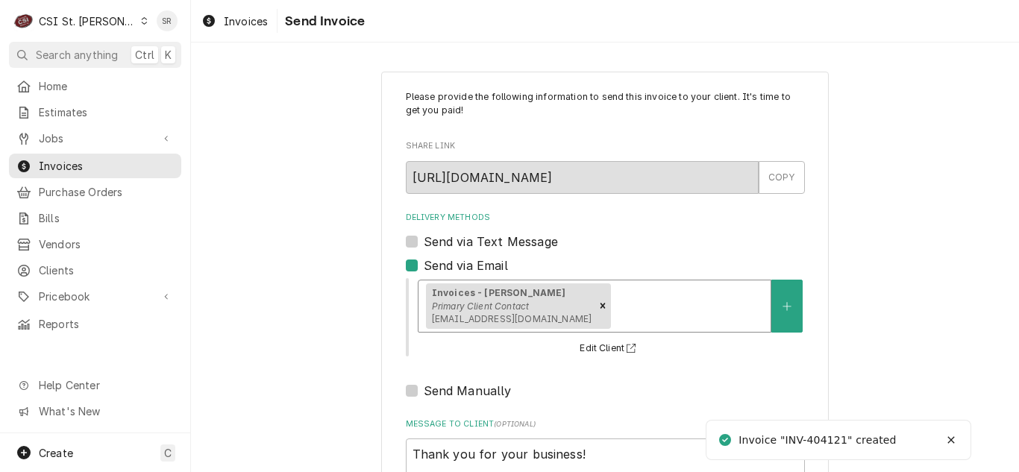
scroll to position [178, 0]
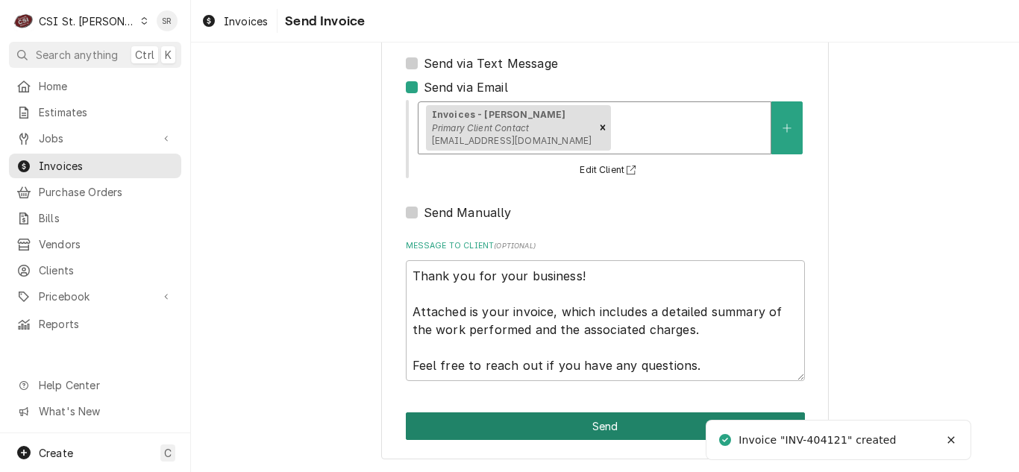
click at [589, 428] on button "Send" at bounding box center [605, 427] width 399 height 28
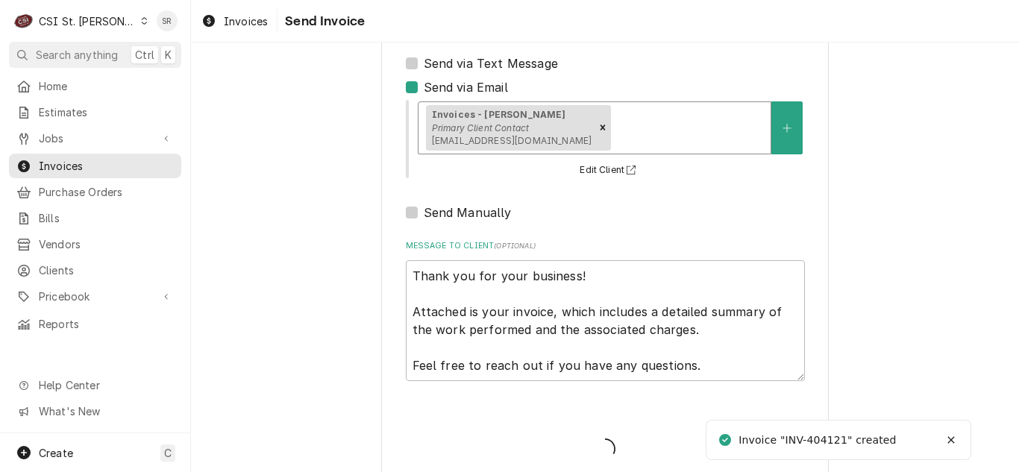
type textarea "x"
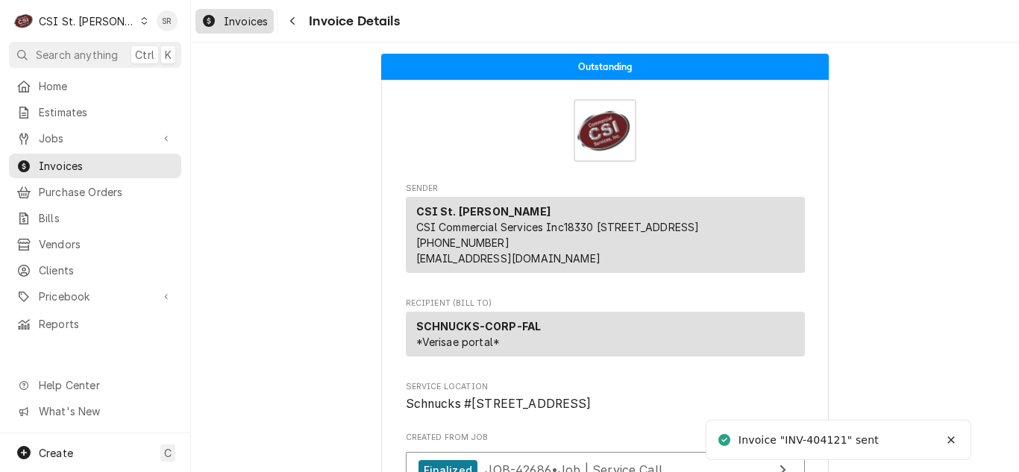
click at [226, 14] on span "Invoices" at bounding box center [246, 21] width 44 height 16
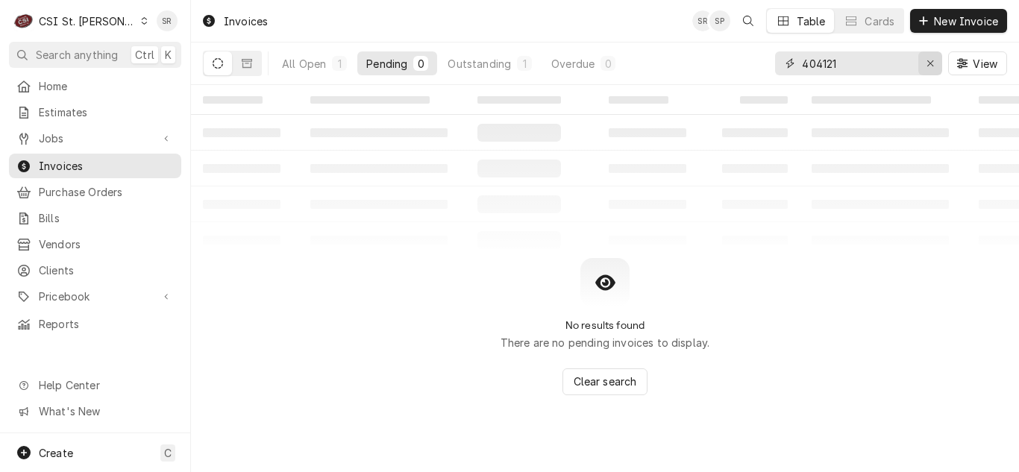
click at [934, 66] on div "Erase input" at bounding box center [930, 63] width 15 height 15
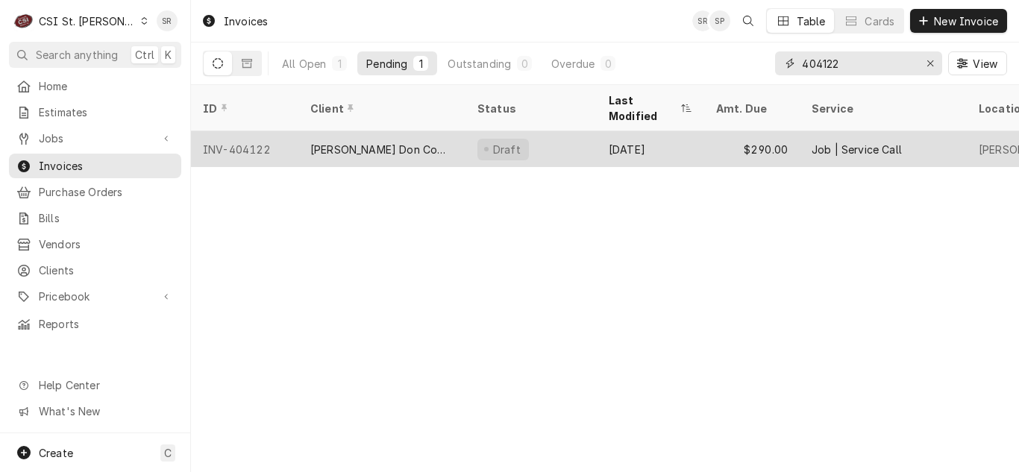
type input "404122"
click at [367, 142] on div "Edward Don Company" at bounding box center [381, 150] width 143 height 16
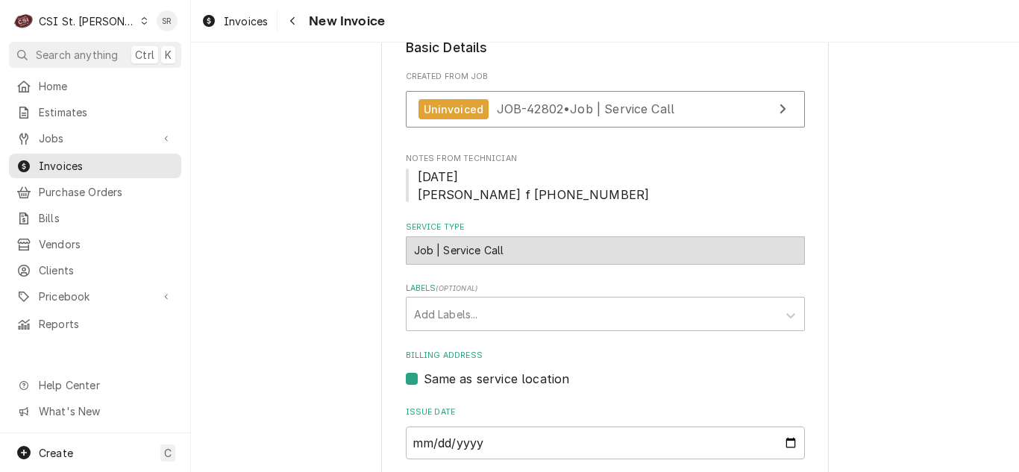
scroll to position [746, 0]
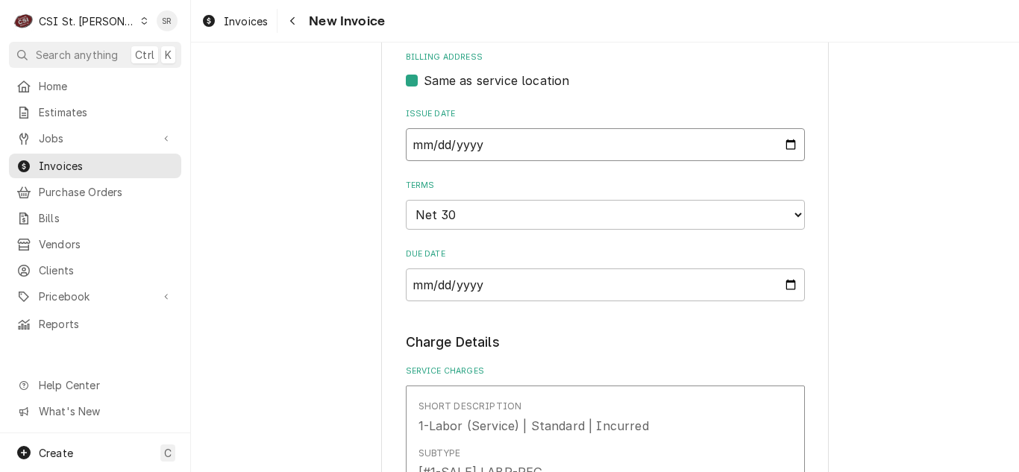
click at [785, 128] on input "[DATE]" at bounding box center [605, 144] width 399 height 33
type input "[DATE]"
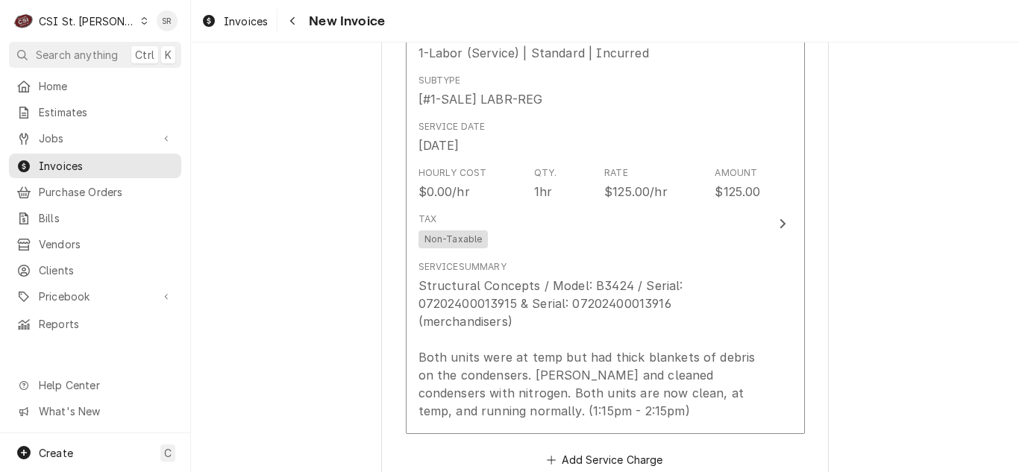
scroll to position [1194, 0]
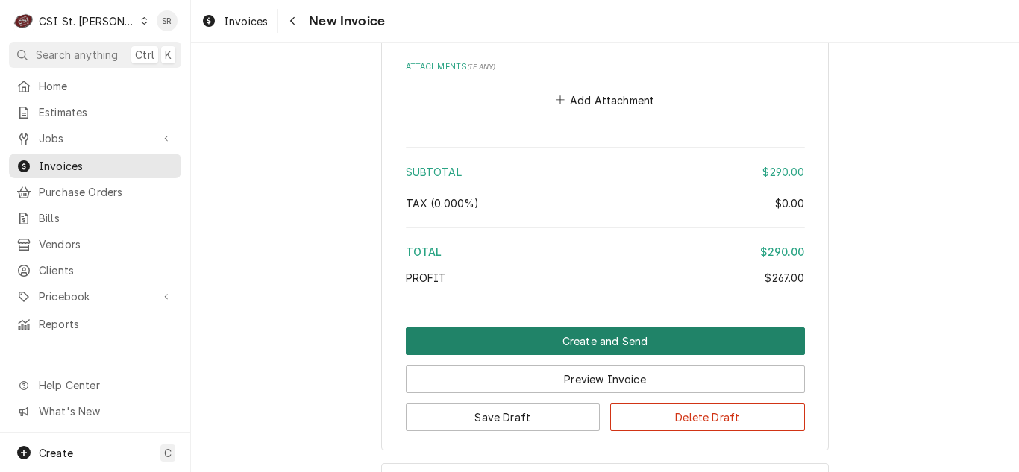
click at [568, 328] on button "Create and Send" at bounding box center [605, 342] width 399 height 28
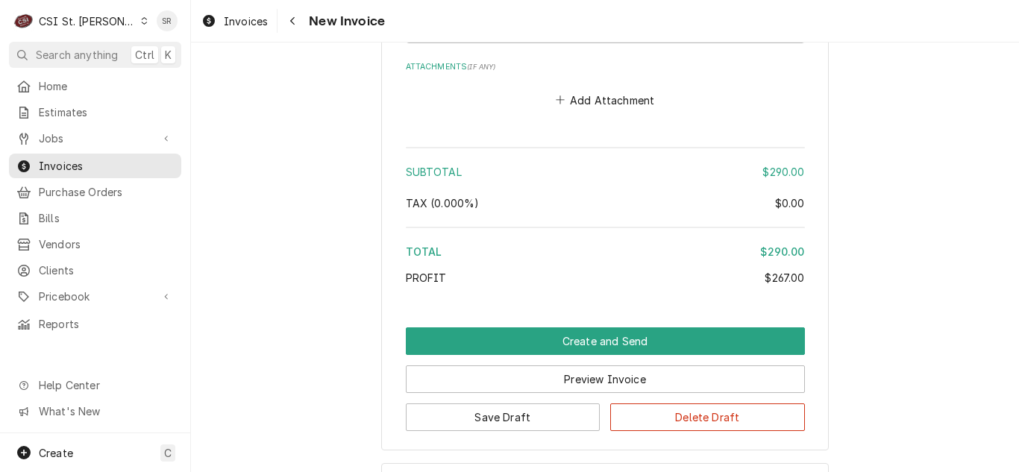
scroll to position [2459, 0]
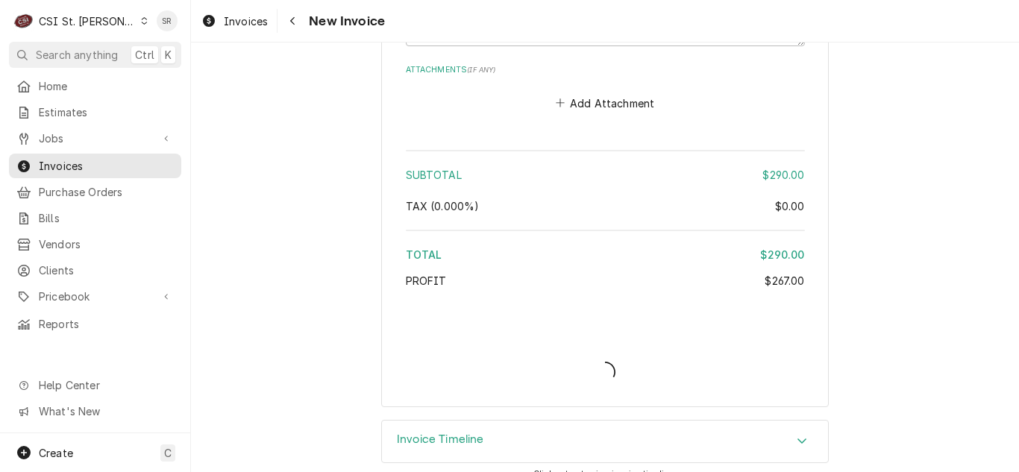
type textarea "x"
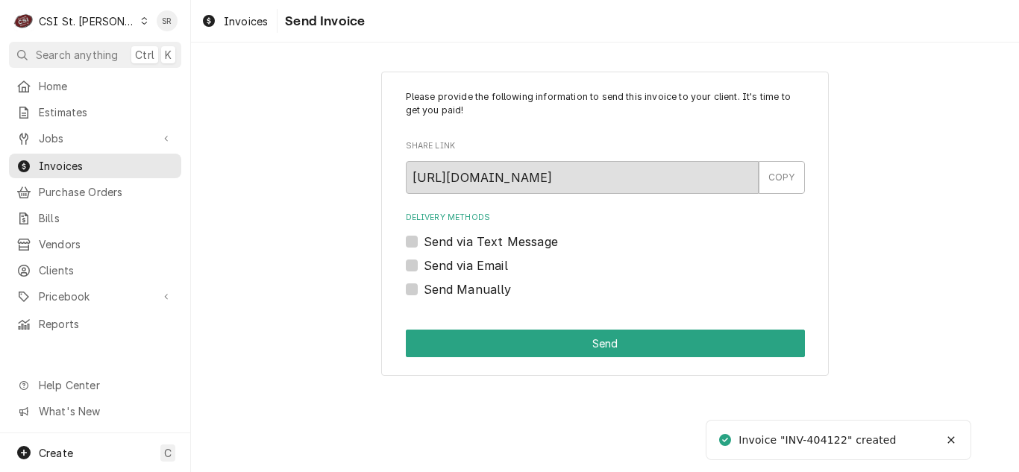
click at [472, 267] on label "Send via Email" at bounding box center [466, 266] width 84 height 18
click at [472, 267] on input "Send via Email" at bounding box center [623, 273] width 399 height 33
checkbox input "true"
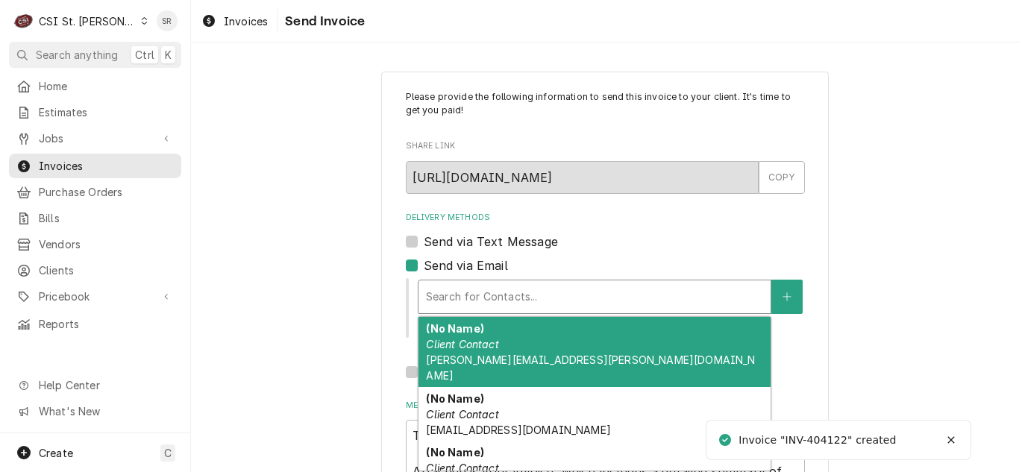
click at [493, 304] on div "Delivery Methods" at bounding box center [594, 297] width 337 height 27
click at [489, 364] on span "vicky.stuesse@csi1.com" at bounding box center [590, 368] width 329 height 28
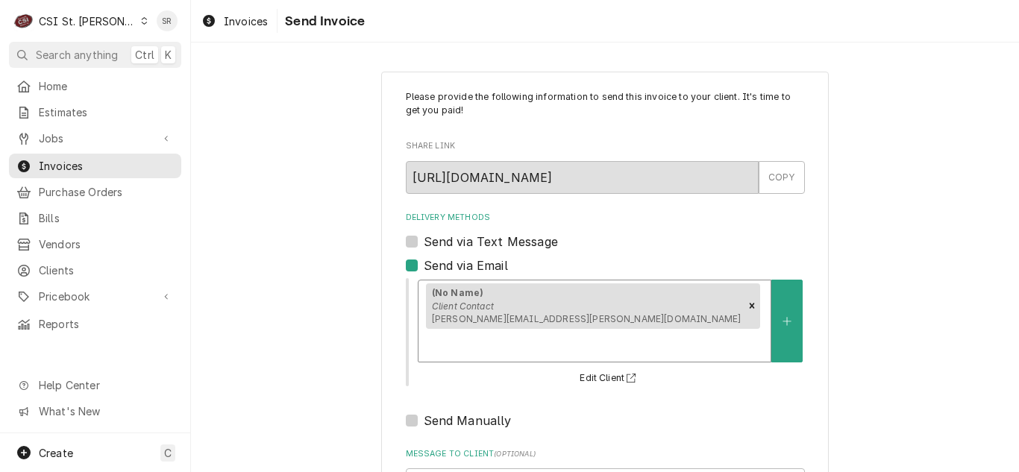
scroll to position [178, 0]
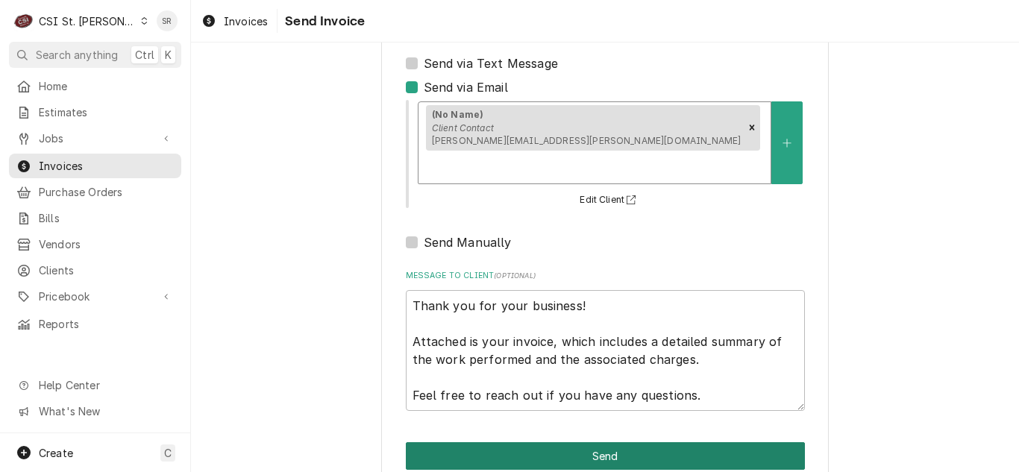
click at [604, 442] on button "Send" at bounding box center [605, 456] width 399 height 28
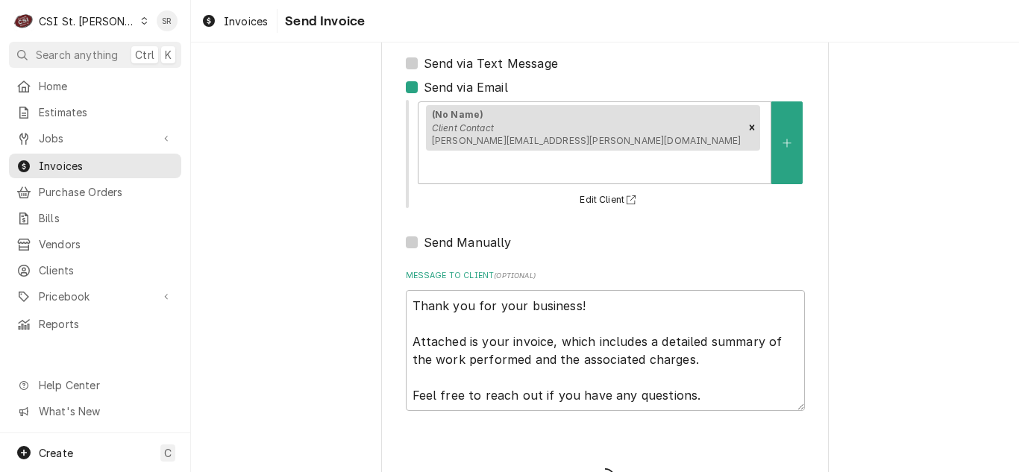
type textarea "x"
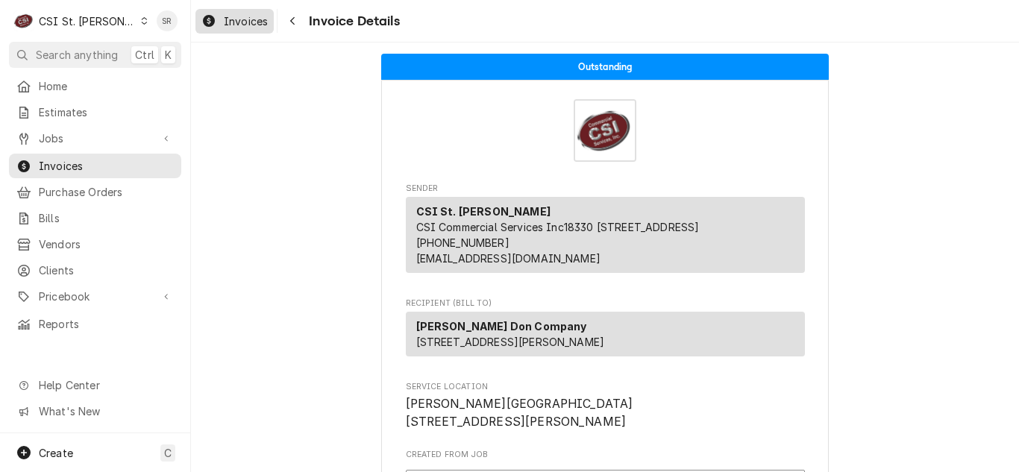
click at [222, 13] on div "Invoices" at bounding box center [234, 21] width 72 height 19
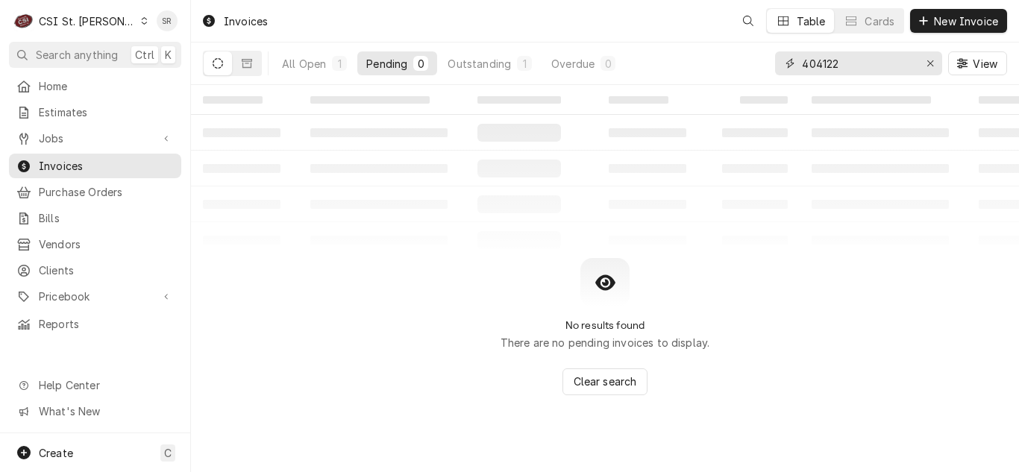
drag, startPoint x: 834, startPoint y: 65, endPoint x: 801, endPoint y: 65, distance: 32.8
click at [802, 65] on input "404122" at bounding box center [858, 63] width 112 height 24
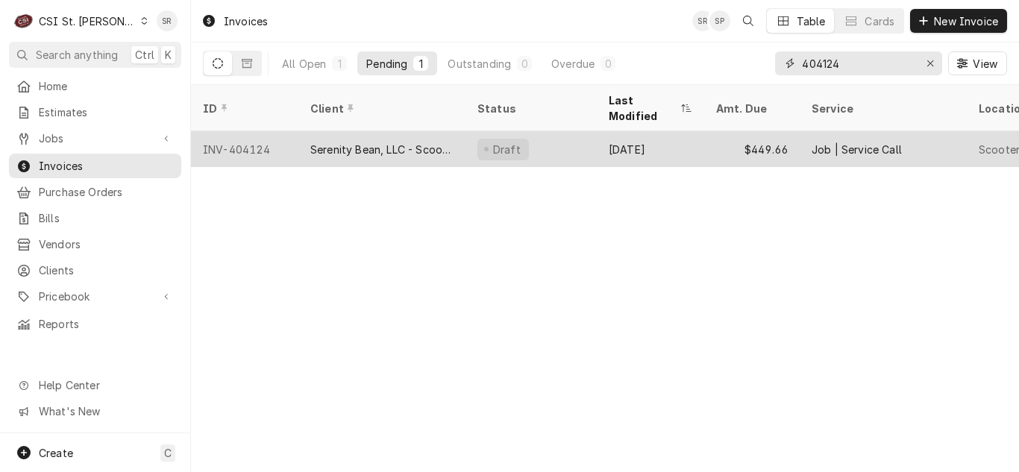
type input "404124"
click at [422, 131] on div "Serenity Bean, LLC - Scooter's Coffee" at bounding box center [381, 149] width 167 height 36
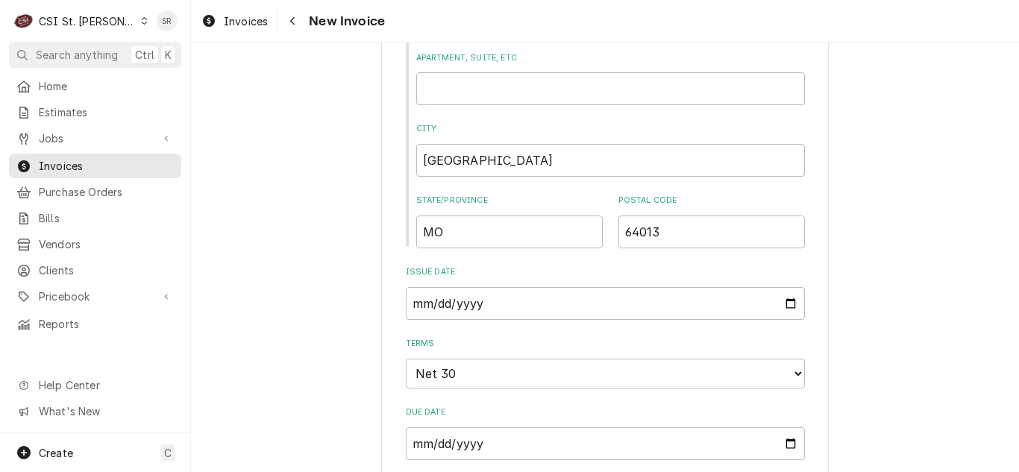
scroll to position [746, 0]
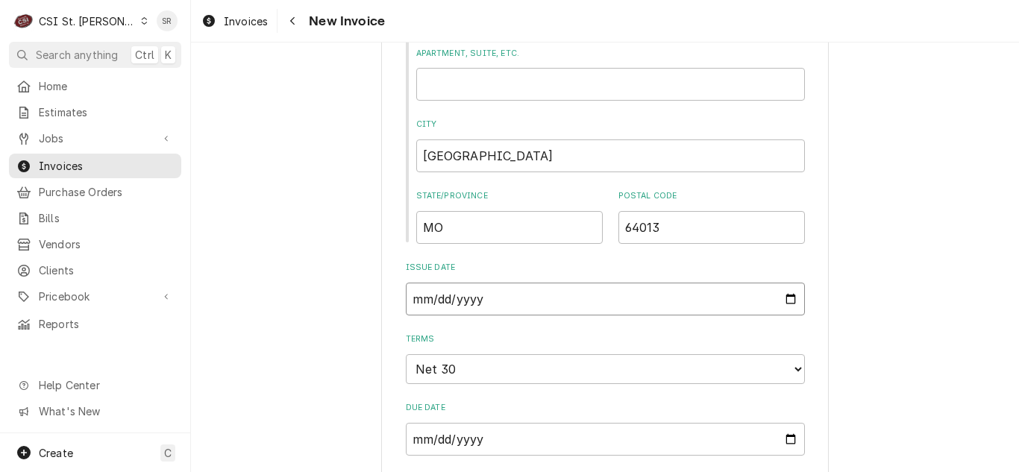
click at [785, 298] on input "[DATE]" at bounding box center [605, 299] width 399 height 33
type textarea "x"
type input "[DATE]"
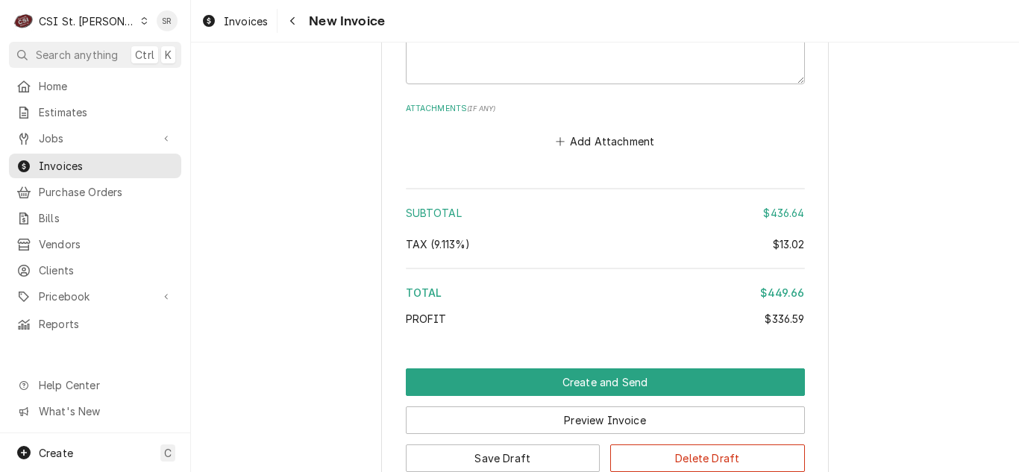
scroll to position [2611, 0]
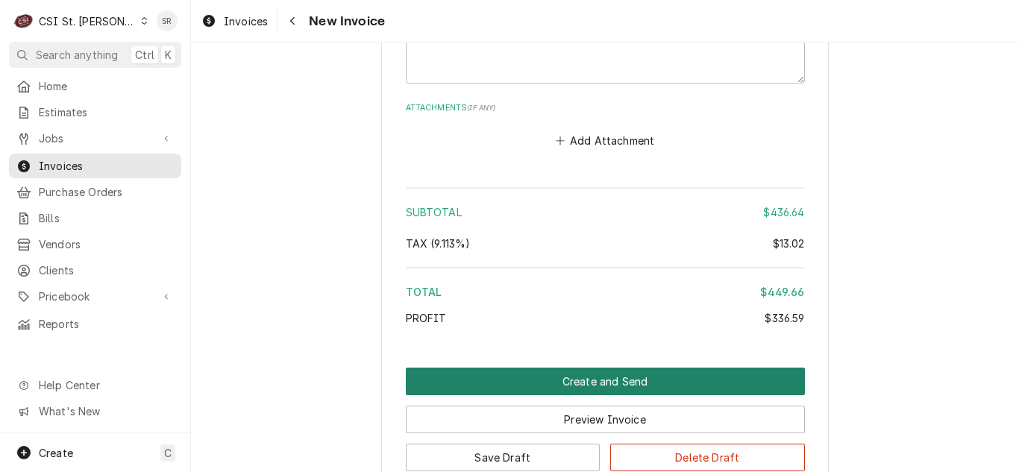
click at [580, 372] on button "Create and Send" at bounding box center [605, 382] width 399 height 28
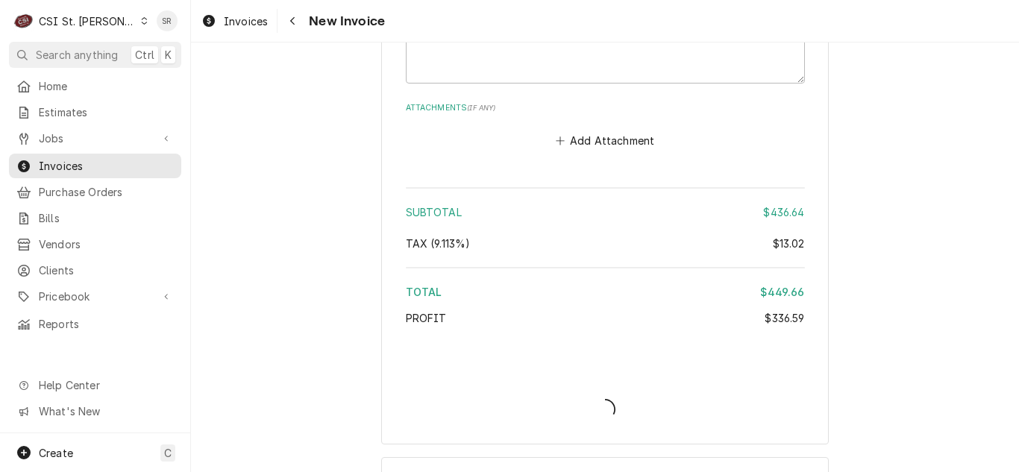
type textarea "x"
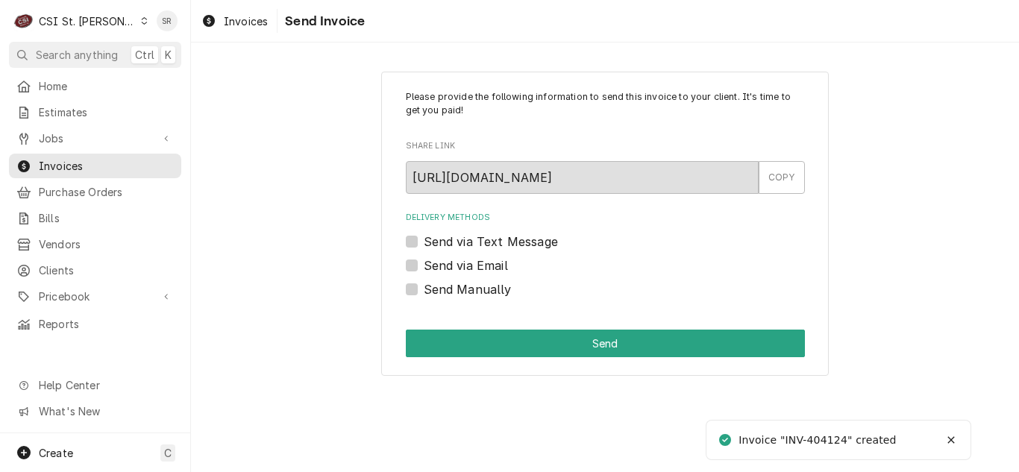
click at [469, 268] on label "Send via Email" at bounding box center [466, 266] width 84 height 18
click at [469, 268] on input "Send via Email" at bounding box center [623, 273] width 399 height 33
checkbox input "true"
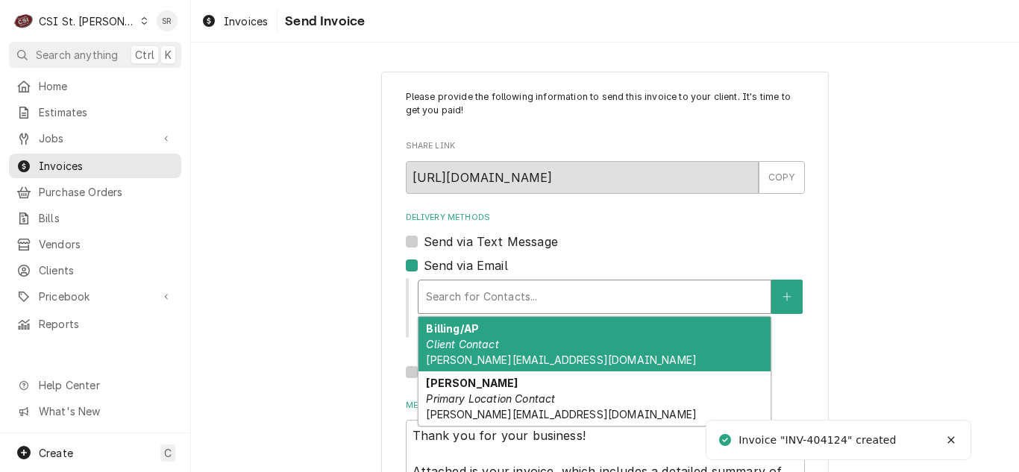
click at [502, 293] on div "Delivery Methods" at bounding box center [594, 297] width 337 height 27
click at [507, 334] on div "Billing/AP Client Contact jeff.serenitybean@gmail.com" at bounding box center [595, 344] width 352 height 54
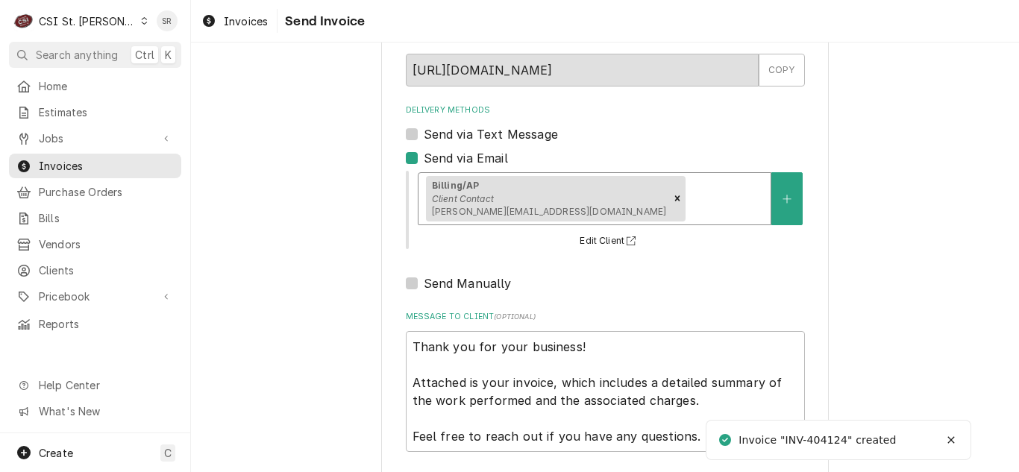
scroll to position [178, 0]
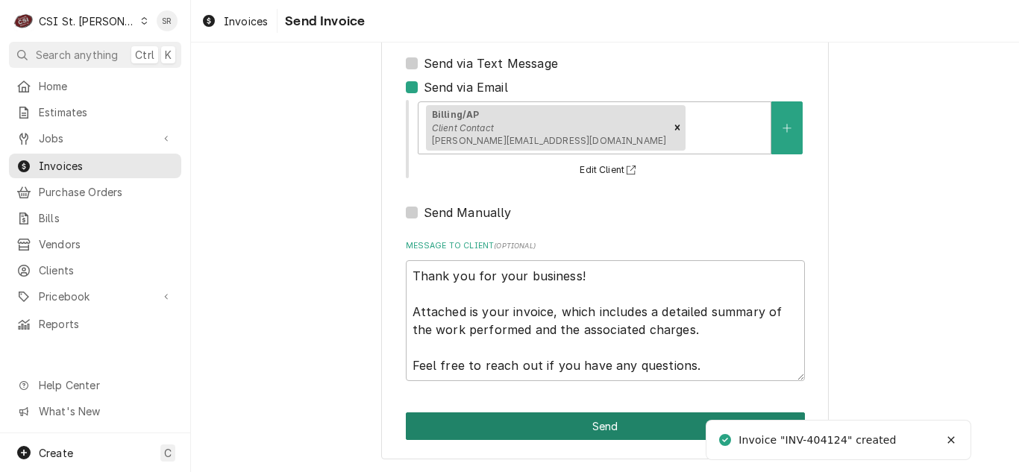
click at [604, 431] on button "Send" at bounding box center [605, 427] width 399 height 28
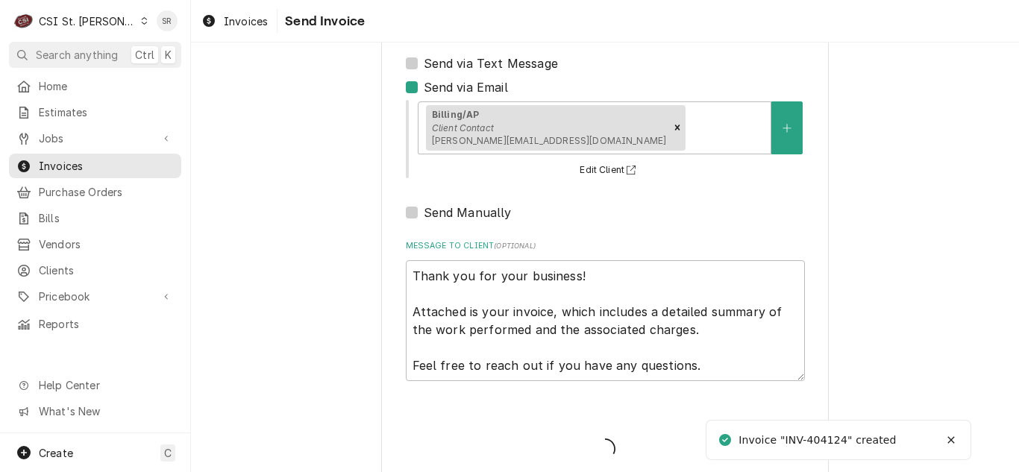
type textarea "x"
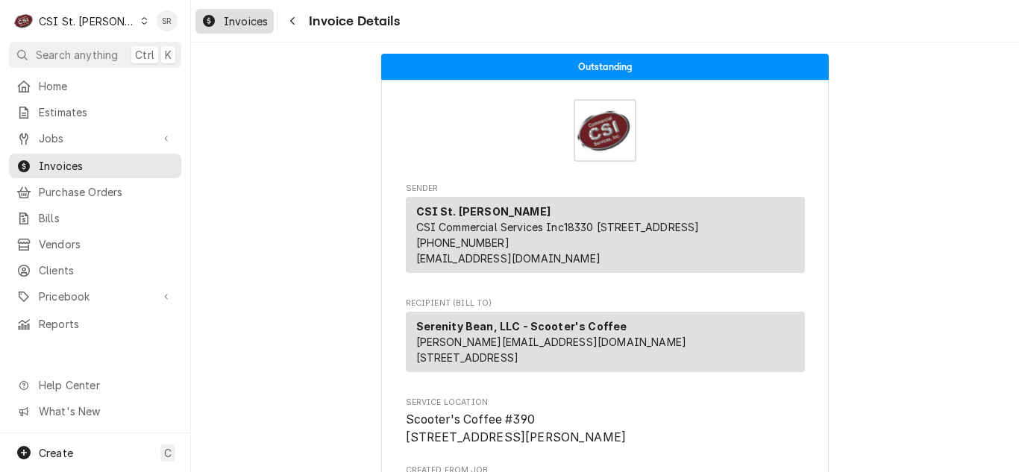
click at [245, 13] on div "Invoices" at bounding box center [234, 21] width 72 height 19
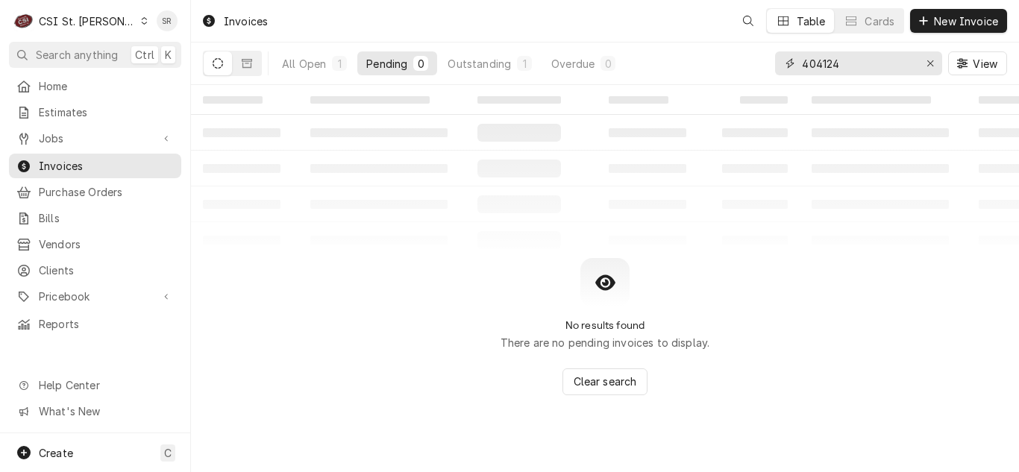
drag, startPoint x: 858, startPoint y: 65, endPoint x: 777, endPoint y: 60, distance: 80.7
click at [777, 60] on div "404124" at bounding box center [858, 63] width 167 height 24
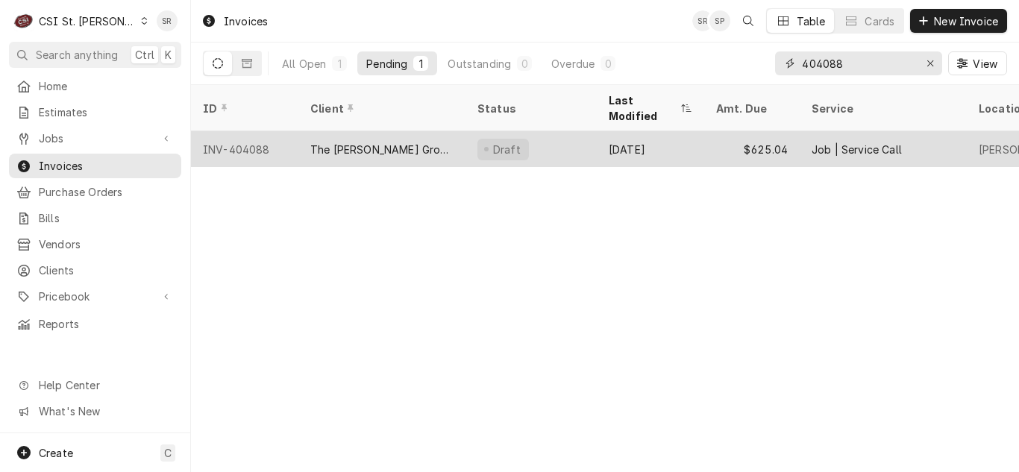
type input "404088"
click at [562, 132] on div "Draft" at bounding box center [531, 149] width 131 height 36
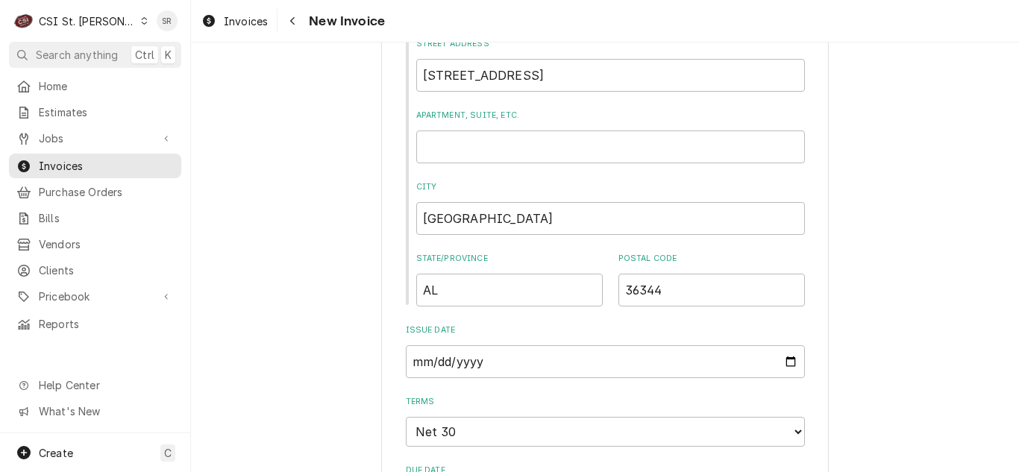
scroll to position [895, 0]
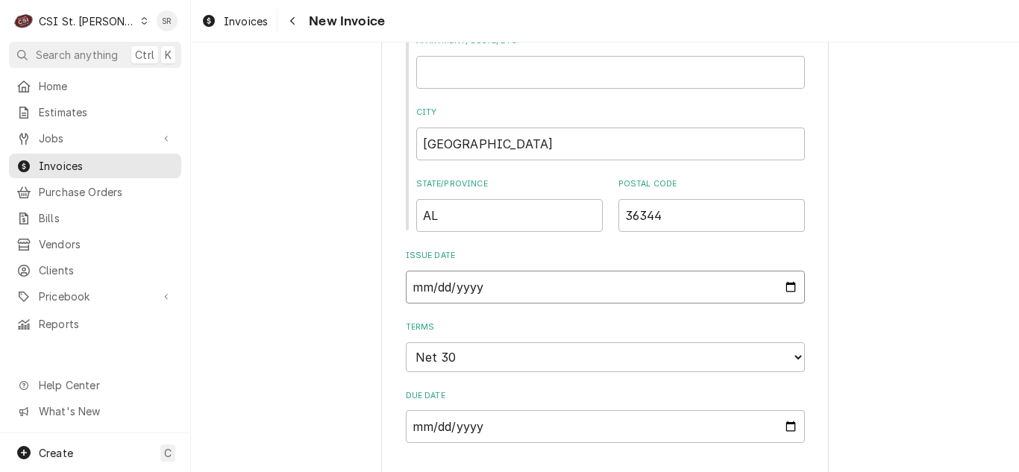
click at [788, 287] on input "2025-09-23" at bounding box center [605, 287] width 399 height 33
type input "2025-09-30"
type textarea "x"
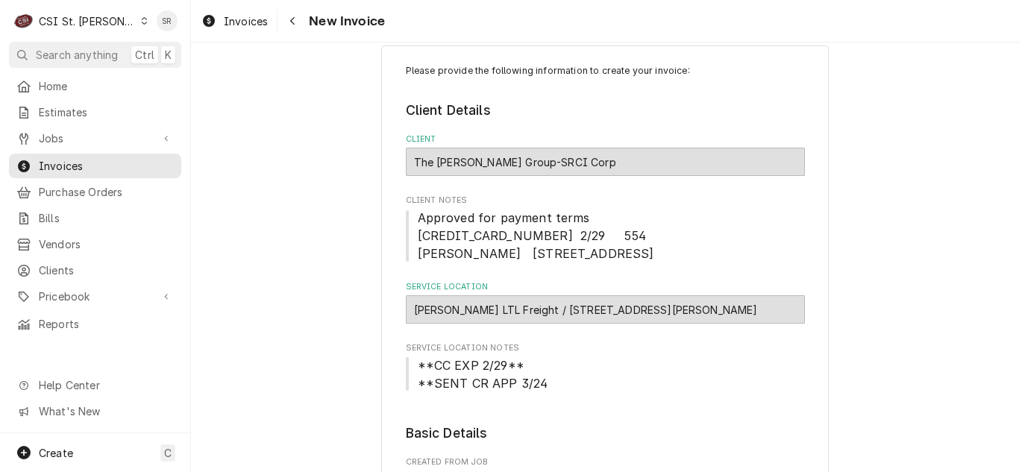
scroll to position [0, 0]
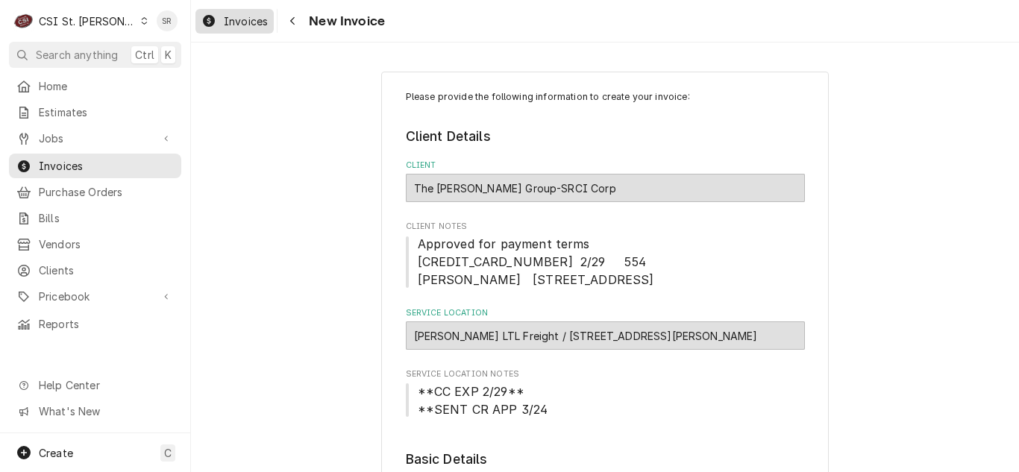
click at [254, 14] on span "Invoices" at bounding box center [246, 21] width 44 height 16
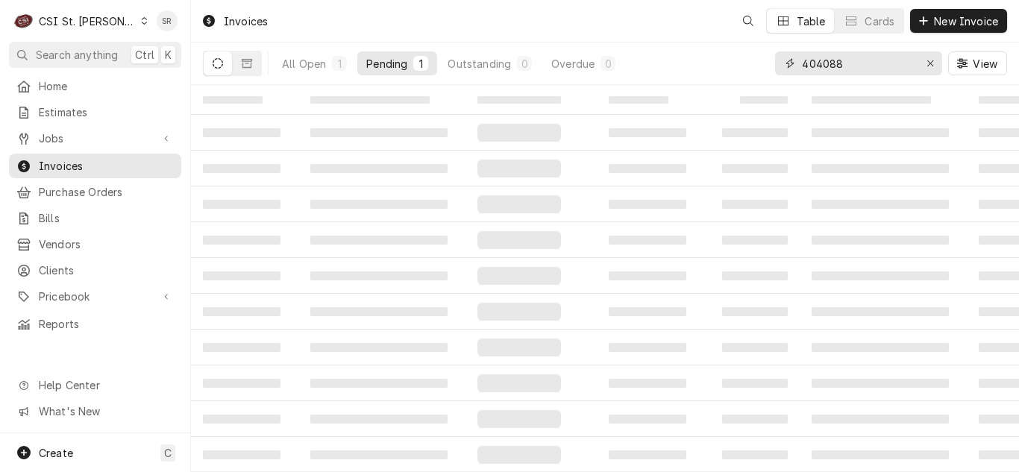
drag, startPoint x: 845, startPoint y: 63, endPoint x: 783, endPoint y: 60, distance: 62.0
click at [783, 60] on div "404088" at bounding box center [858, 63] width 167 height 24
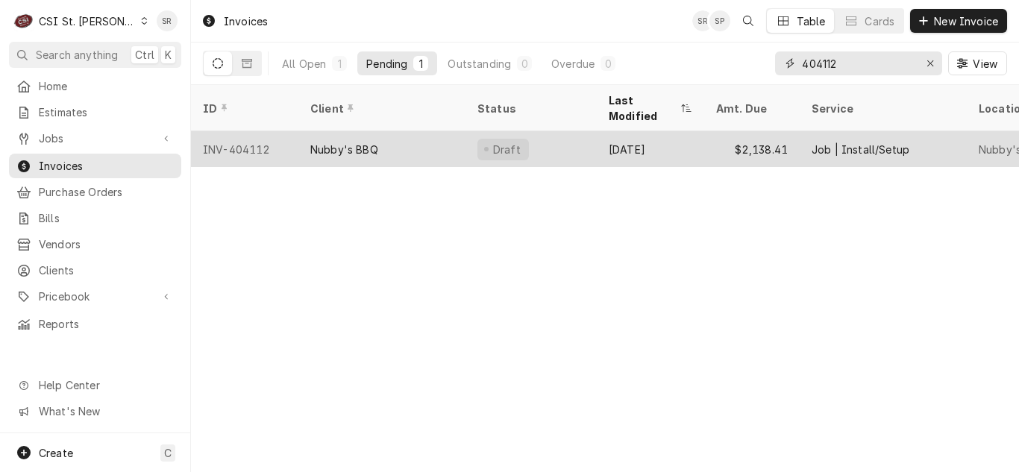
type input "404112"
click at [366, 142] on div "Nubby's BBQ" at bounding box center [344, 150] width 68 height 16
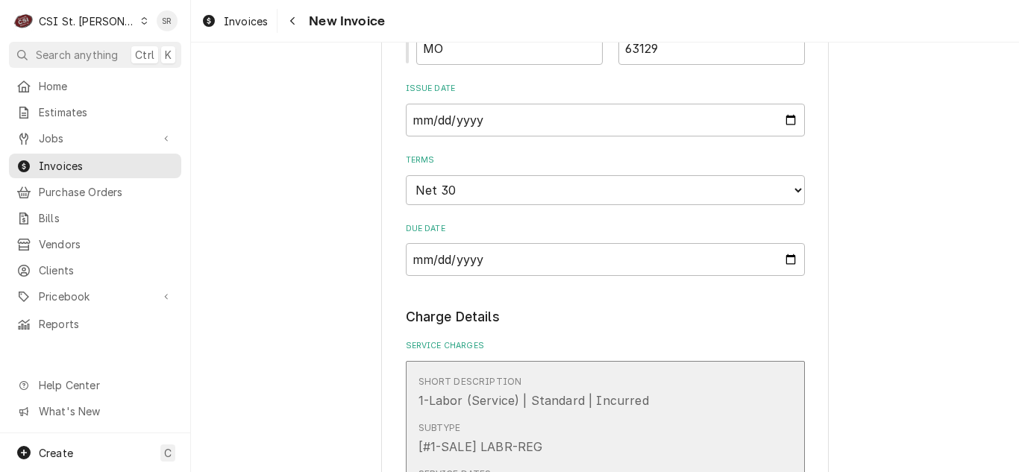
click at [557, 416] on div "Subtype [#1-SALE] LABR-REG" at bounding box center [590, 439] width 342 height 46
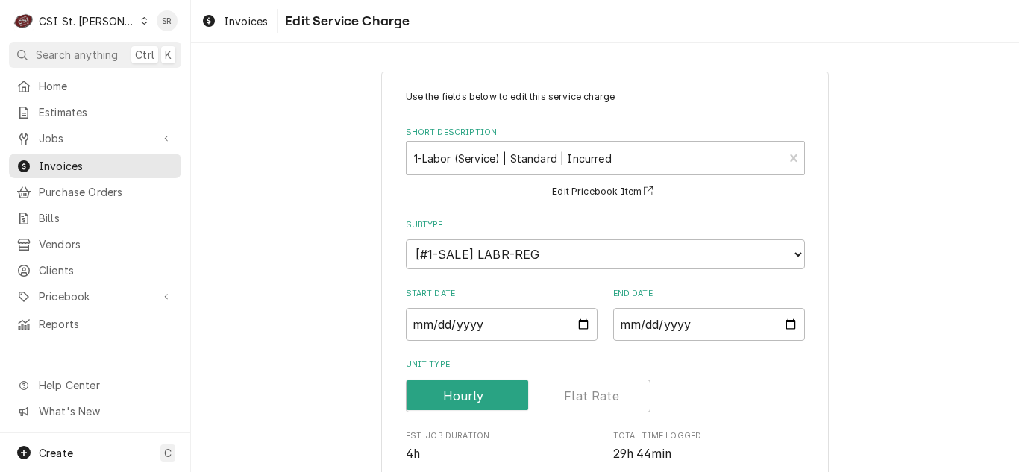
scroll to position [298, 0]
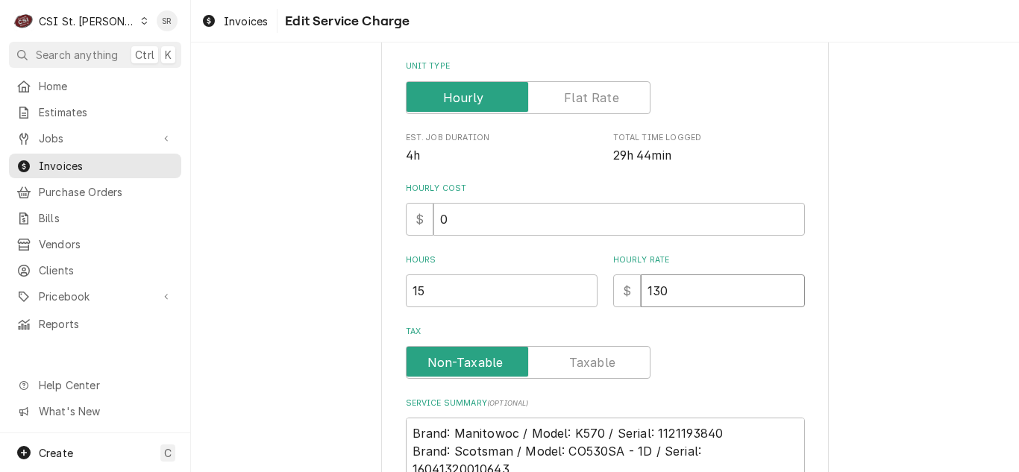
drag, startPoint x: 692, startPoint y: 282, endPoint x: 581, endPoint y: 281, distance: 111.2
click at [581, 281] on div "Hours 15 Hourly Rate $ 130" at bounding box center [605, 280] width 399 height 53
type textarea "x"
type input "0"
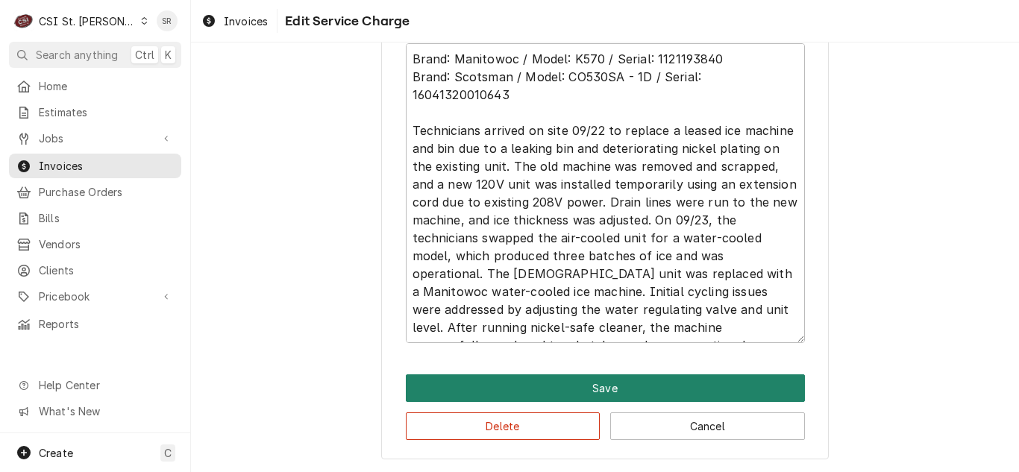
click at [548, 382] on button "Save" at bounding box center [605, 389] width 399 height 28
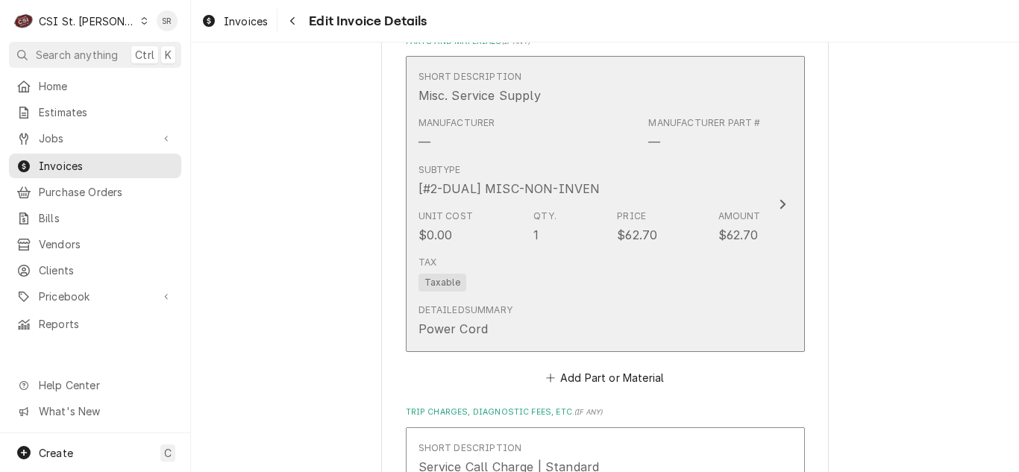
click at [588, 204] on div "Unit Cost $0.00 Qty. 1 Price $62.70 Amount $62.70" at bounding box center [590, 227] width 342 height 46
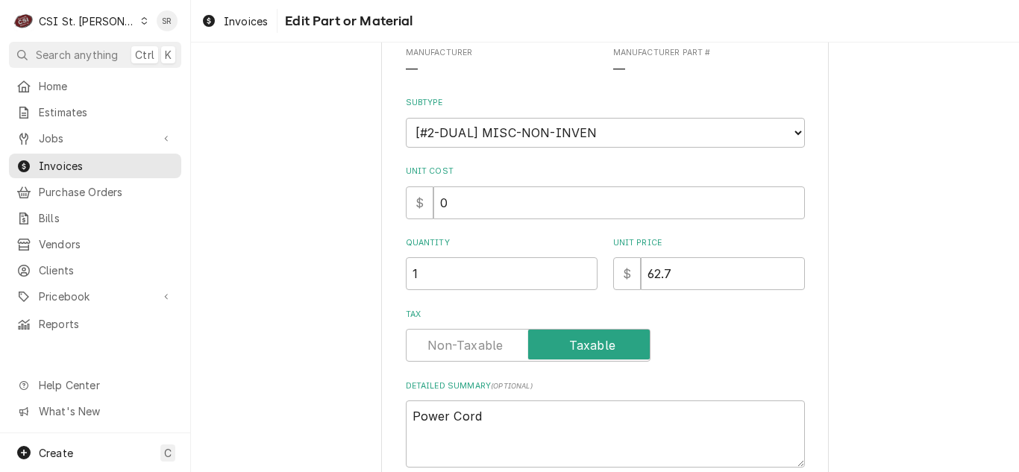
scroll to position [297, 0]
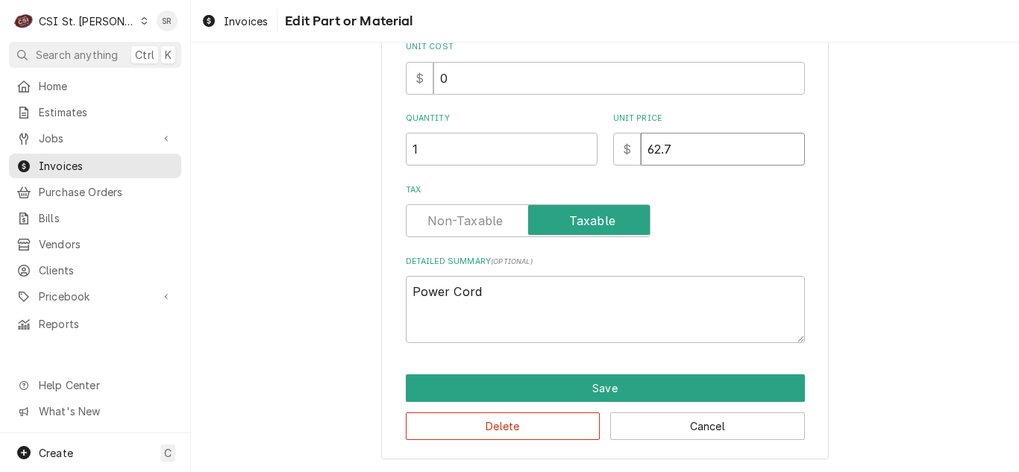
drag, startPoint x: 669, startPoint y: 157, endPoint x: 608, endPoint y: 142, distance: 63.0
click at [613, 142] on div "$ 62.7" at bounding box center [709, 149] width 192 height 33
type textarea "x"
type input "0"
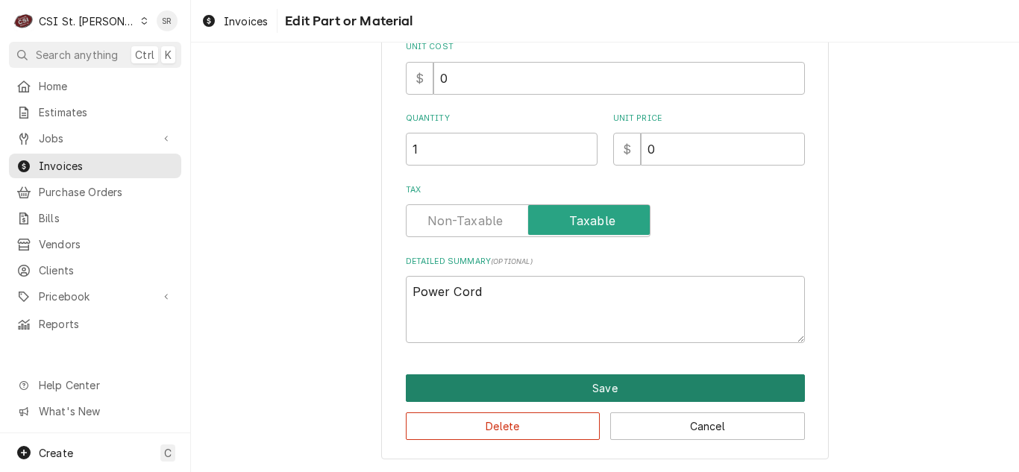
click at [628, 375] on button "Save" at bounding box center [605, 389] width 399 height 28
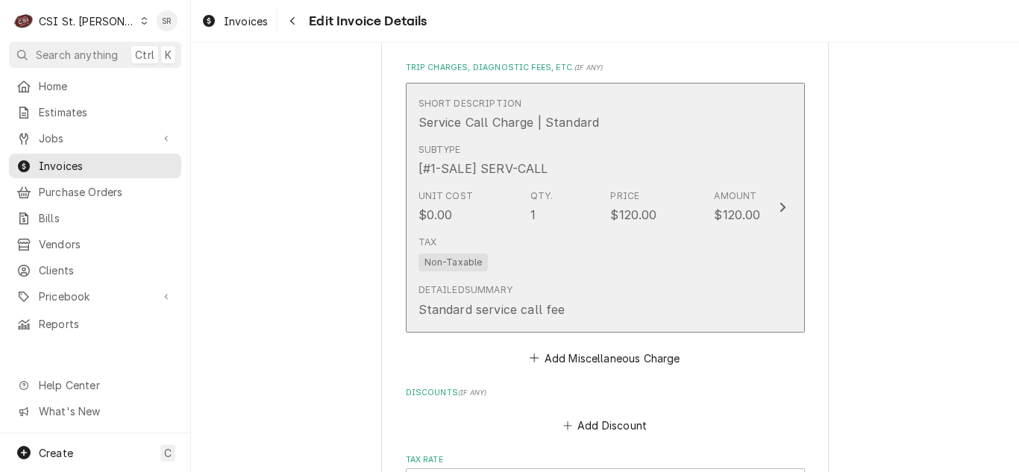
click at [630, 287] on div "Detailed Summary Standard service call fee" at bounding box center [590, 301] width 342 height 46
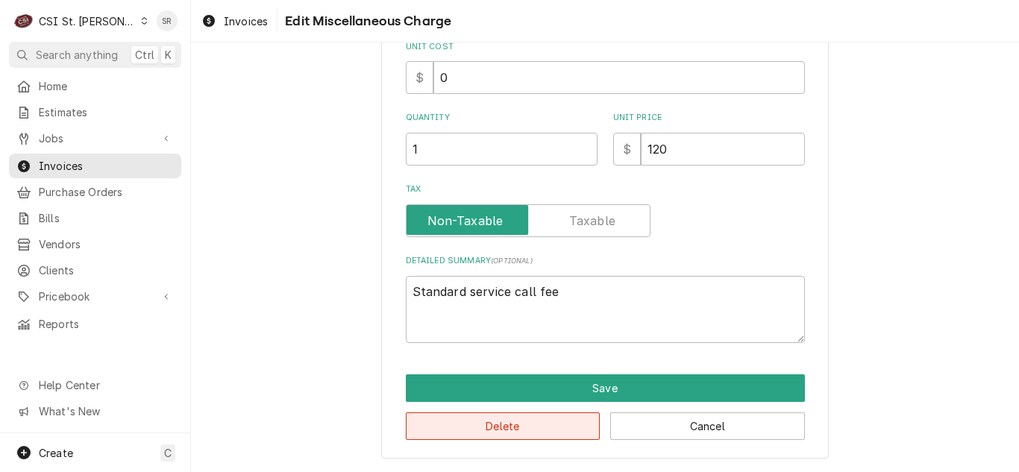
click at [512, 422] on button "Delete" at bounding box center [503, 427] width 195 height 28
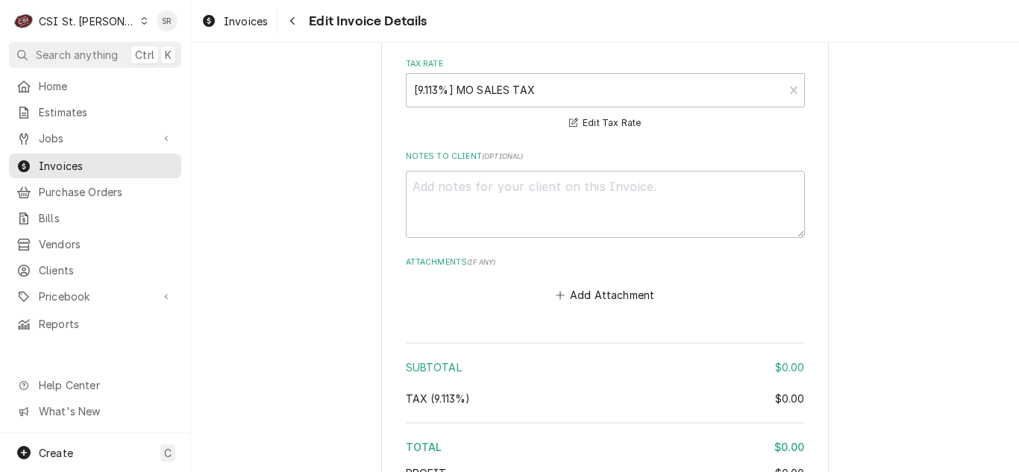
scroll to position [3419, 0]
click at [529, 177] on textarea "Notes to Client ( optional )" at bounding box center [605, 207] width 399 height 67
type textarea "x"
type textarea "n"
type textarea "x"
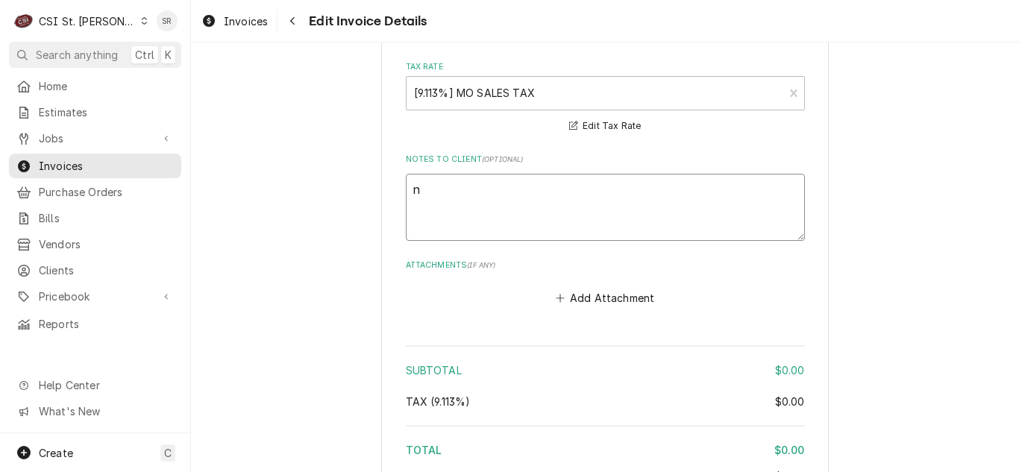
type textarea "no"
type textarea "x"
type textarea "no"
type textarea "x"
type textarea "no c"
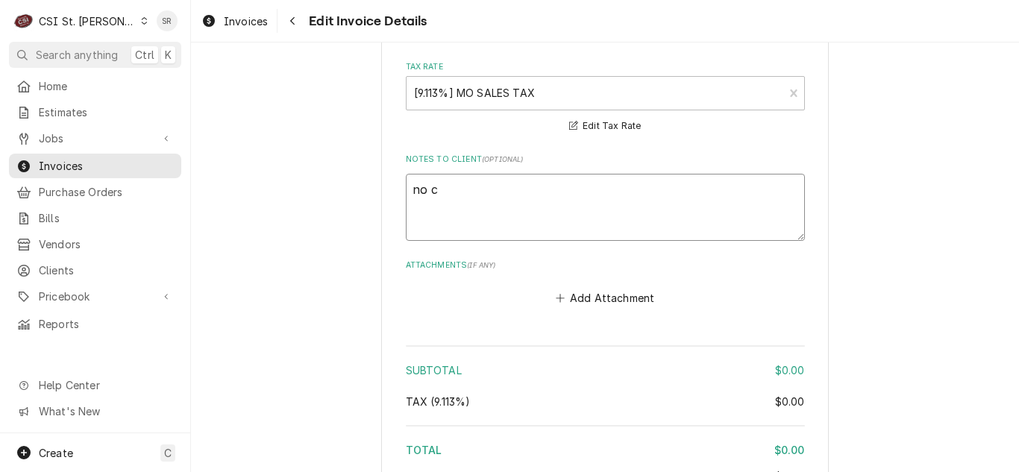
type textarea "x"
type textarea "no ch"
type textarea "x"
type textarea "no cha"
type textarea "x"
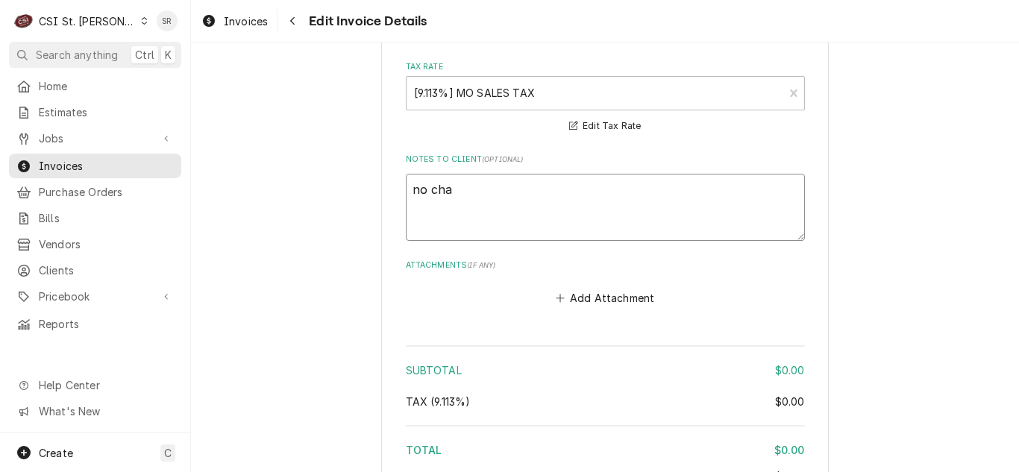
type textarea "no char"
type textarea "x"
type textarea "no charg"
type textarea "x"
type textarea "no charge"
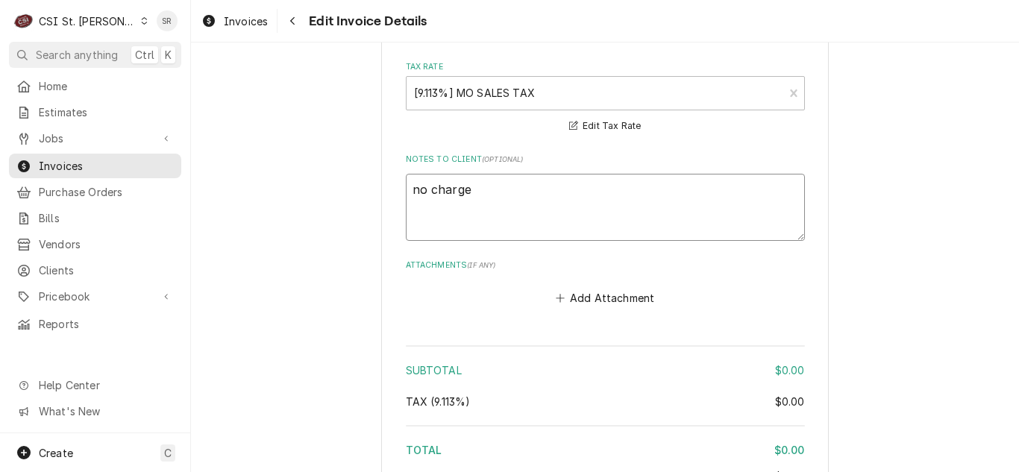
type textarea "x"
type textarea "no charge -"
type textarea "x"
type textarea "no charge -"
type textarea "x"
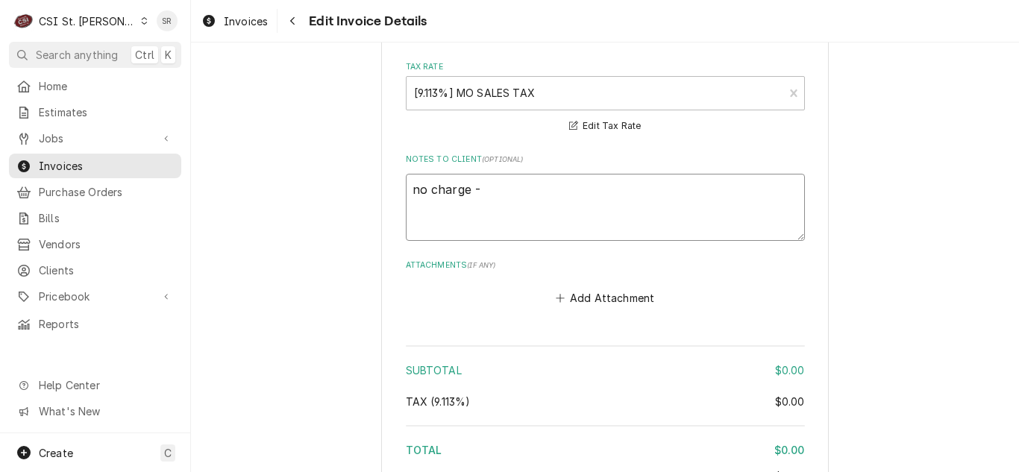
type textarea "no charge - l"
type textarea "x"
type textarea "no charge - le"
type textarea "x"
type textarea "no charge - lea"
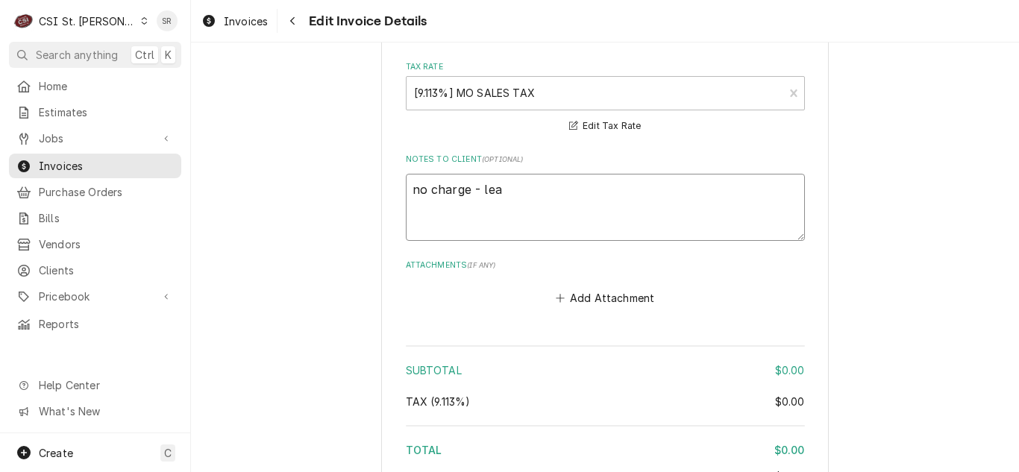
type textarea "x"
type textarea "no charge - leas"
type textarea "x"
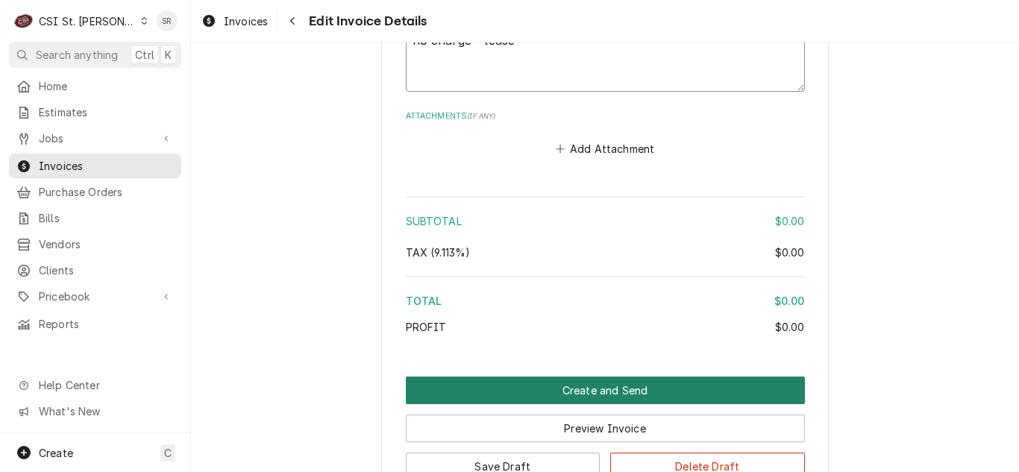
type textarea "no charge - lease"
click at [621, 377] on button "Create and Send" at bounding box center [605, 391] width 399 height 28
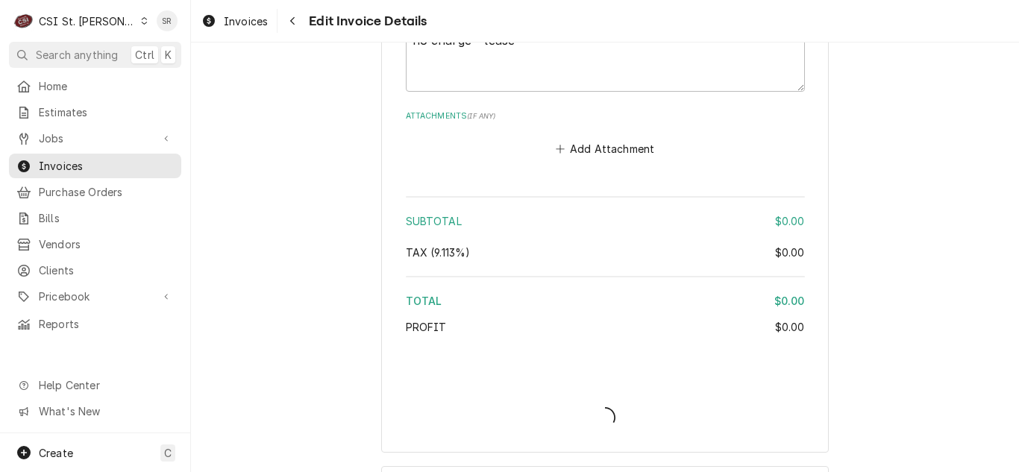
type textarea "x"
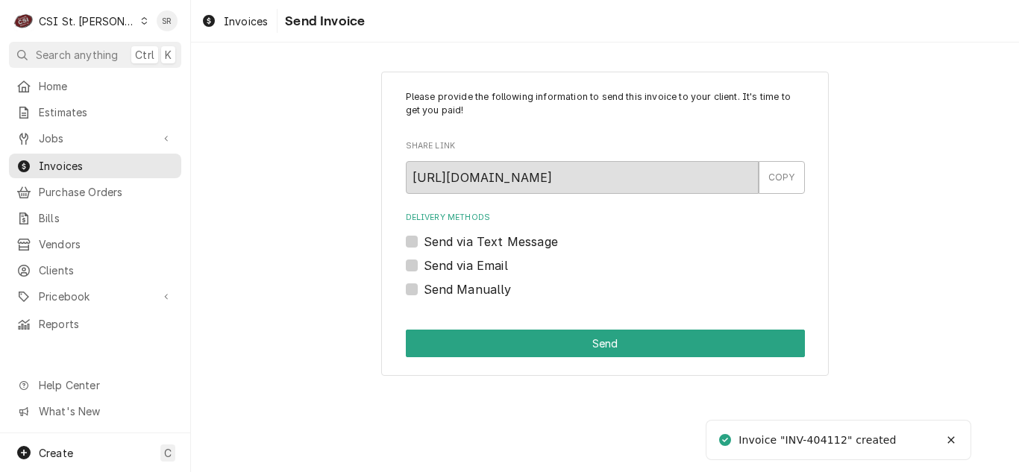
click at [481, 287] on label "Send Manually" at bounding box center [468, 290] width 88 height 18
click at [481, 287] on input "Send Manually" at bounding box center [623, 297] width 399 height 33
checkbox input "true"
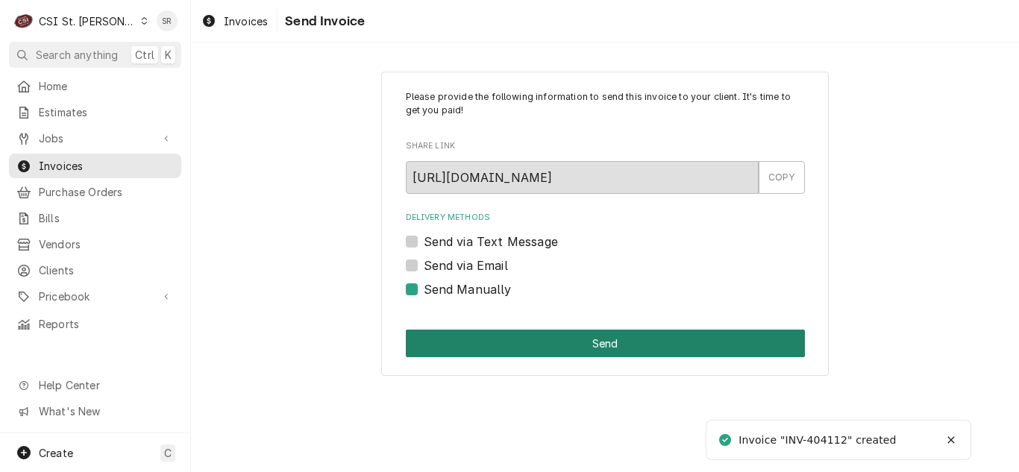
click at [553, 339] on button "Send" at bounding box center [605, 344] width 399 height 28
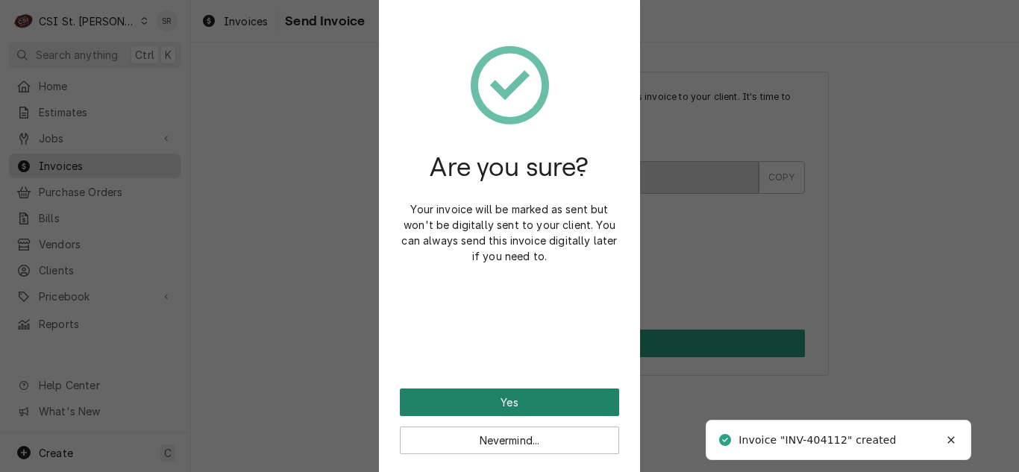
click at [511, 399] on button "Yes" at bounding box center [509, 403] width 219 height 28
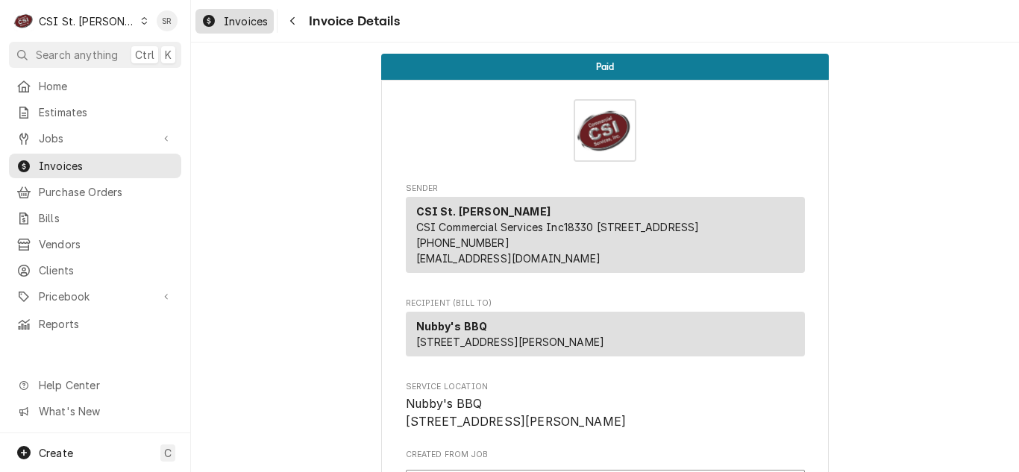
click at [226, 19] on span "Invoices" at bounding box center [246, 21] width 44 height 16
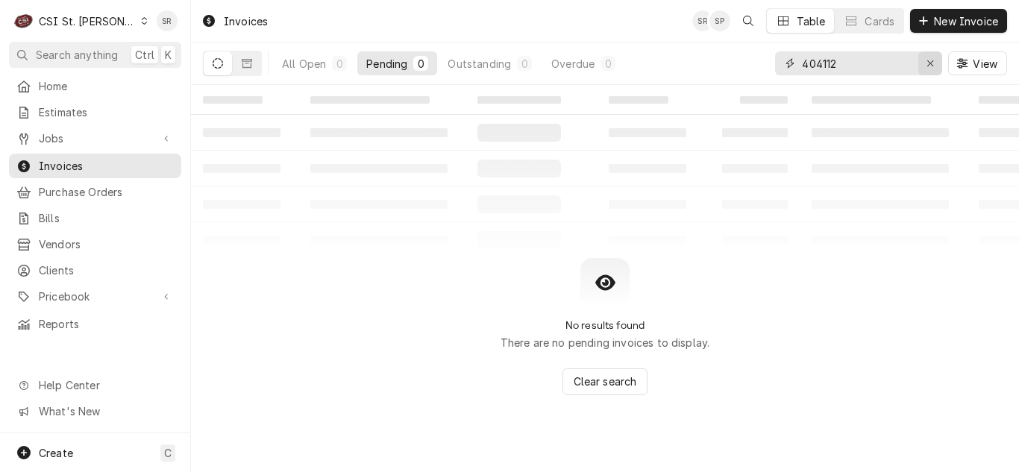
click at [930, 60] on icon "Erase input" at bounding box center [931, 63] width 8 height 10
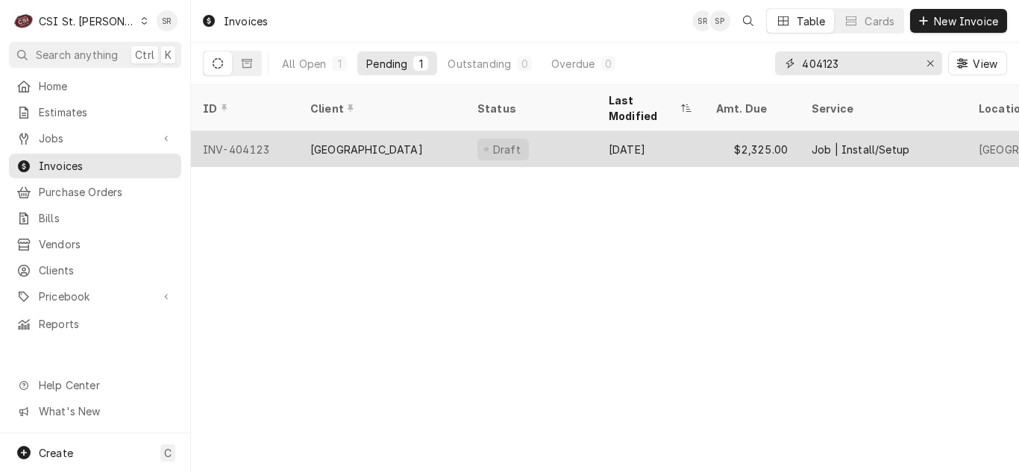
type input "404123"
click at [379, 131] on div "[GEOGRAPHIC_DATA]" at bounding box center [381, 149] width 167 height 36
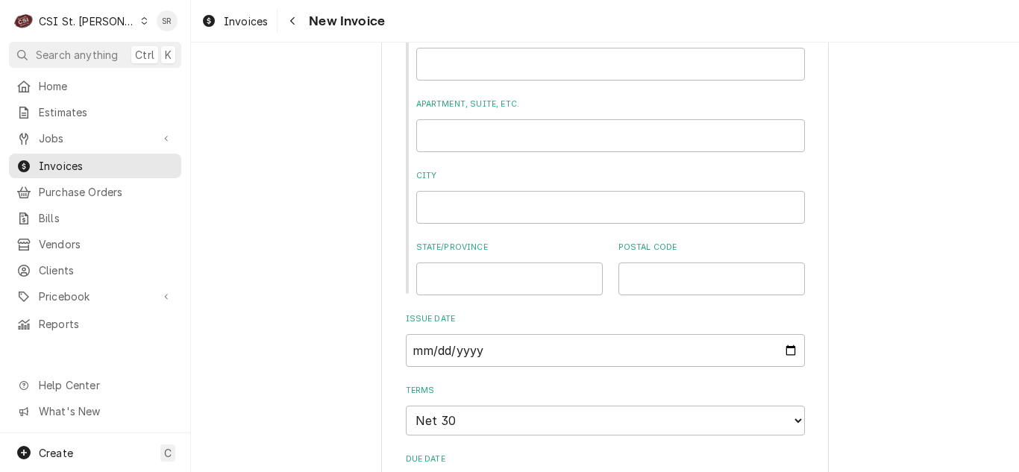
scroll to position [1791, 0]
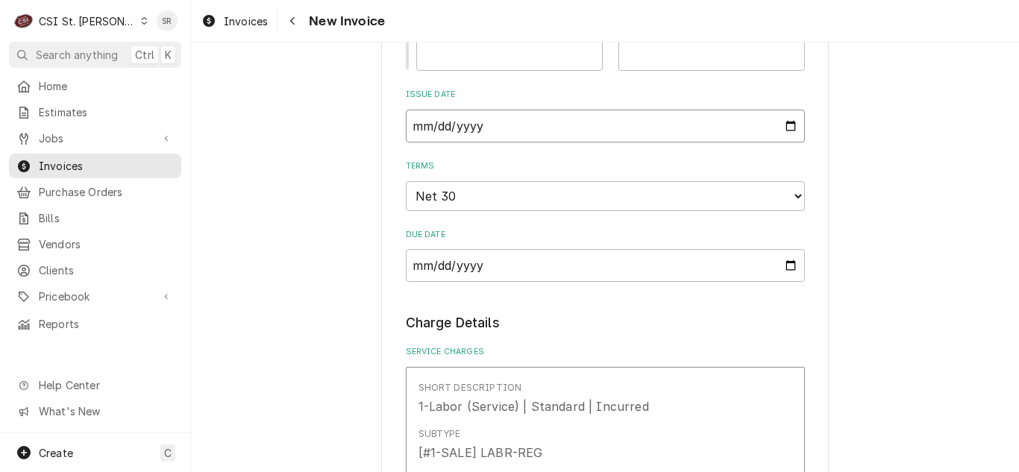
click at [783, 124] on input "[DATE]" at bounding box center [605, 126] width 399 height 33
type input "[DATE]"
click at [789, 125] on input "[DATE]" at bounding box center [605, 126] width 399 height 33
type textarea "x"
type input "[DATE]"
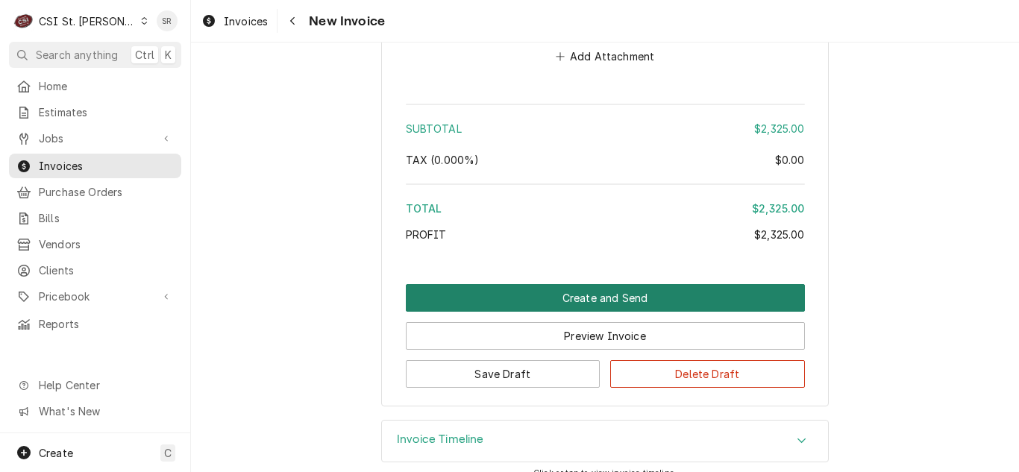
click at [587, 284] on button "Create and Send" at bounding box center [605, 298] width 399 height 28
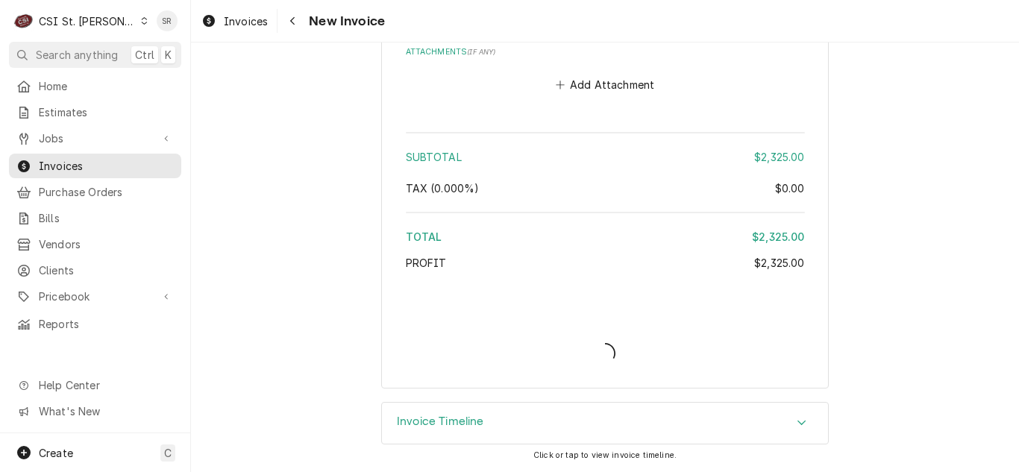
scroll to position [3460, 0]
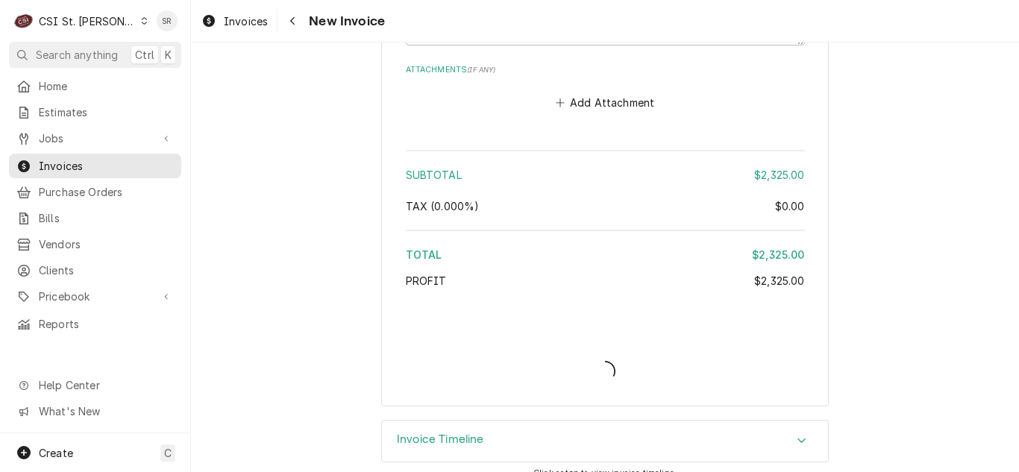
type textarea "x"
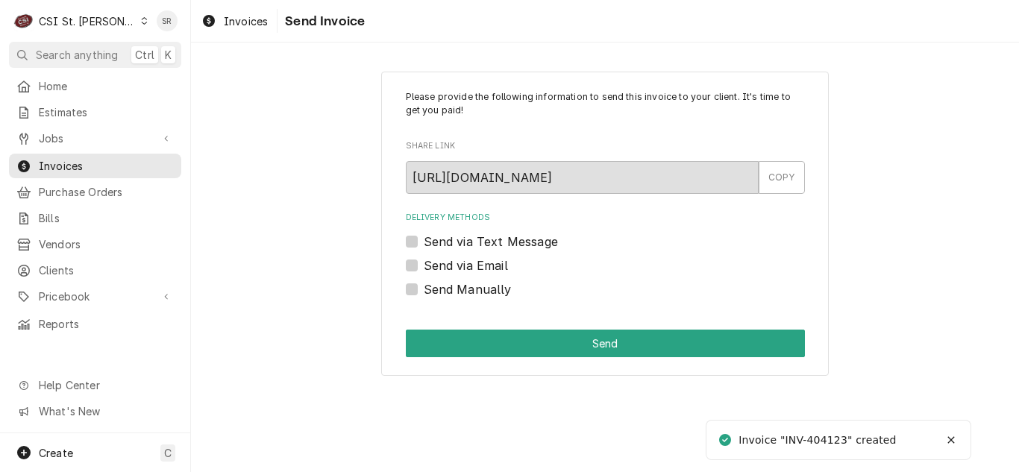
click at [450, 263] on label "Send via Email" at bounding box center [466, 266] width 84 height 18
click at [450, 263] on input "Send via Email" at bounding box center [623, 273] width 399 height 33
checkbox input "true"
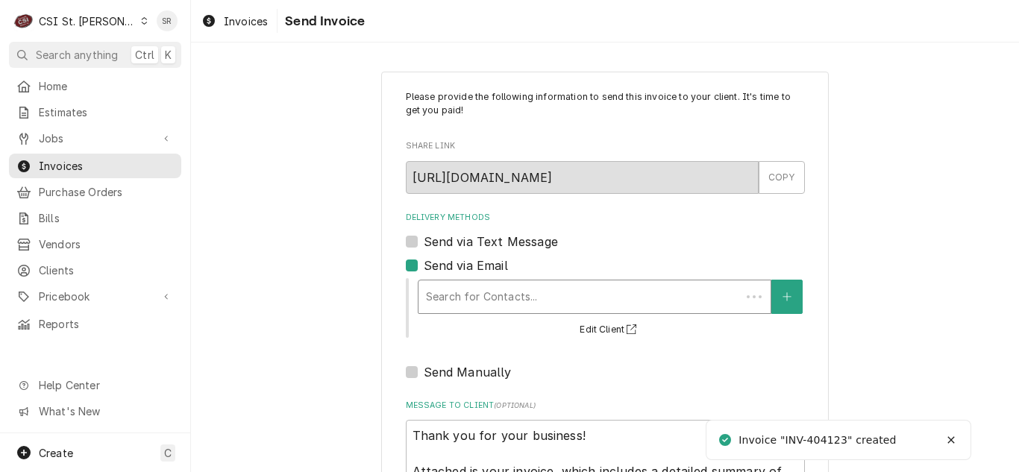
click at [506, 297] on div "Delivery Methods" at bounding box center [579, 297] width 307 height 27
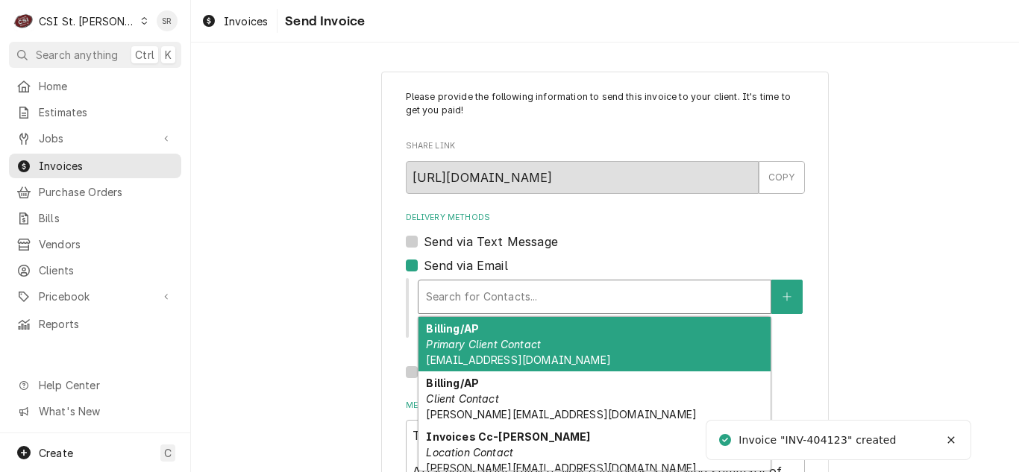
click at [506, 382] on div "Billing/AP Client Contact engelken@stlzoo.org" at bounding box center [595, 399] width 352 height 54
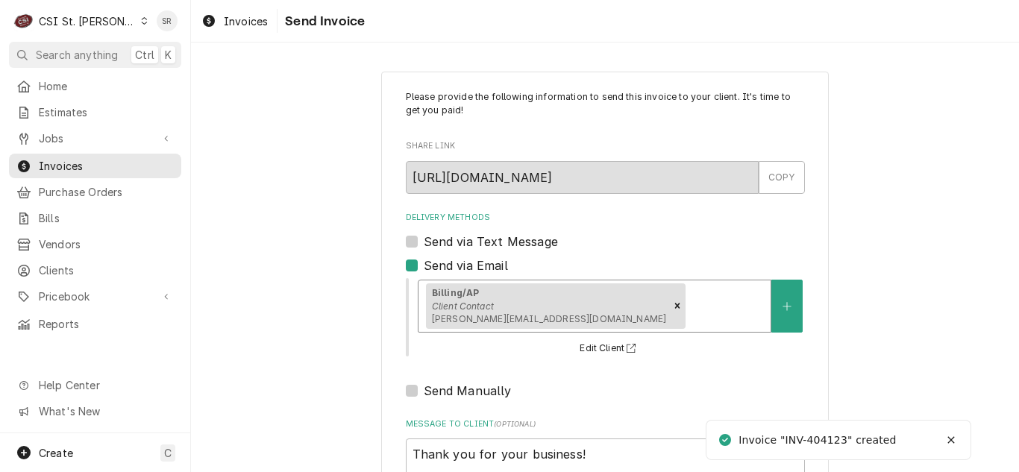
scroll to position [178, 0]
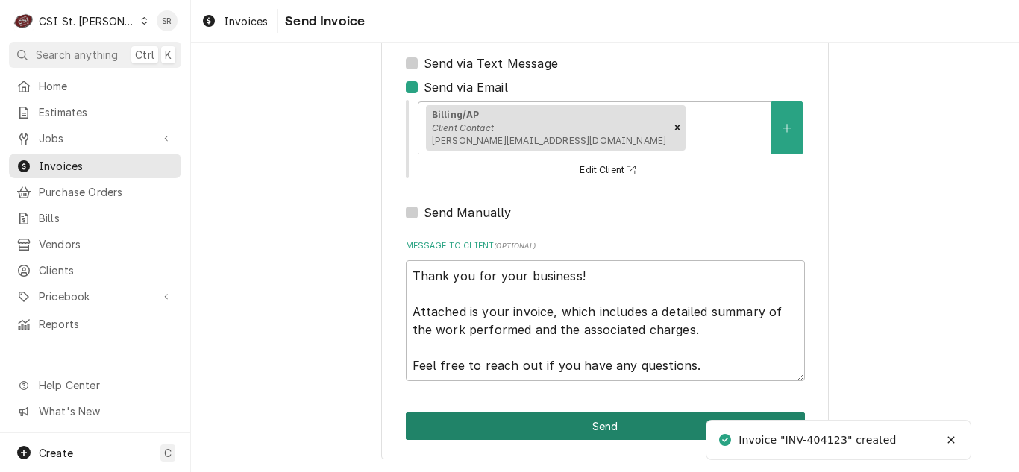
click at [579, 427] on button "Send" at bounding box center [605, 427] width 399 height 28
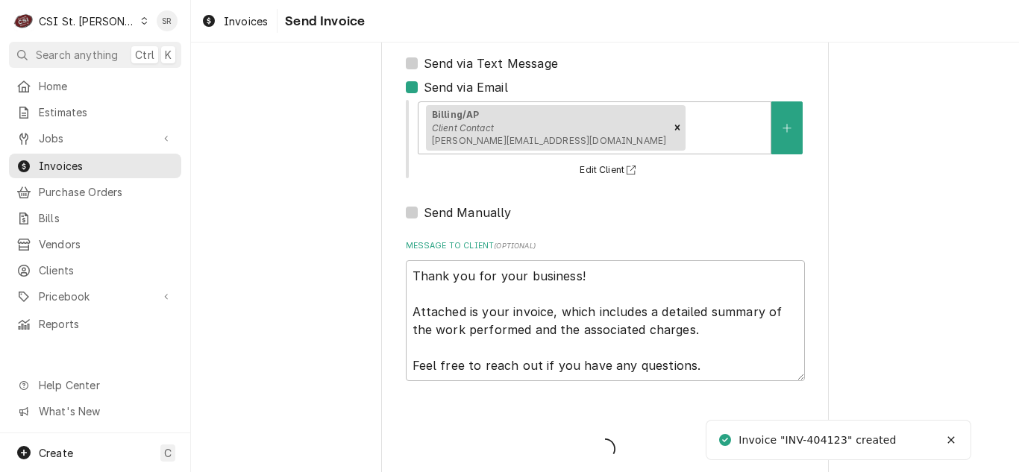
type textarea "x"
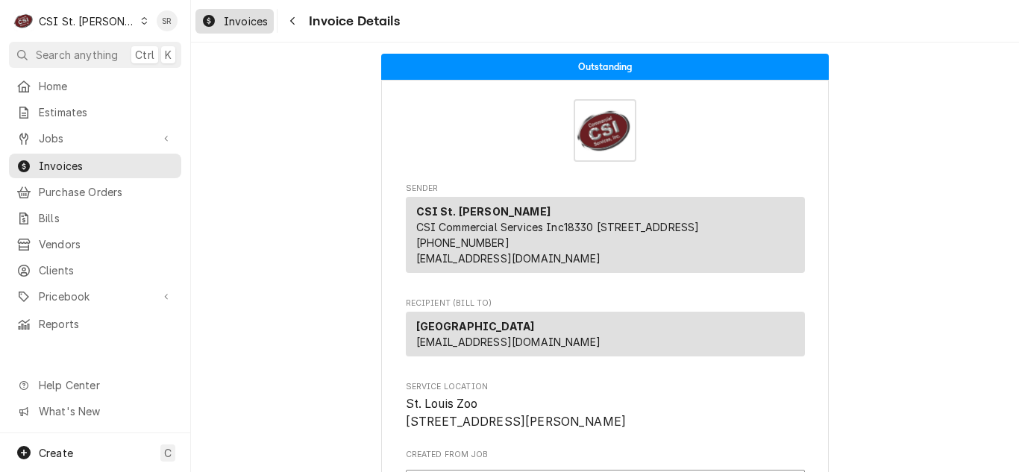
click at [245, 11] on link "Invoices" at bounding box center [234, 21] width 78 height 25
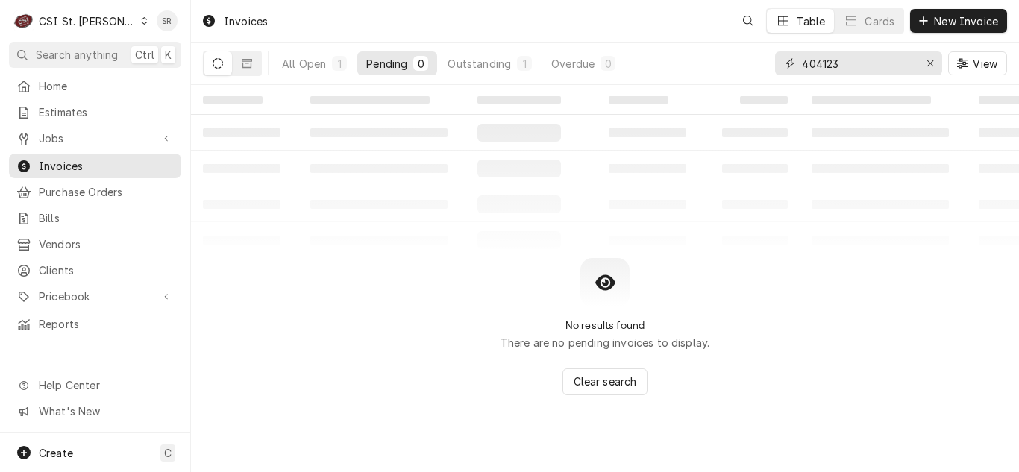
drag, startPoint x: 860, startPoint y: 70, endPoint x: 798, endPoint y: 69, distance: 62.7
click at [798, 69] on div "404123" at bounding box center [858, 63] width 167 height 24
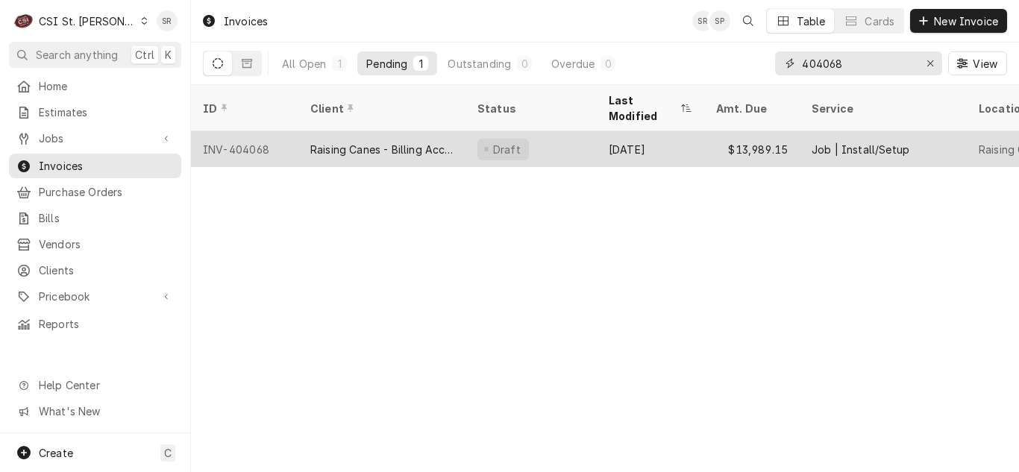
type input "404068"
click at [364, 142] on div "Raising Canes - Billing Account" at bounding box center [381, 150] width 143 height 16
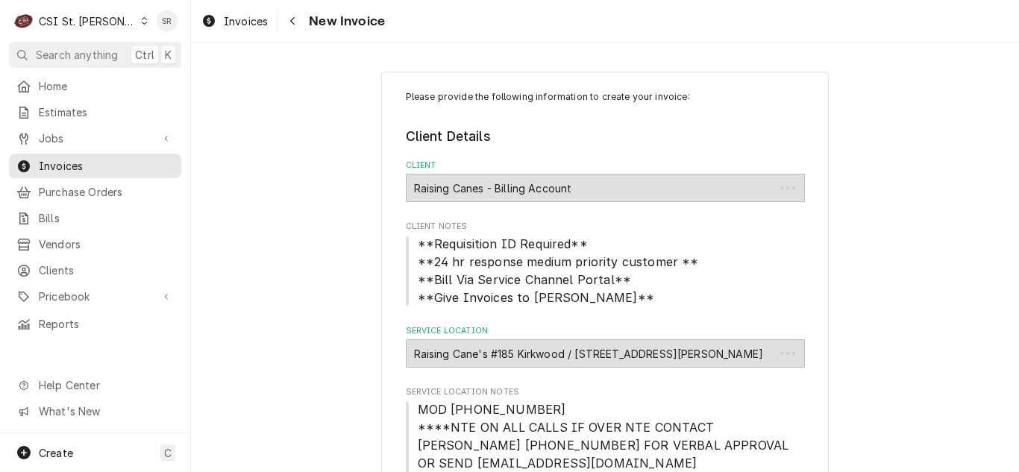
type textarea "x"
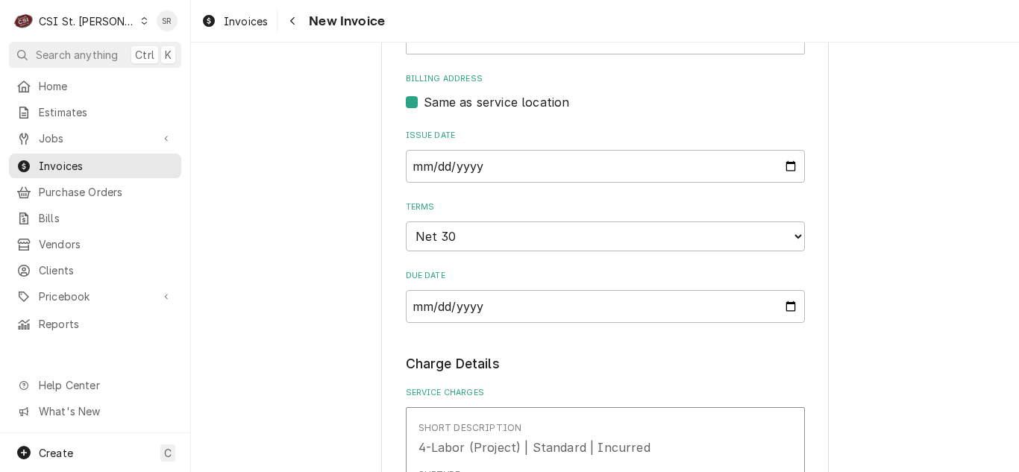
scroll to position [1194, 0]
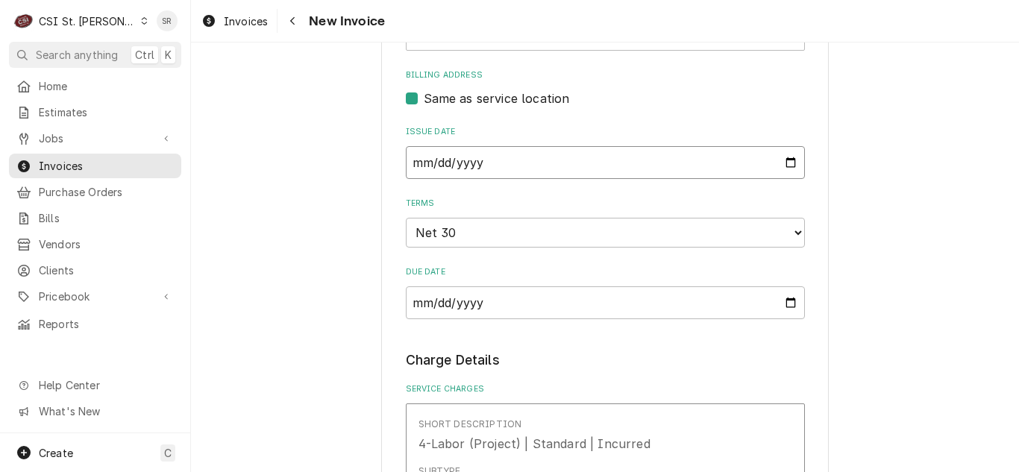
click at [777, 146] on input "2025-09-22" at bounding box center [605, 162] width 399 height 33
click at [783, 146] on input "2025-09-22" at bounding box center [605, 162] width 399 height 33
type input "2025-09-30"
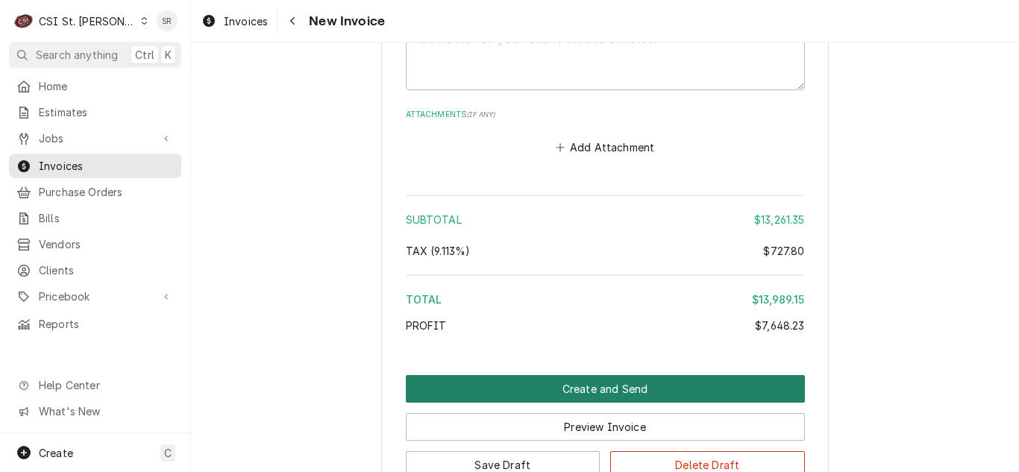
click at [610, 375] on button "Create and Send" at bounding box center [605, 389] width 399 height 28
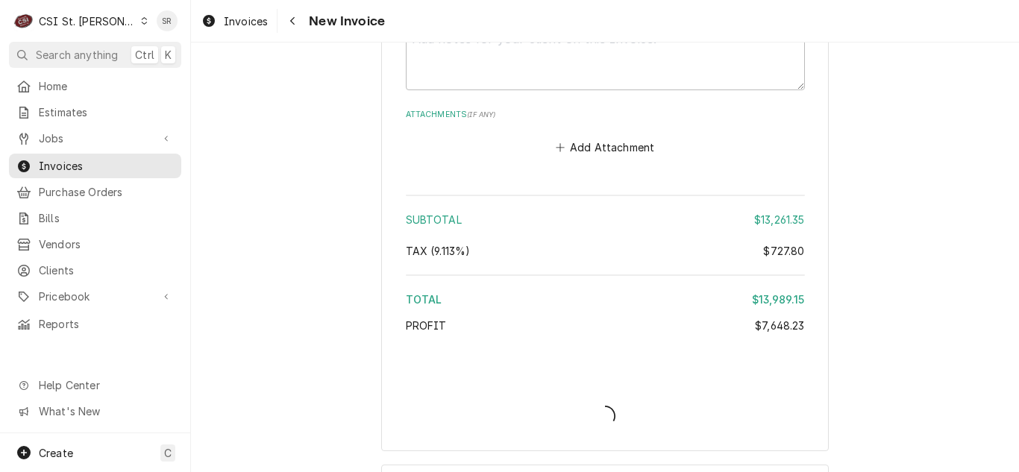
scroll to position [5363, 0]
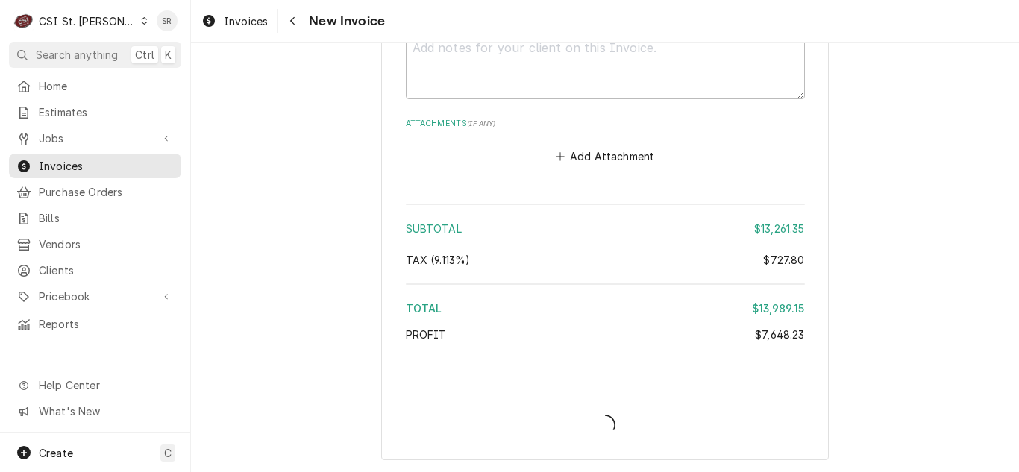
type textarea "x"
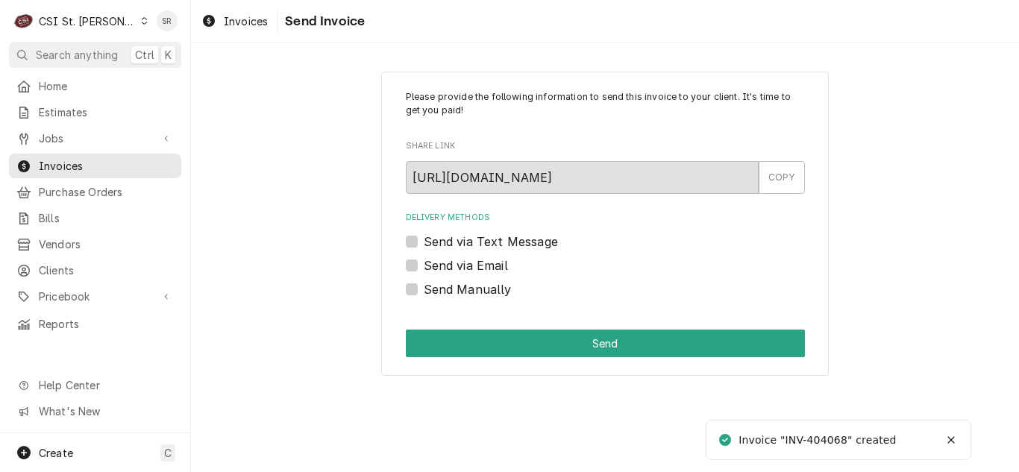
click at [491, 269] on label "Send via Email" at bounding box center [466, 266] width 84 height 18
click at [491, 269] on input "Send via Email" at bounding box center [623, 273] width 399 height 33
checkbox input "true"
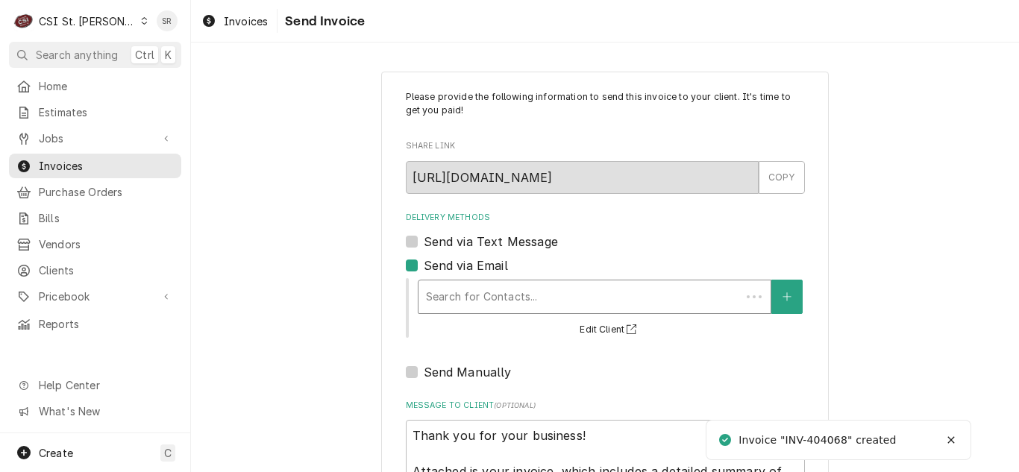
click at [511, 284] on div "Delivery Methods" at bounding box center [579, 297] width 307 height 27
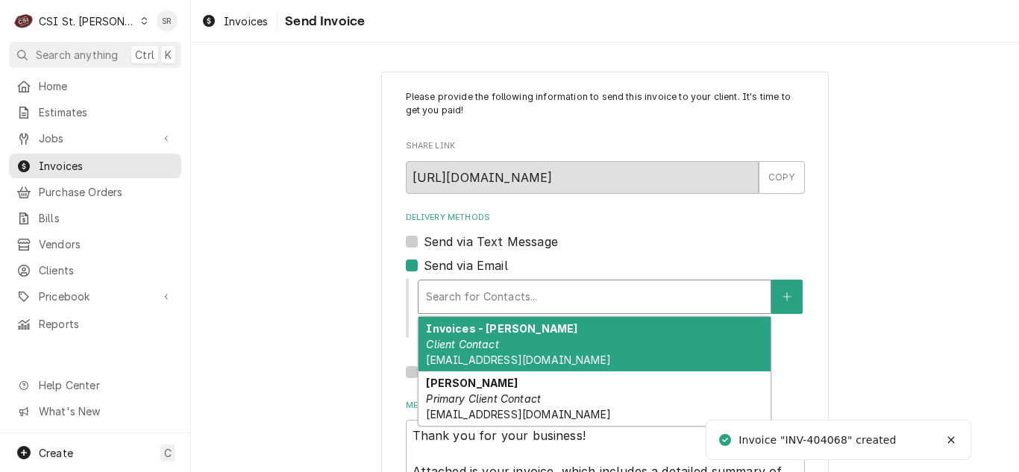
click at [501, 353] on div "Invoices - Kelsey Client Contact kelsey.hetlage@csi1.com" at bounding box center [595, 344] width 352 height 54
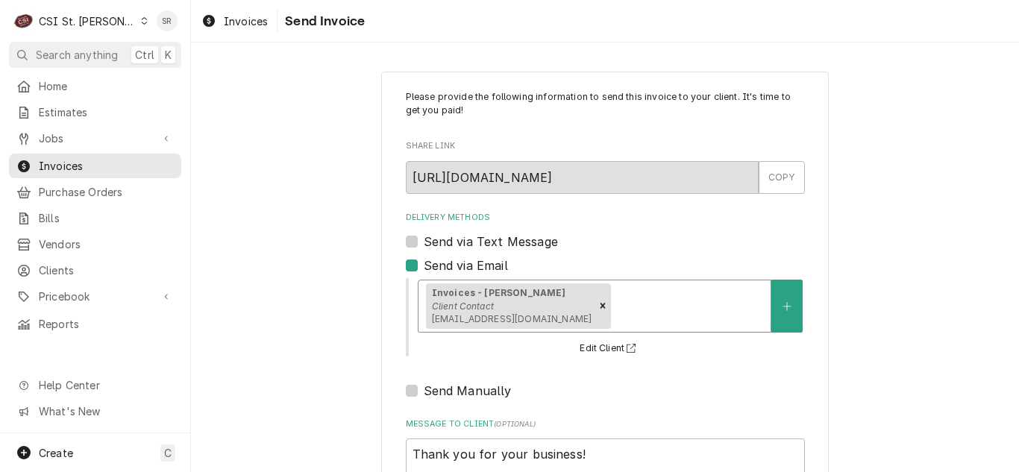
scroll to position [178, 0]
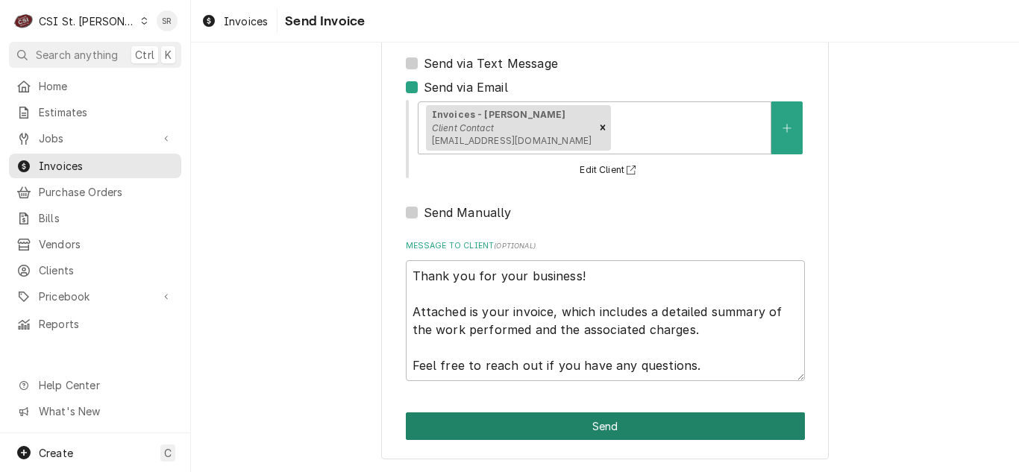
click at [611, 422] on button "Send" at bounding box center [605, 427] width 399 height 28
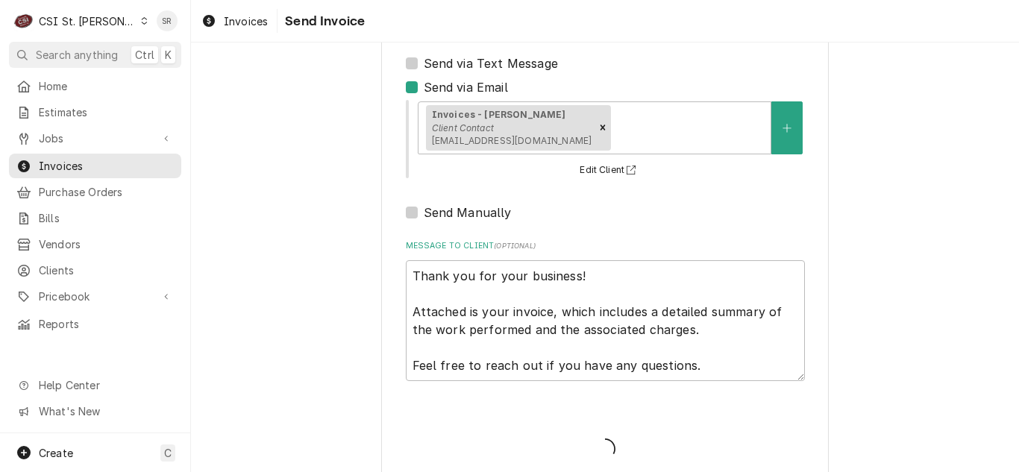
type textarea "x"
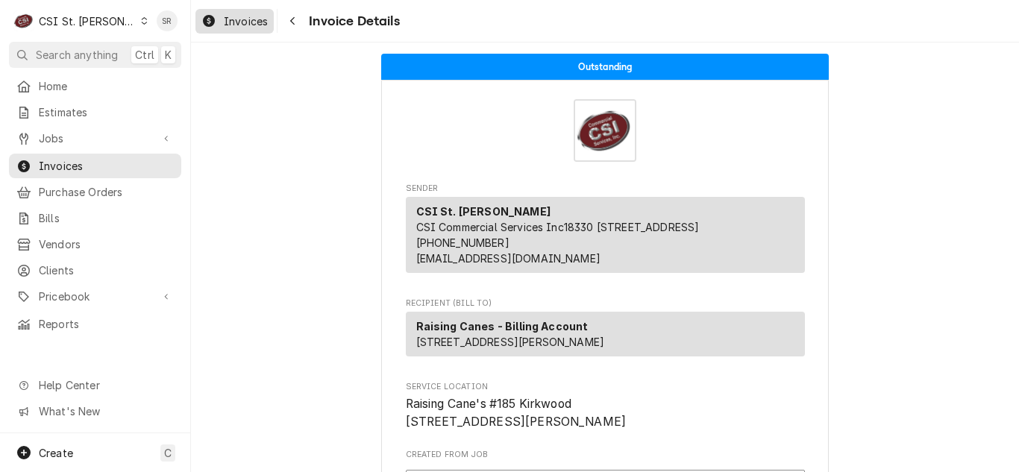
click at [248, 19] on span "Invoices" at bounding box center [246, 21] width 44 height 16
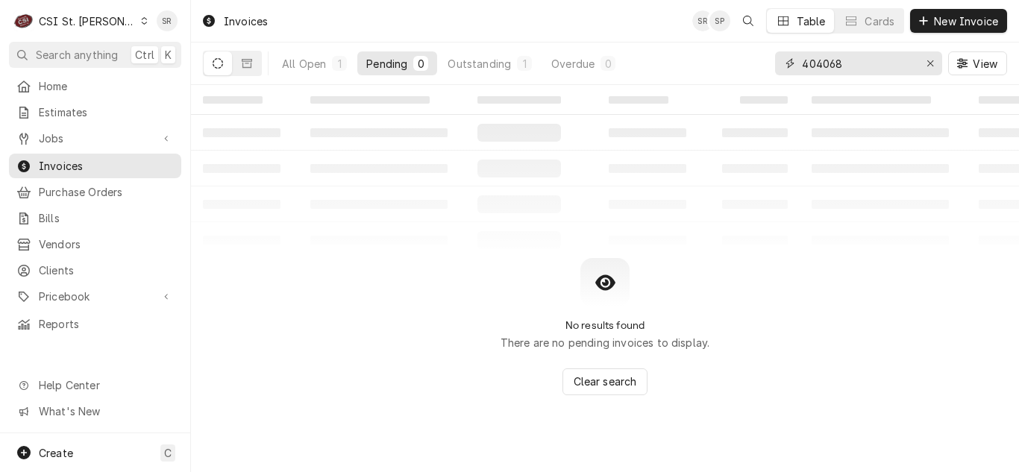
click at [859, 66] on input "404068" at bounding box center [858, 63] width 112 height 24
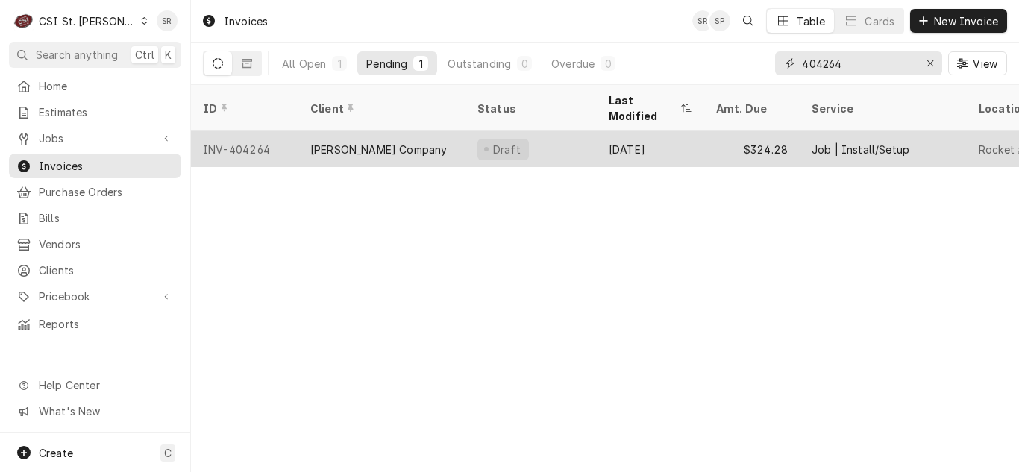
type input "404264"
click at [422, 131] on div "Vivian Company" at bounding box center [381, 149] width 167 height 36
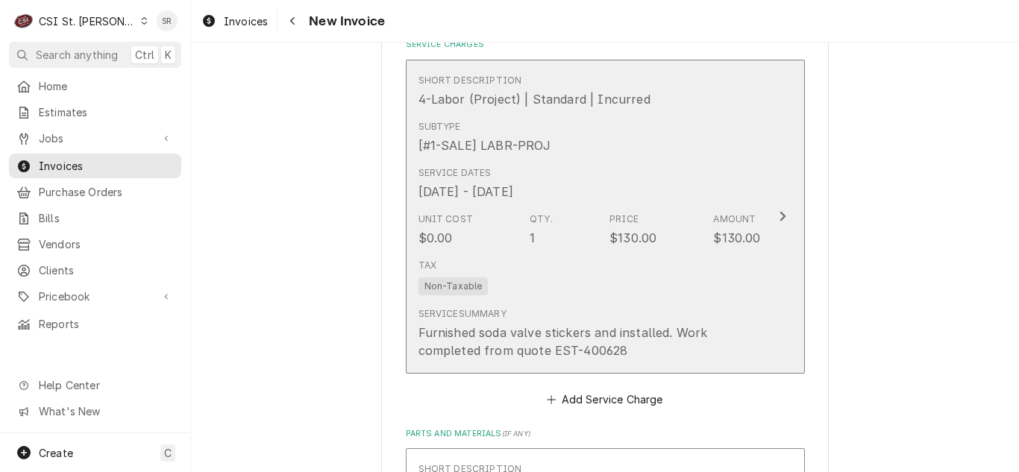
click at [598, 240] on div "Unit Cost $0.00 Qty. 1 Price $130.00 Amount $130.00" at bounding box center [590, 230] width 342 height 46
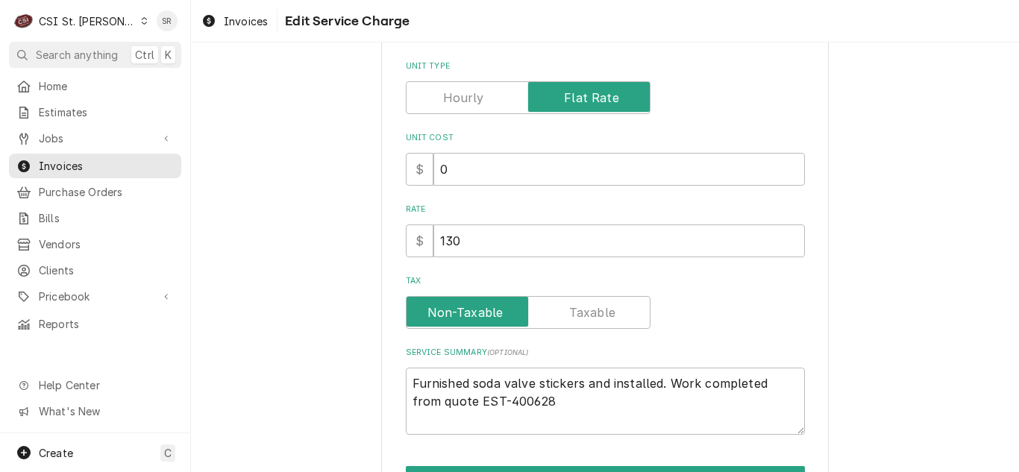
scroll to position [390, 0]
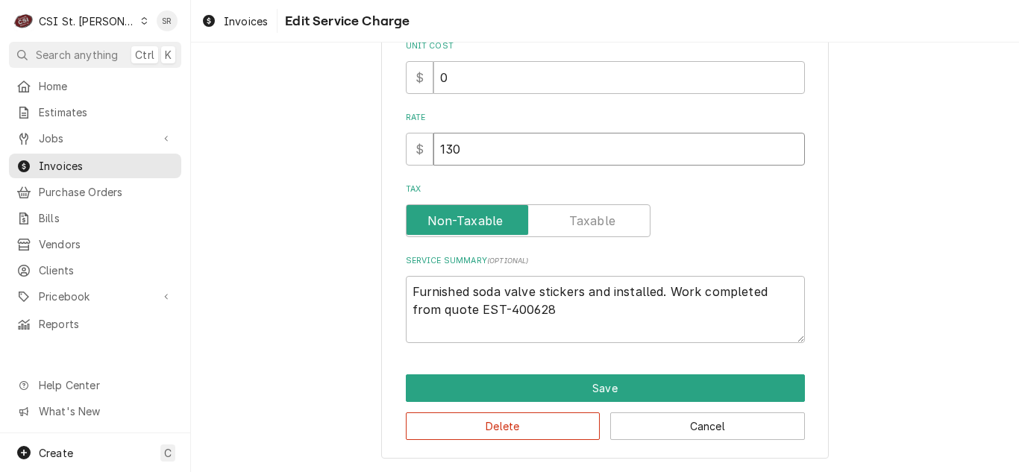
click at [387, 133] on div "Use the fields below to edit this service charge Short Description 4-Labor (Pro…" at bounding box center [605, 70] width 448 height 778
type textarea "x"
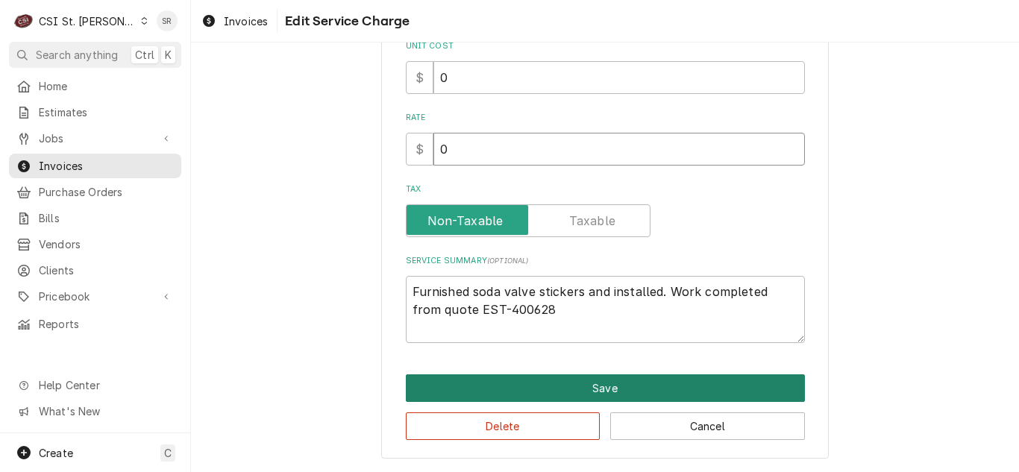
type input "0"
click at [563, 381] on button "Save" at bounding box center [605, 389] width 399 height 28
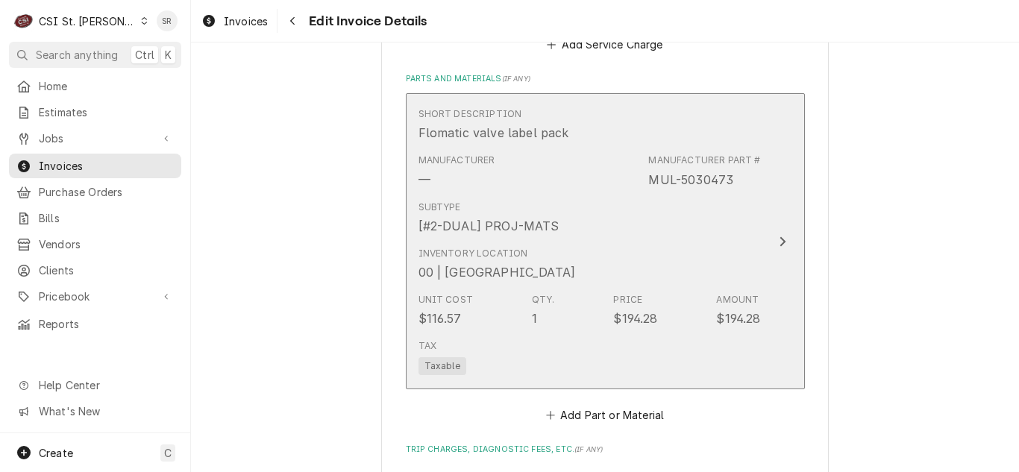
click at [573, 225] on div "Subtype [#2-DUAL] PROJ-MATS" at bounding box center [590, 218] width 342 height 46
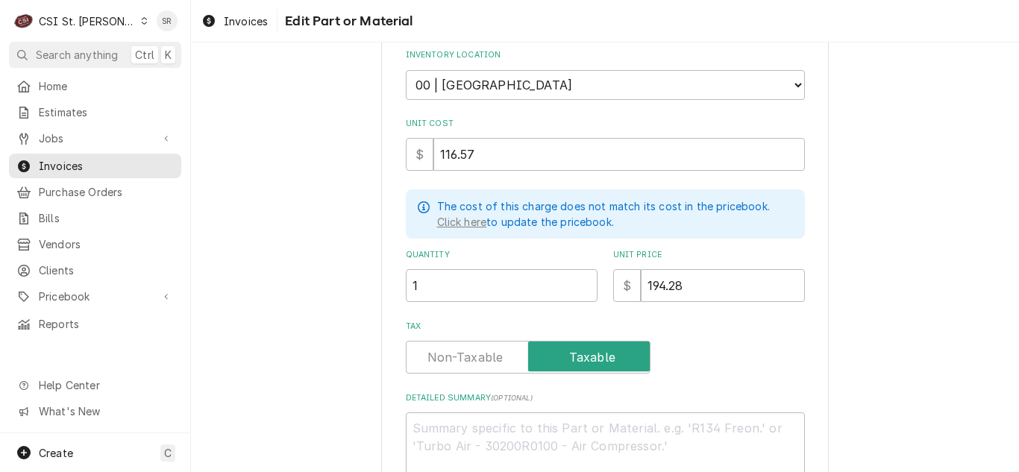
scroll to position [497, 0]
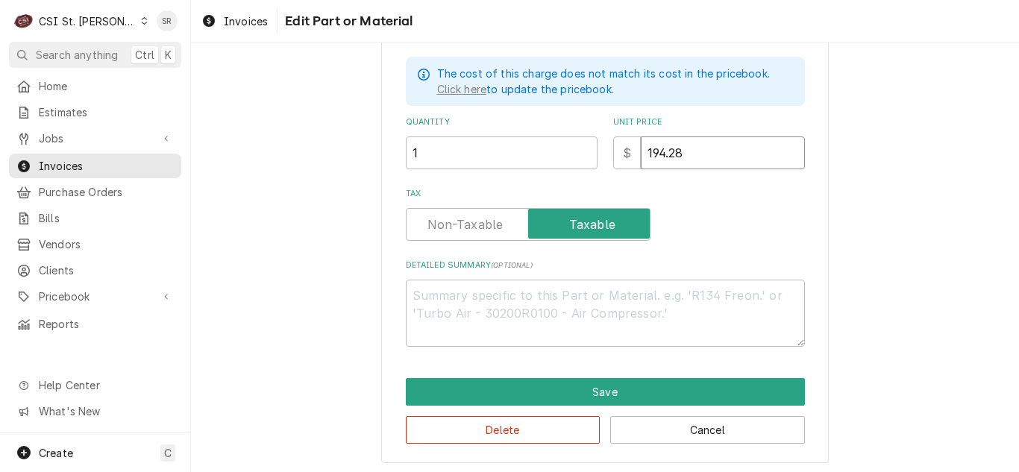
drag, startPoint x: 685, startPoint y: 150, endPoint x: 621, endPoint y: 133, distance: 66.4
click at [621, 137] on div "$ 194.28" at bounding box center [709, 153] width 192 height 33
type textarea "x"
type input "0"
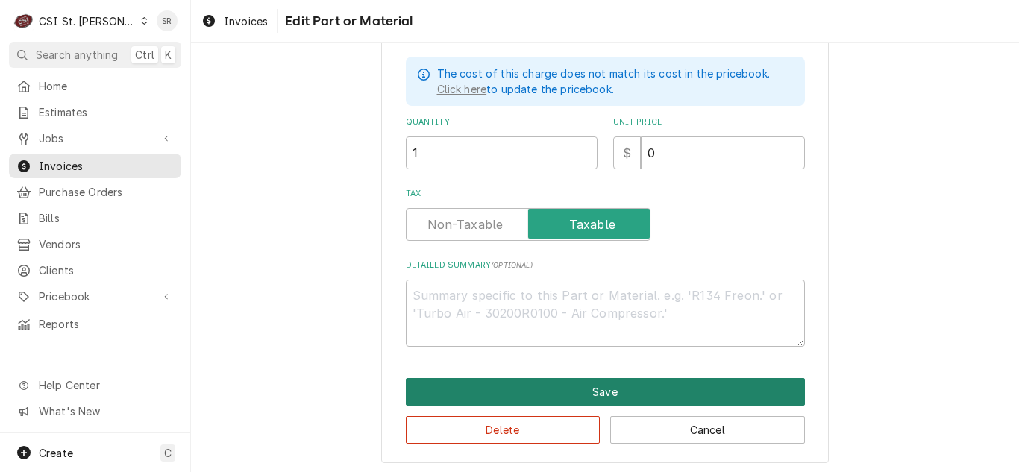
click at [604, 383] on button "Save" at bounding box center [605, 392] width 399 height 28
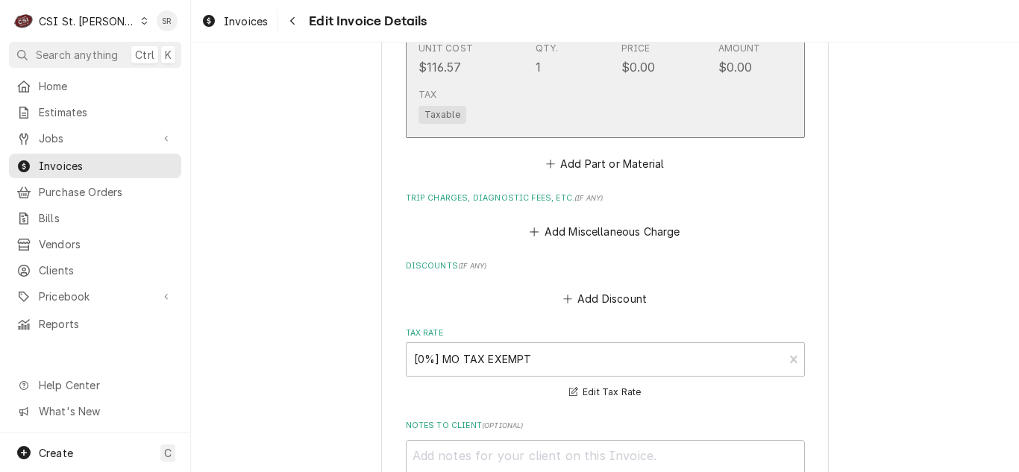
scroll to position [2249, 0]
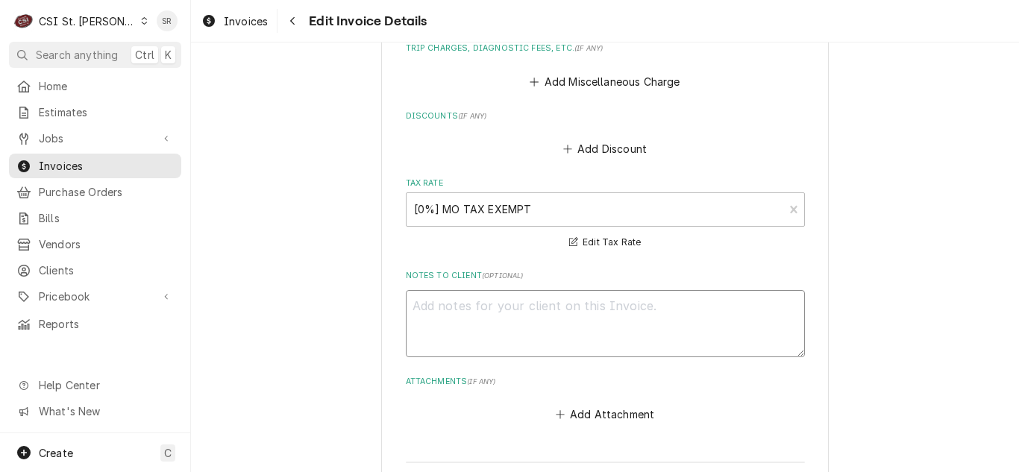
click at [607, 313] on textarea "Notes to Client ( optional )" at bounding box center [605, 323] width 399 height 67
type textarea "x"
type textarea "n"
type textarea "x"
type textarea "no"
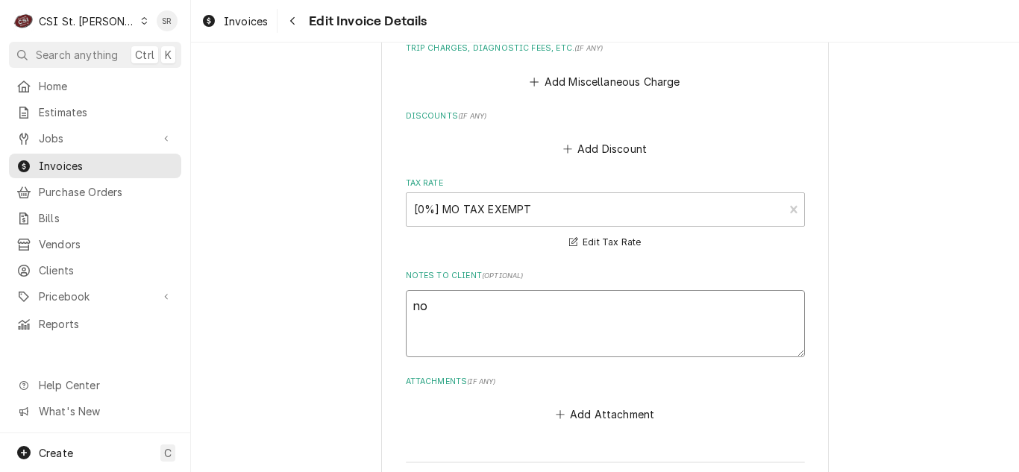
type textarea "x"
type textarea "no"
type textarea "x"
type textarea "no c"
type textarea "x"
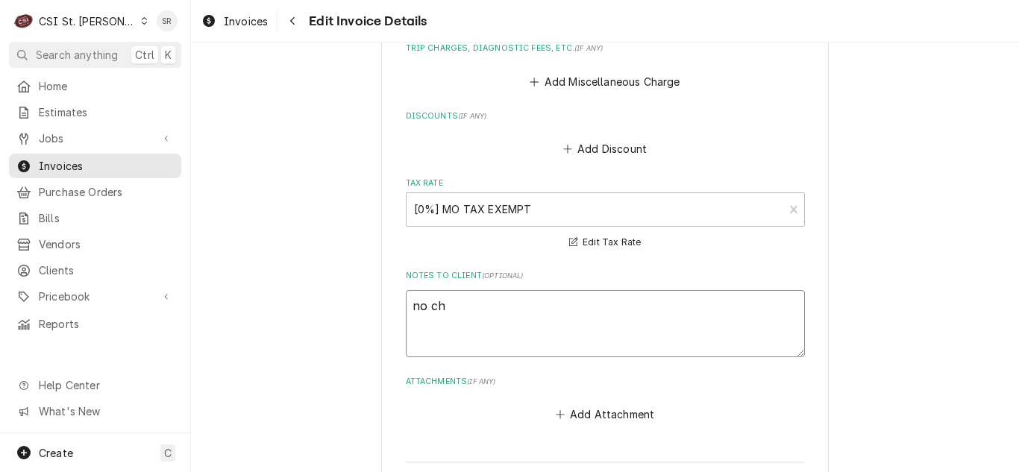
type textarea "no cha"
type textarea "x"
type textarea "no char"
type textarea "x"
type textarea "no charg"
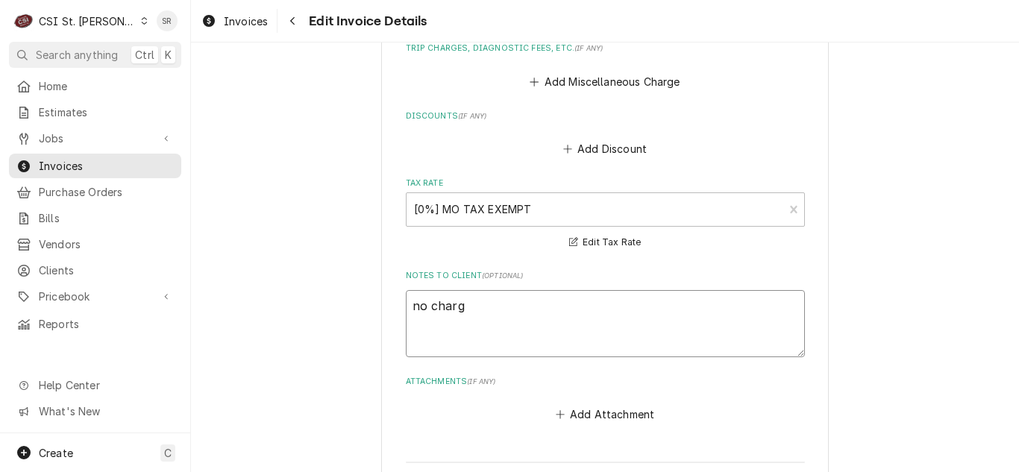
type textarea "x"
type textarea "no charge"
type textarea "x"
type textarea "no charge"
type textarea "x"
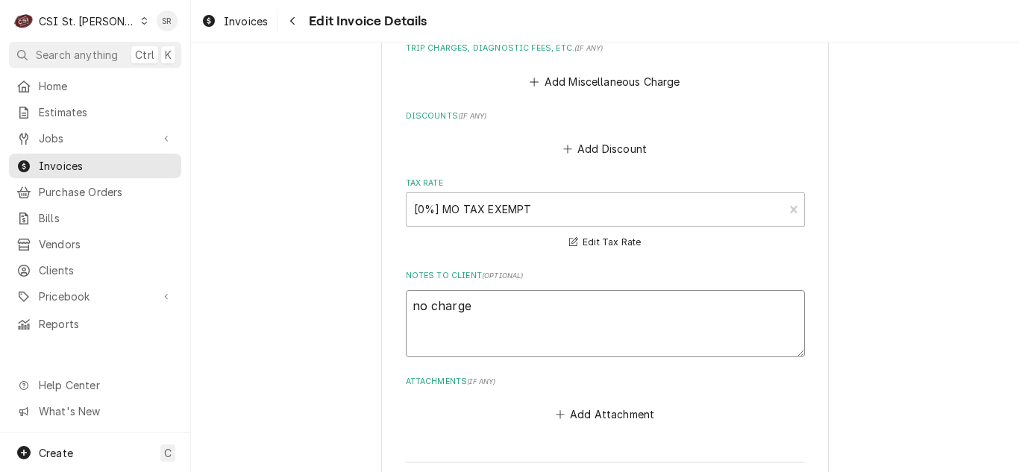
type textarea "no charge p"
type textarea "x"
type textarea "no charge per"
type textarea "x"
type textarea "no charge per"
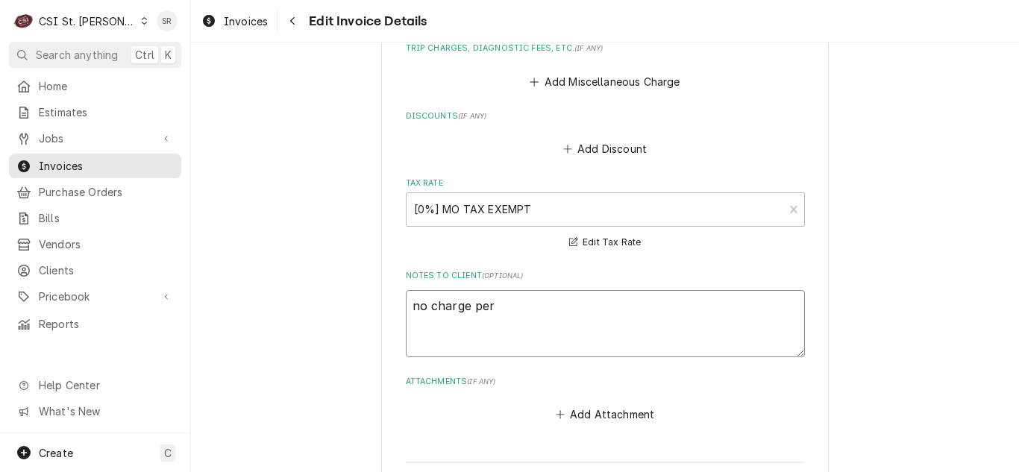
type textarea "x"
type textarea "no charge per D"
type textarea "x"
type textarea "no charge per DL"
type textarea "x"
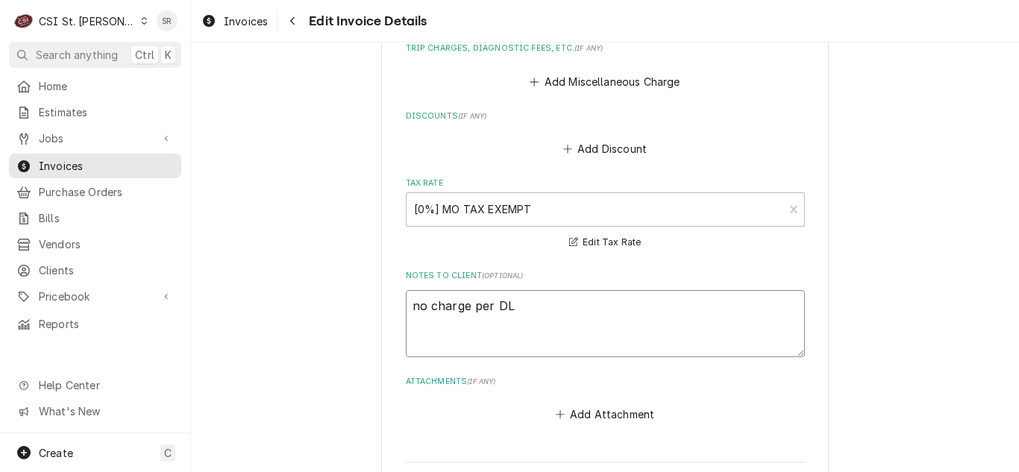
type textarea "no charge per DL"
type textarea "x"
type textarea "no charge per DL -"
type textarea "x"
type textarea "no charge per DL -"
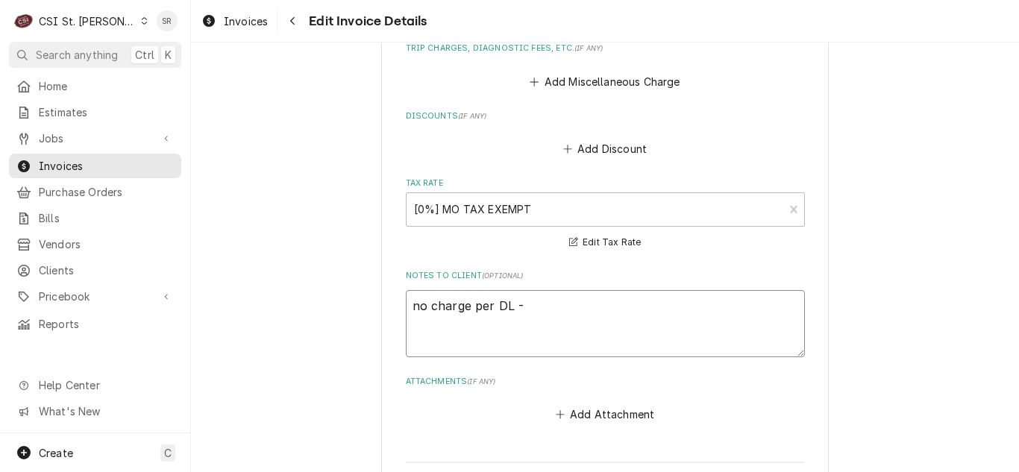
type textarea "x"
type textarea "no charge per DL - p"
type textarea "x"
type textarea "no charge per DL - pa"
type textarea "x"
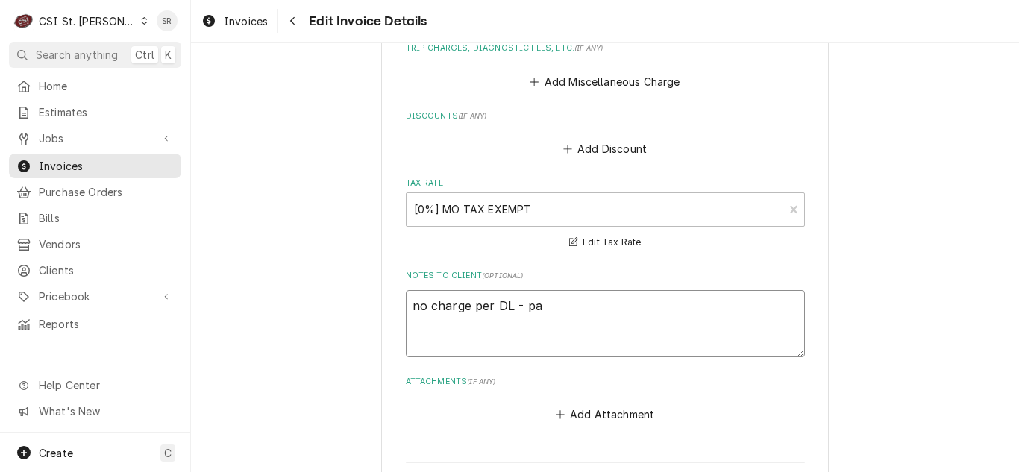
type textarea "no charge per DL - par"
type textarea "x"
type textarea "no charge per DL - part"
type textarea "x"
type textarea "no charge per DL - part"
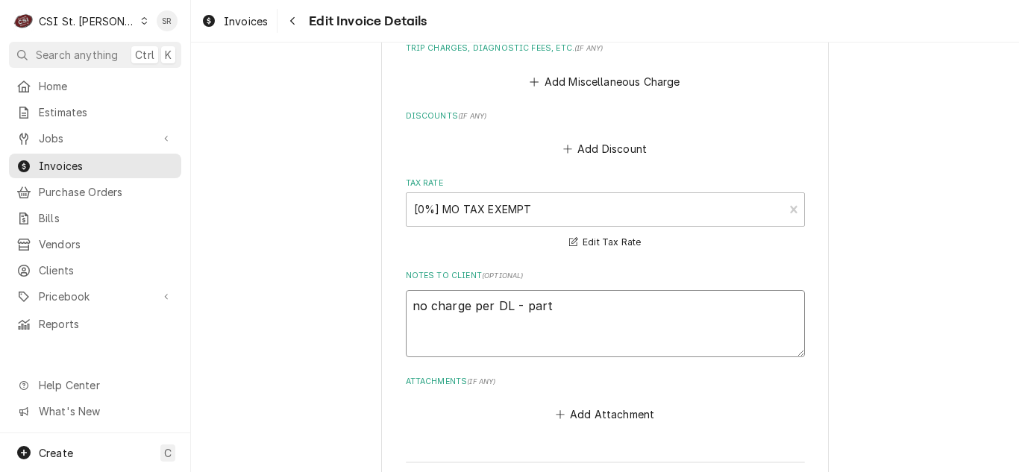
type textarea "x"
type textarea "no charge per DL - part or"
type textarea "x"
type textarea "no charge per DL - part or"
type textarea "x"
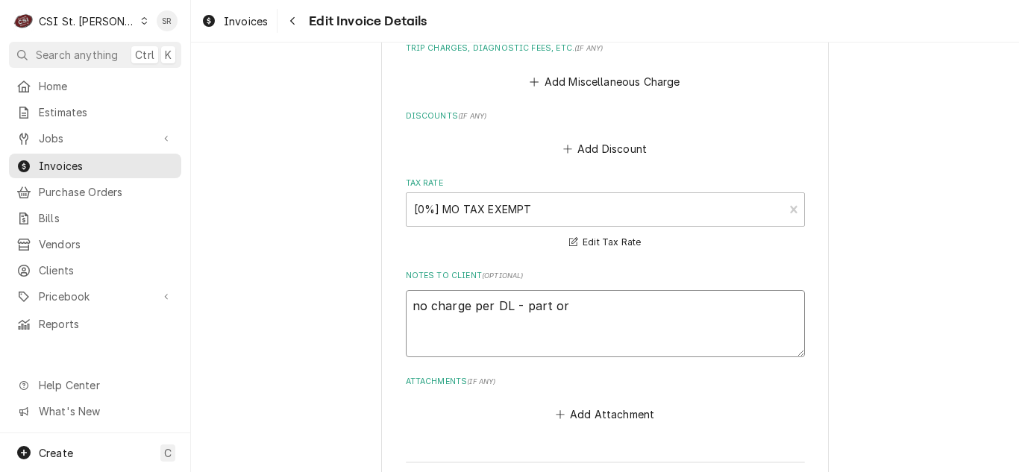
type textarea "no charge per DL - part or o"
type textarea "x"
type textarea "no charge per DL - part or ogi"
type textarea "x"
type textarea "no charge per DL - part or ogia"
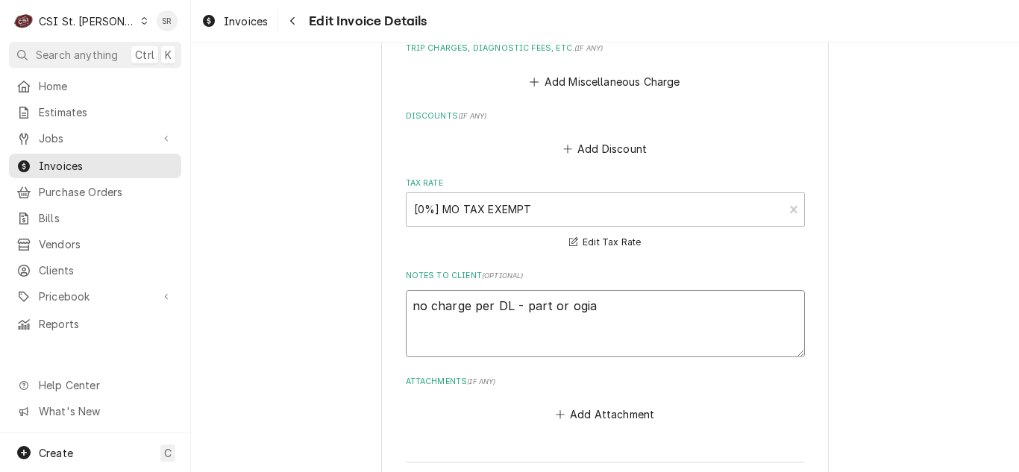
type textarea "x"
type textarea "no charge per DL - part or ogiai"
type textarea "x"
type textarea "no charge per DL - part or ogiain"
type textarea "x"
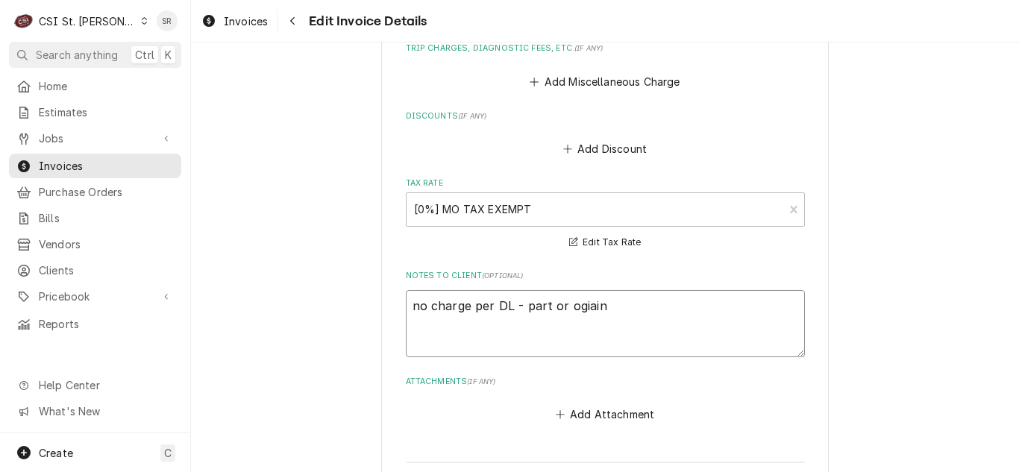
type textarea "no charge per DL - part or ogiainl"
type textarea "x"
type textarea "no charge per DL - part or ogiain"
type textarea "x"
type textarea "no charge per DL - part or ogiai"
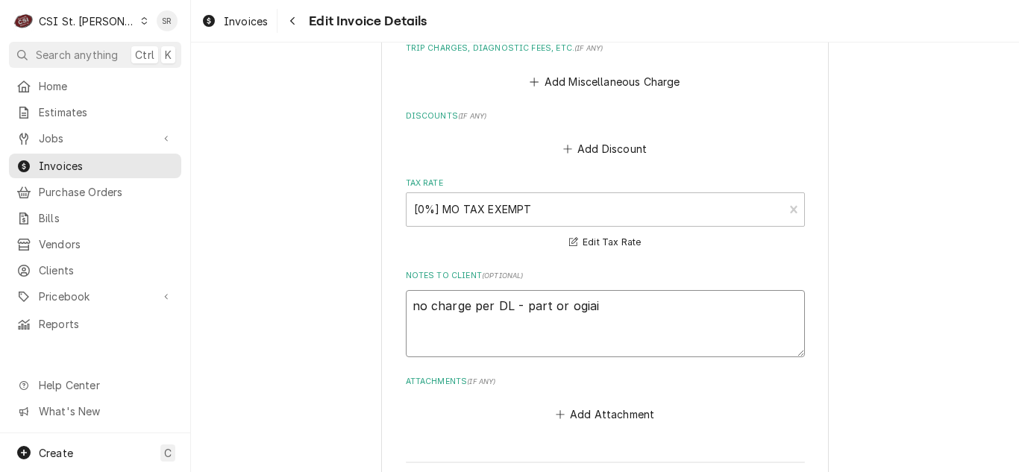
type textarea "x"
type textarea "no charge per DL - part or ogia"
type textarea "x"
type textarea "no charge per DL - part or ogi"
type textarea "x"
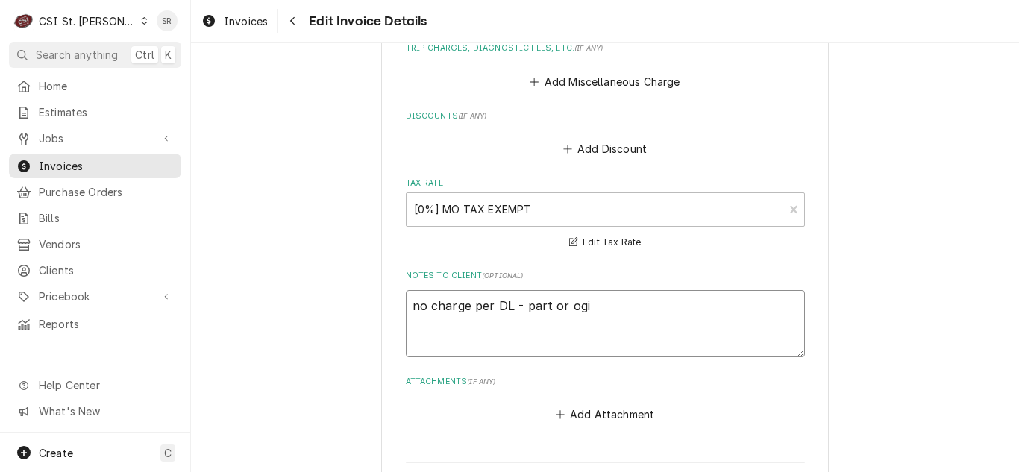
type textarea "no charge per DL - part or og"
type textarea "x"
type textarea "no charge per DL - part or o"
type textarea "x"
type textarea "no charge per DL - part or ori"
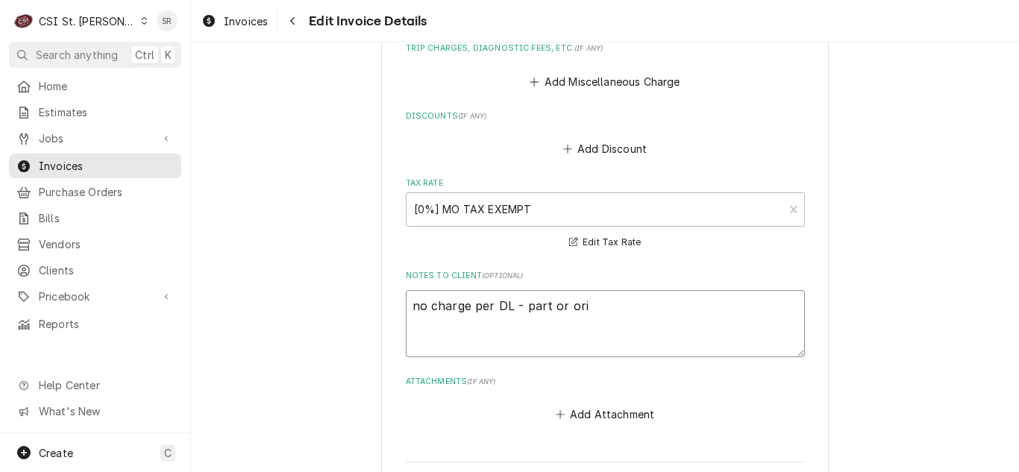
type textarea "x"
type textarea "no charge per DL - part or orig"
type textarea "x"
type textarea "no charge per DL - part or origi"
type textarea "x"
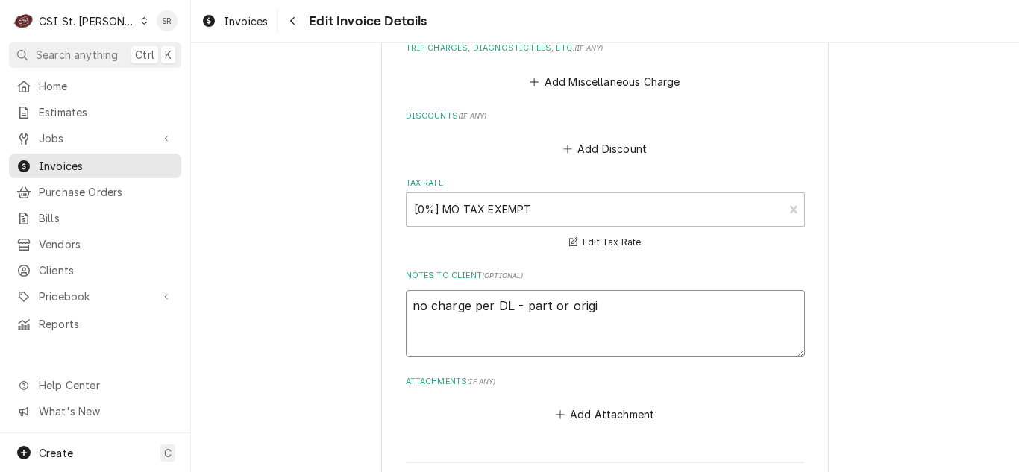
type textarea "no charge per DL - part or origin"
type textarea "x"
type textarea "no charge per DL - part or original"
type textarea "x"
type textarea "no charge per DL - part or original"
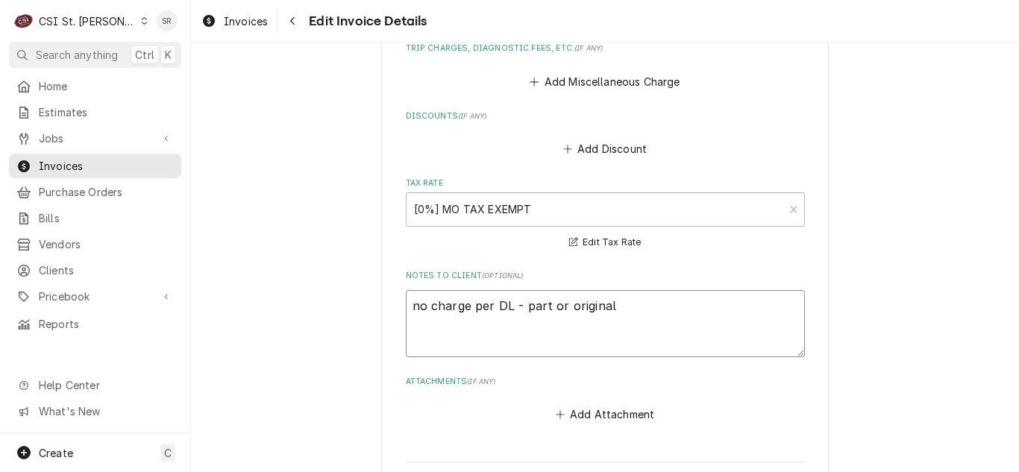
type textarea "x"
type textarea "no charge per DL - part or original q"
type textarea "x"
type textarea "no charge per DL - part or original qu"
type textarea "x"
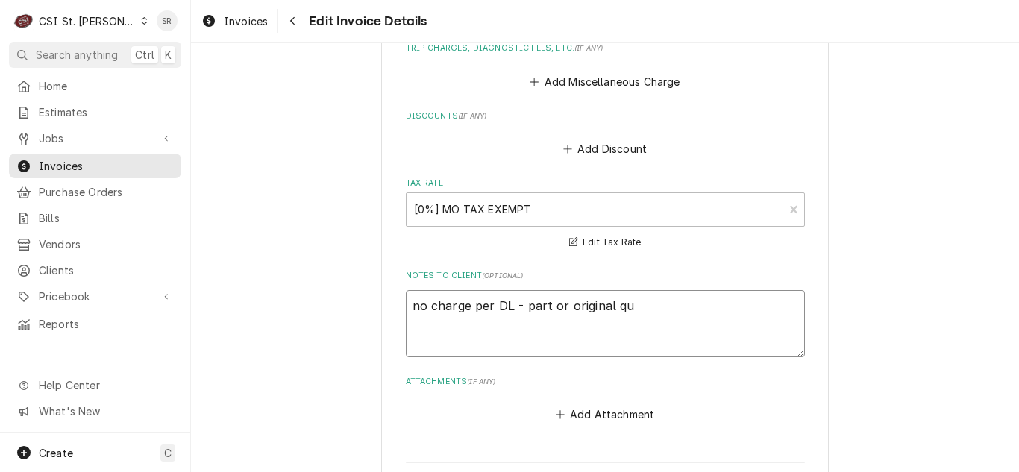
type textarea "no charge per DL - part or original quo"
type textarea "x"
type textarea "no charge per DL - part or original quot"
type textarea "x"
type textarea "no charge per DL - part or original quote"
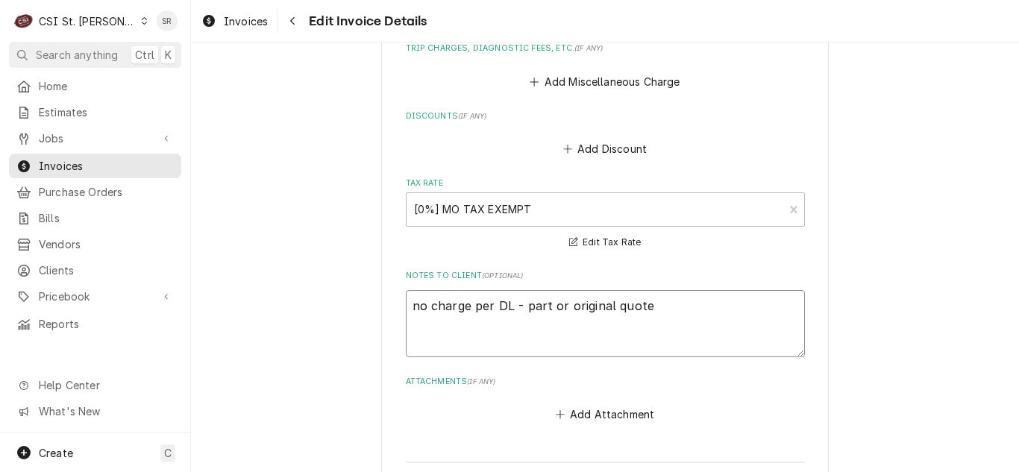
click at [495, 310] on textarea "no charge per DL - part or original quote" at bounding box center [605, 323] width 399 height 67
type textarea "x"
type textarea "no charge per DaL - part or original quote"
type textarea "x"
type textarea "no charge per DavL - part or original quote"
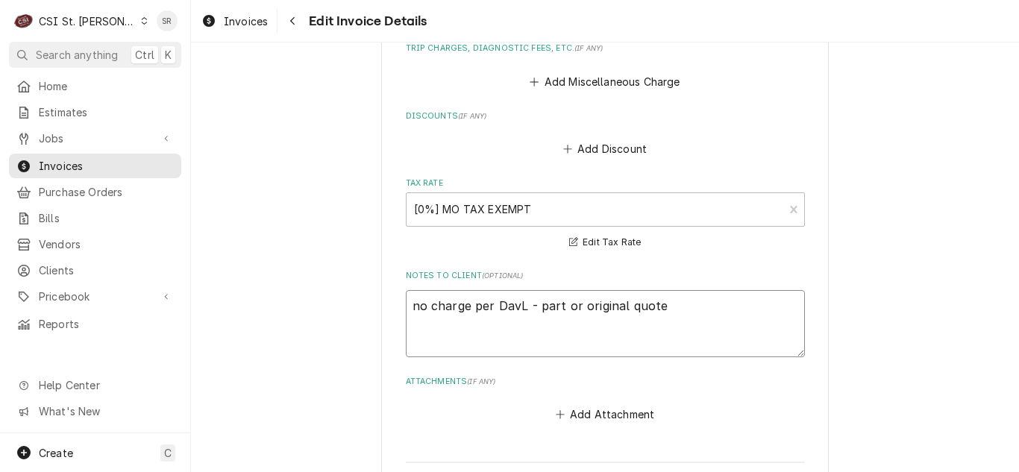
type textarea "x"
type textarea "no charge per DaveL - part or original quote"
type textarea "x"
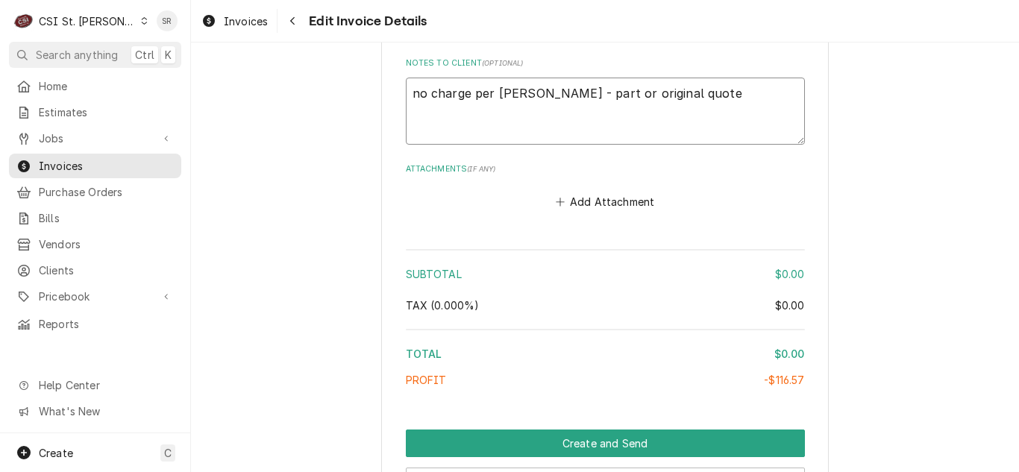
scroll to position [2473, 0]
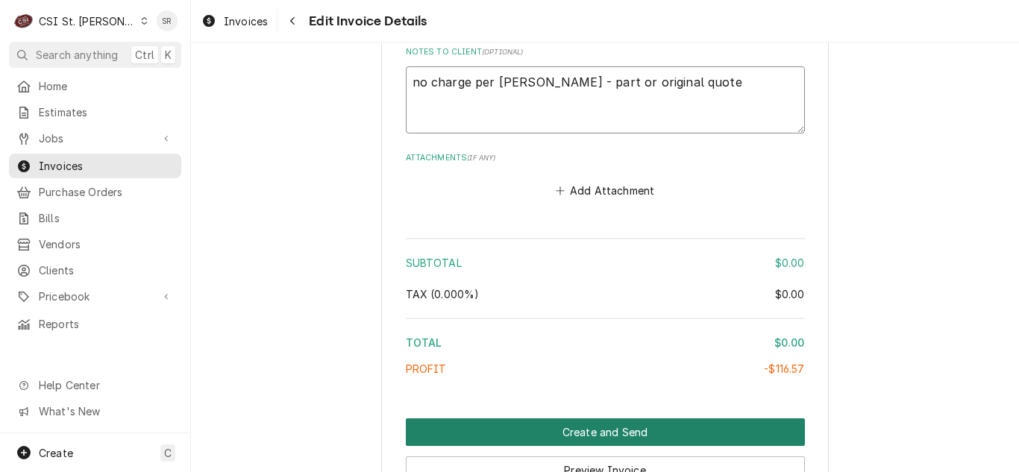
type textarea "no charge per Dave L - part or original quote"
click at [605, 431] on button "Create and Send" at bounding box center [605, 433] width 399 height 28
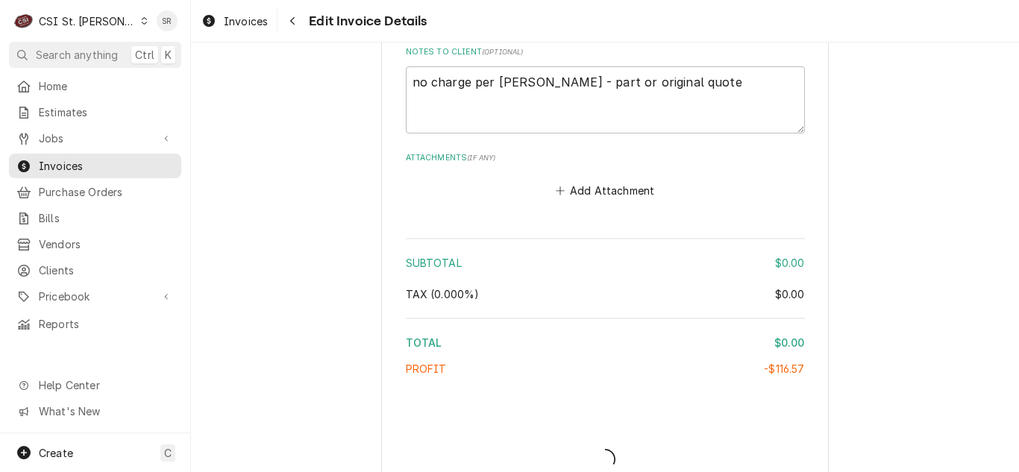
type textarea "x"
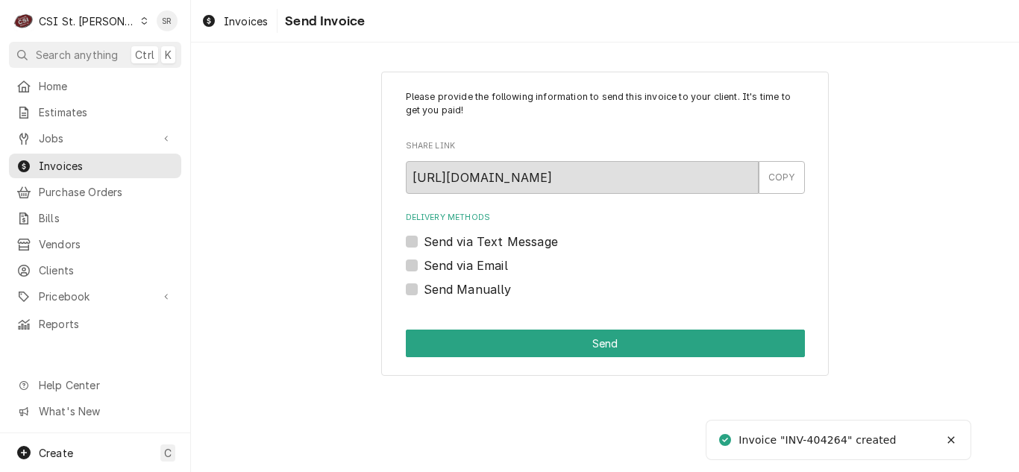
click at [462, 265] on label "Send via Email" at bounding box center [466, 266] width 84 height 18
click at [462, 265] on input "Send via Email" at bounding box center [623, 273] width 399 height 33
checkbox input "true"
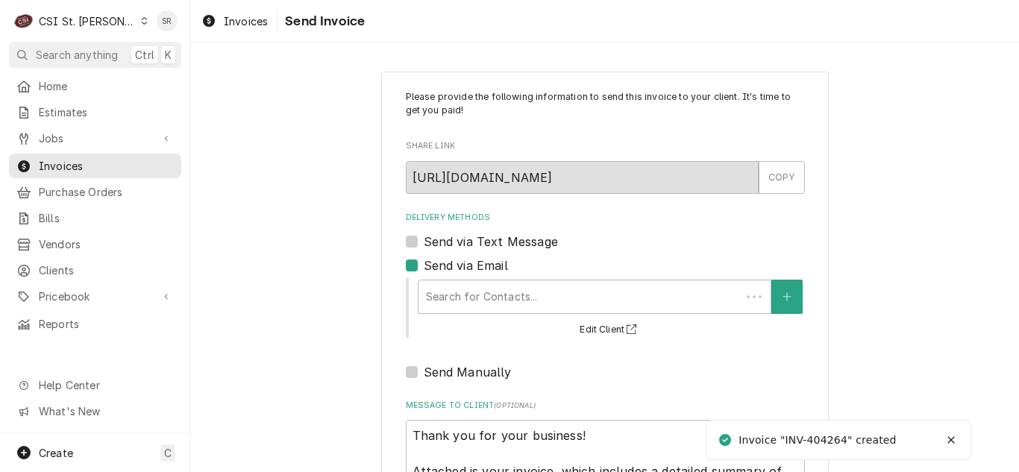
click at [493, 299] on div "Delivery Methods" at bounding box center [579, 297] width 307 height 27
type textarea "x"
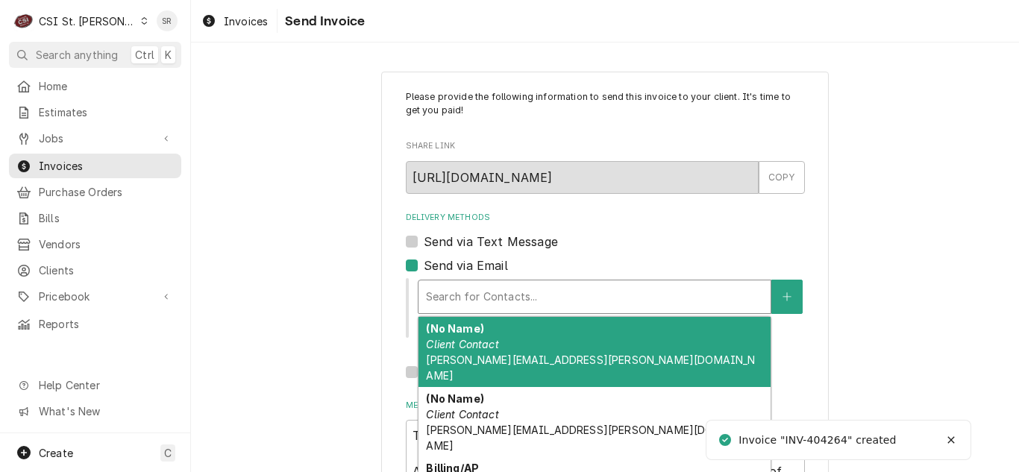
click at [493, 299] on div "Delivery Methods" at bounding box center [594, 297] width 337 height 27
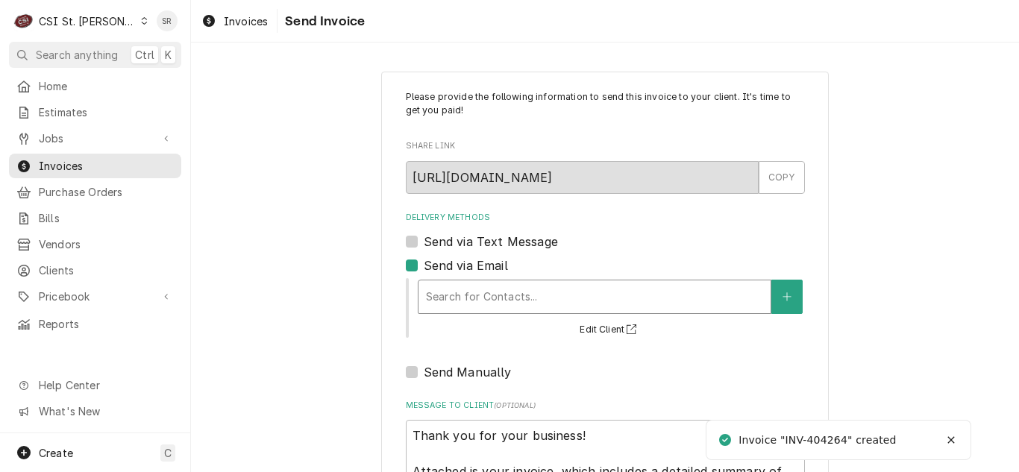
click at [424, 266] on label "Send via Email" at bounding box center [466, 266] width 84 height 18
click at [424, 266] on input "Send via Email" at bounding box center [623, 273] width 399 height 33
checkbox input "false"
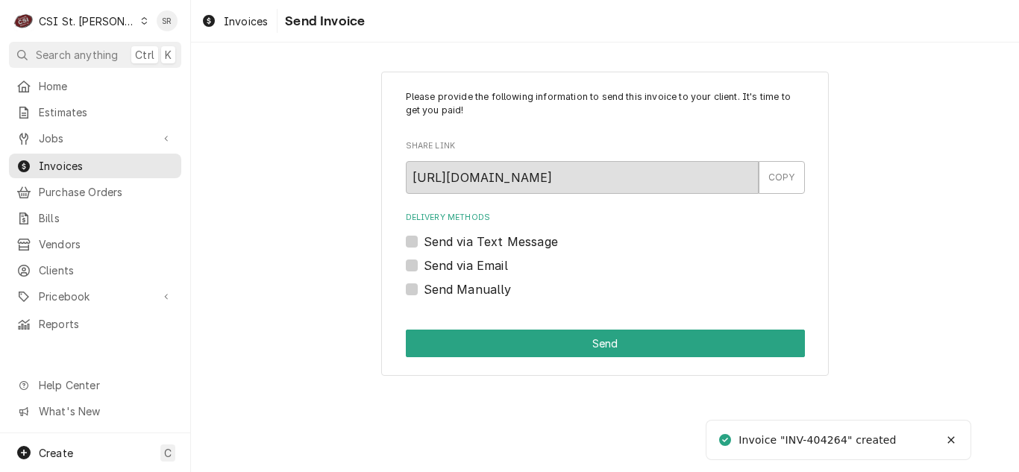
click at [424, 292] on label "Send Manually" at bounding box center [468, 290] width 88 height 18
click at [424, 292] on input "Send Manually" at bounding box center [623, 297] width 399 height 33
checkbox input "true"
click at [579, 366] on div "Please provide the following information to send this invoice to your client. I…" at bounding box center [605, 224] width 448 height 305
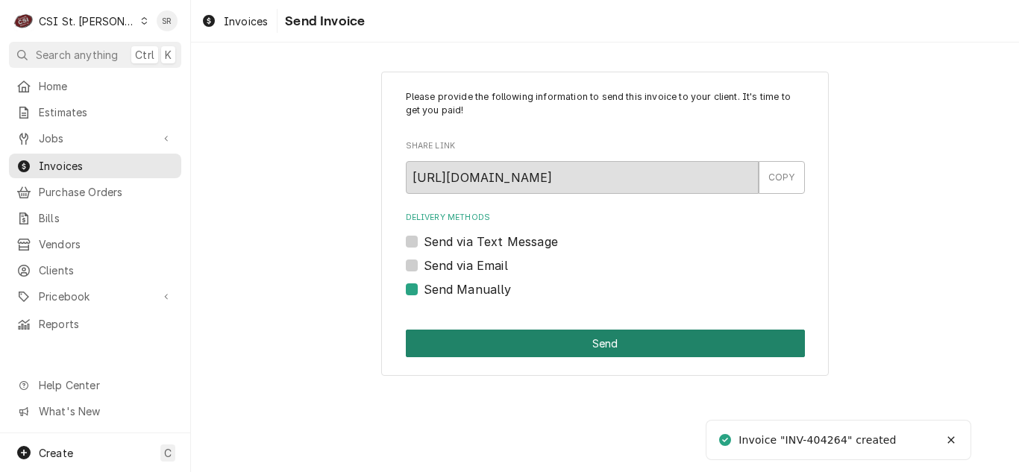
click at [554, 348] on button "Send" at bounding box center [605, 344] width 399 height 28
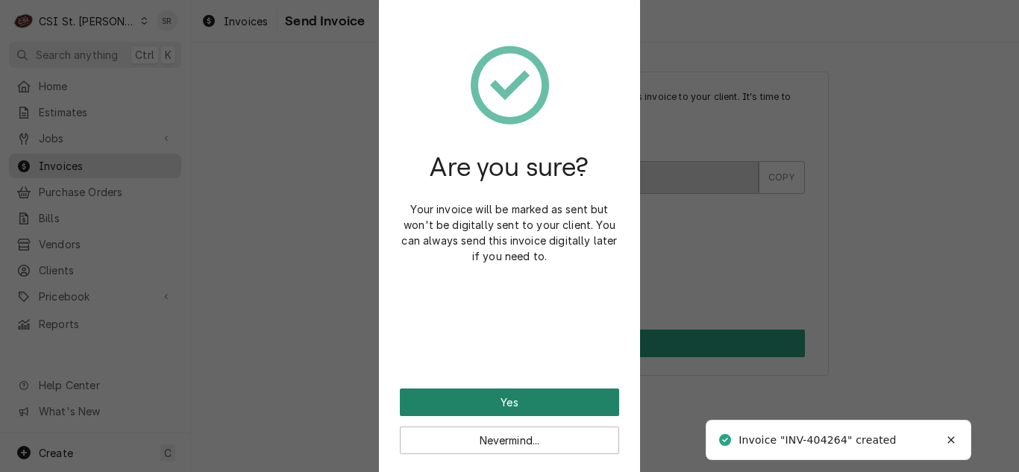
click at [520, 398] on button "Yes" at bounding box center [509, 403] width 219 height 28
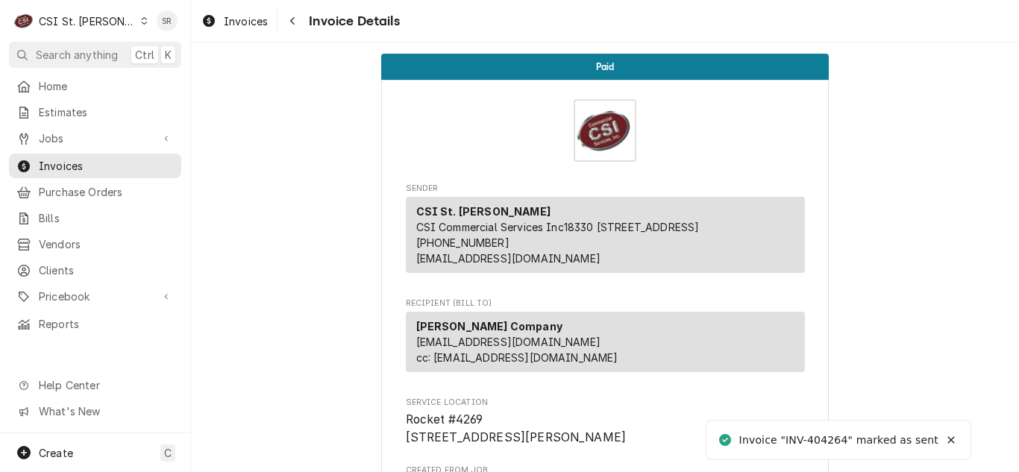
click at [236, 3] on div "Invoices Invoice Details" at bounding box center [605, 21] width 828 height 42
click at [236, 19] on span "Invoices" at bounding box center [246, 21] width 44 height 16
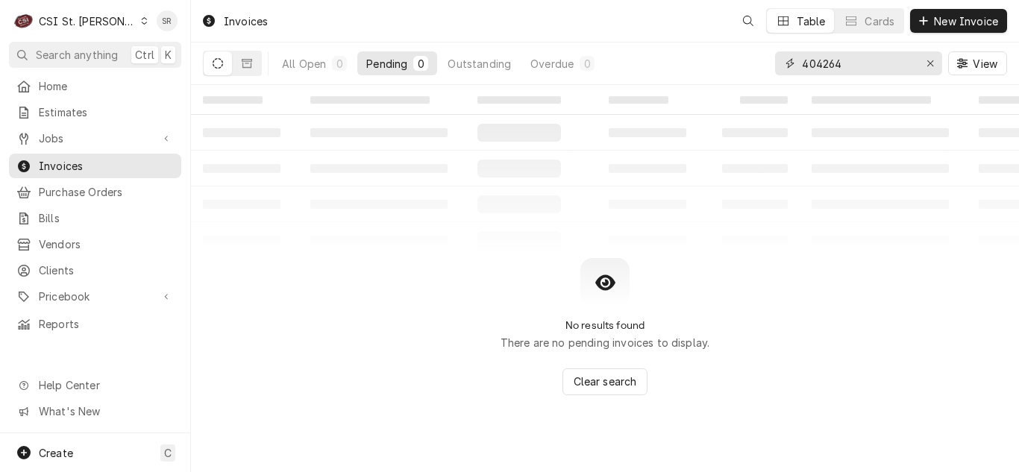
drag, startPoint x: 853, startPoint y: 64, endPoint x: 761, endPoint y: 61, distance: 91.8
click at [761, 61] on div "All Open 0 Pending 0 Outstanding Overdue 0 404264 View" at bounding box center [605, 64] width 804 height 42
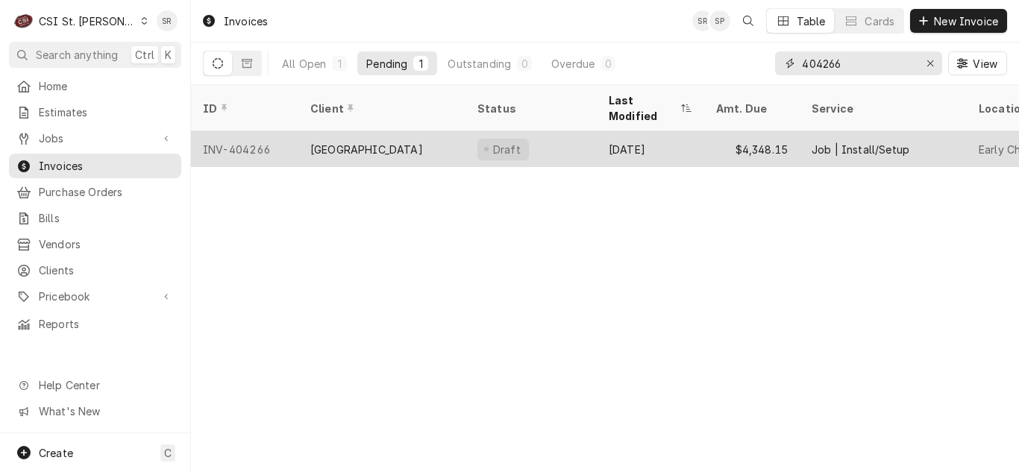
type input "404266"
click at [389, 142] on div "[GEOGRAPHIC_DATA]" at bounding box center [366, 150] width 113 height 16
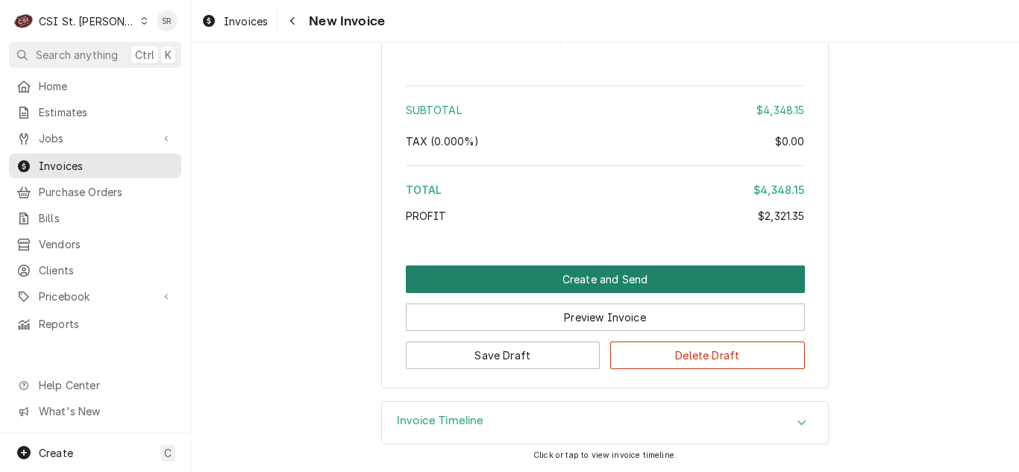
click at [573, 274] on button "Create and Send" at bounding box center [605, 280] width 399 height 28
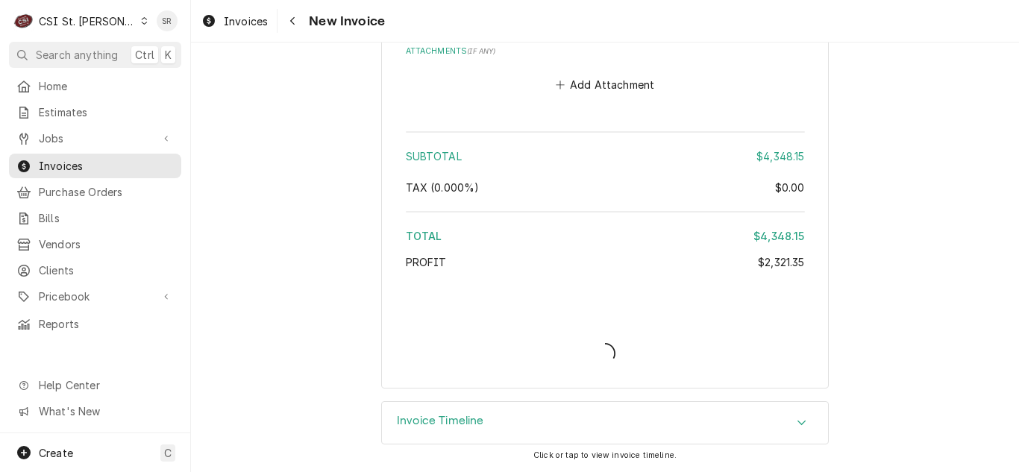
scroll to position [3303, 0]
type textarea "x"
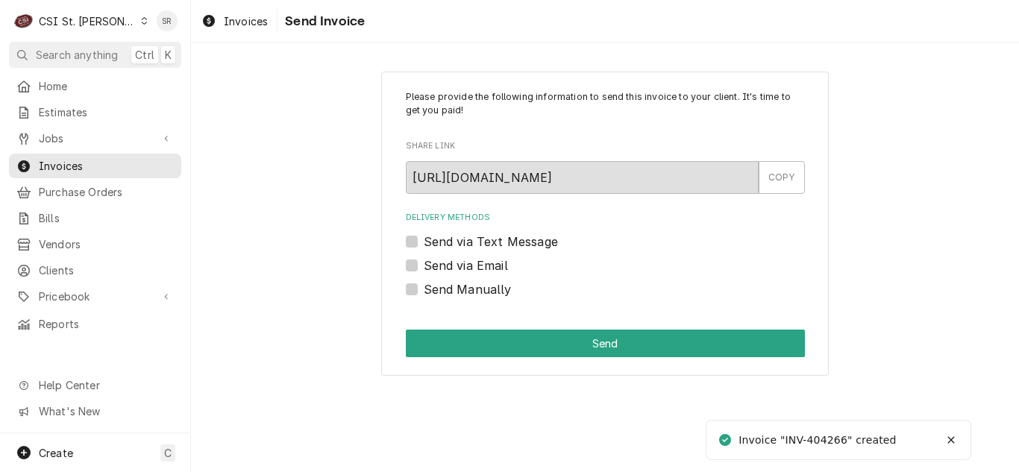
click at [469, 264] on label "Send via Email" at bounding box center [466, 266] width 84 height 18
click at [469, 264] on input "Send via Email" at bounding box center [623, 273] width 399 height 33
checkbox input "true"
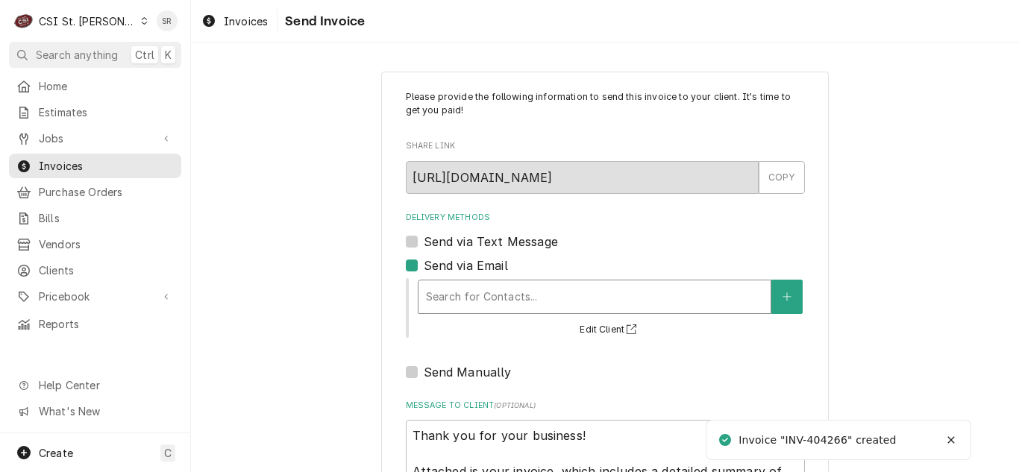
click at [489, 285] on div "Delivery Methods" at bounding box center [594, 297] width 337 height 27
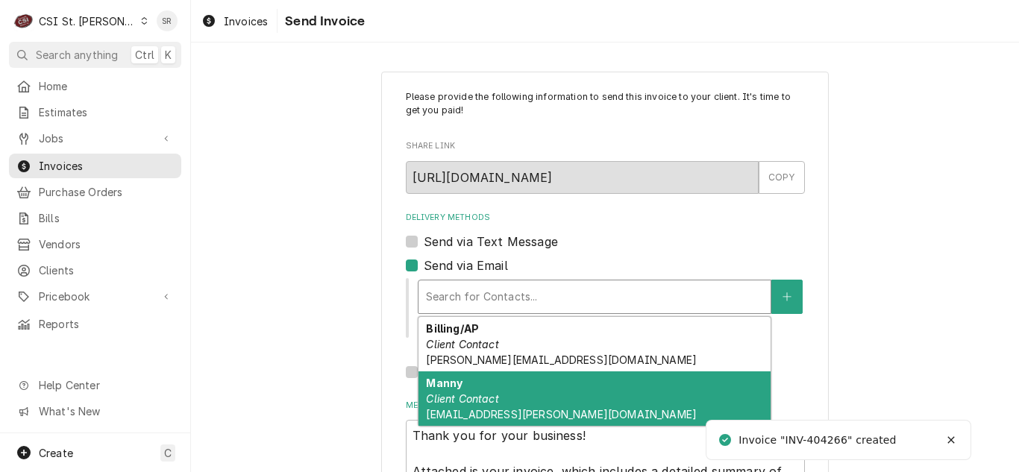
click at [498, 354] on span "tonya.jonas@mrhschools.net" at bounding box center [561, 360] width 271 height 13
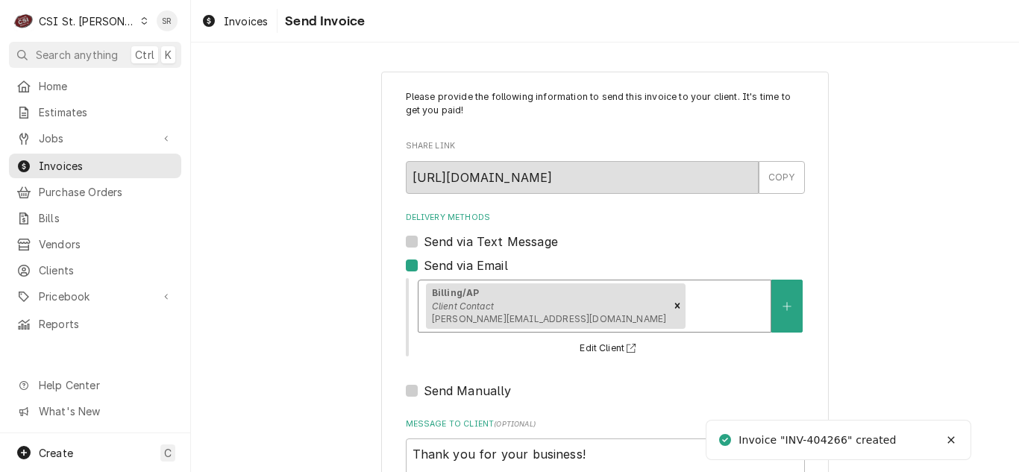
scroll to position [178, 0]
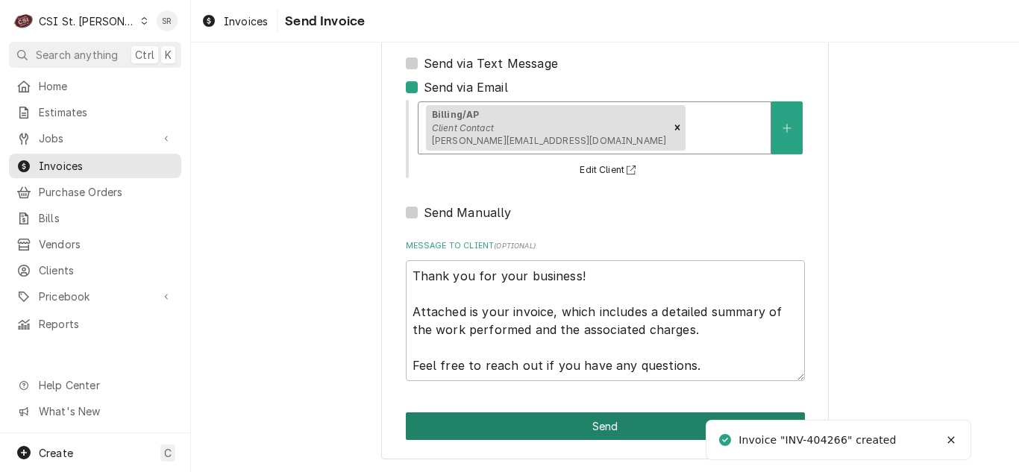
click at [592, 428] on button "Send" at bounding box center [605, 427] width 399 height 28
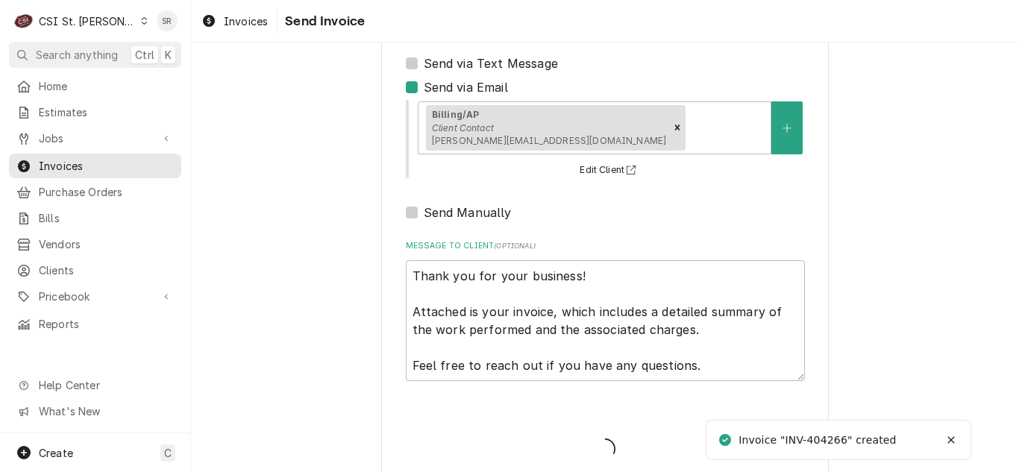
type textarea "x"
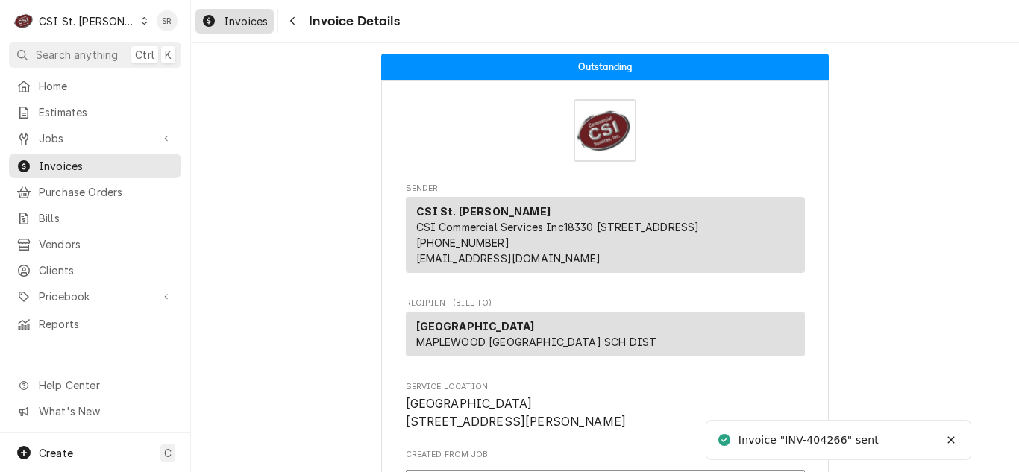
click at [245, 21] on span "Invoices" at bounding box center [246, 21] width 44 height 16
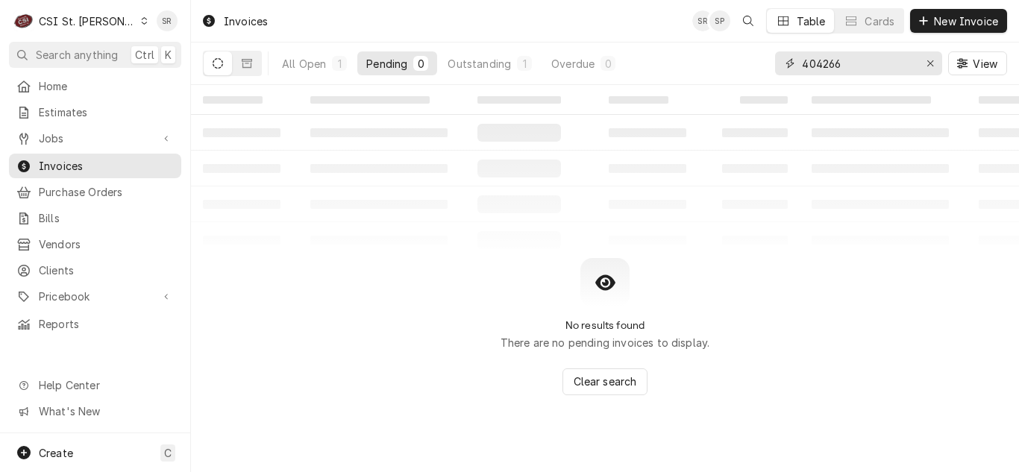
click at [885, 60] on input "404266" at bounding box center [858, 63] width 112 height 24
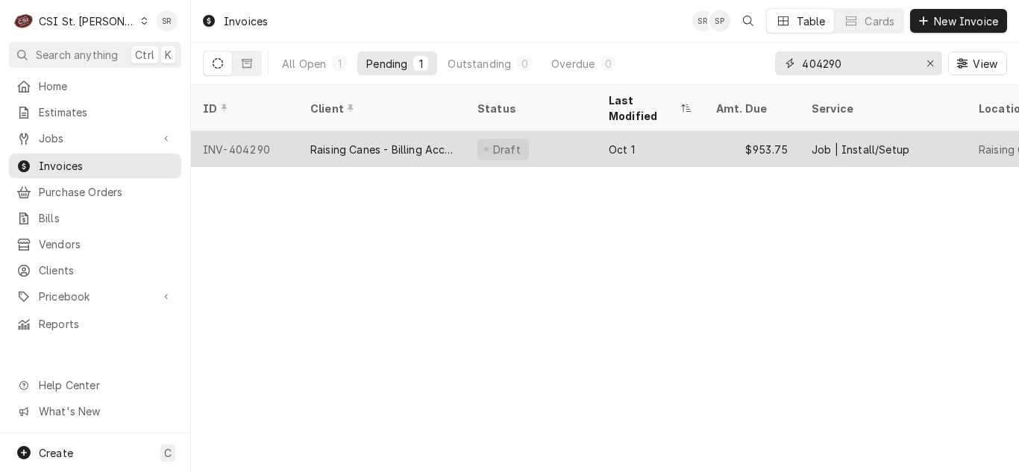
type input "404290"
click at [389, 142] on div "Raising Canes - Billing Account" at bounding box center [381, 150] width 143 height 16
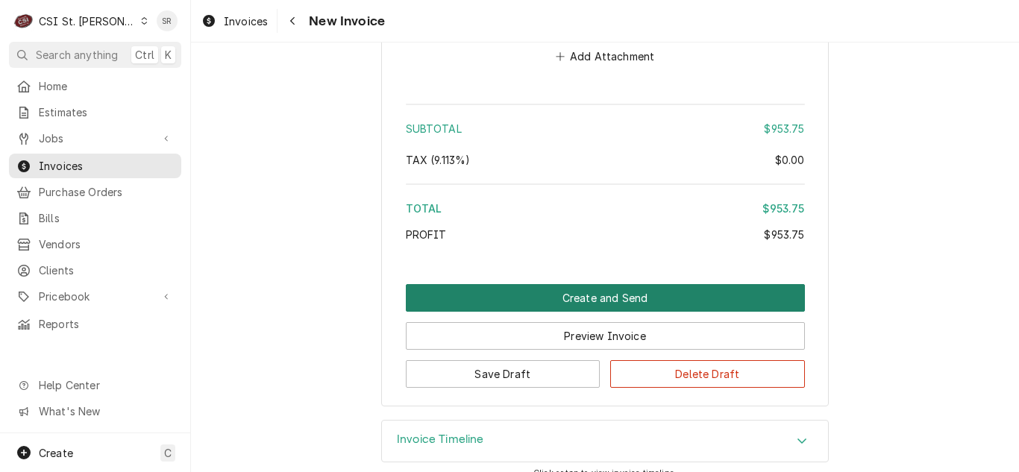
click at [592, 284] on button "Create and Send" at bounding box center [605, 298] width 399 height 28
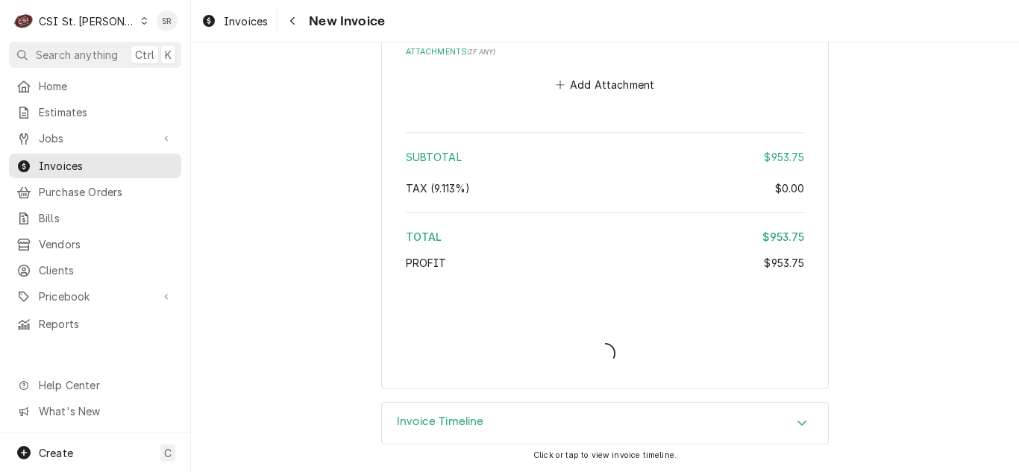
scroll to position [2396, 0]
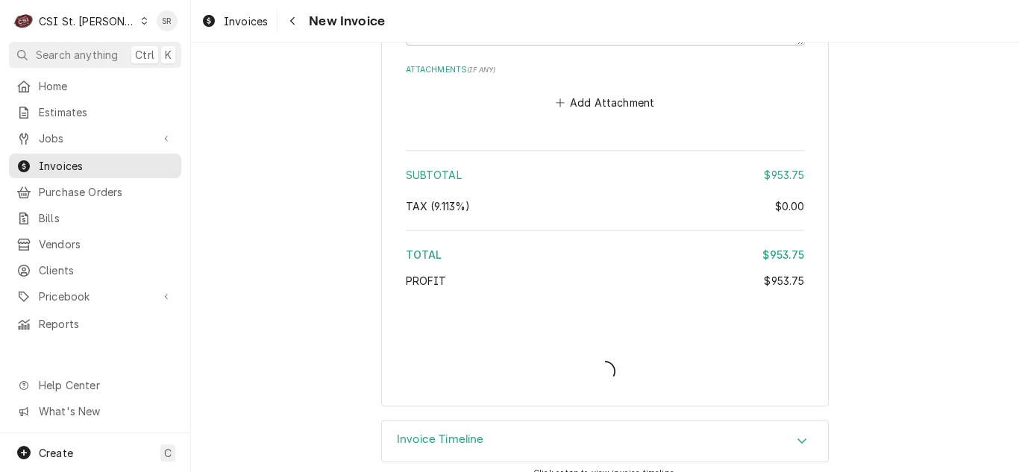
type textarea "x"
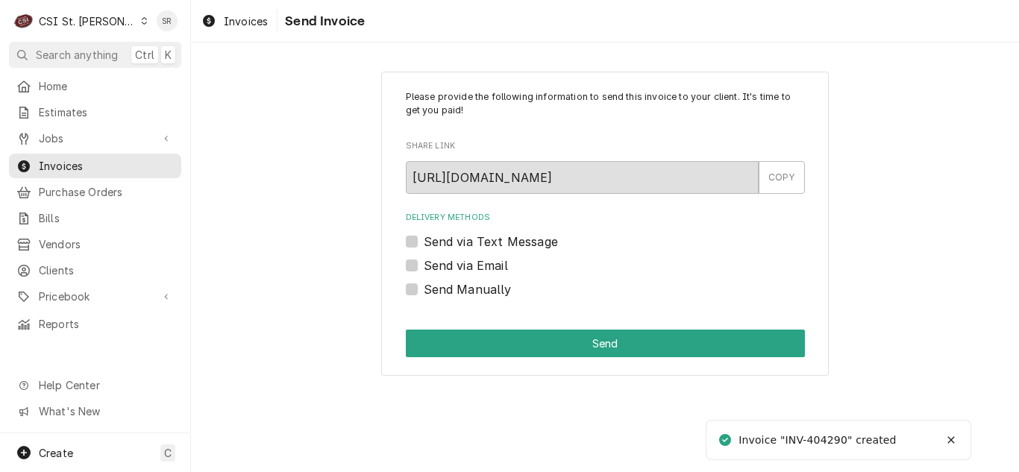
click at [474, 269] on label "Send via Email" at bounding box center [466, 266] width 84 height 18
click at [474, 269] on input "Send via Email" at bounding box center [623, 273] width 399 height 33
checkbox input "true"
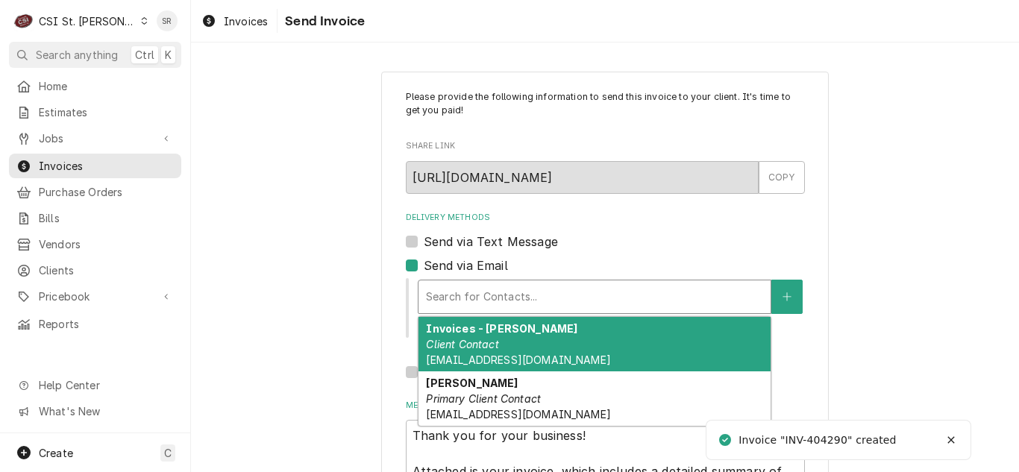
click at [498, 287] on div "Delivery Methods" at bounding box center [594, 297] width 337 height 27
click at [494, 334] on strong "Invoices - [PERSON_NAME]" at bounding box center [501, 328] width 151 height 13
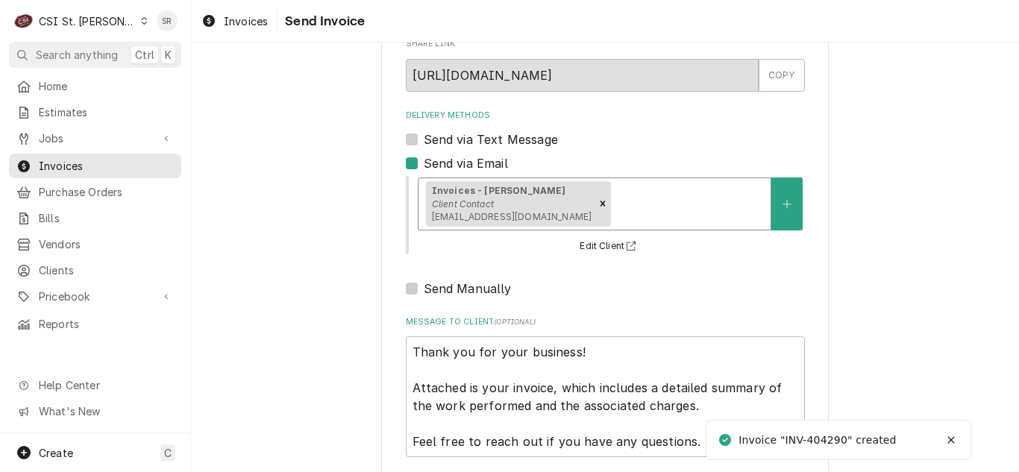
scroll to position [178, 0]
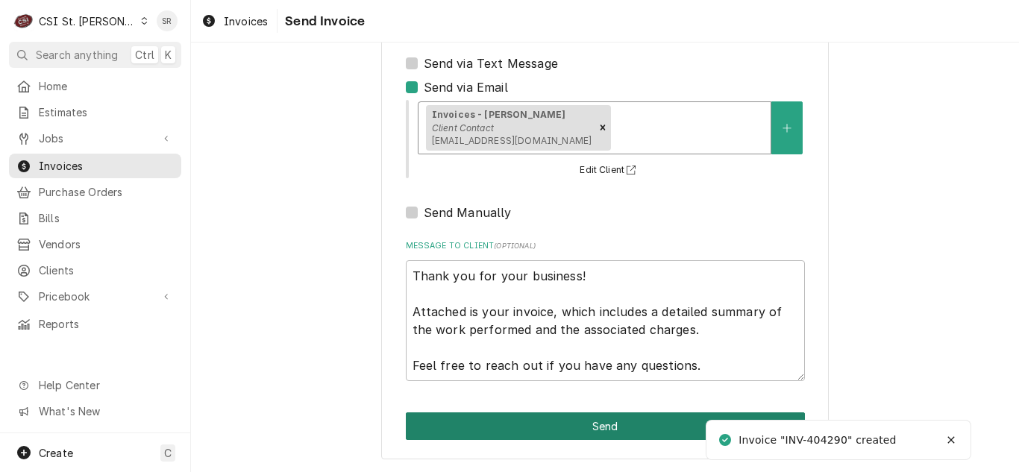
click at [583, 414] on button "Send" at bounding box center [605, 427] width 399 height 28
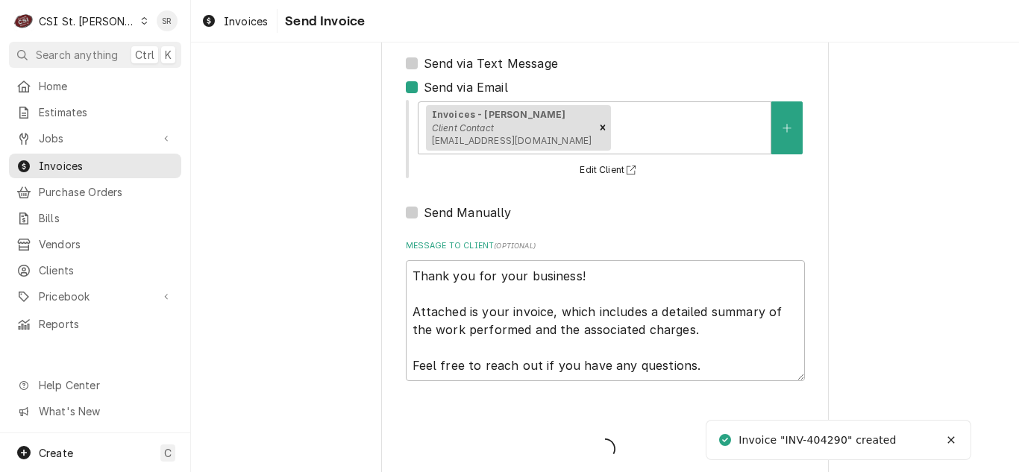
type textarea "x"
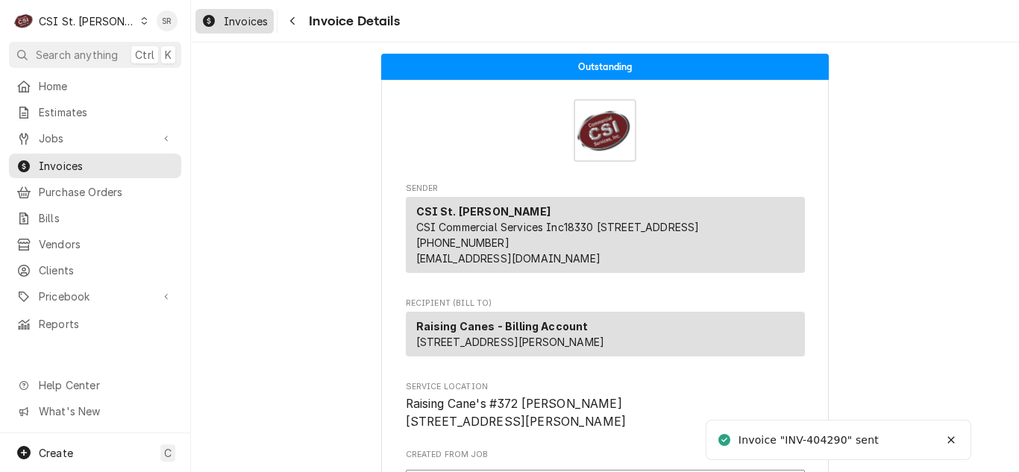
click at [231, 16] on span "Invoices" at bounding box center [246, 21] width 44 height 16
